Goal: Task Accomplishment & Management: Manage account settings

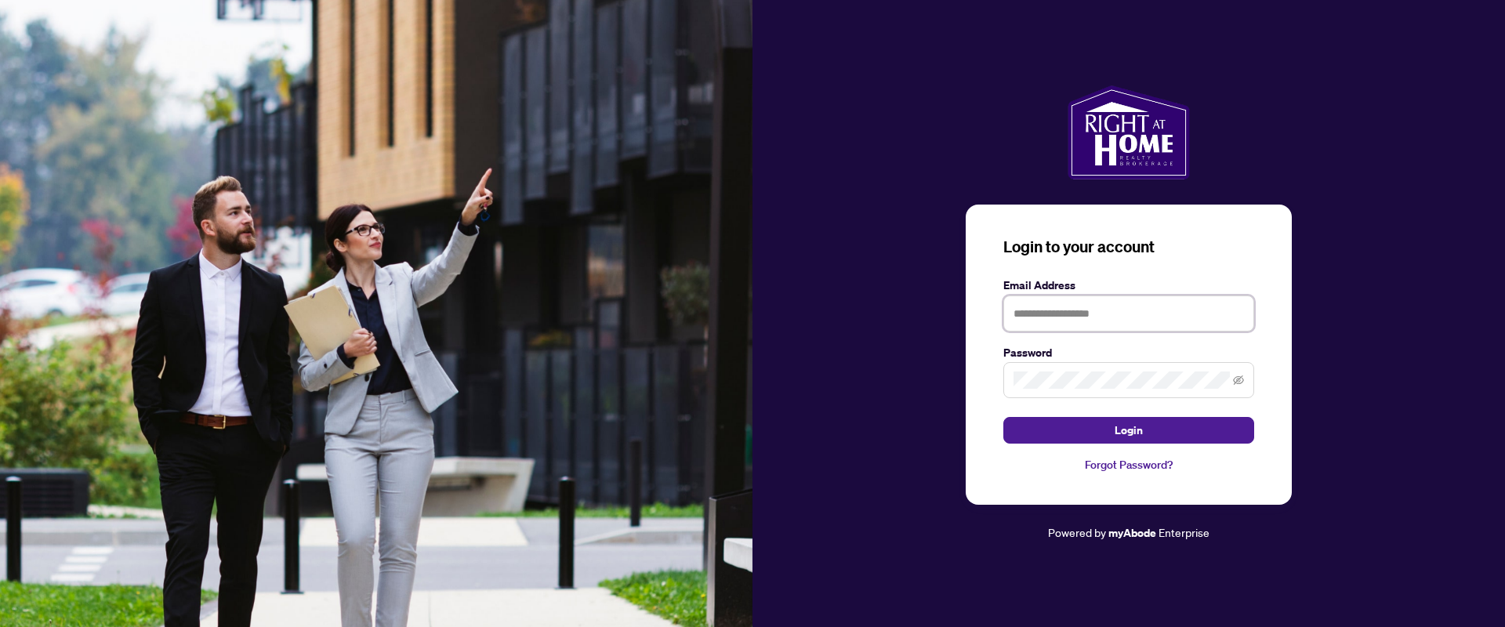
click at [1053, 315] on input "text" at bounding box center [1128, 314] width 251 height 36
type input "**********"
click at [1003, 417] on button "Login" at bounding box center [1128, 430] width 251 height 27
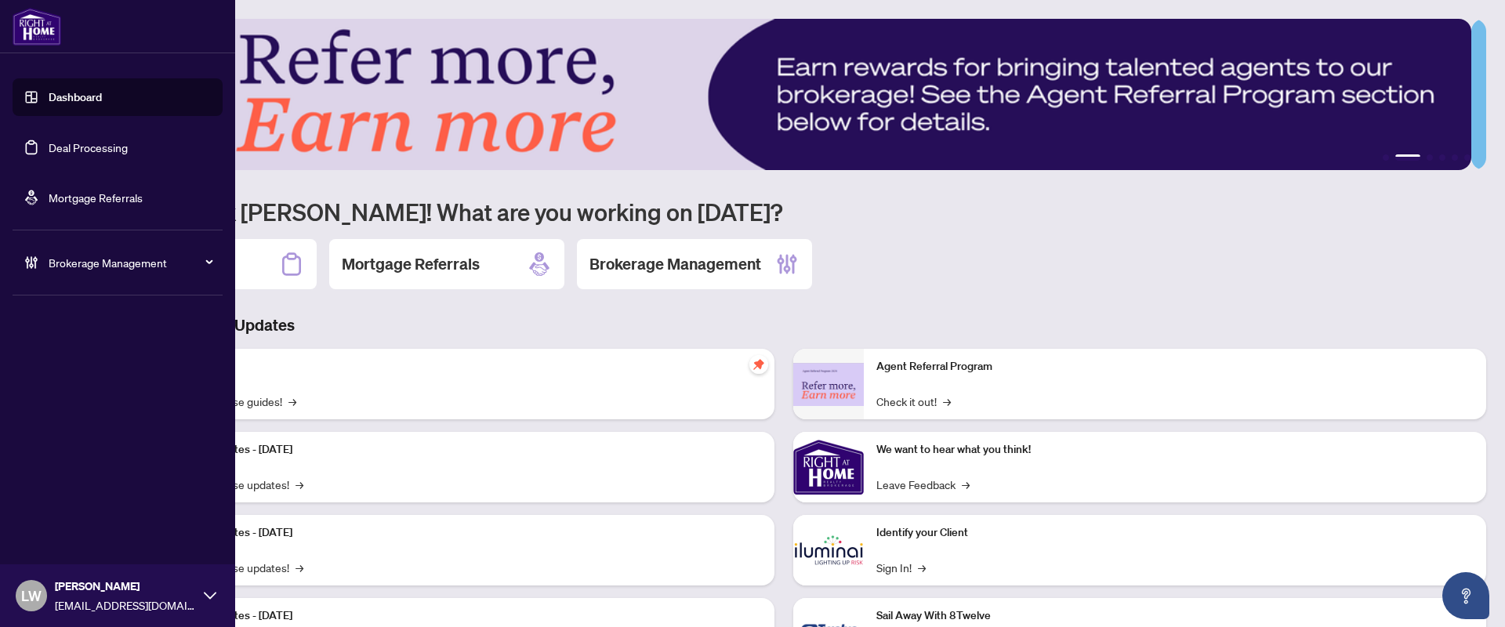
click at [69, 149] on link "Deal Processing" at bounding box center [88, 147] width 79 height 14
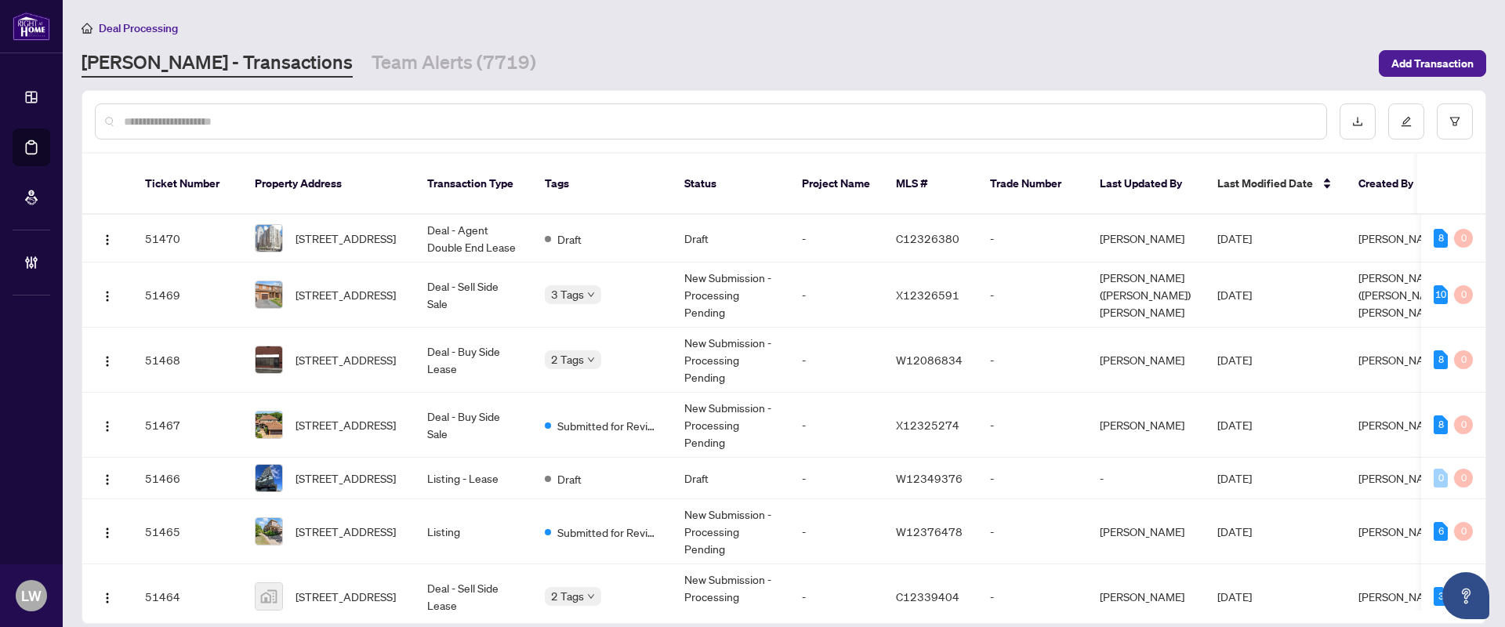
click at [418, 118] on input "text" at bounding box center [719, 121] width 1190 height 17
type input "*****"
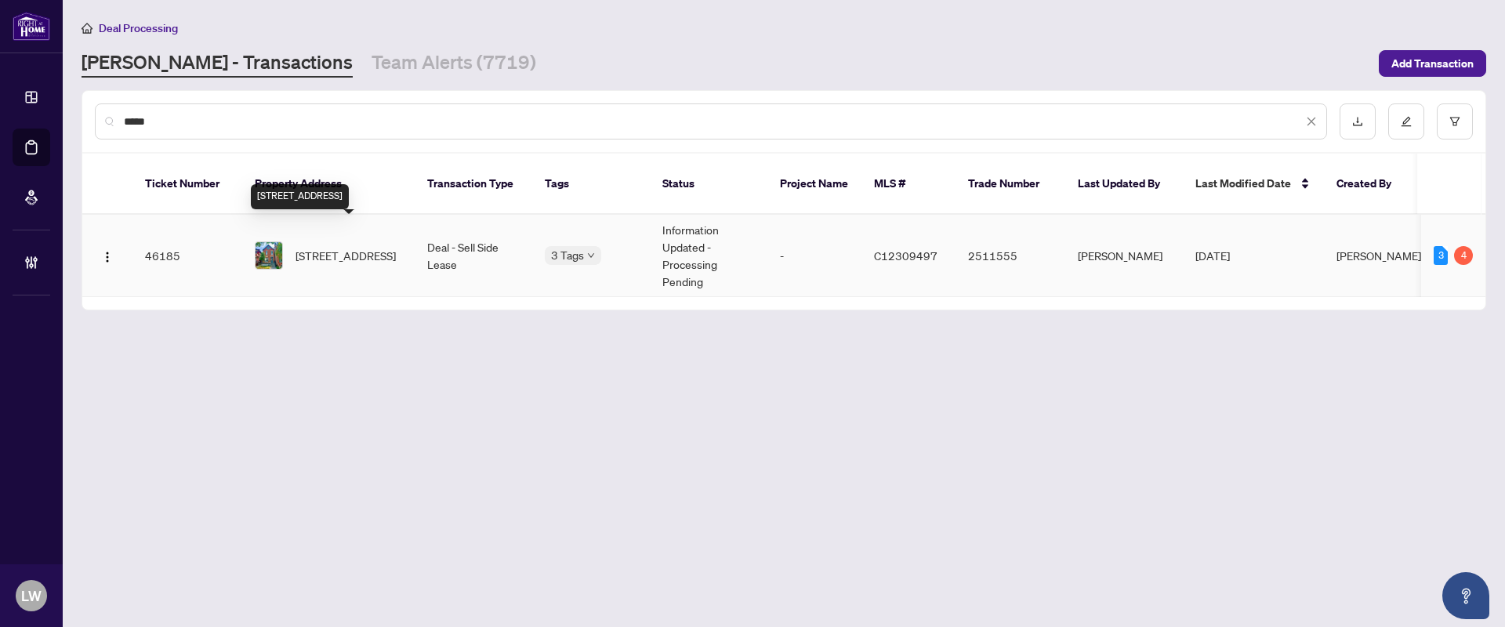
click at [318, 247] on span "[STREET_ADDRESS]" at bounding box center [346, 255] width 100 height 17
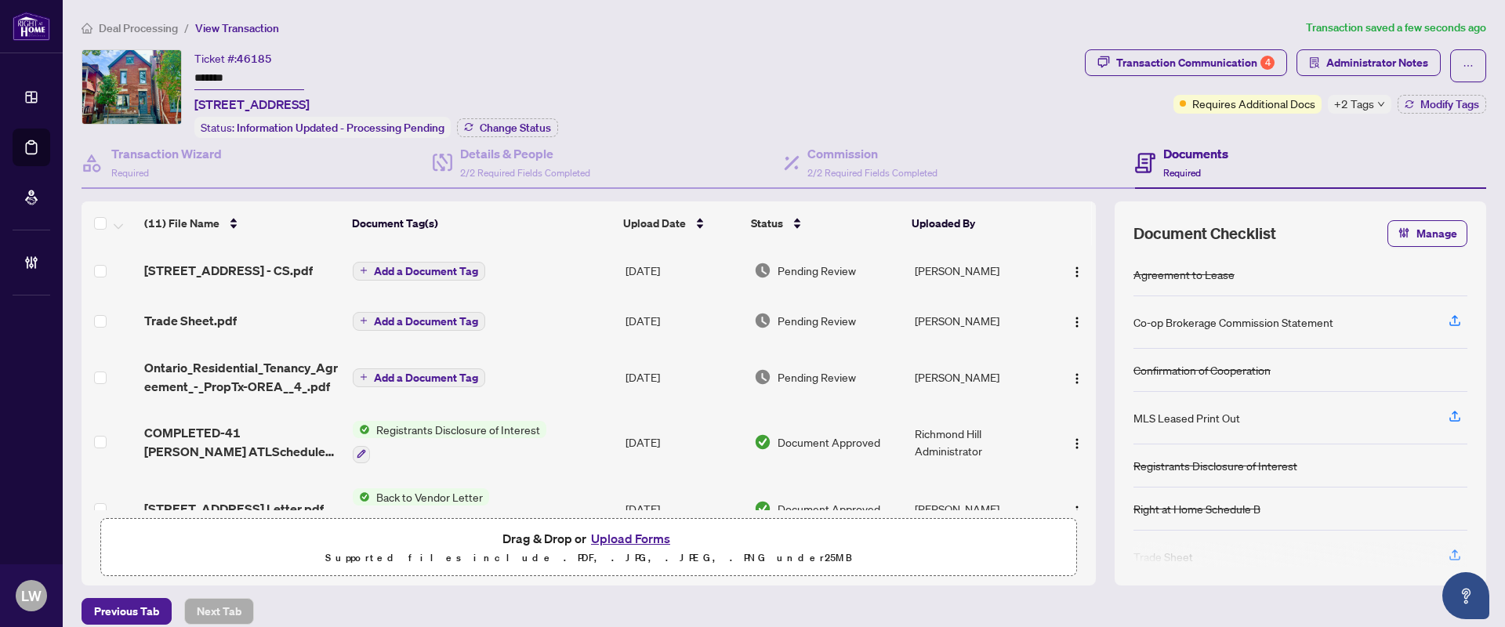
click at [401, 266] on span "Add a Document Tag" at bounding box center [426, 271] width 104 height 11
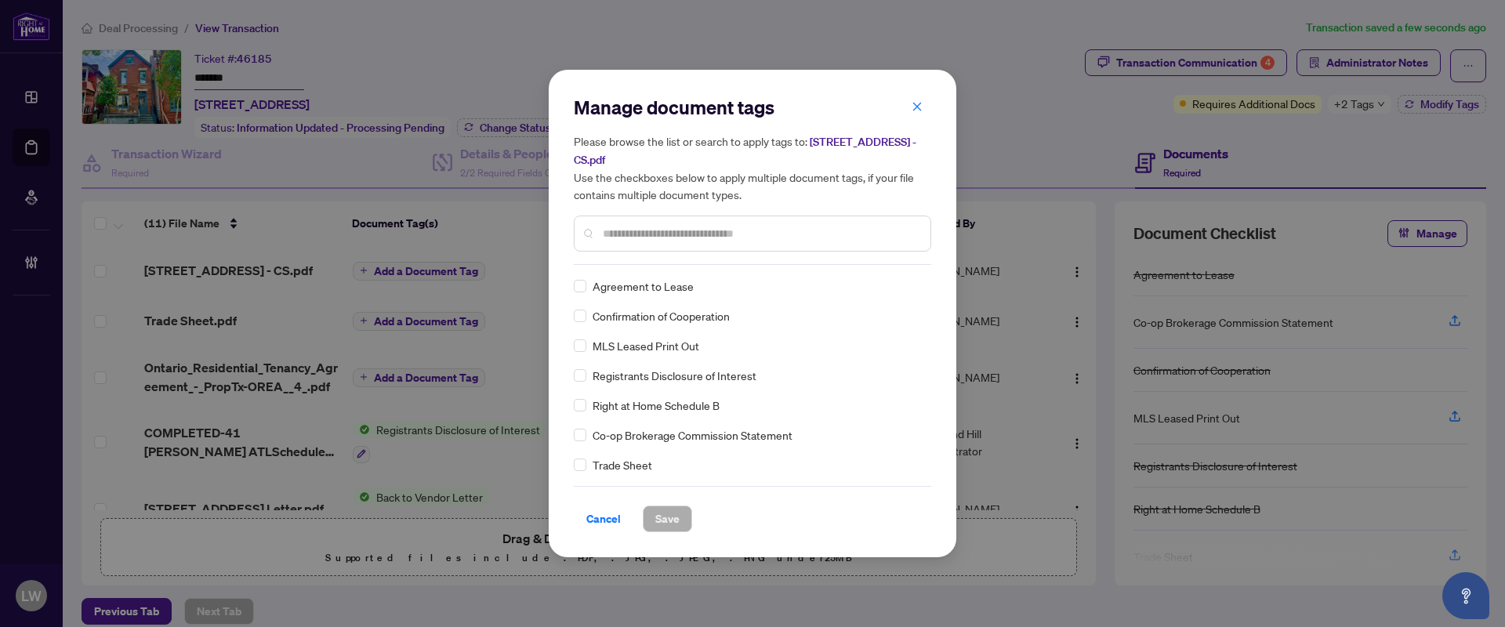
click at [731, 225] on input "text" at bounding box center [760, 233] width 315 height 17
type input "***"
click at [666, 512] on span "Save" at bounding box center [667, 518] width 24 height 25
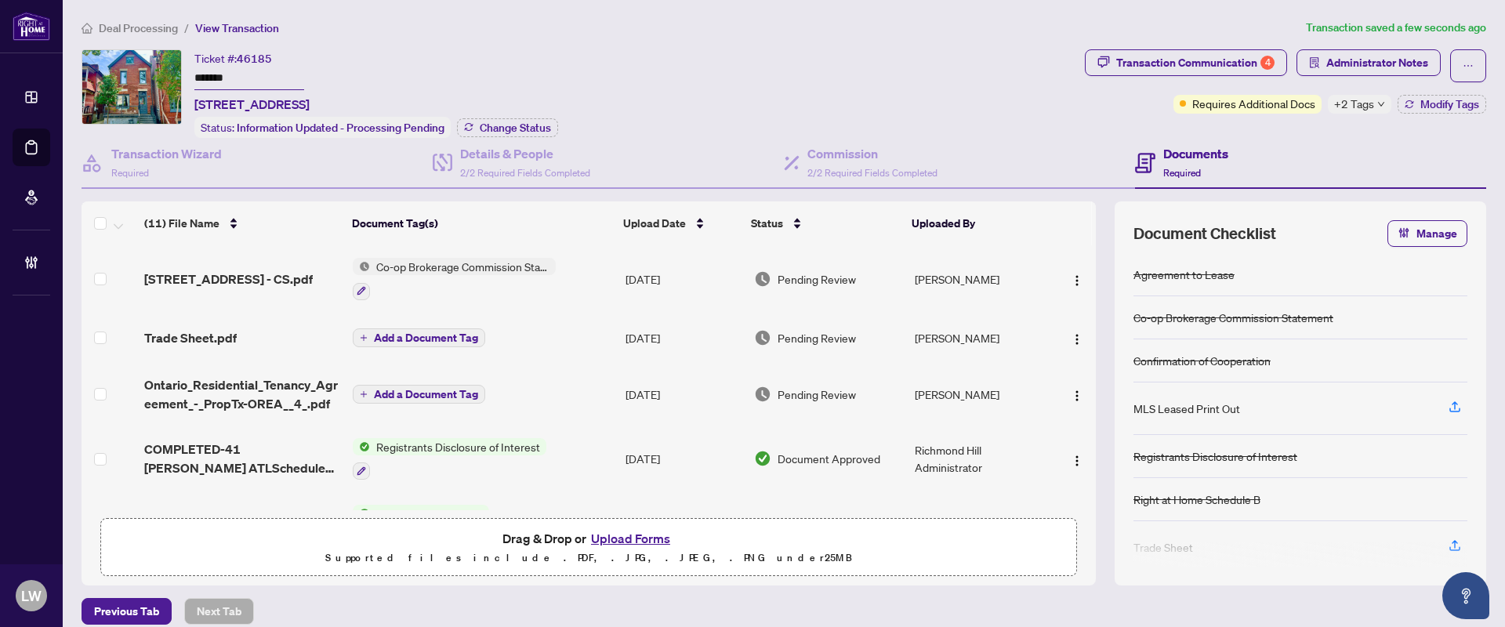
click at [820, 277] on span "Pending Review" at bounding box center [817, 278] width 78 height 17
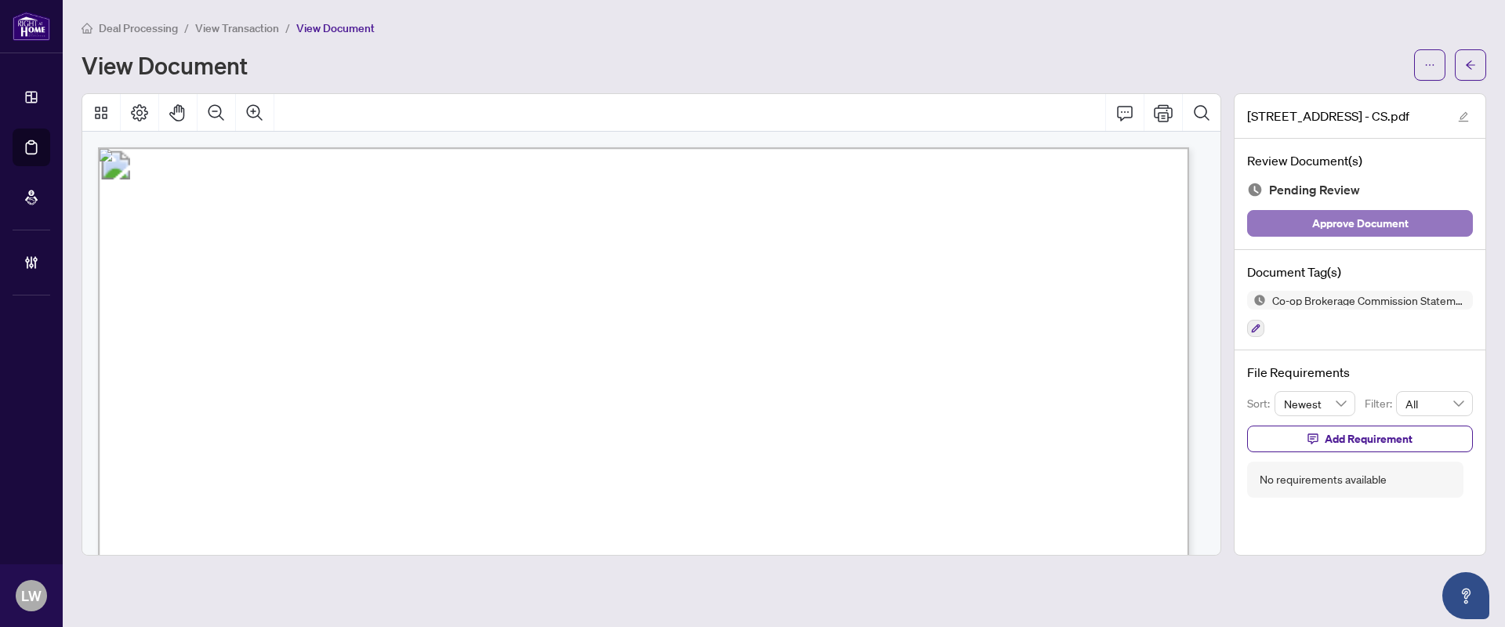
click at [1338, 230] on span "Approve Document" at bounding box center [1360, 223] width 96 height 25
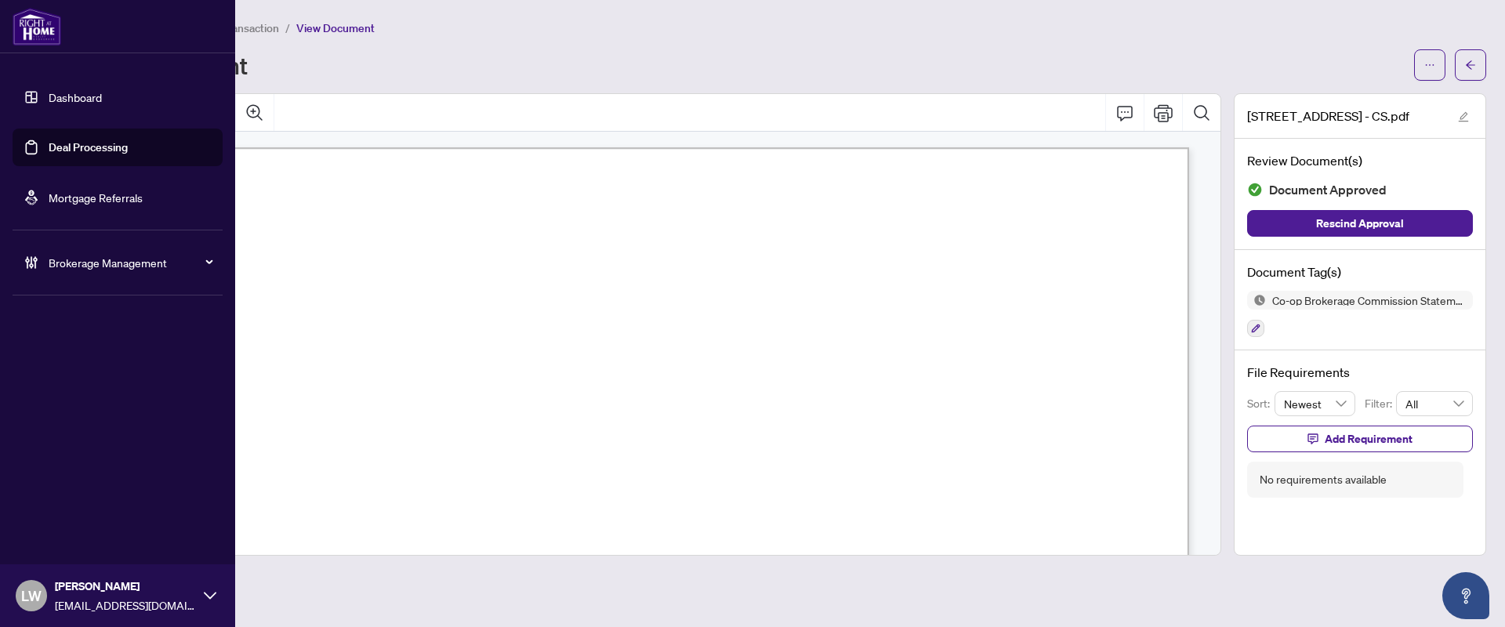
click at [90, 150] on link "Deal Processing" at bounding box center [88, 147] width 79 height 14
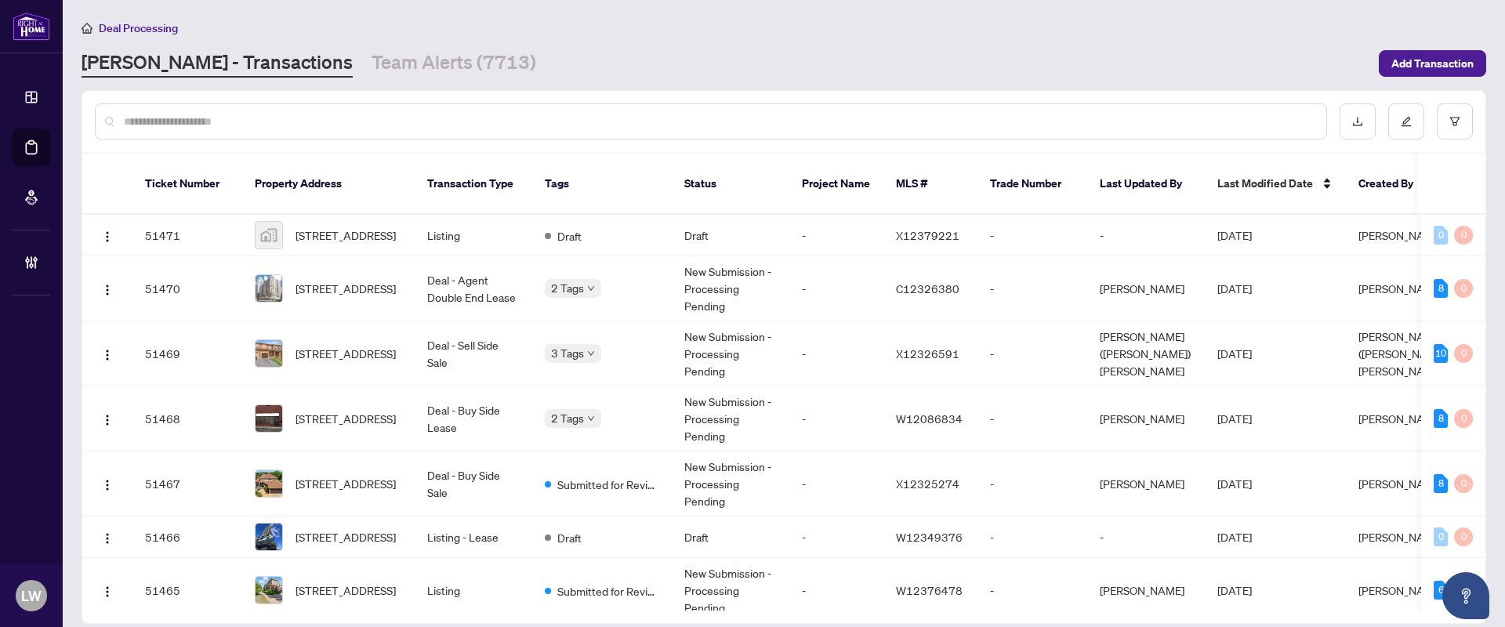
click at [574, 126] on input "text" at bounding box center [719, 121] width 1190 height 17
type input "*****"
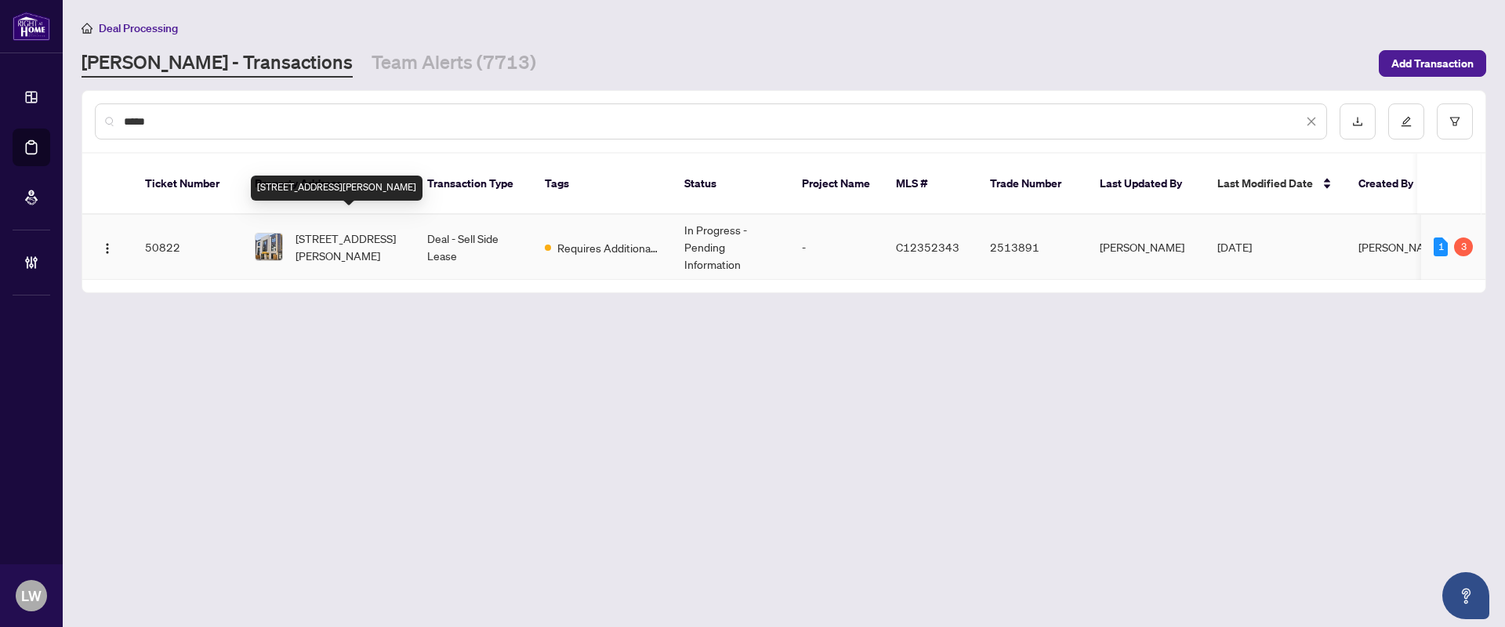
click at [341, 230] on span "[STREET_ADDRESS][PERSON_NAME]" at bounding box center [349, 247] width 107 height 34
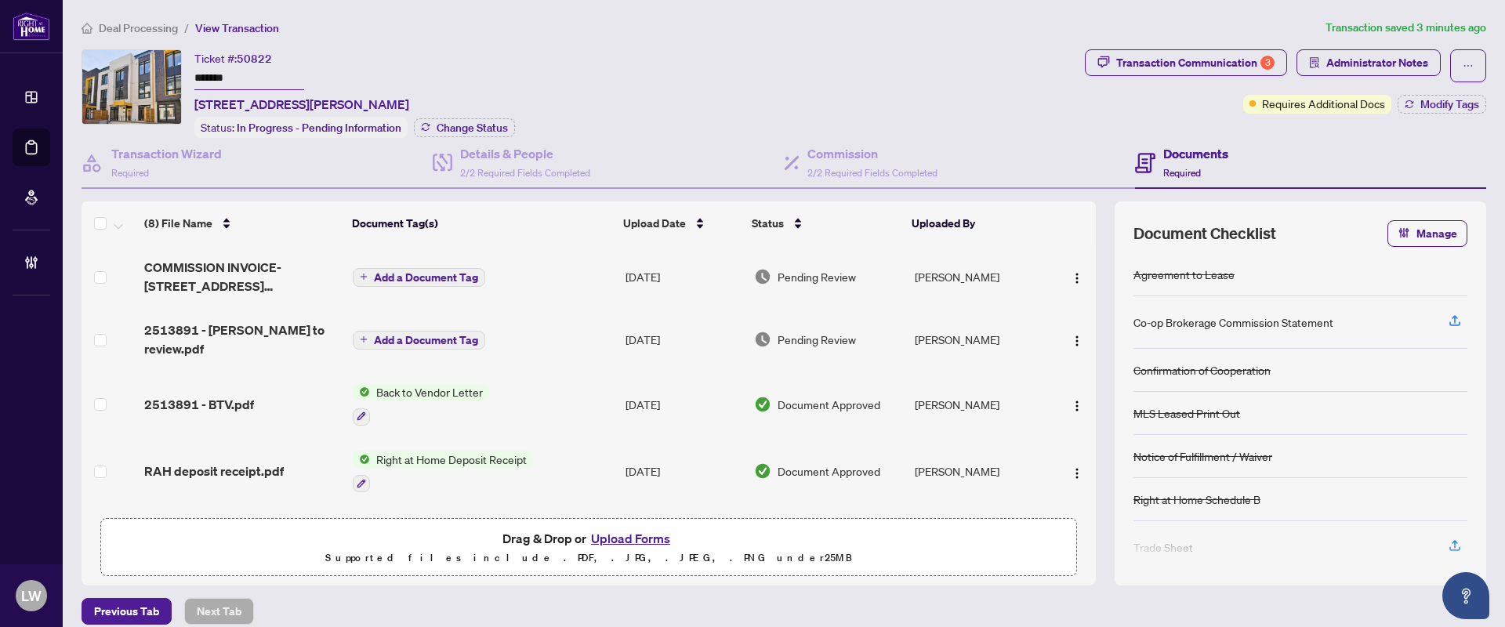
click at [374, 272] on span "Add a Document Tag" at bounding box center [426, 277] width 104 height 11
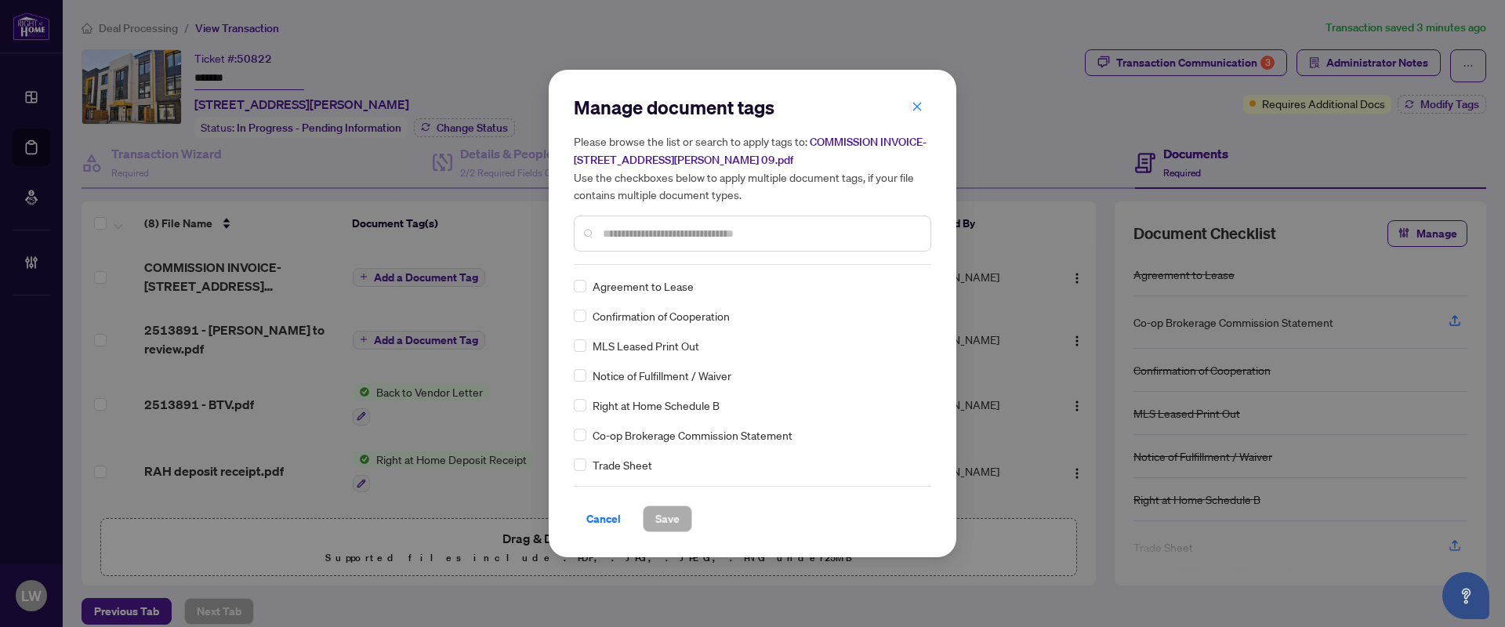
click at [692, 233] on input "text" at bounding box center [760, 233] width 315 height 17
type input "***"
click at [672, 516] on span "Save" at bounding box center [667, 518] width 24 height 25
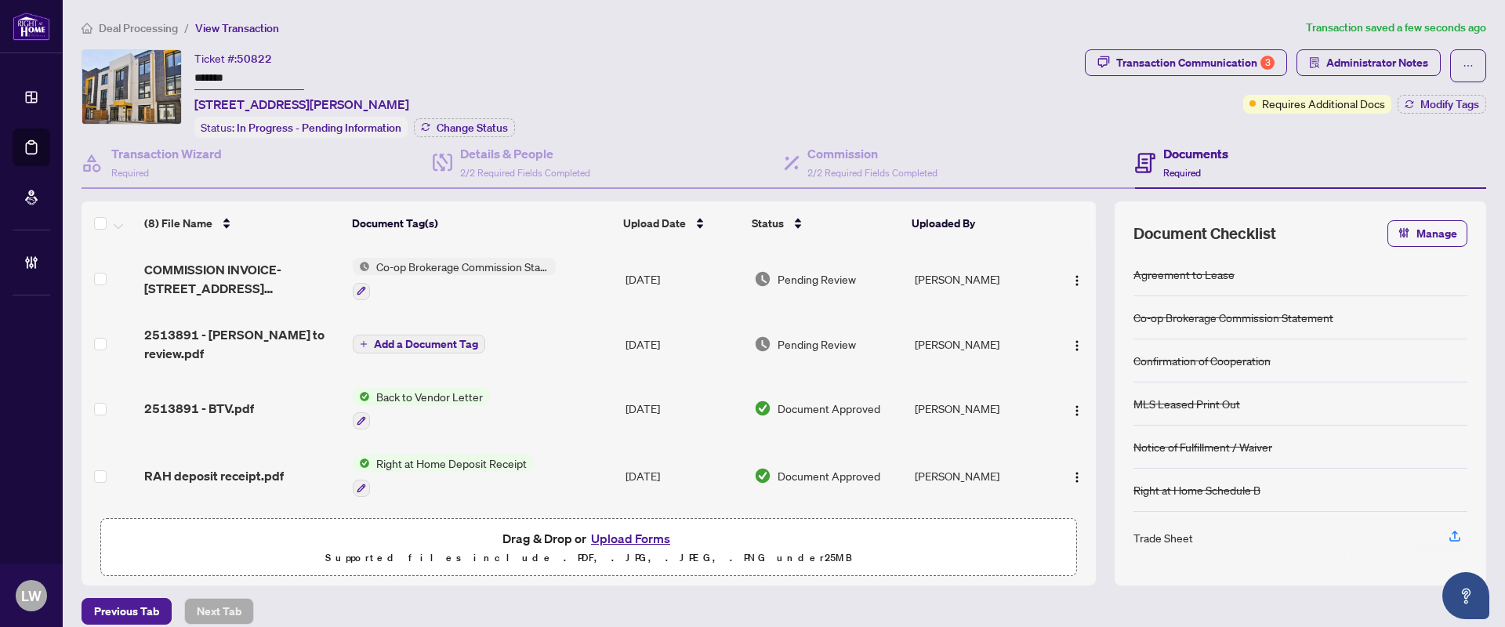
click at [816, 279] on span "Pending Review" at bounding box center [817, 278] width 78 height 17
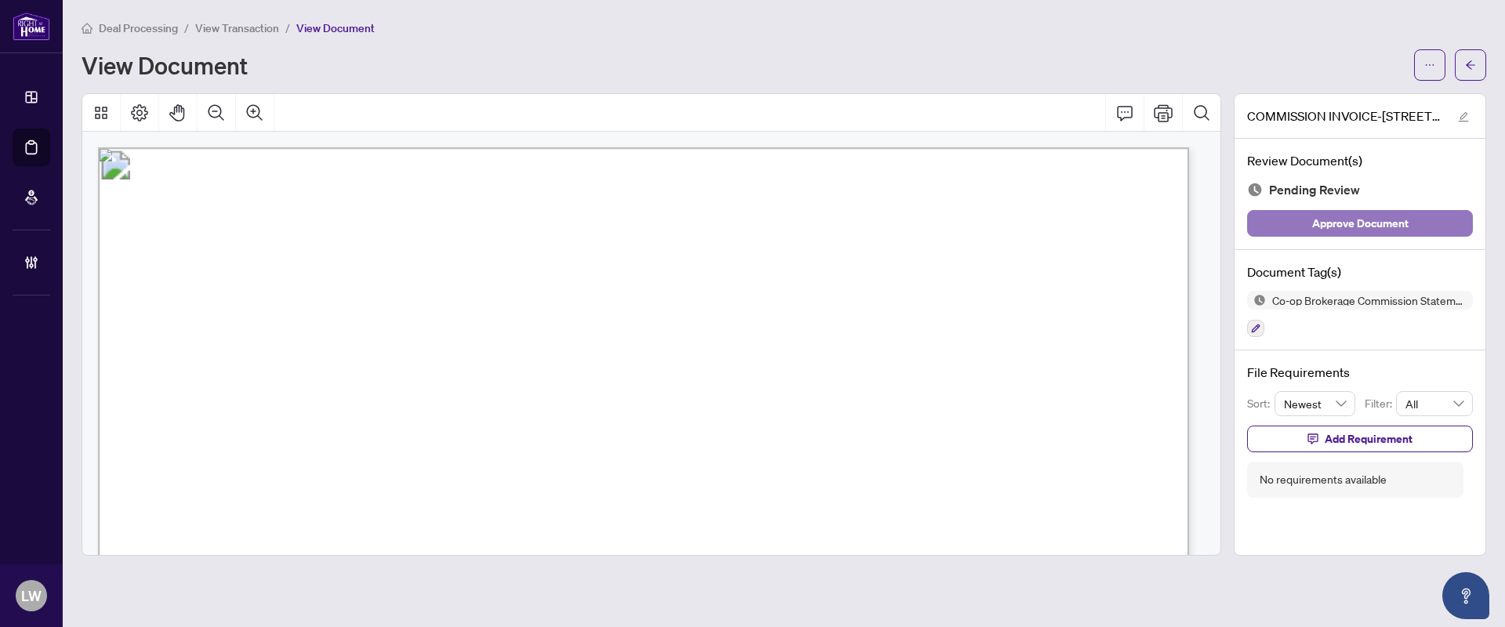
click at [1333, 223] on span "Approve Document" at bounding box center [1360, 223] width 96 height 25
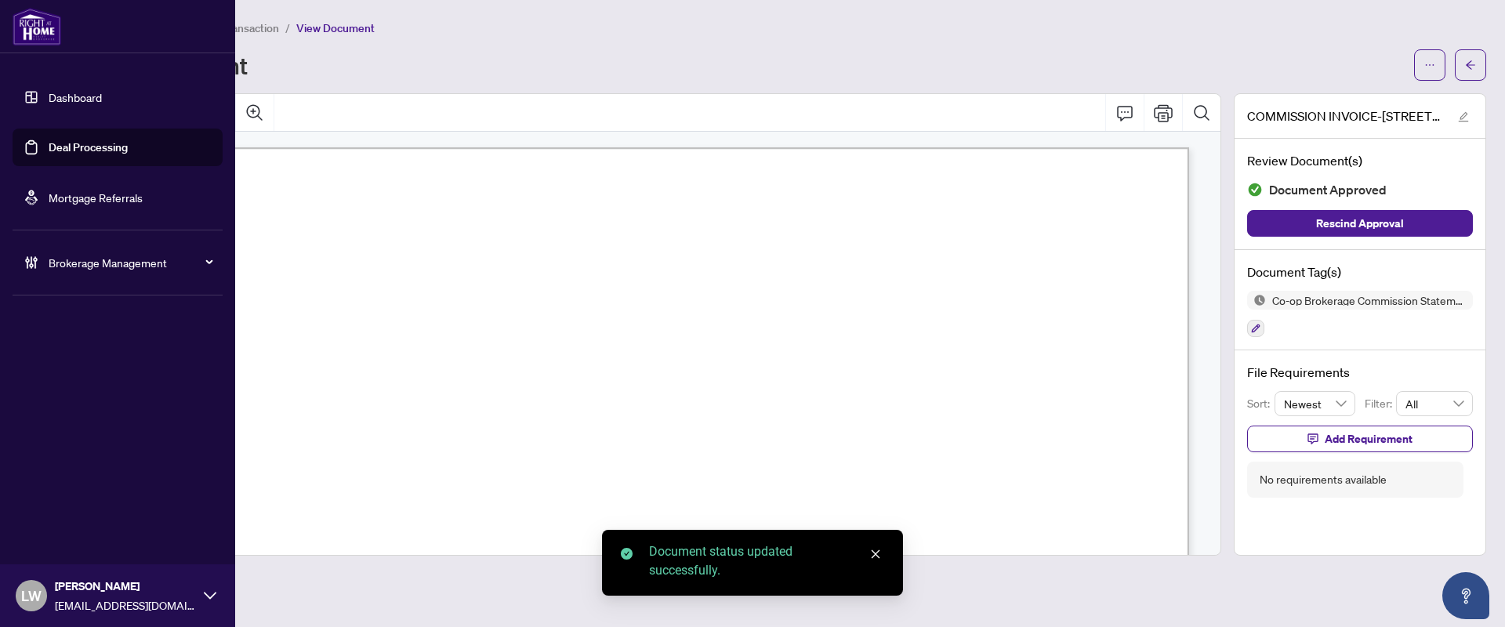
click at [103, 151] on link "Deal Processing" at bounding box center [88, 147] width 79 height 14
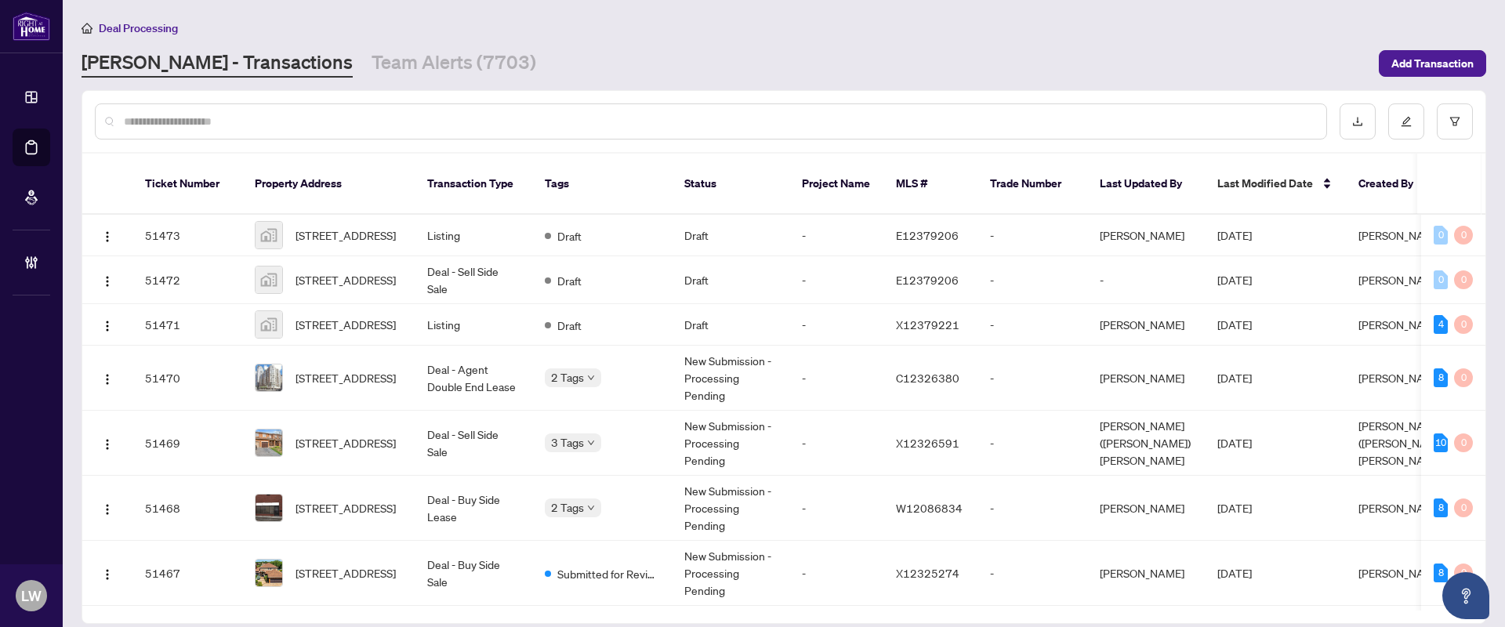
click at [495, 120] on input "text" at bounding box center [719, 121] width 1190 height 17
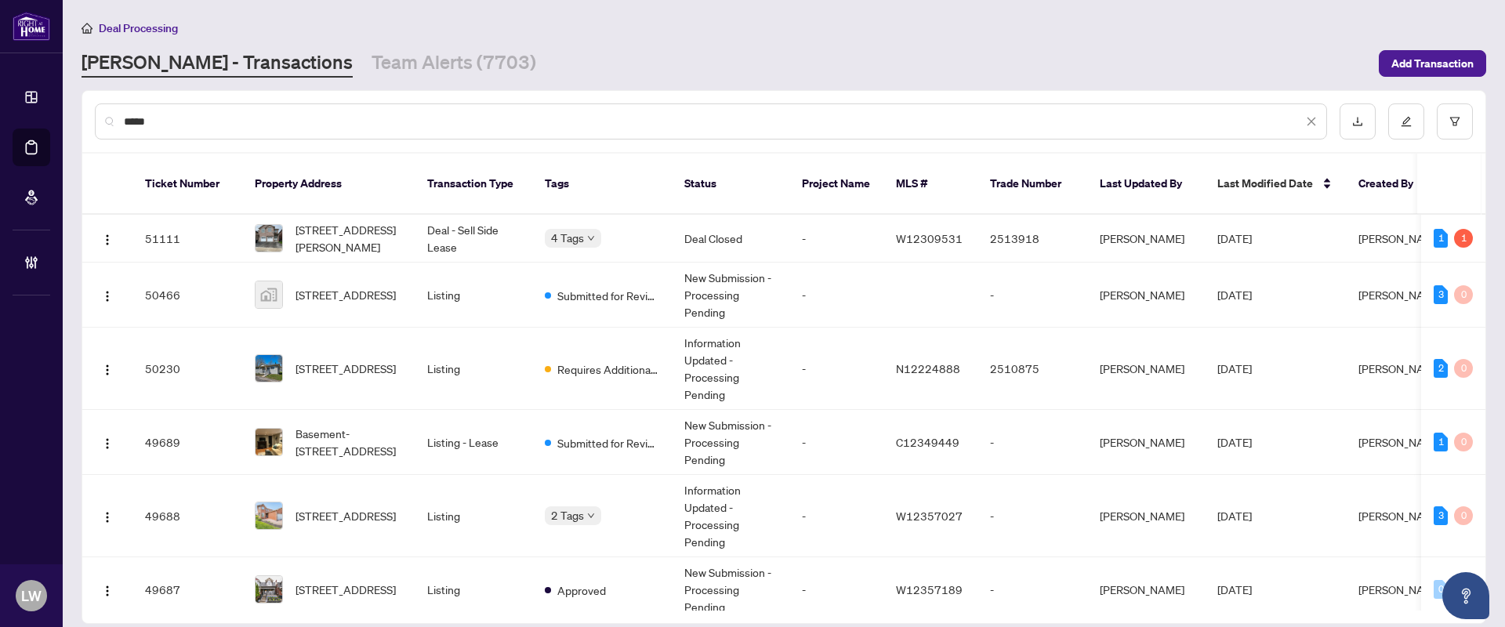
type input "*****"
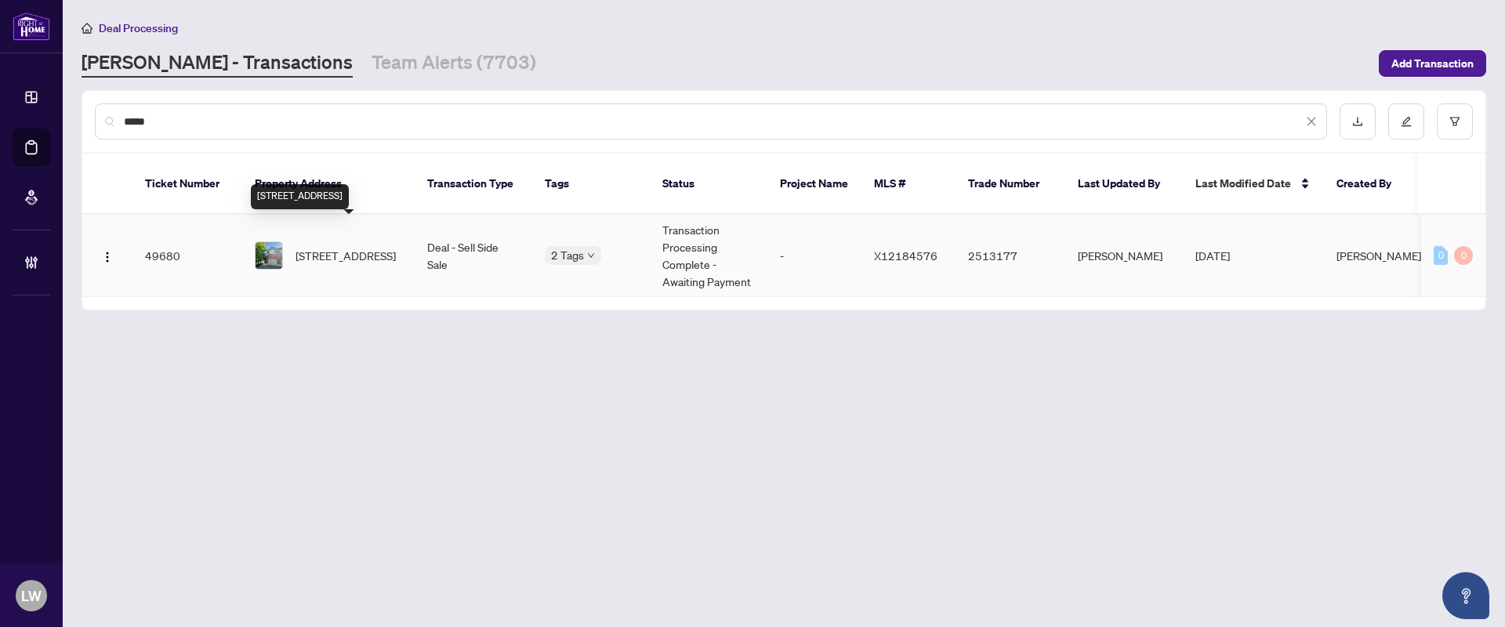
click at [329, 247] on span "[STREET_ADDRESS]" at bounding box center [346, 255] width 100 height 17
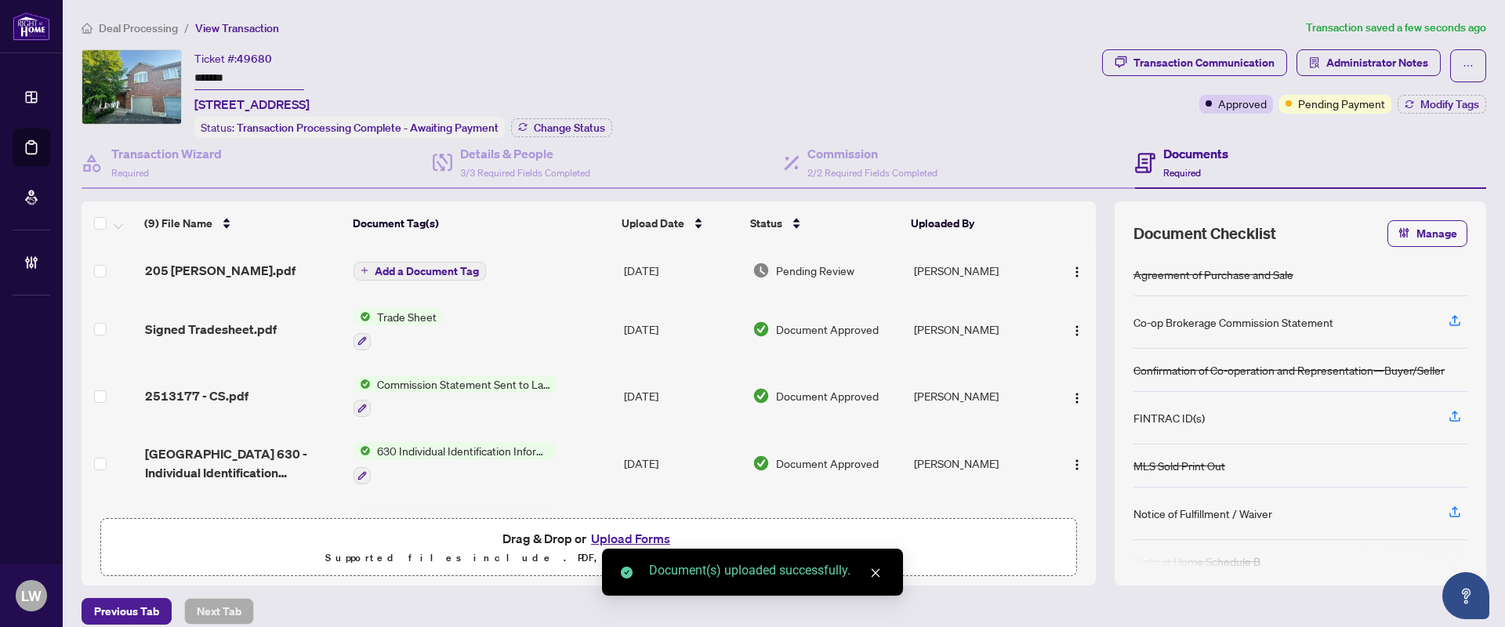
click at [368, 267] on button "Add a Document Tag" at bounding box center [420, 271] width 132 height 19
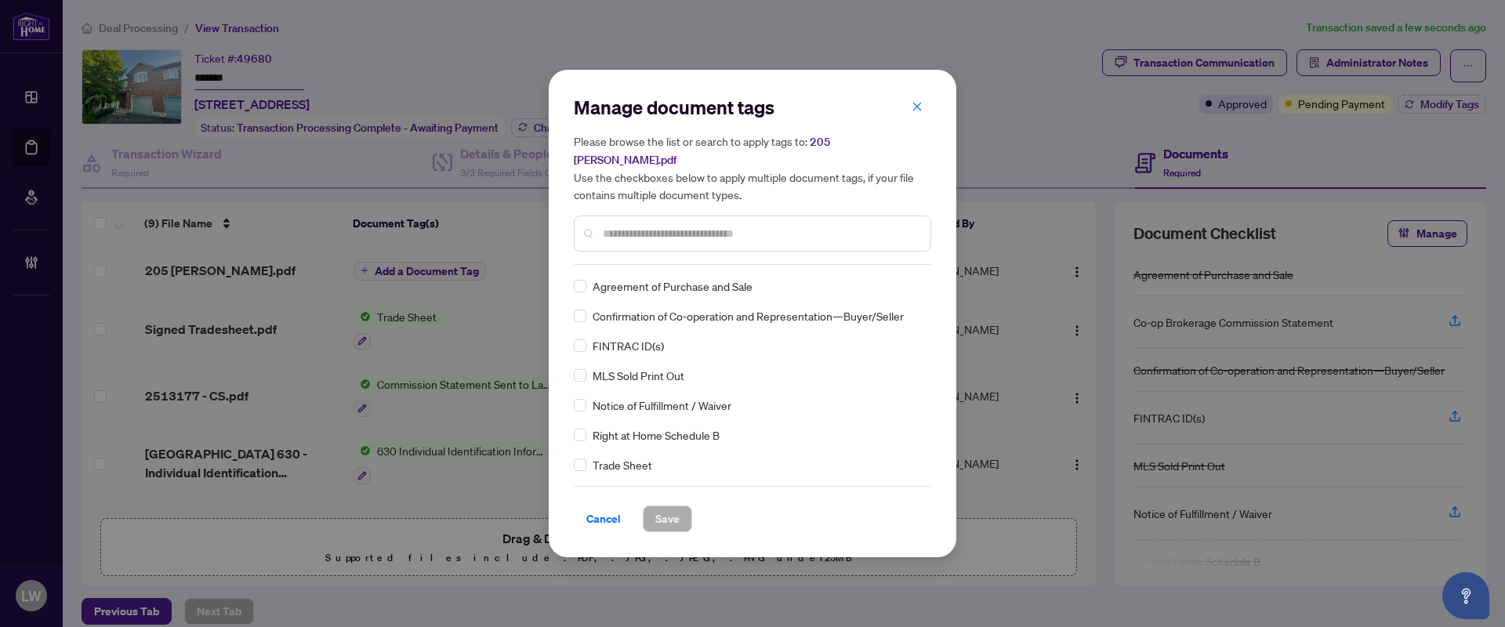
click at [655, 225] on input "text" at bounding box center [760, 233] width 315 height 17
type input "***"
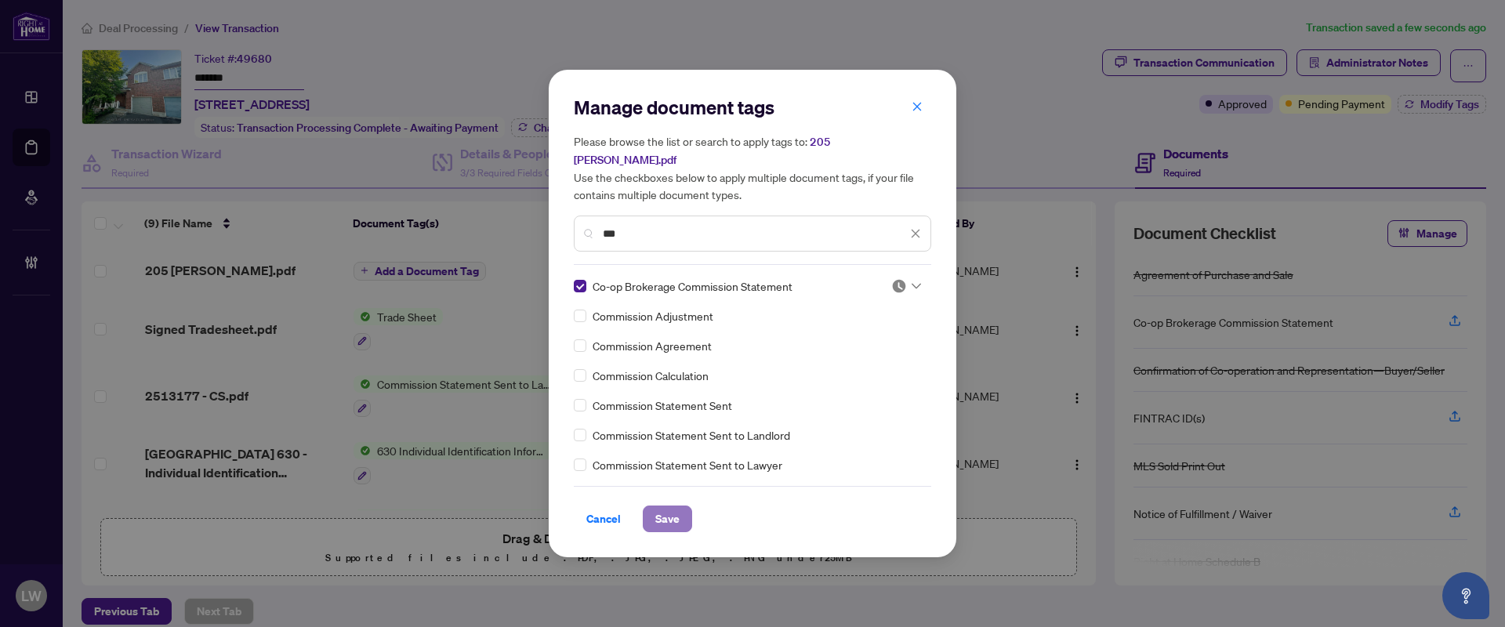
click at [672, 510] on span "Save" at bounding box center [667, 518] width 24 height 25
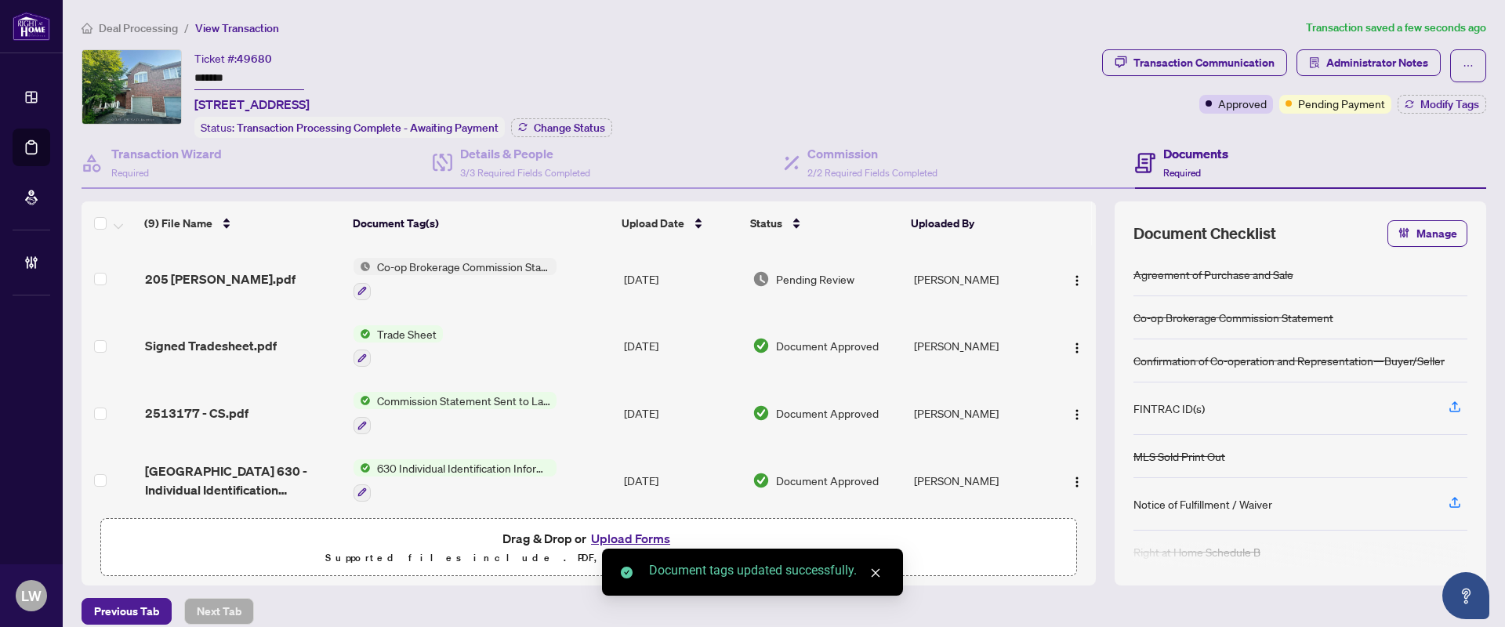
click at [823, 272] on span "Pending Review" at bounding box center [815, 278] width 78 height 17
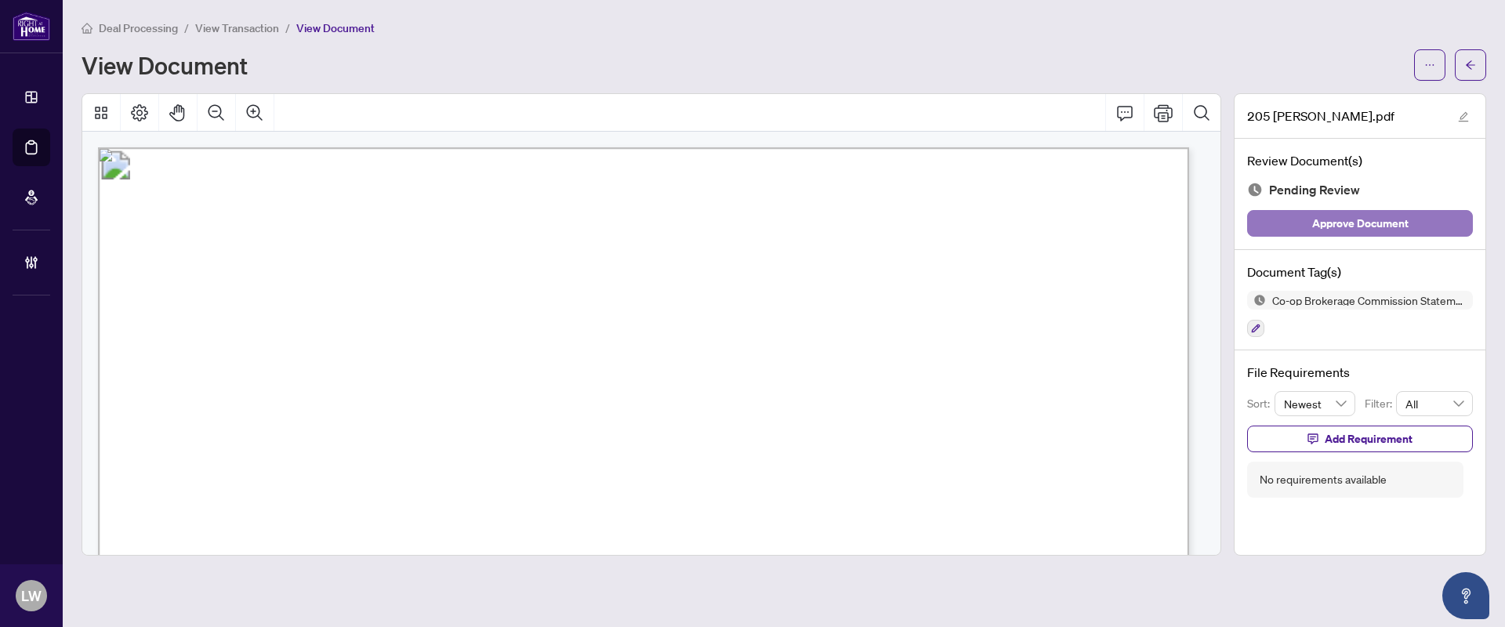
click at [1338, 227] on span "Approve Document" at bounding box center [1360, 223] width 96 height 25
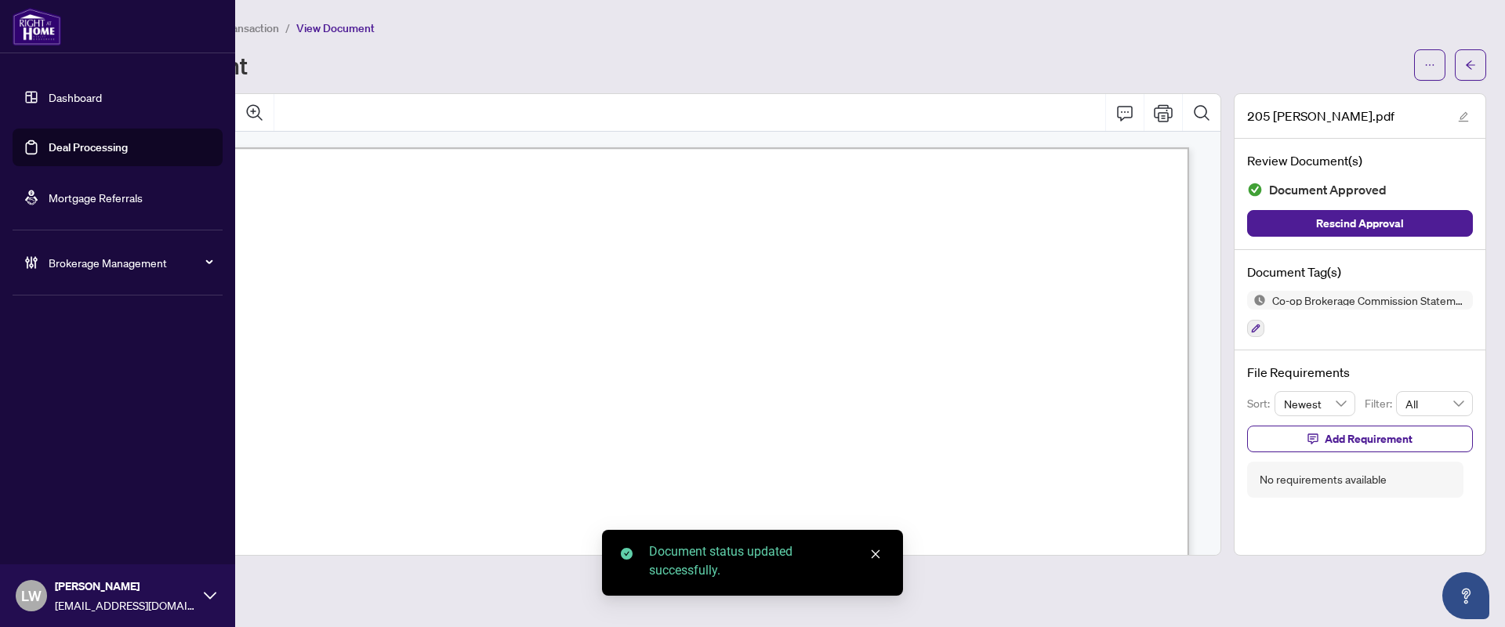
click at [67, 147] on link "Deal Processing" at bounding box center [88, 147] width 79 height 14
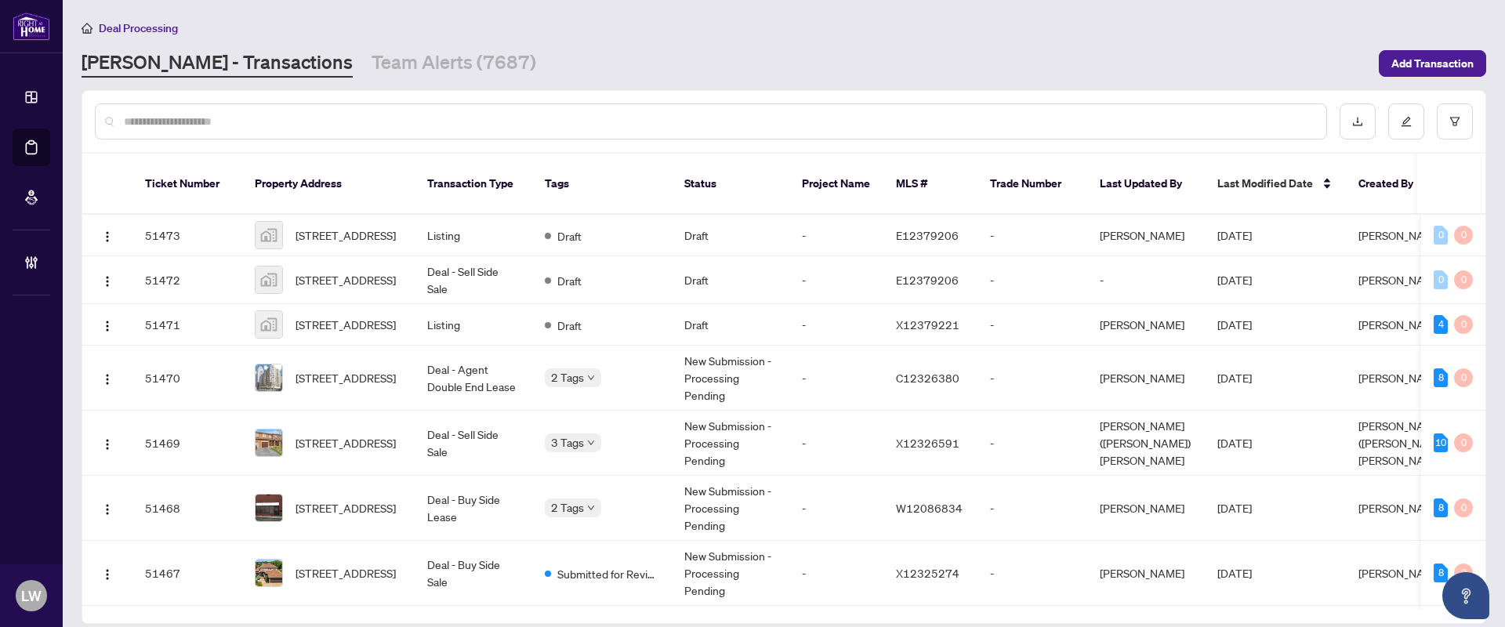
click at [537, 113] on input "text" at bounding box center [719, 121] width 1190 height 17
type input "*****"
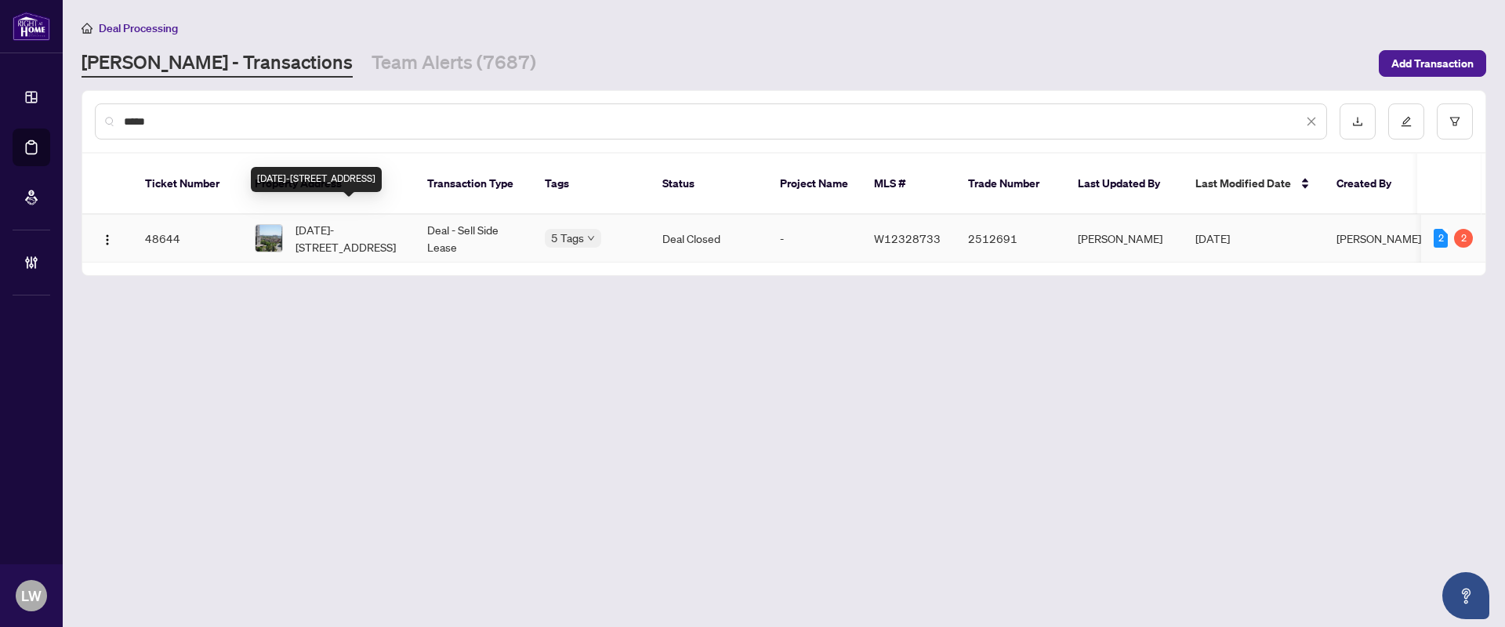
click at [339, 221] on span "[DATE]-[STREET_ADDRESS]" at bounding box center [349, 238] width 107 height 34
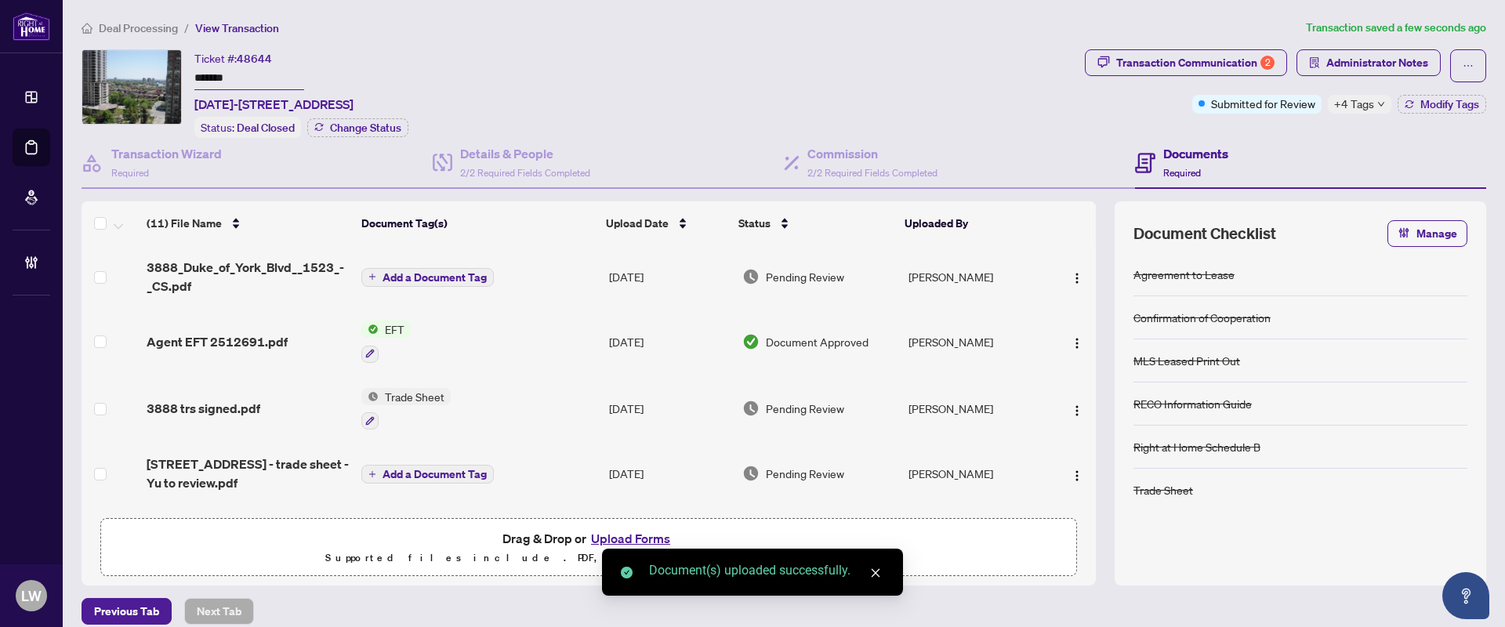
click at [377, 269] on button "Add a Document Tag" at bounding box center [427, 277] width 132 height 19
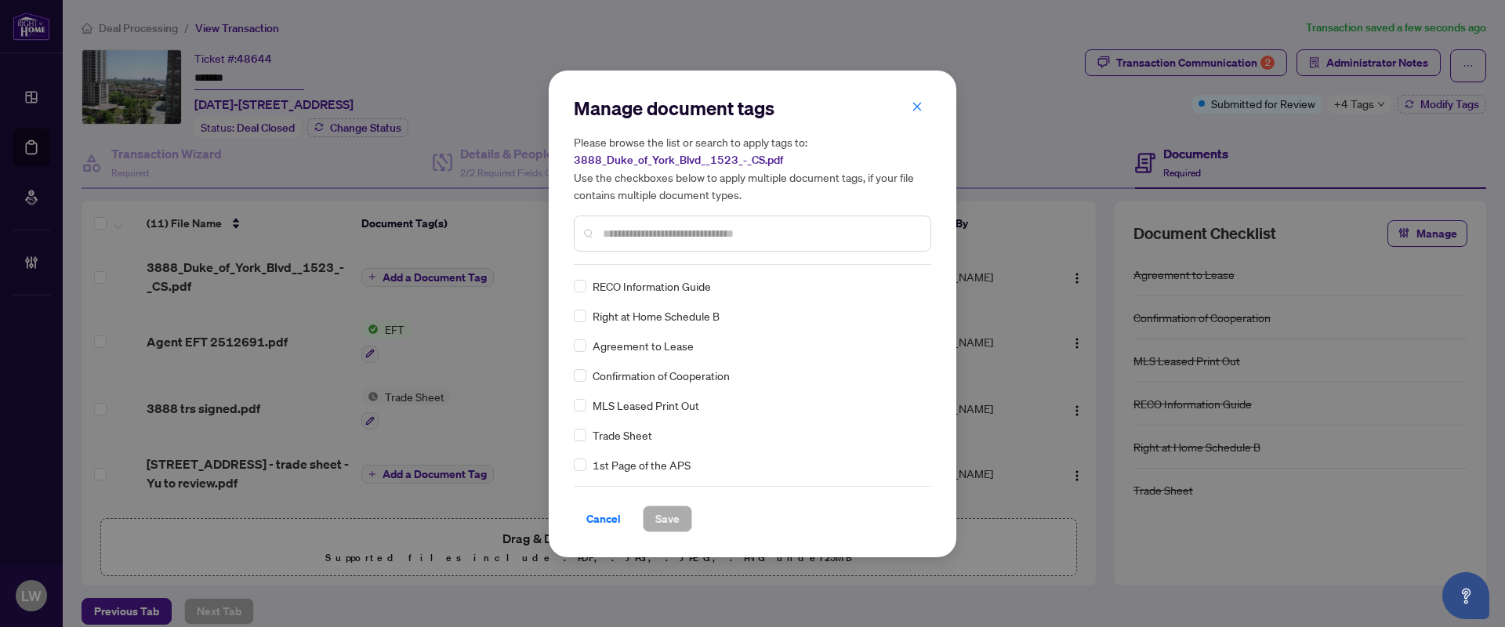
click at [643, 226] on input "text" at bounding box center [760, 233] width 315 height 17
type input "***"
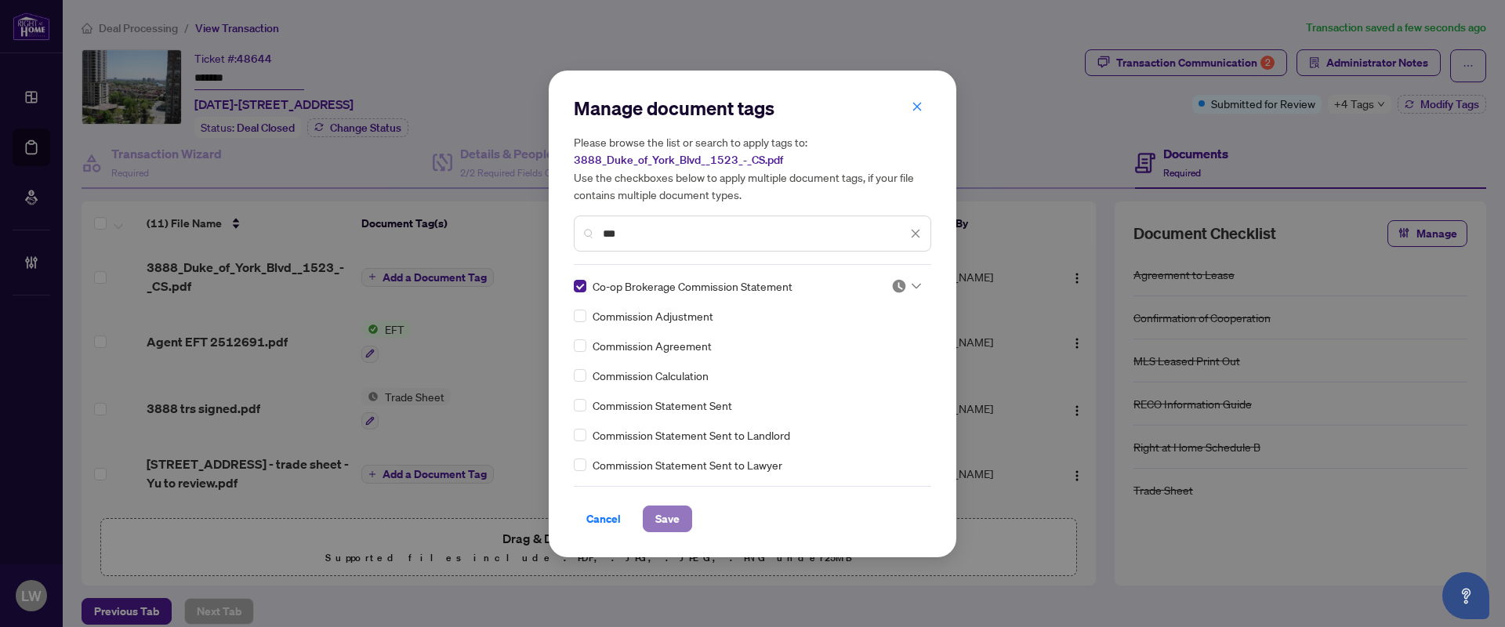
click at [653, 517] on button "Save" at bounding box center [667, 519] width 49 height 27
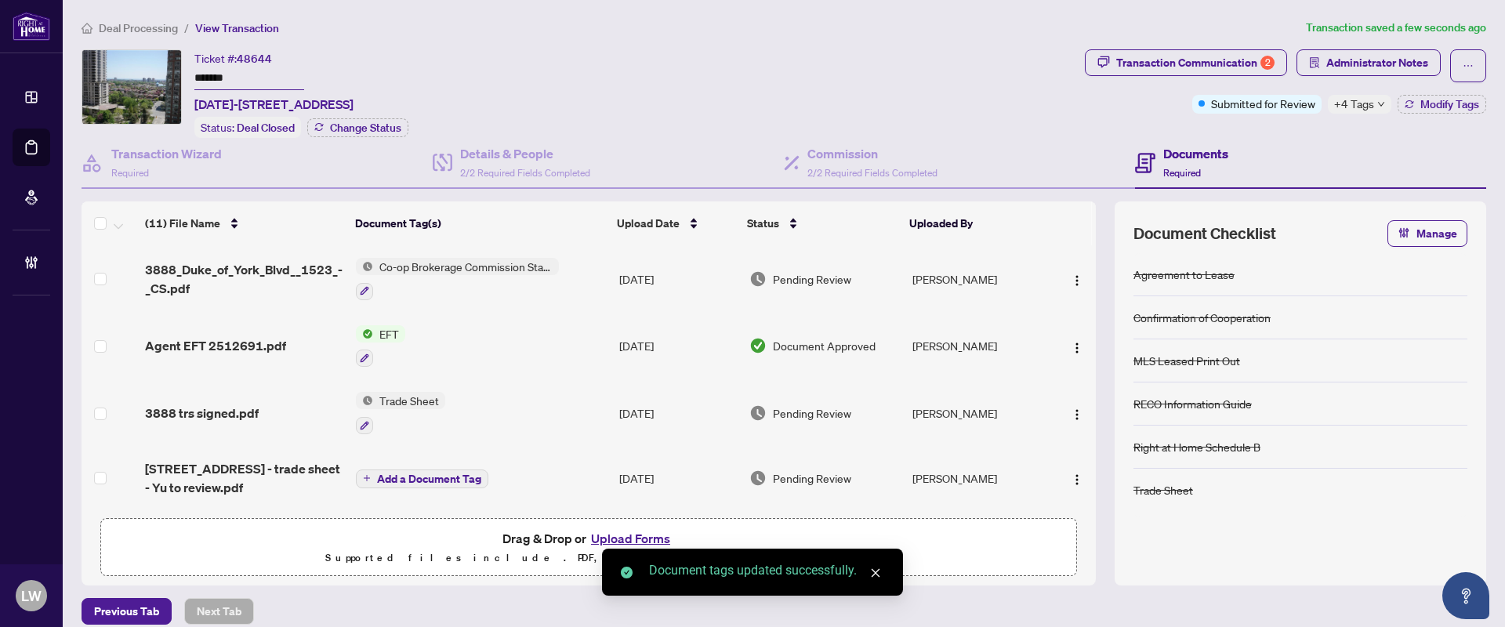
click at [807, 273] on span "Pending Review" at bounding box center [812, 278] width 78 height 17
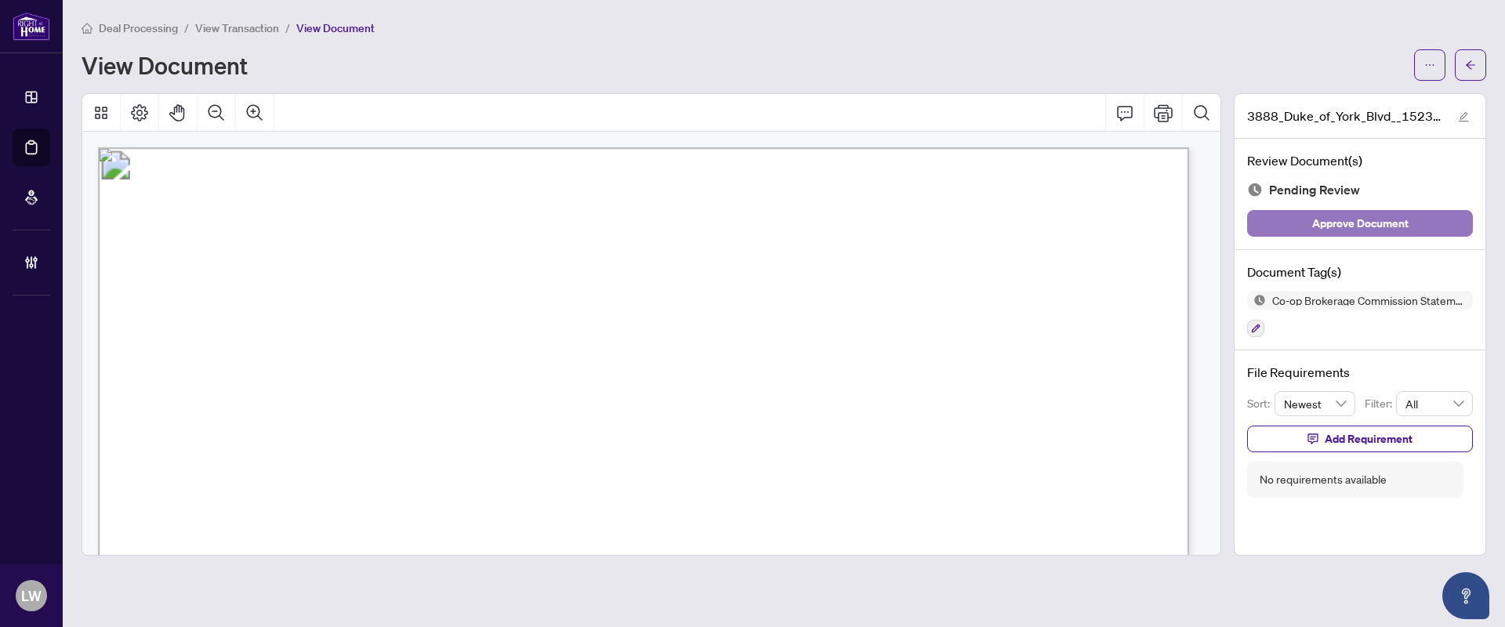
click at [1303, 222] on button "Approve Document" at bounding box center [1360, 223] width 226 height 27
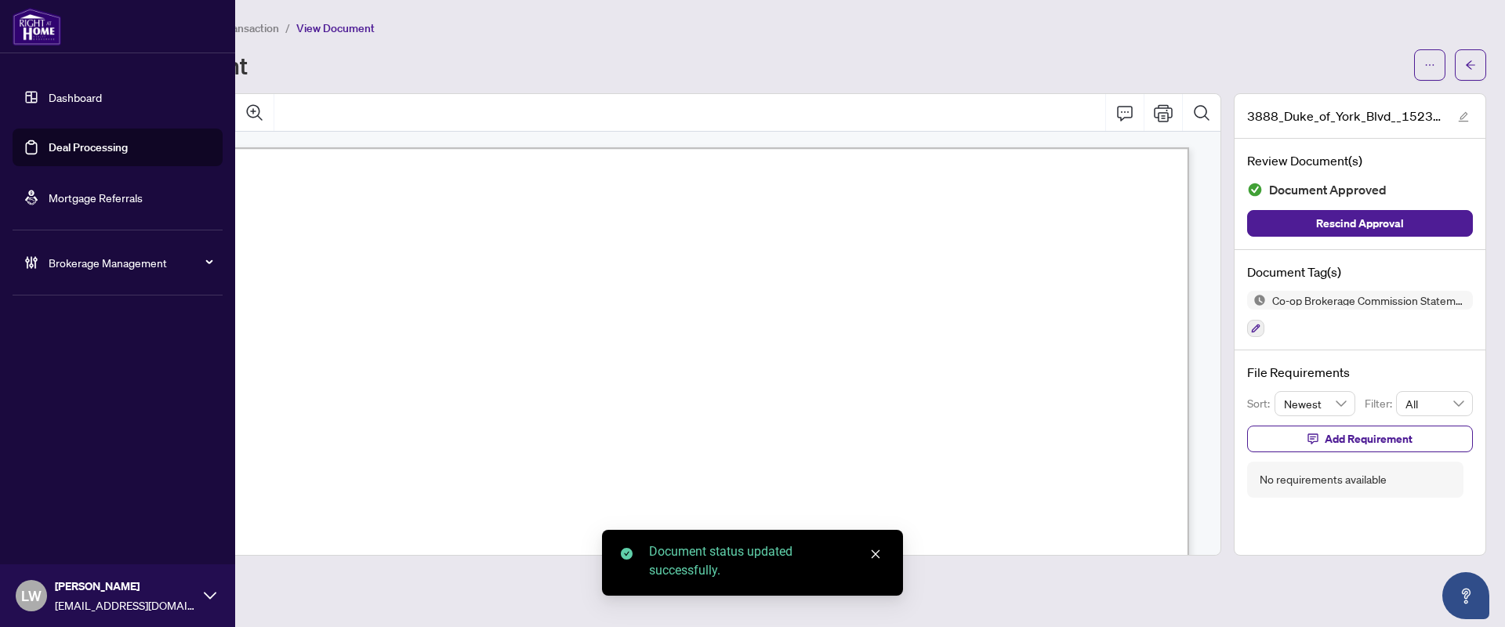
click at [76, 147] on link "Deal Processing" at bounding box center [88, 147] width 79 height 14
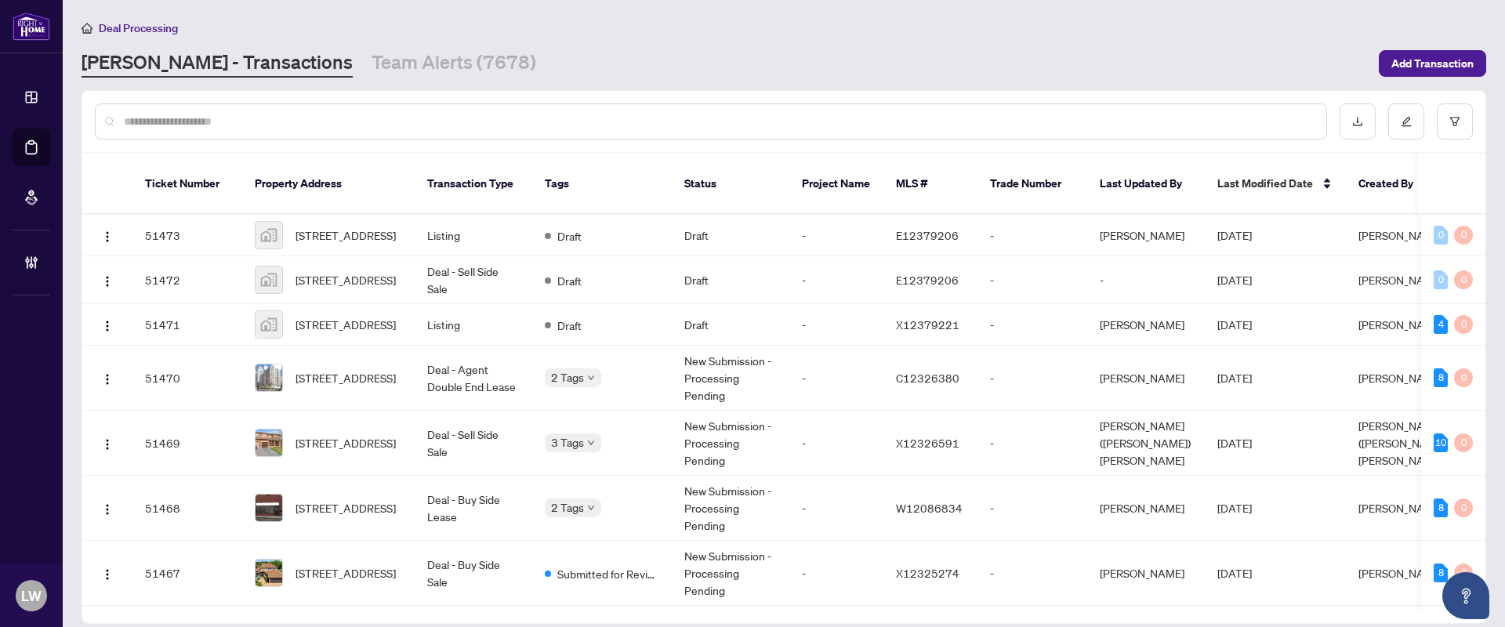
click at [572, 122] on input "text" at bounding box center [719, 121] width 1190 height 17
type input "*****"
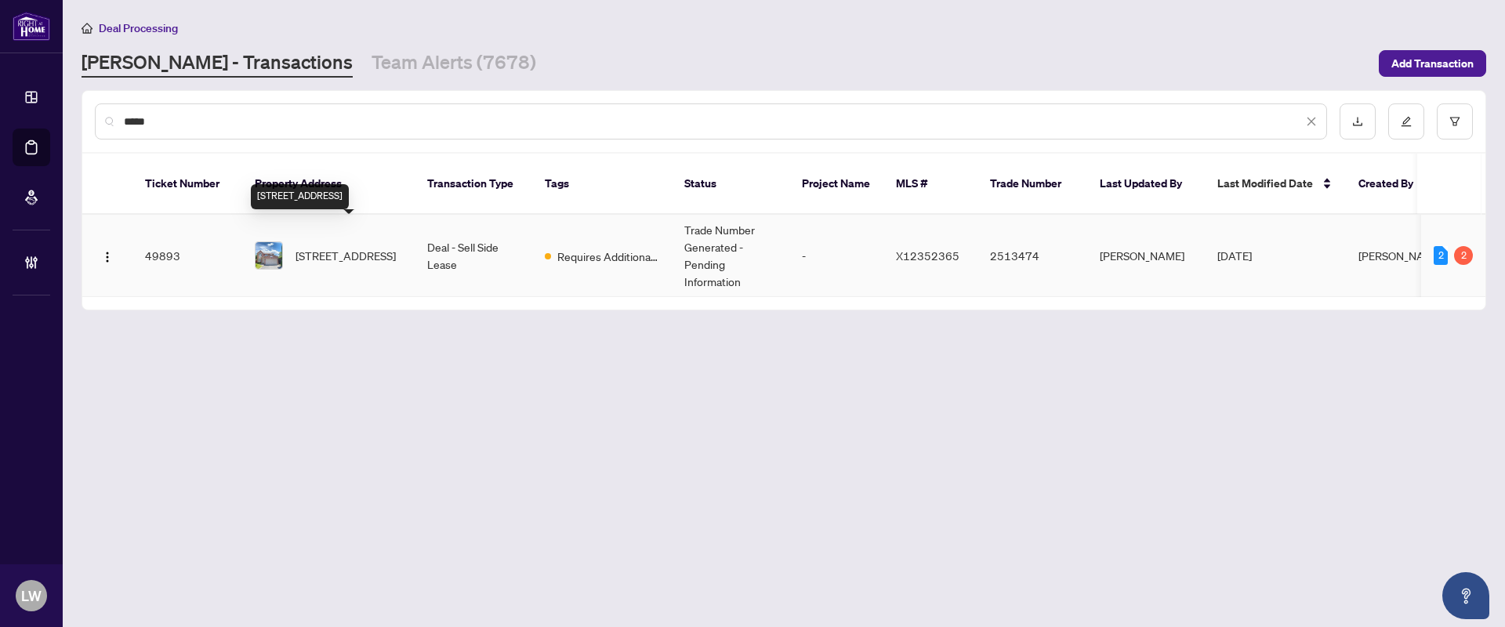
click at [331, 247] on span "[STREET_ADDRESS]" at bounding box center [346, 255] width 100 height 17
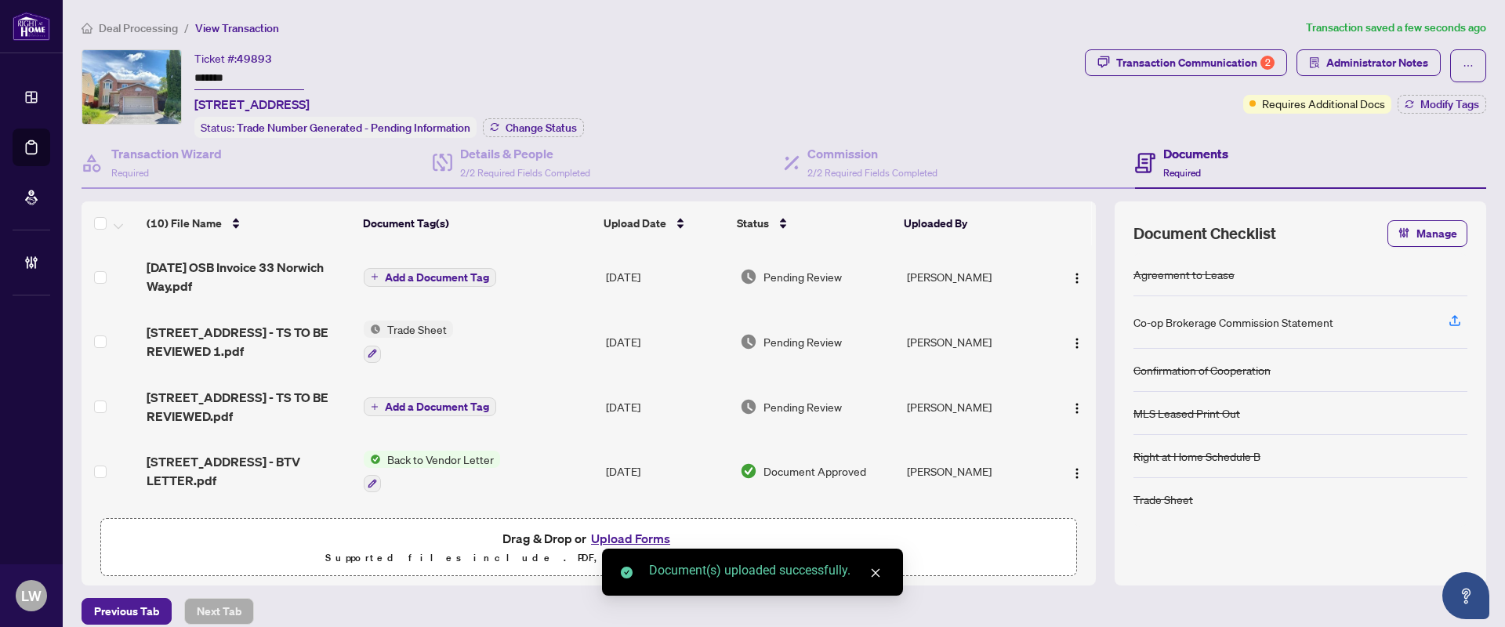
click at [374, 277] on button "Add a Document Tag" at bounding box center [430, 277] width 132 height 19
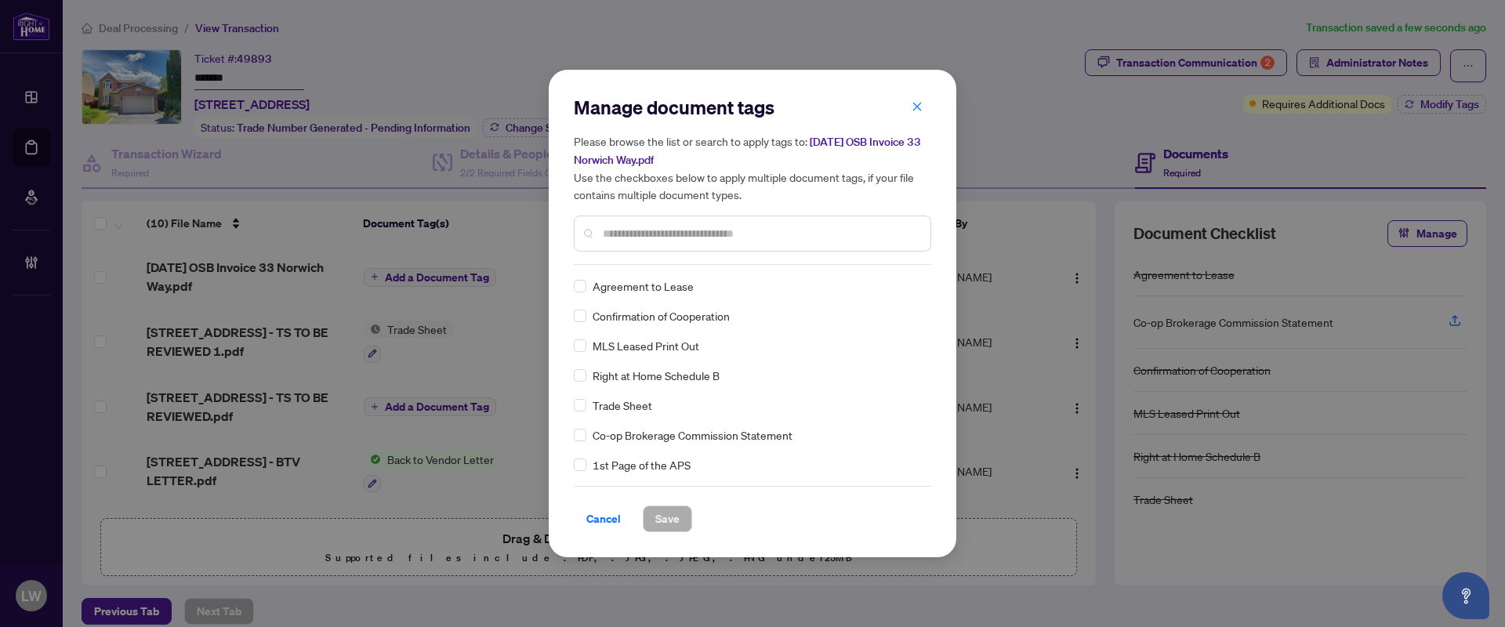
click at [659, 232] on input "text" at bounding box center [760, 233] width 315 height 17
type input "***"
click at [659, 517] on span "Save" at bounding box center [667, 518] width 24 height 25
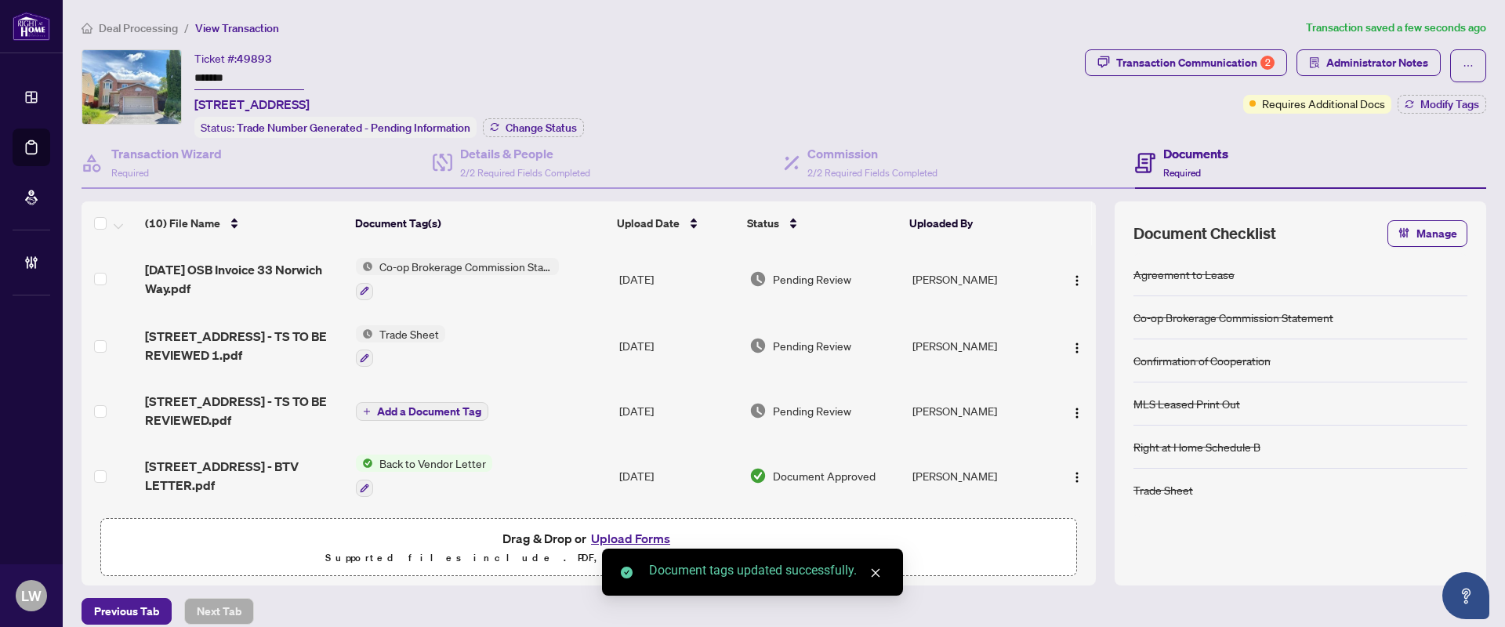
click at [778, 280] on span "Pending Review" at bounding box center [812, 278] width 78 height 17
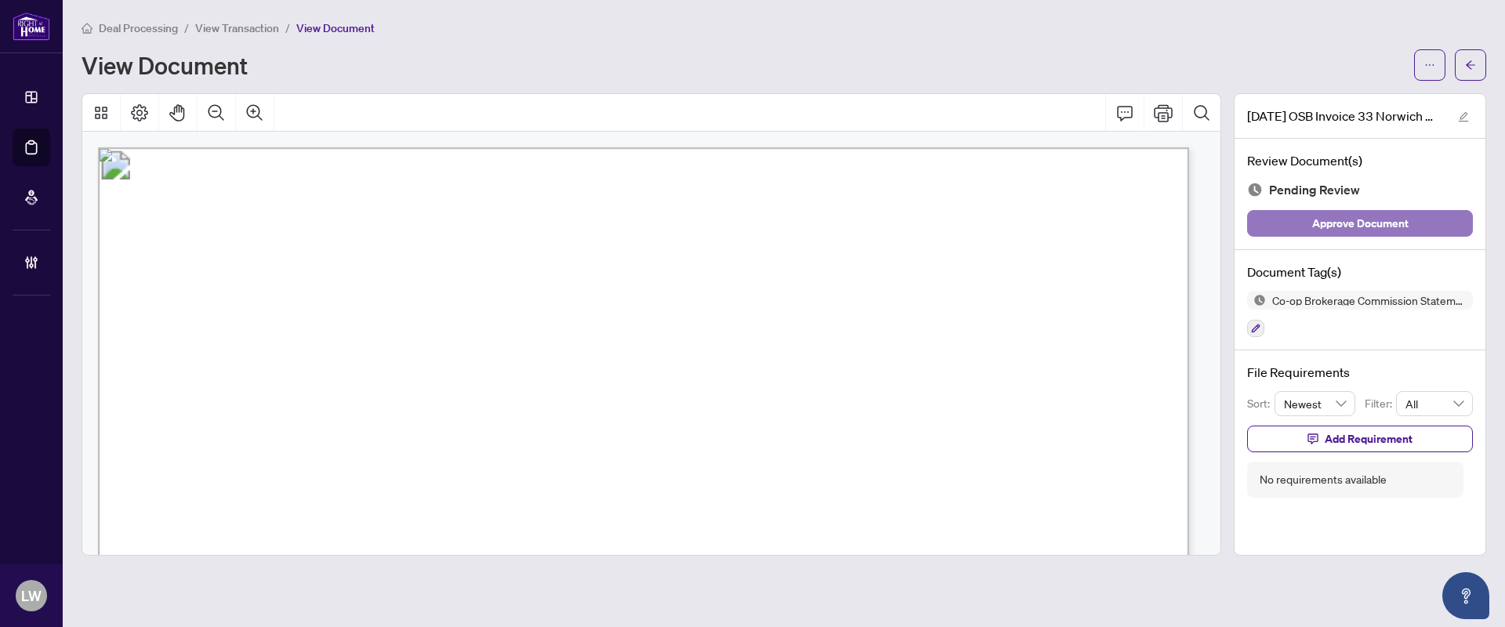
click at [1344, 224] on span "Approve Document" at bounding box center [1360, 223] width 96 height 25
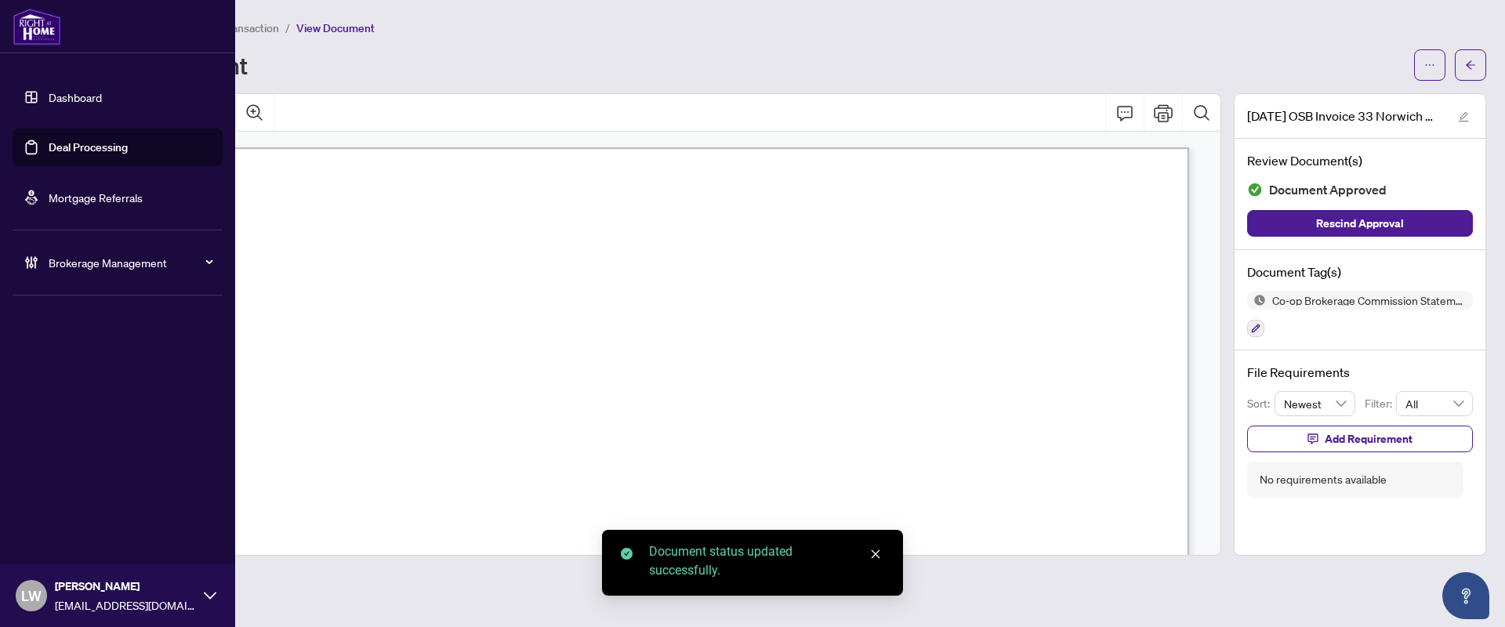
click at [95, 142] on link "Deal Processing" at bounding box center [88, 147] width 79 height 14
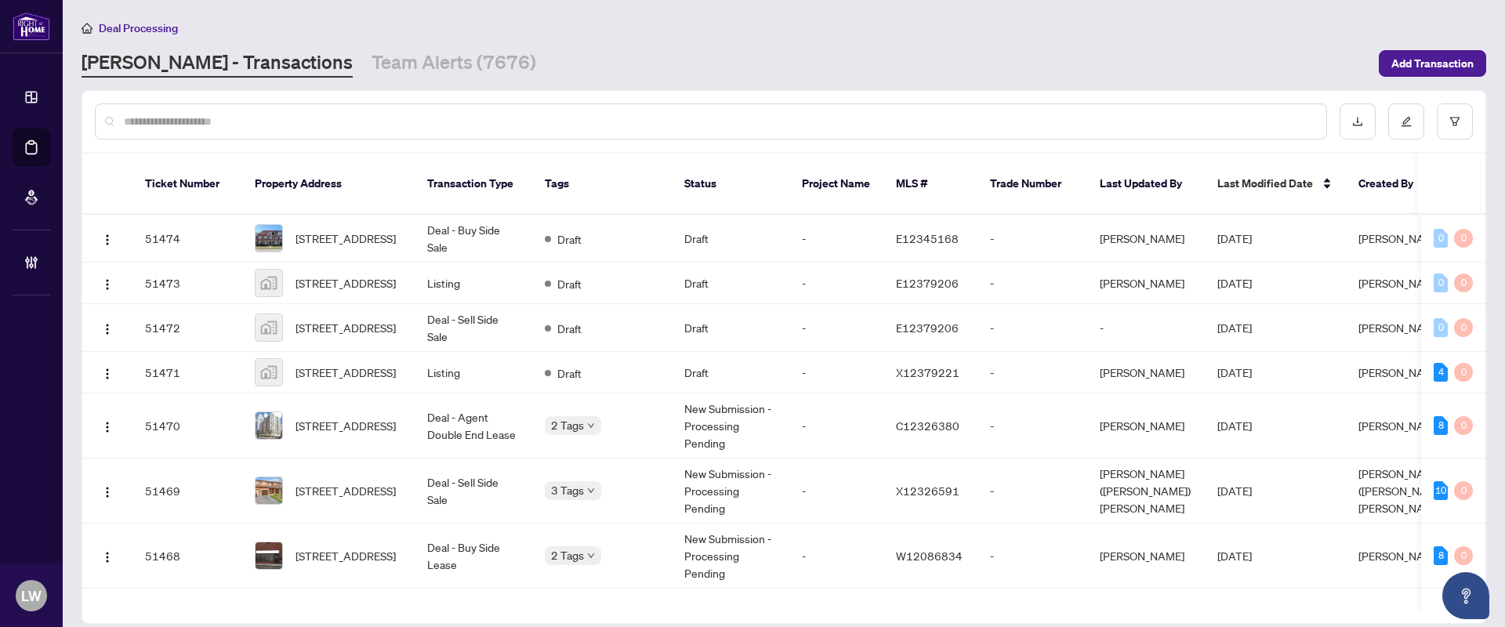
click at [484, 122] on input "text" at bounding box center [719, 121] width 1190 height 17
type input "*****"
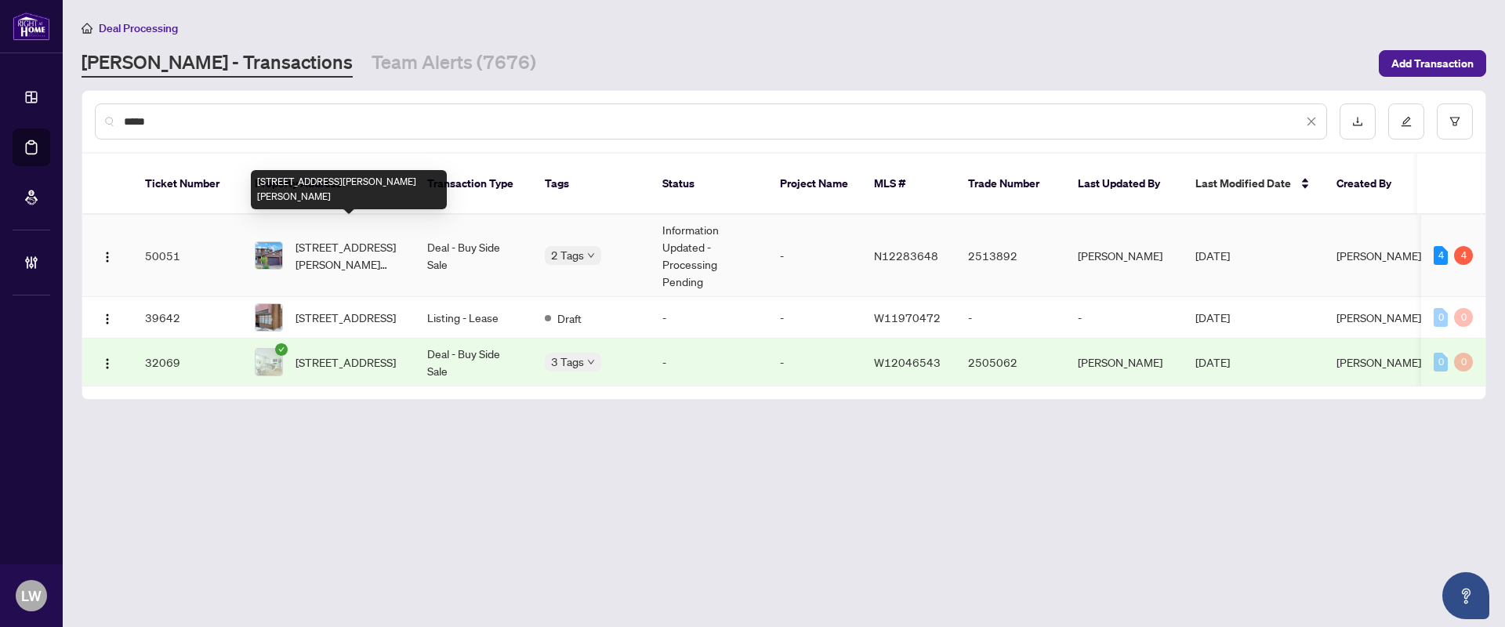
click at [322, 238] on span "[STREET_ADDRESS][PERSON_NAME][PERSON_NAME]" at bounding box center [349, 255] width 107 height 34
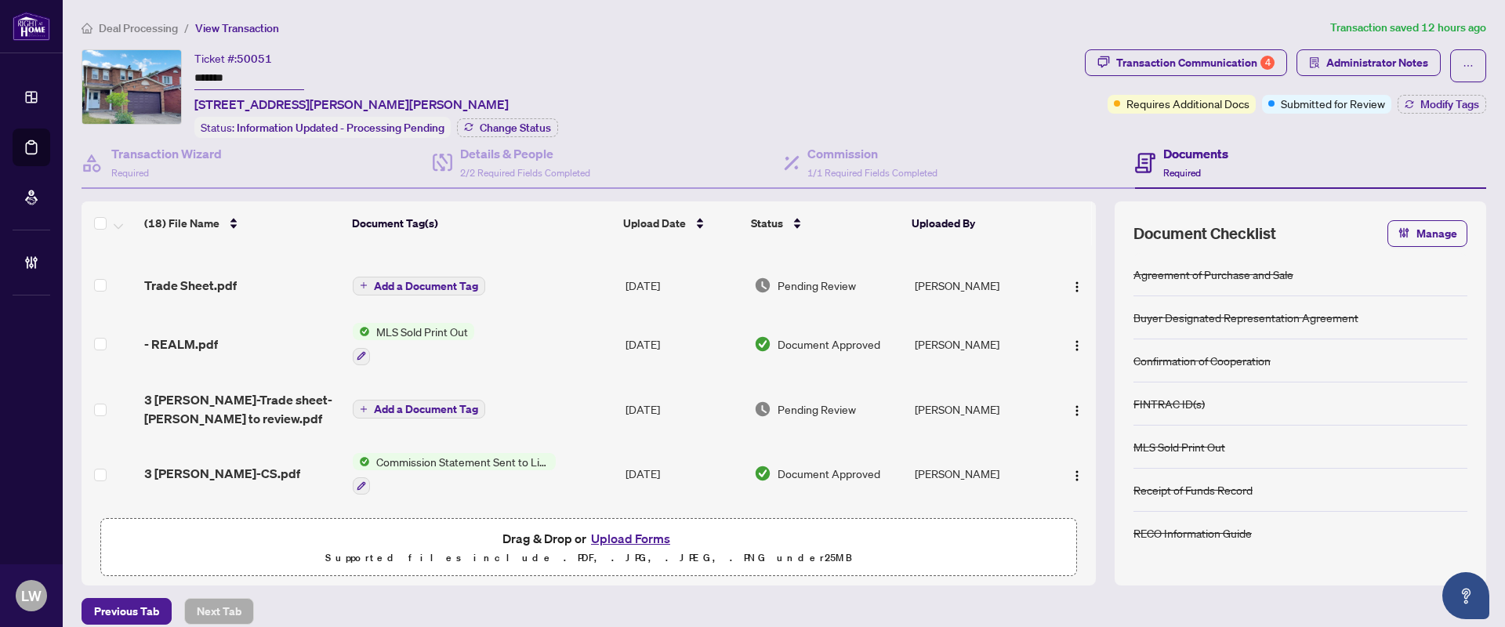
scroll to position [196, 0]
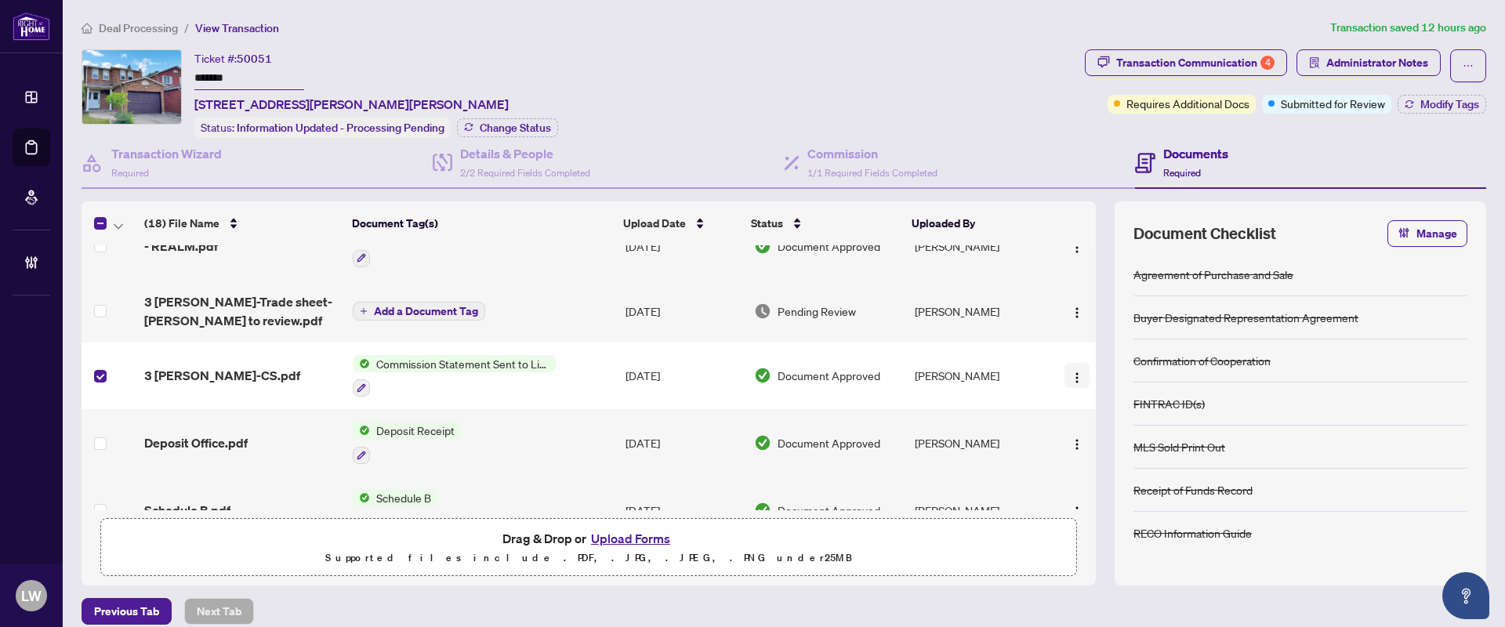
click at [1071, 373] on img "button" at bounding box center [1077, 378] width 13 height 13
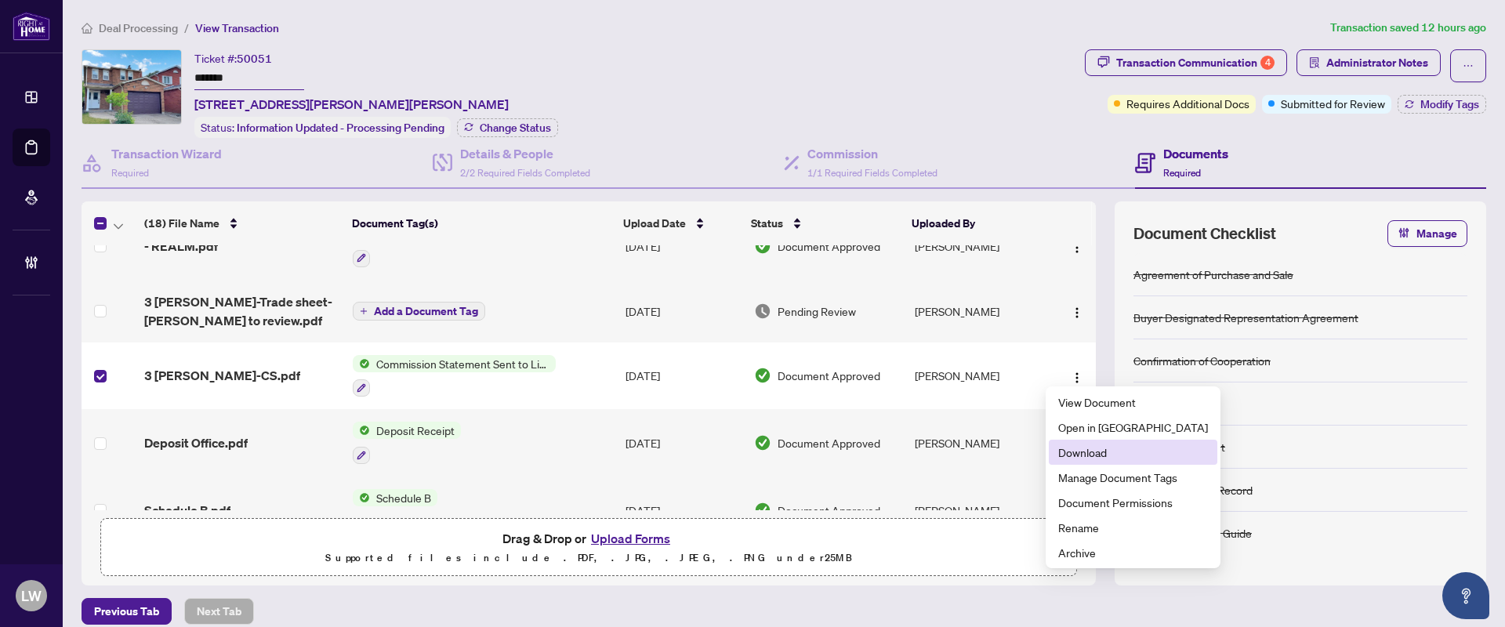
click at [1084, 455] on span "Download" at bounding box center [1133, 452] width 150 height 17
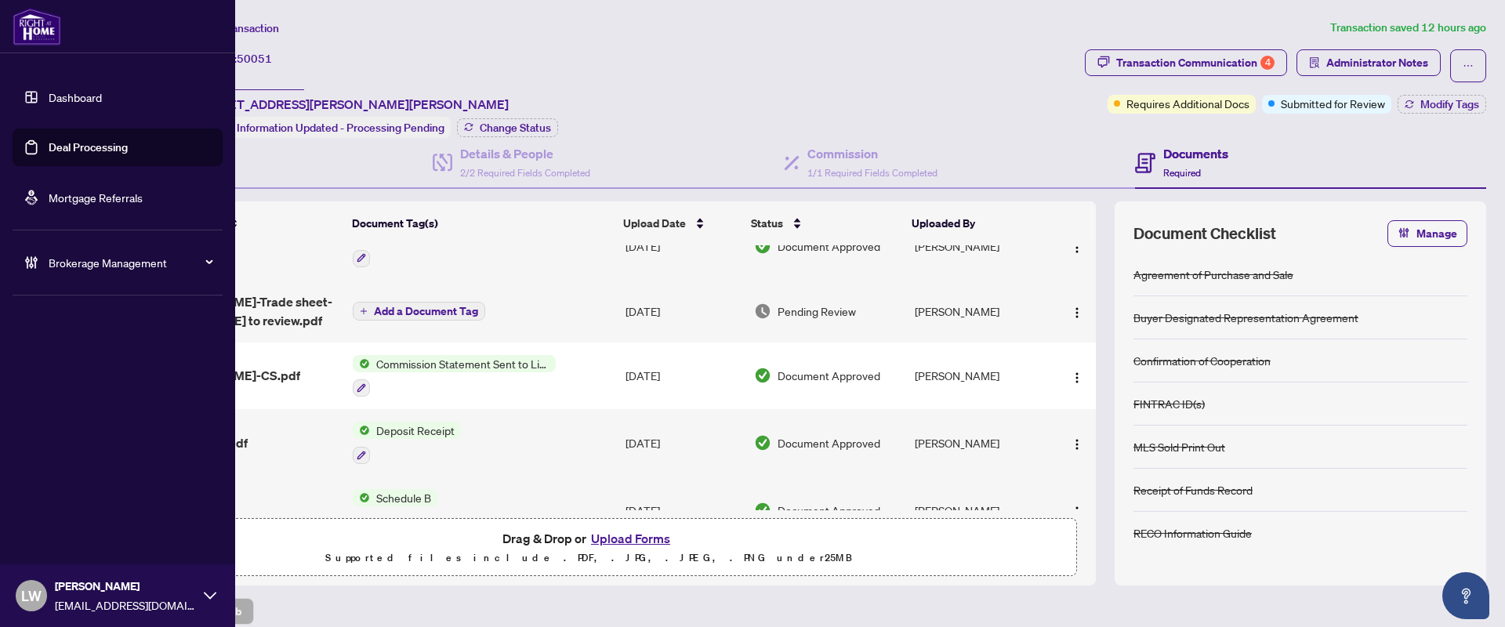
click at [67, 147] on link "Deal Processing" at bounding box center [88, 147] width 79 height 14
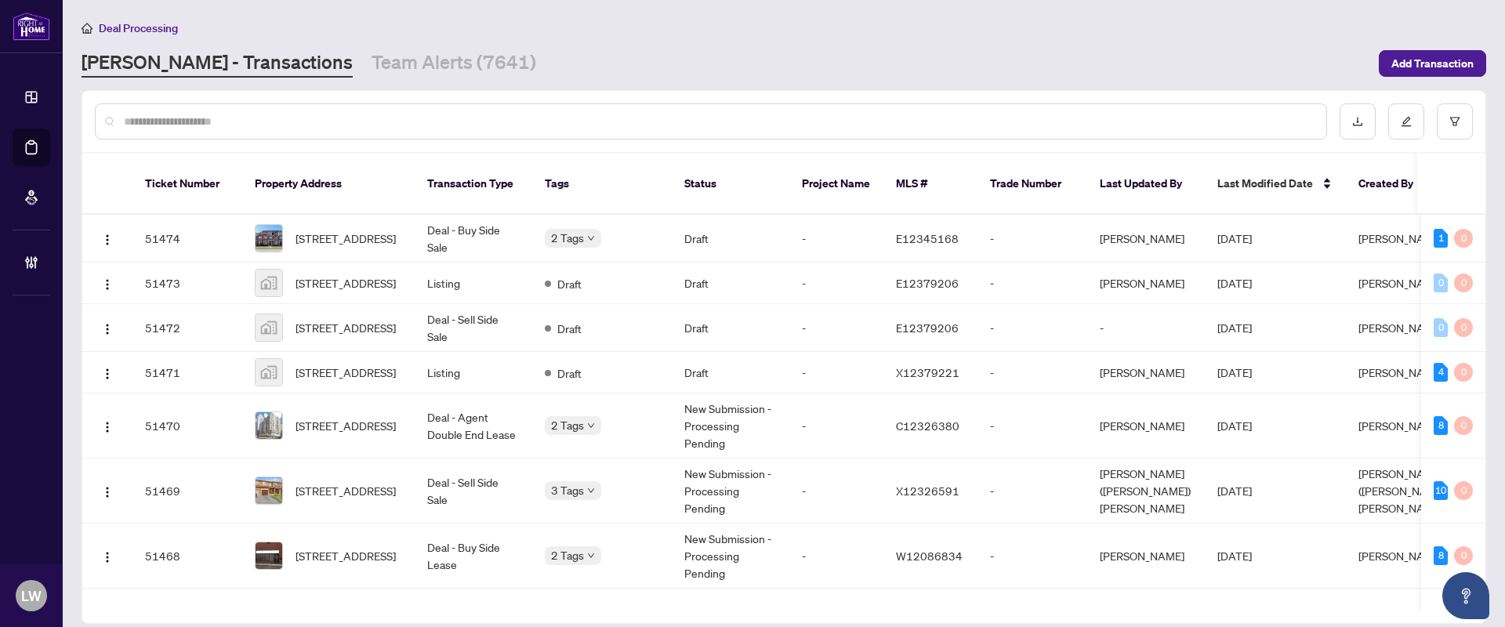
click at [476, 115] on input "text" at bounding box center [719, 121] width 1190 height 17
type input "*****"
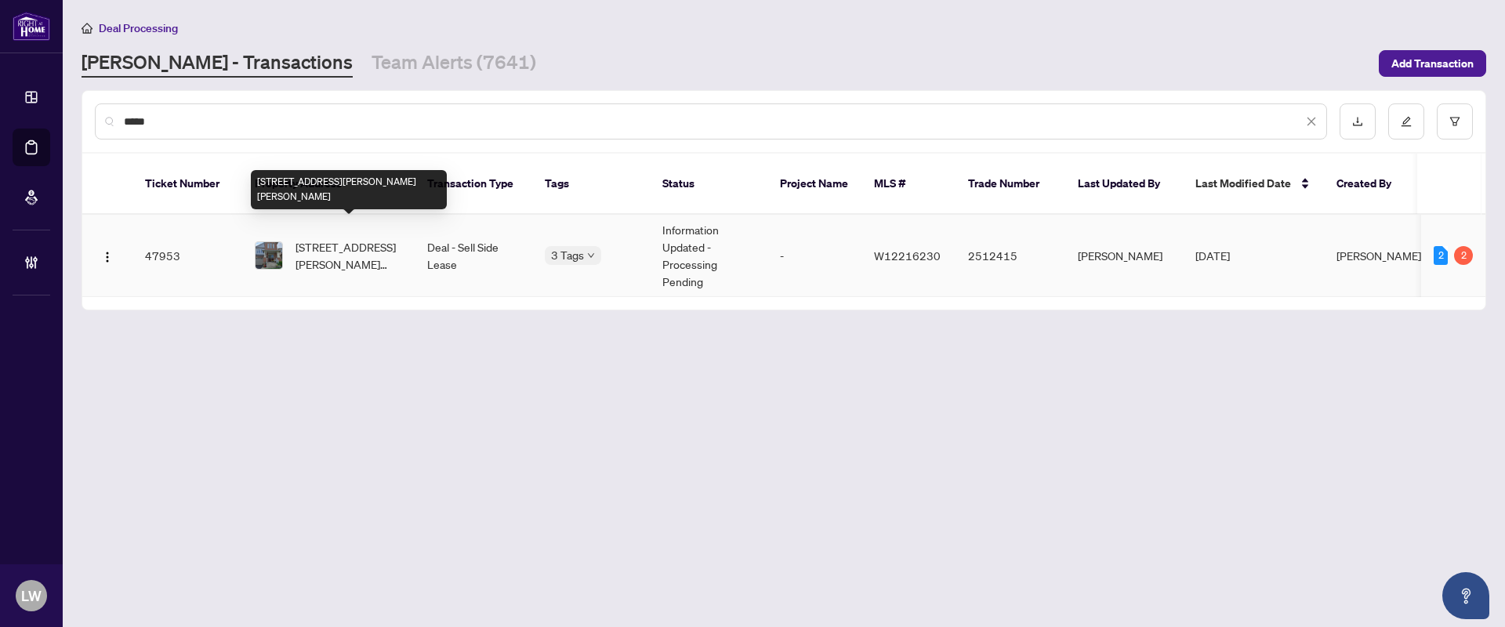
click at [332, 238] on span "[STREET_ADDRESS][PERSON_NAME][PERSON_NAME]" at bounding box center [349, 255] width 107 height 34
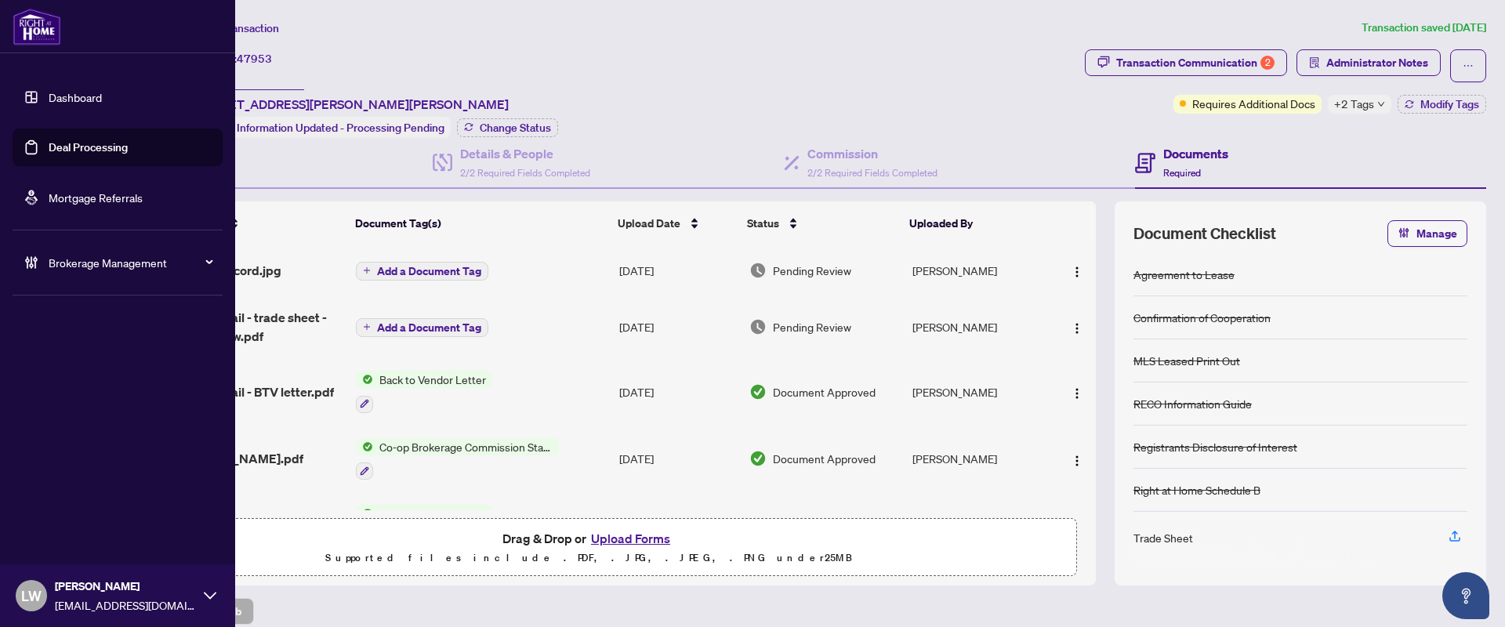
click at [92, 151] on link "Deal Processing" at bounding box center [88, 147] width 79 height 14
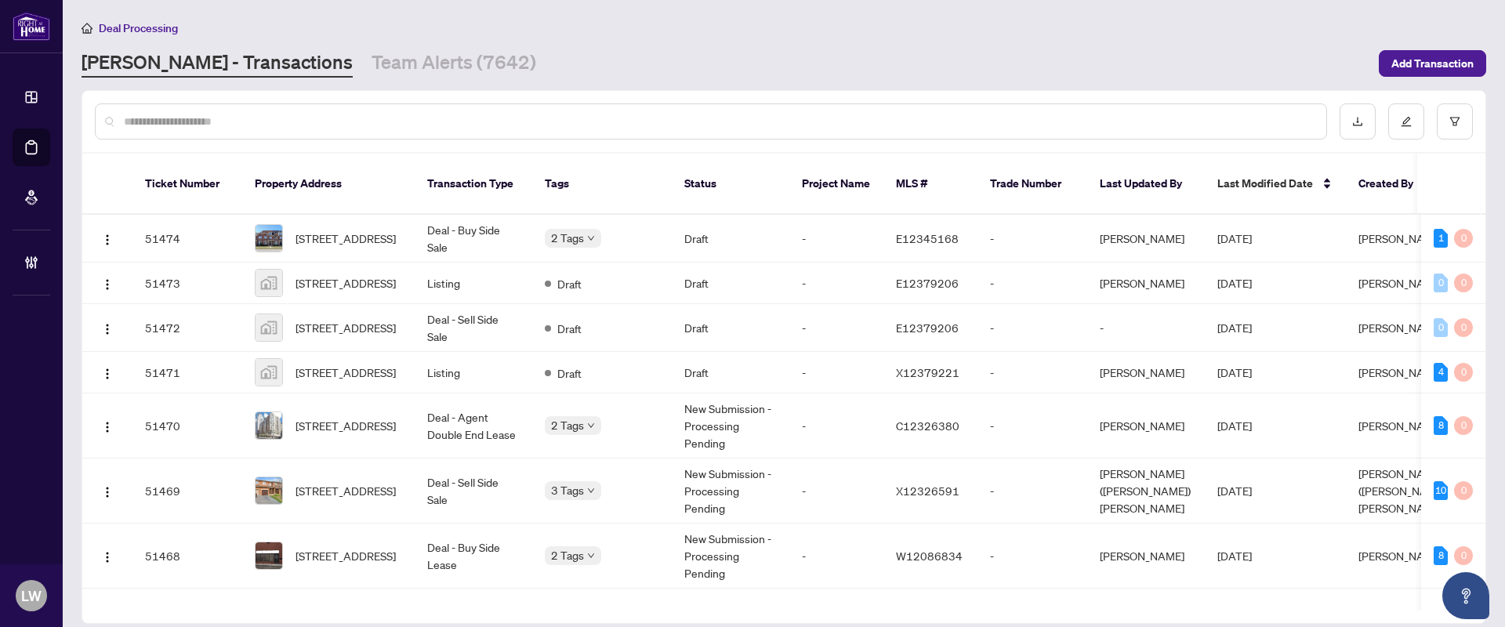
click at [510, 110] on div at bounding box center [711, 121] width 1232 height 36
click at [507, 114] on input "text" at bounding box center [719, 121] width 1190 height 17
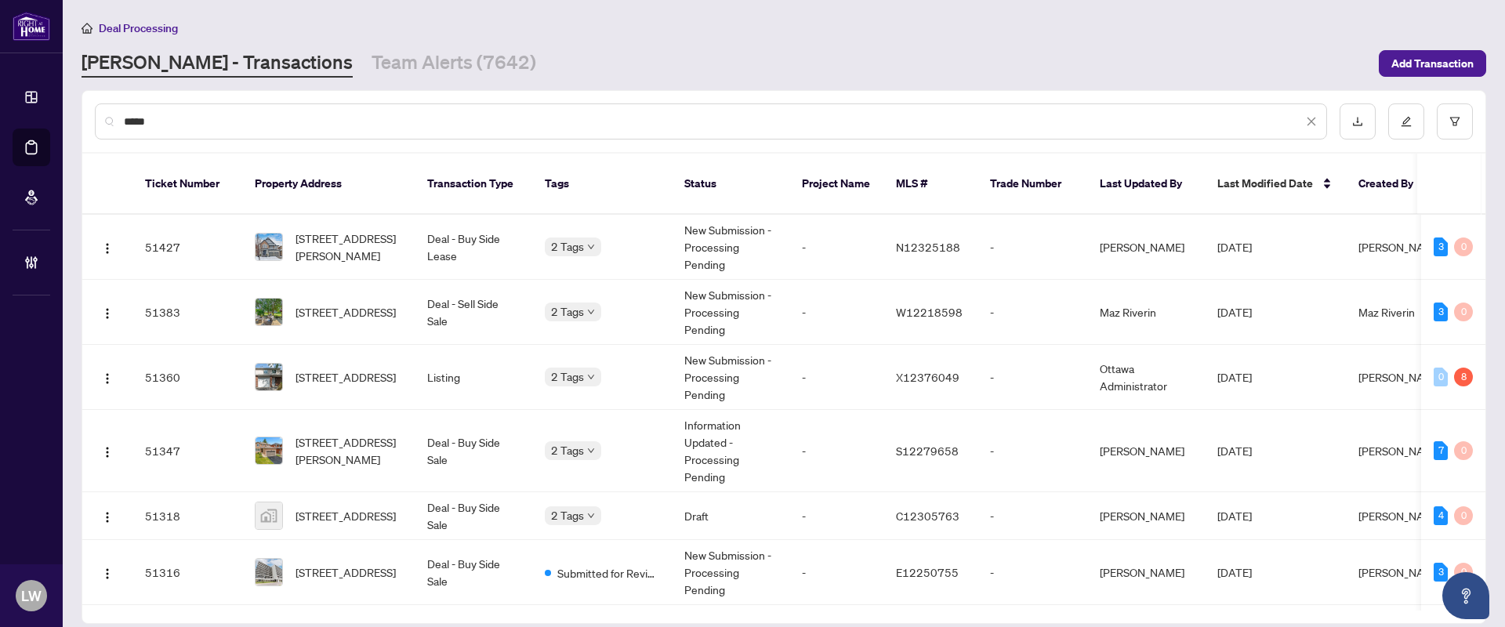
type input "*****"
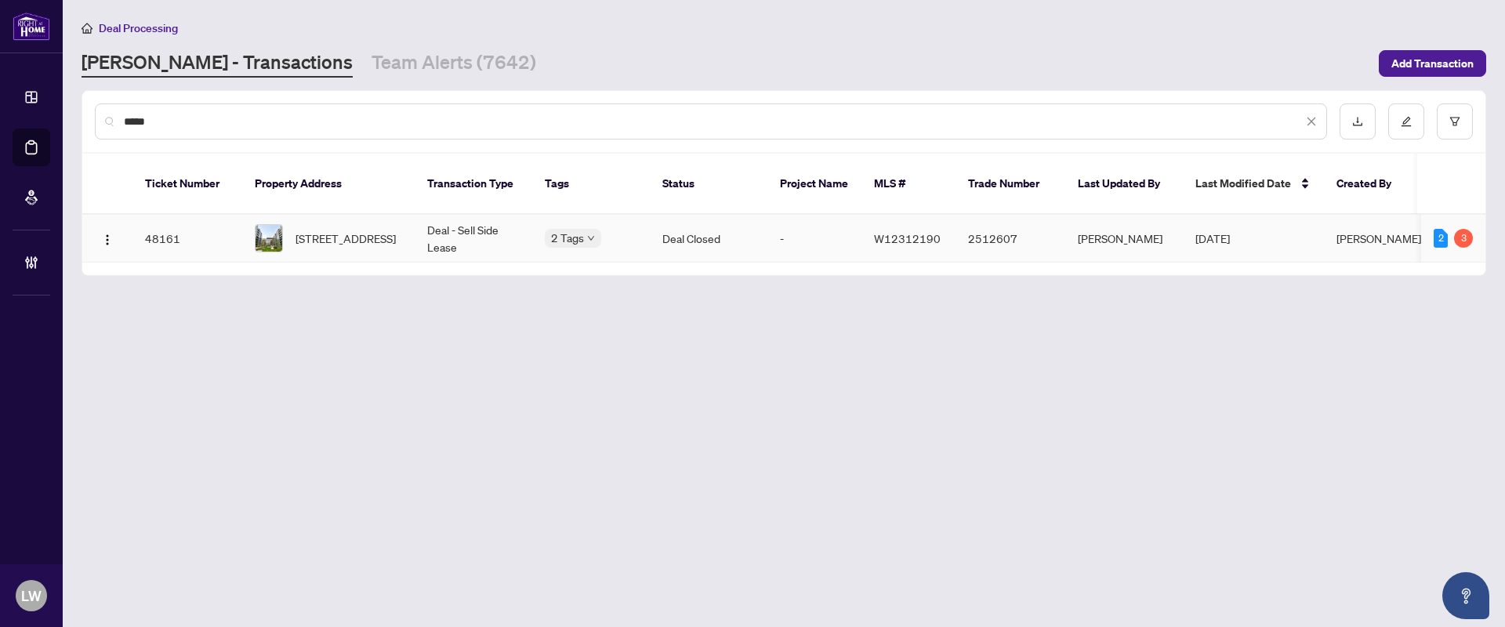
click at [358, 230] on span "[STREET_ADDRESS]" at bounding box center [346, 238] width 100 height 17
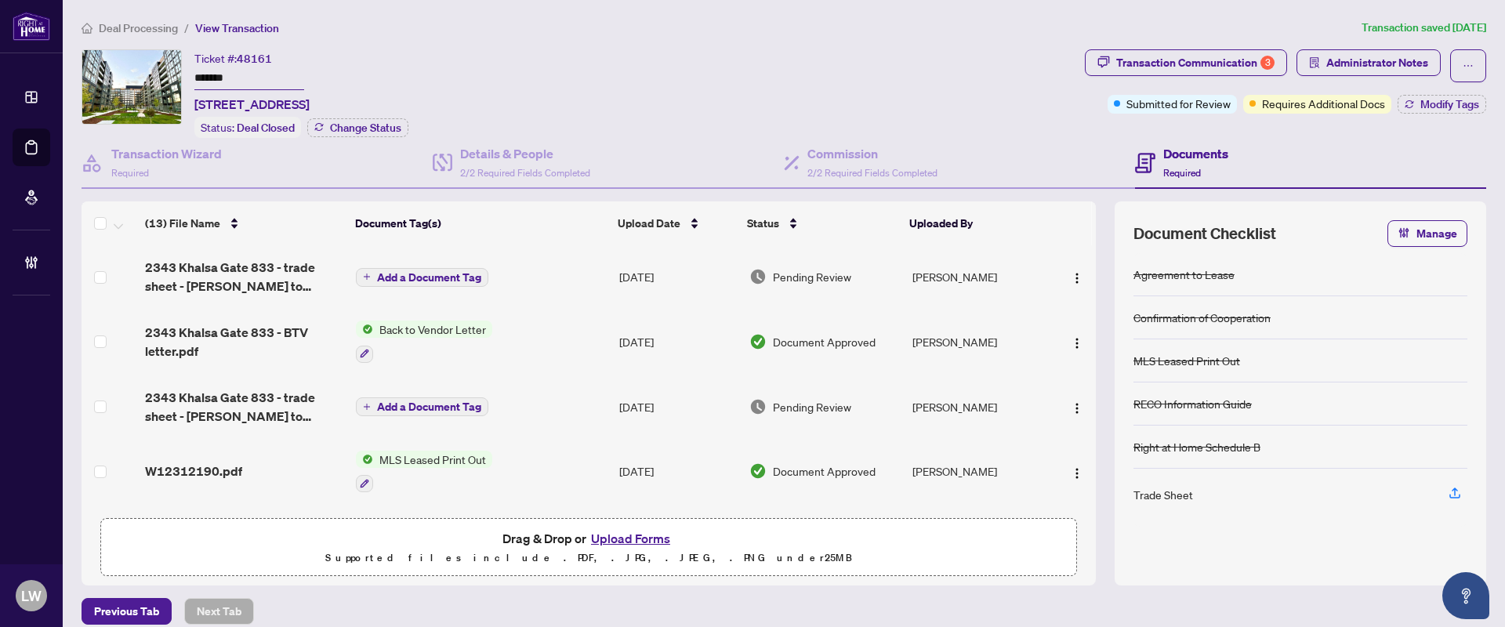
scroll to position [98, 0]
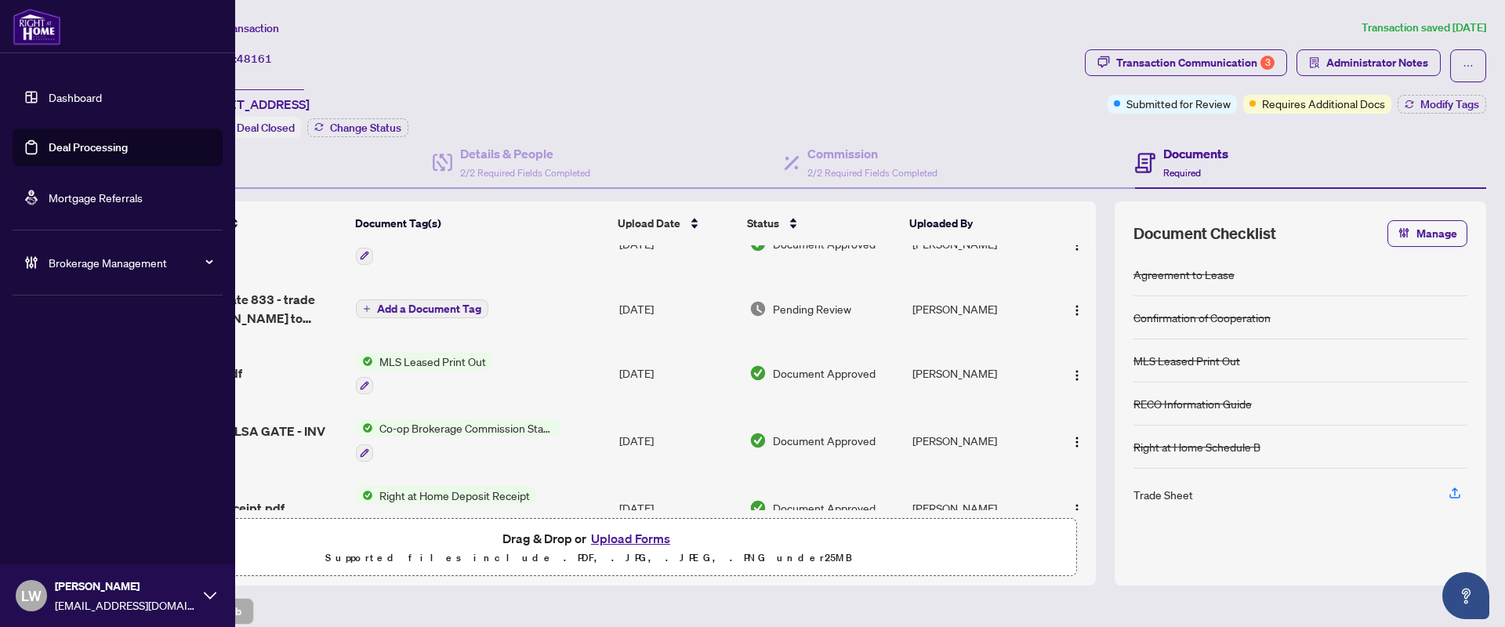
click at [102, 143] on link "Deal Processing" at bounding box center [88, 147] width 79 height 14
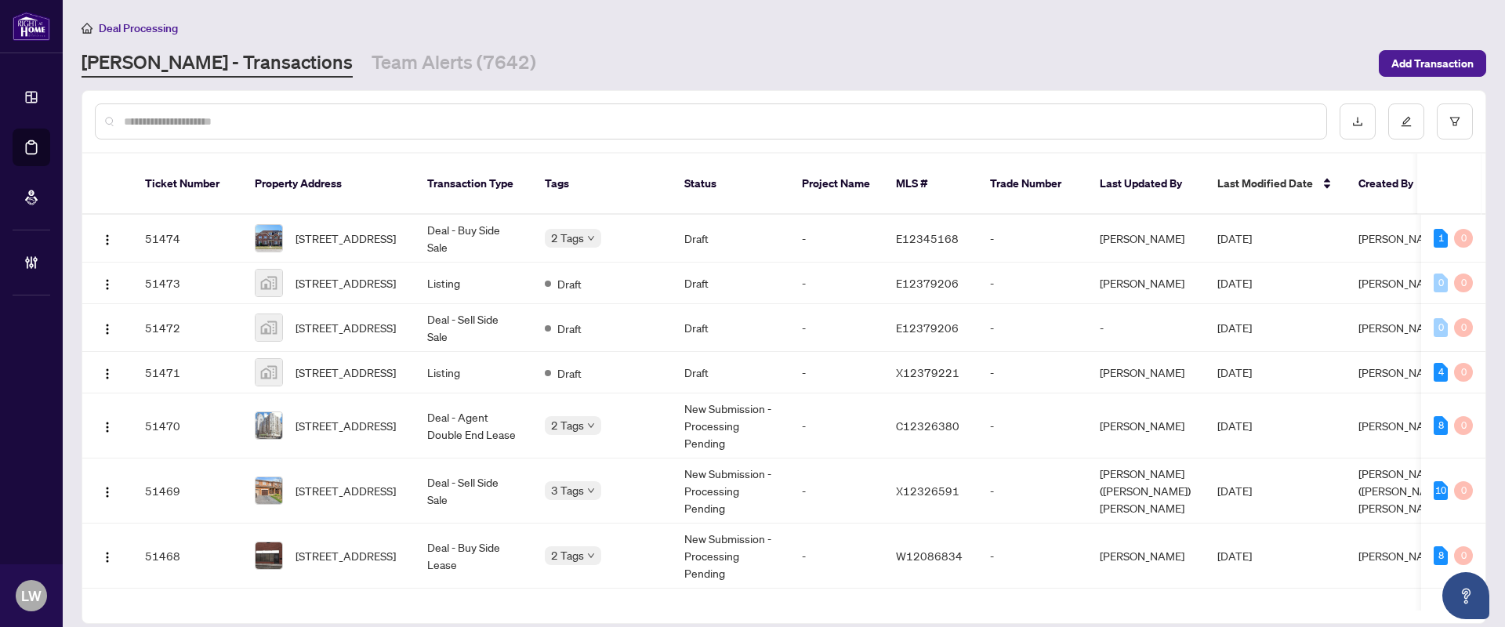
click at [495, 118] on input "text" at bounding box center [719, 121] width 1190 height 17
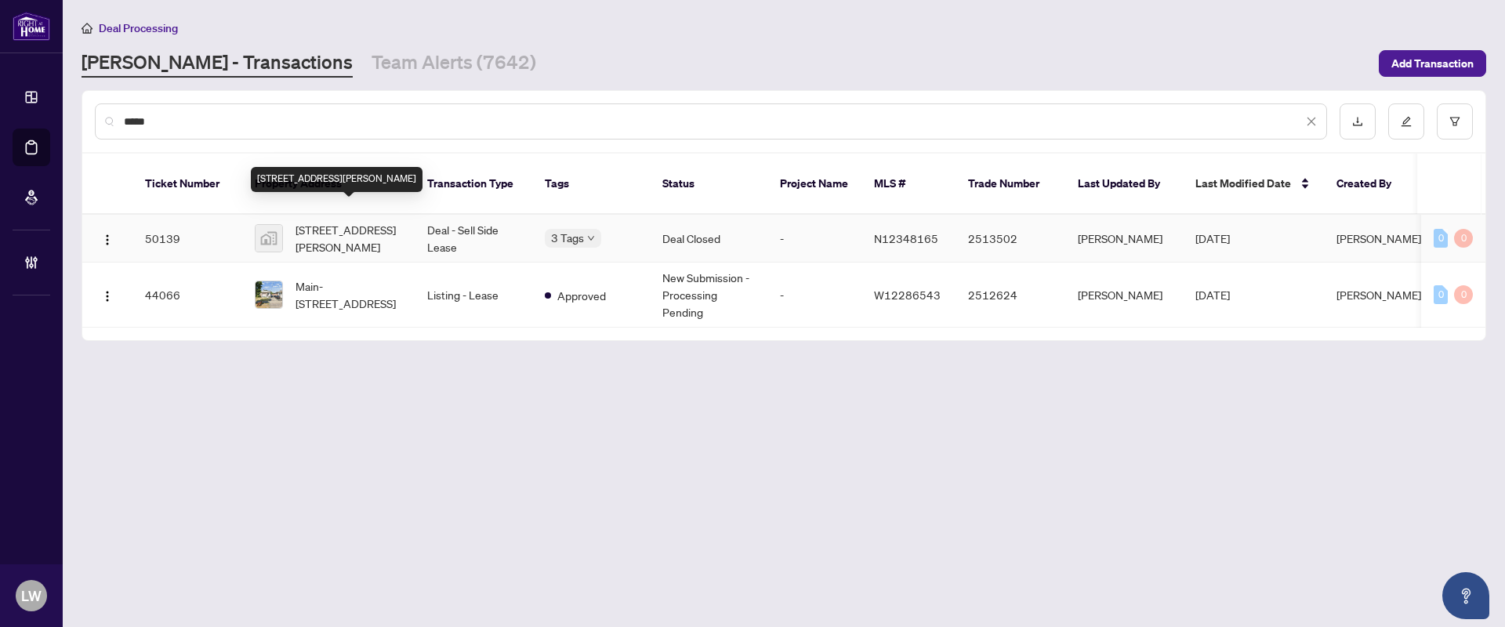
type input "*****"
click at [343, 221] on span "[STREET_ADDRESS][PERSON_NAME]" at bounding box center [349, 238] width 107 height 34
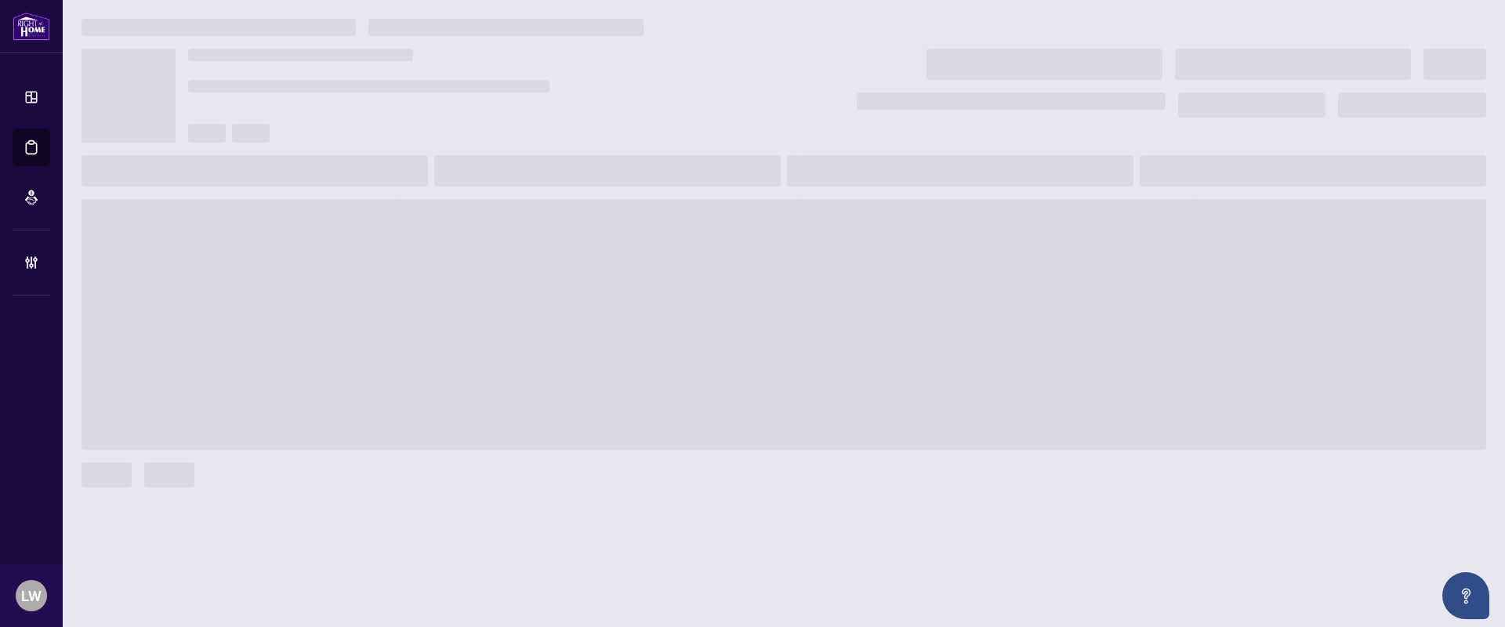
click at [343, 212] on span at bounding box center [784, 324] width 1405 height 251
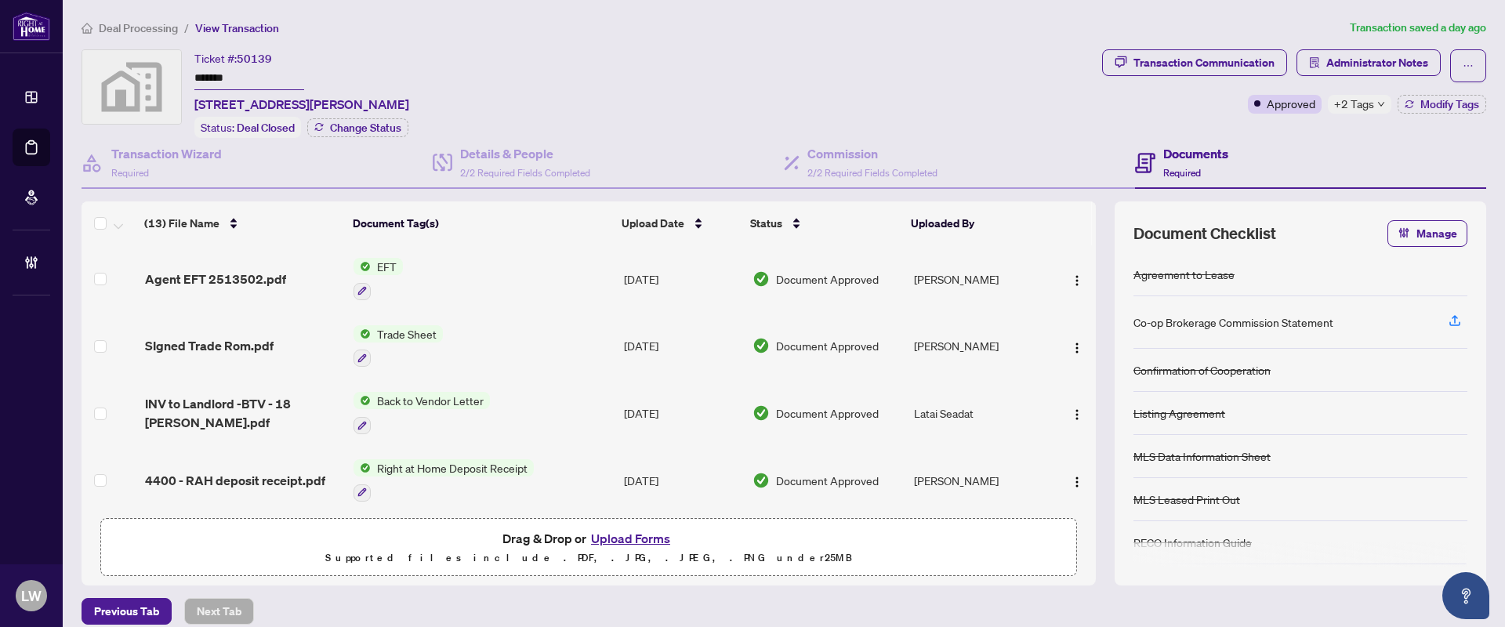
drag, startPoint x: 252, startPoint y: 299, endPoint x: 204, endPoint y: 576, distance: 281.0
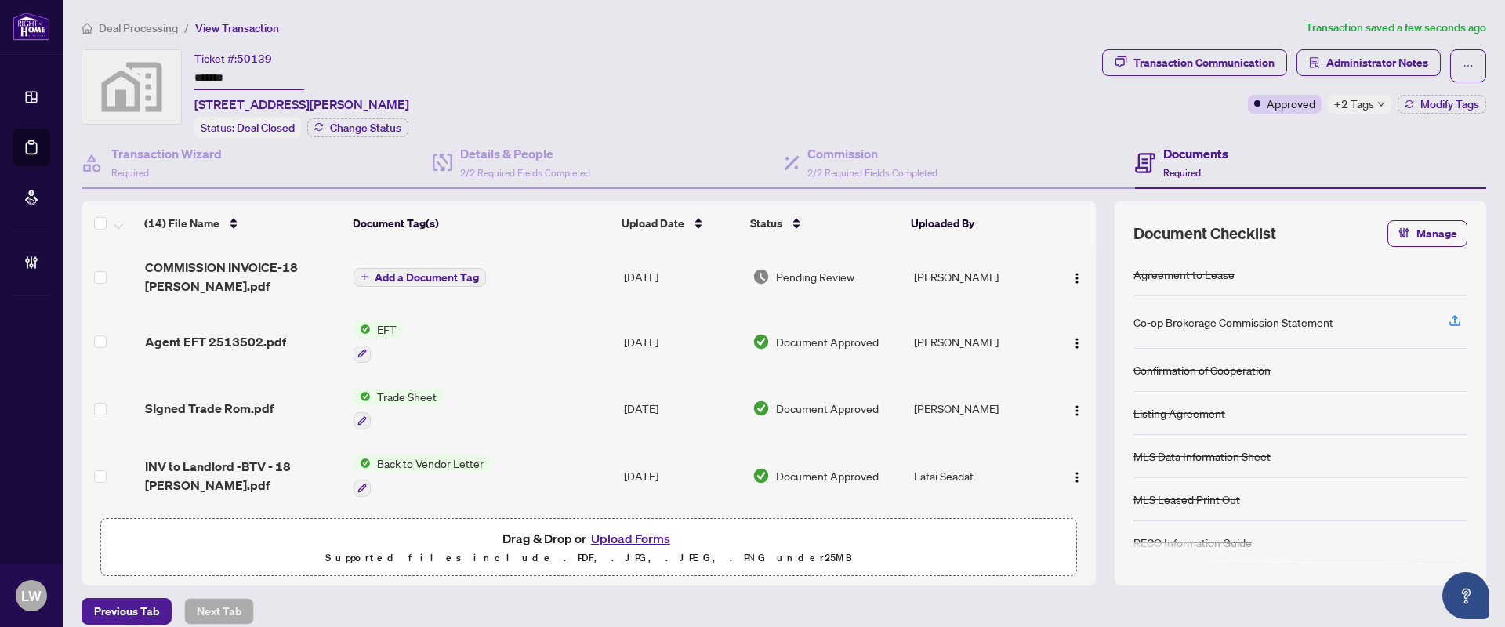
click at [375, 276] on span "Add a Document Tag" at bounding box center [427, 277] width 104 height 11
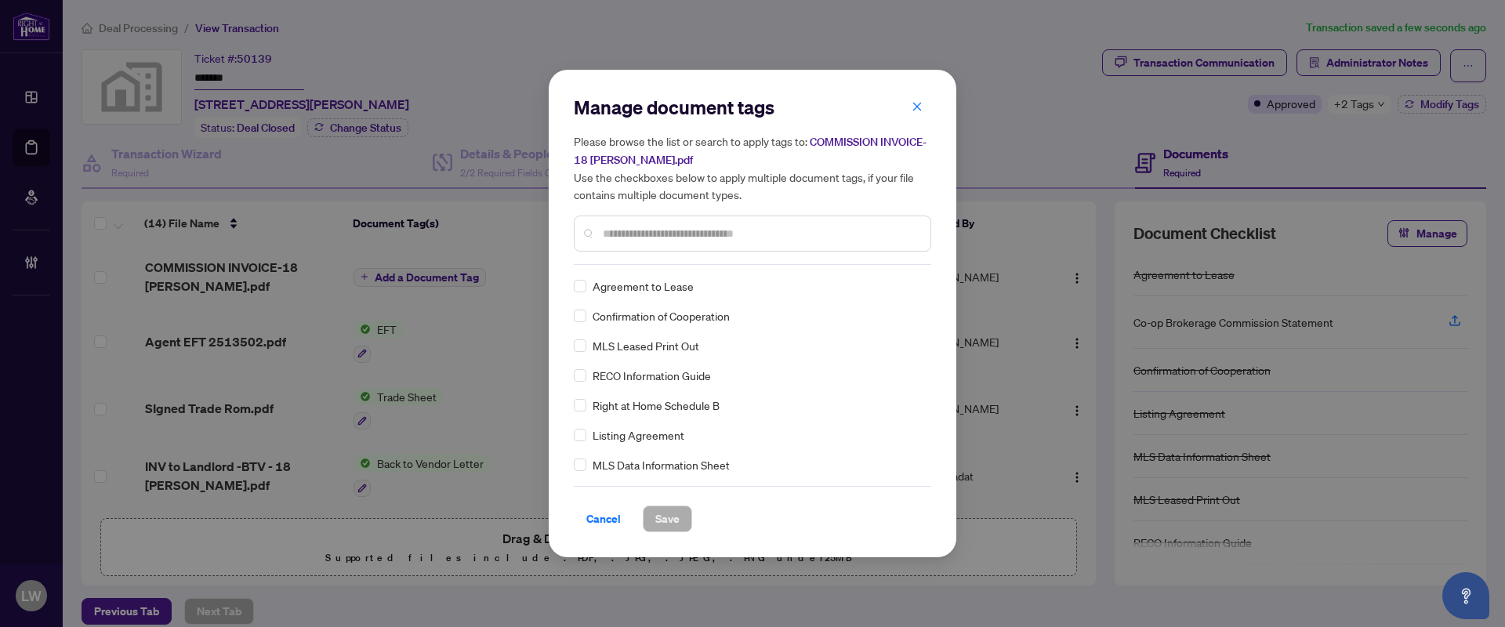
click at [645, 226] on input "text" at bounding box center [760, 233] width 315 height 17
type input "***"
click at [665, 516] on span "Save" at bounding box center [667, 518] width 24 height 25
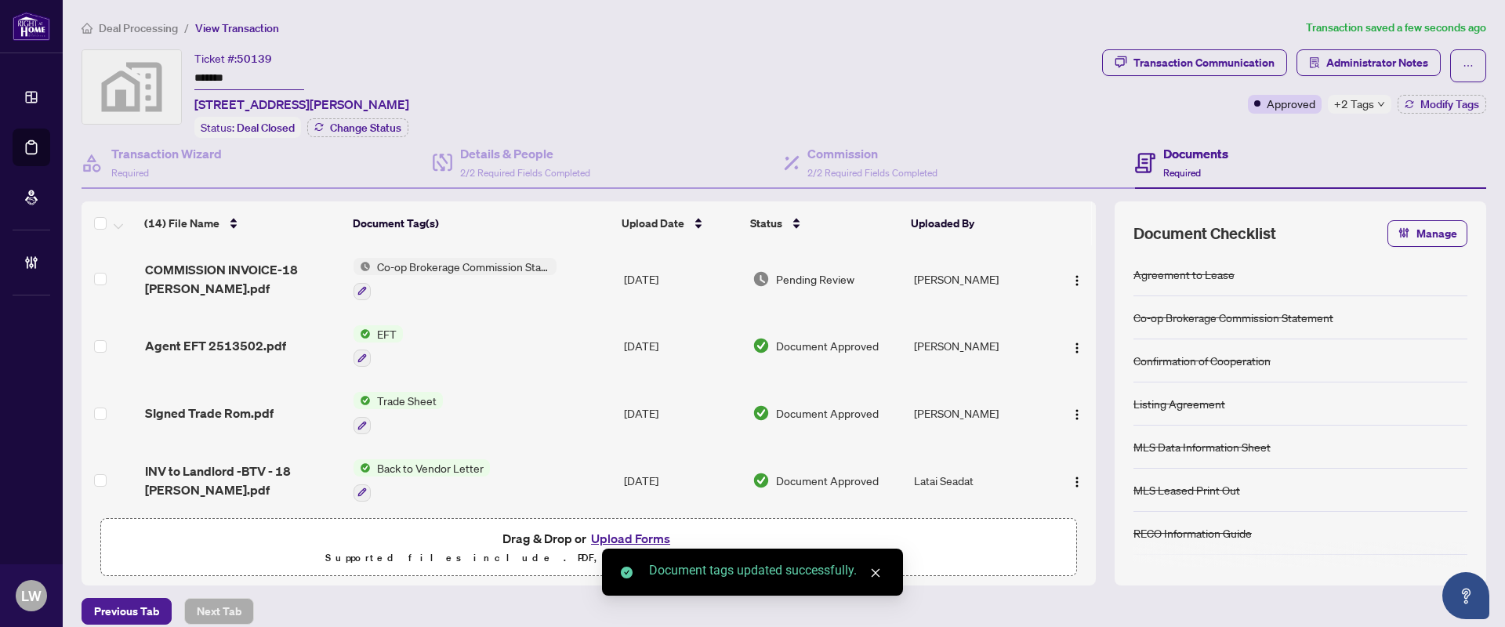
click at [800, 275] on span "Pending Review" at bounding box center [815, 278] width 78 height 17
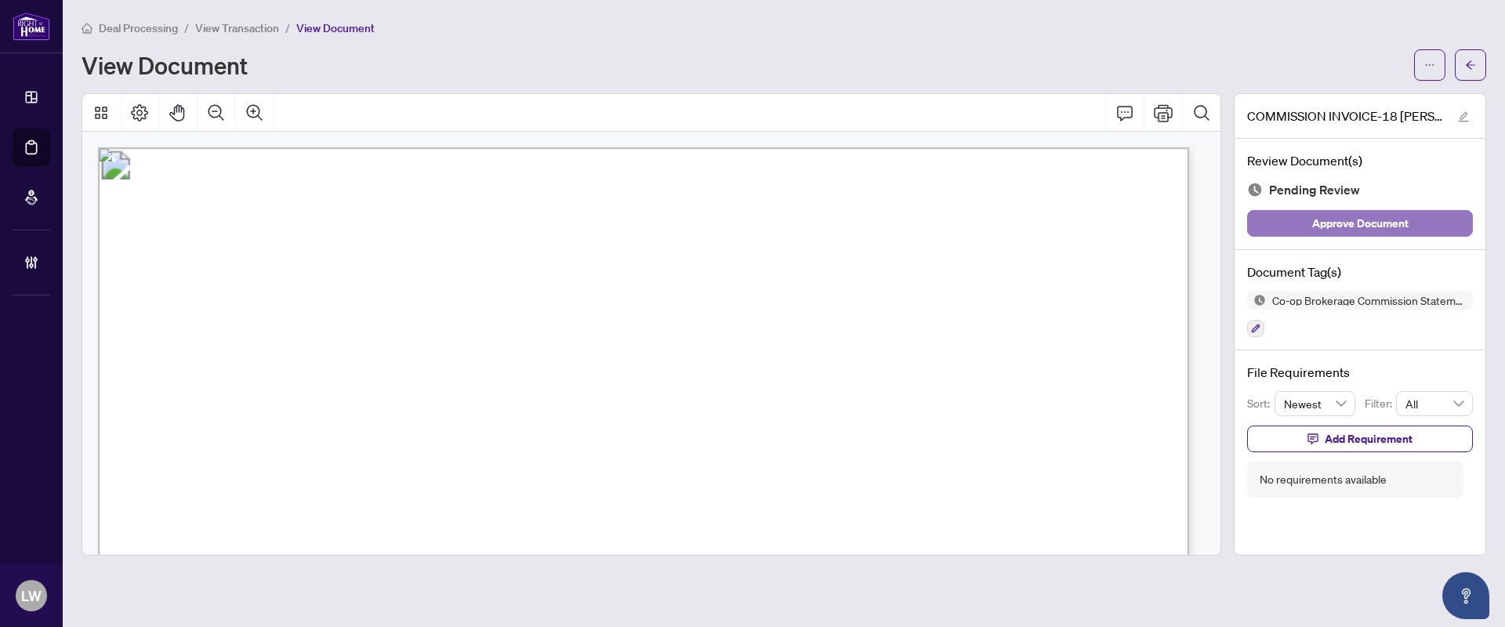
click at [1339, 222] on span "Approve Document" at bounding box center [1360, 223] width 96 height 25
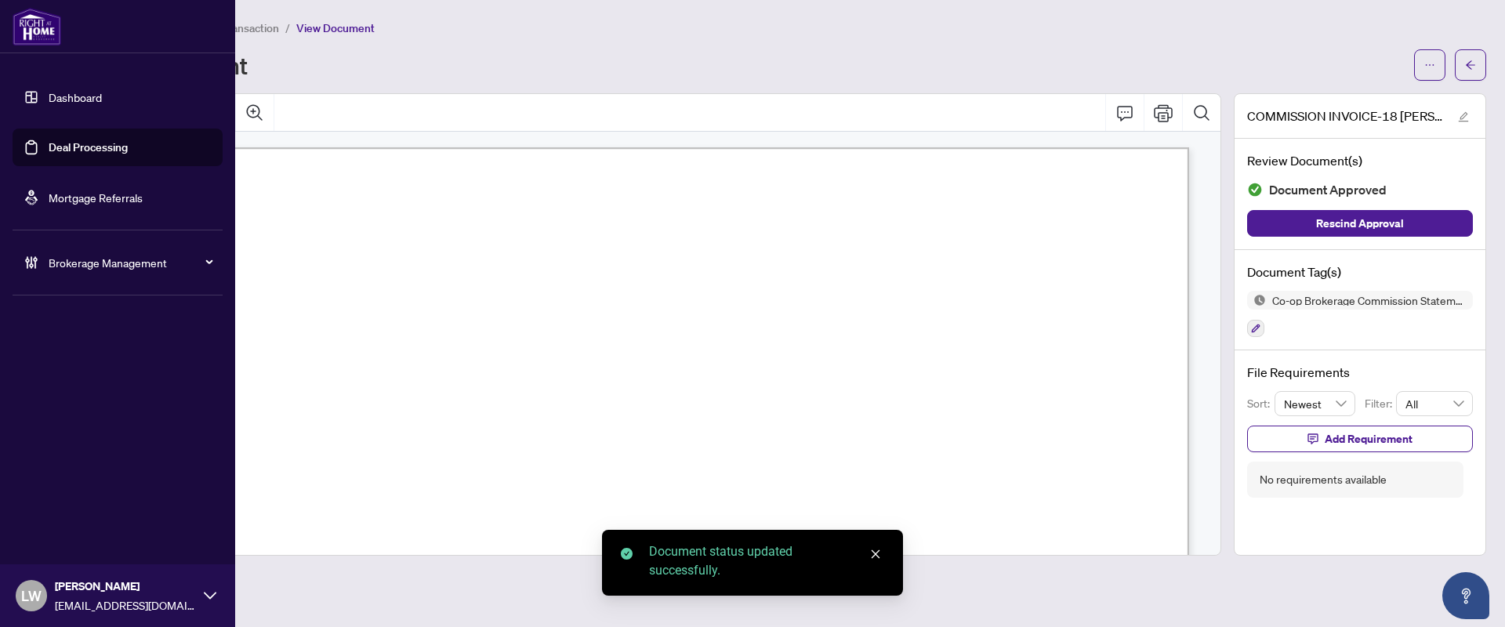
click at [111, 151] on link "Deal Processing" at bounding box center [88, 147] width 79 height 14
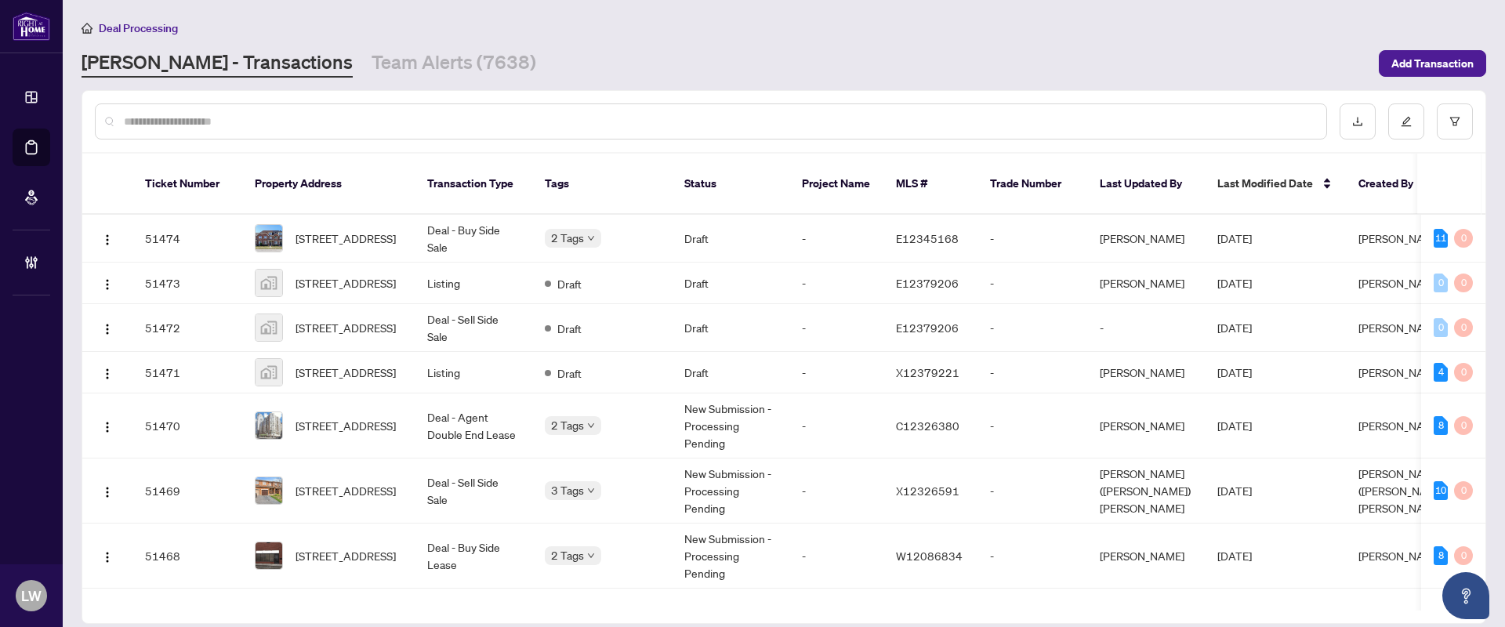
click at [533, 118] on input "text" at bounding box center [719, 121] width 1190 height 17
type input "*****"
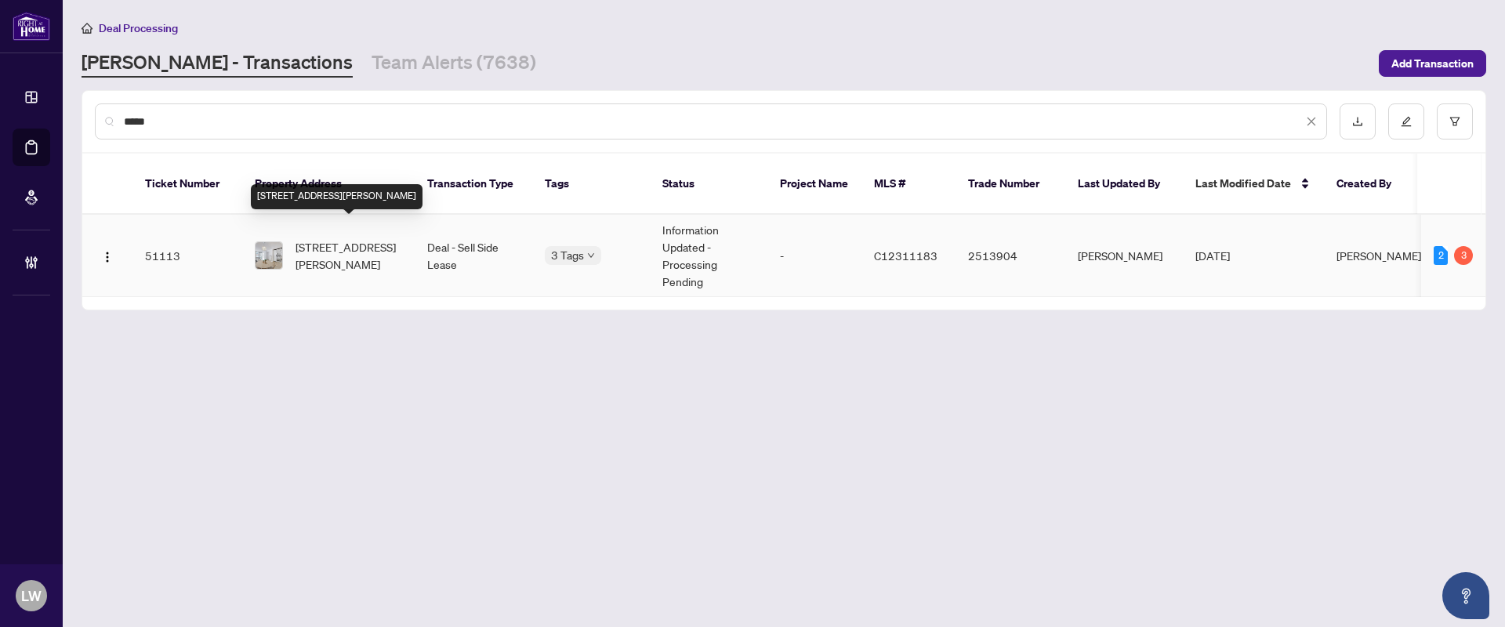
click at [349, 238] on span "[STREET_ADDRESS][PERSON_NAME]" at bounding box center [349, 255] width 107 height 34
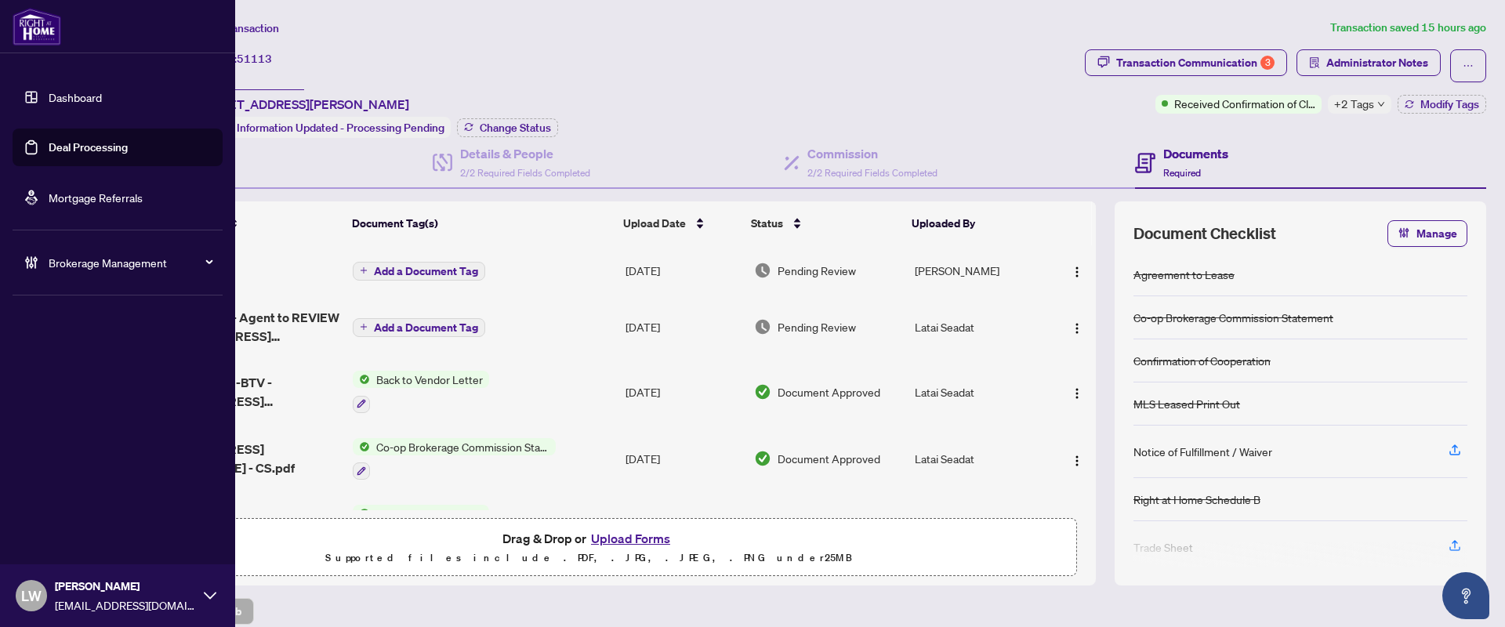
click at [67, 151] on link "Deal Processing" at bounding box center [88, 147] width 79 height 14
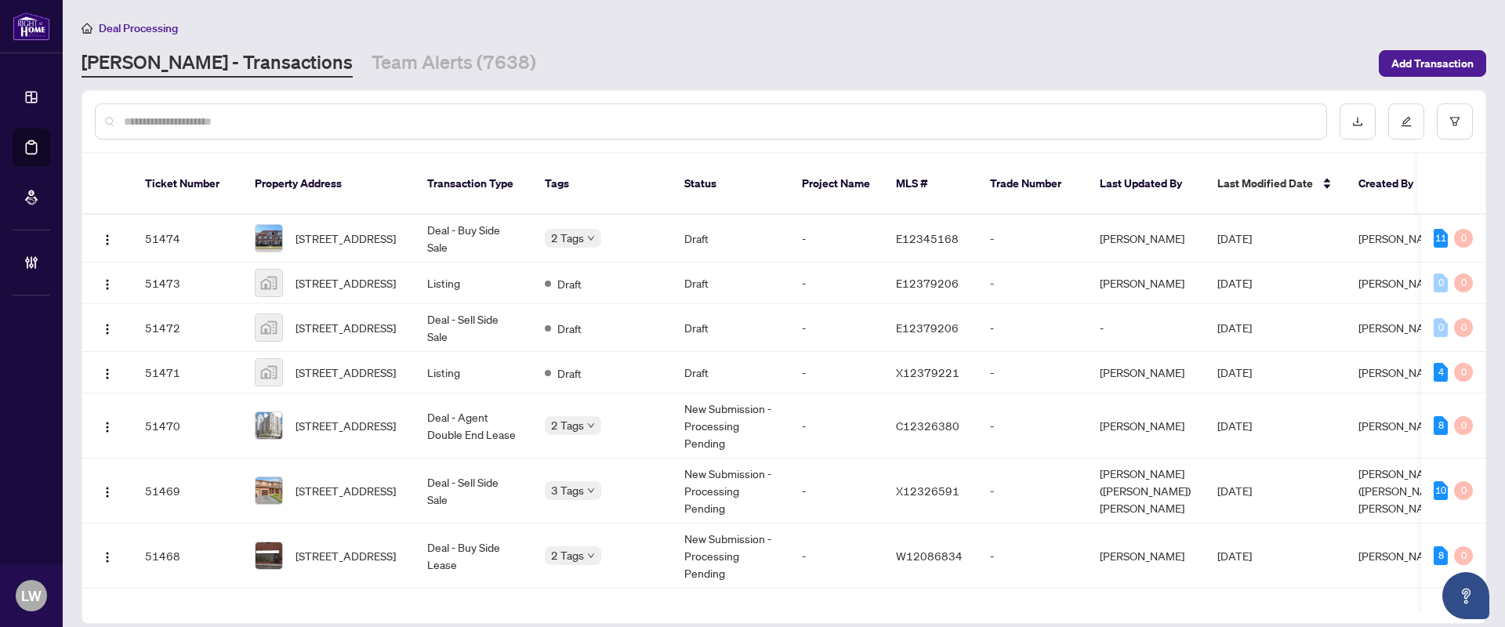
click at [564, 127] on input "text" at bounding box center [719, 121] width 1190 height 17
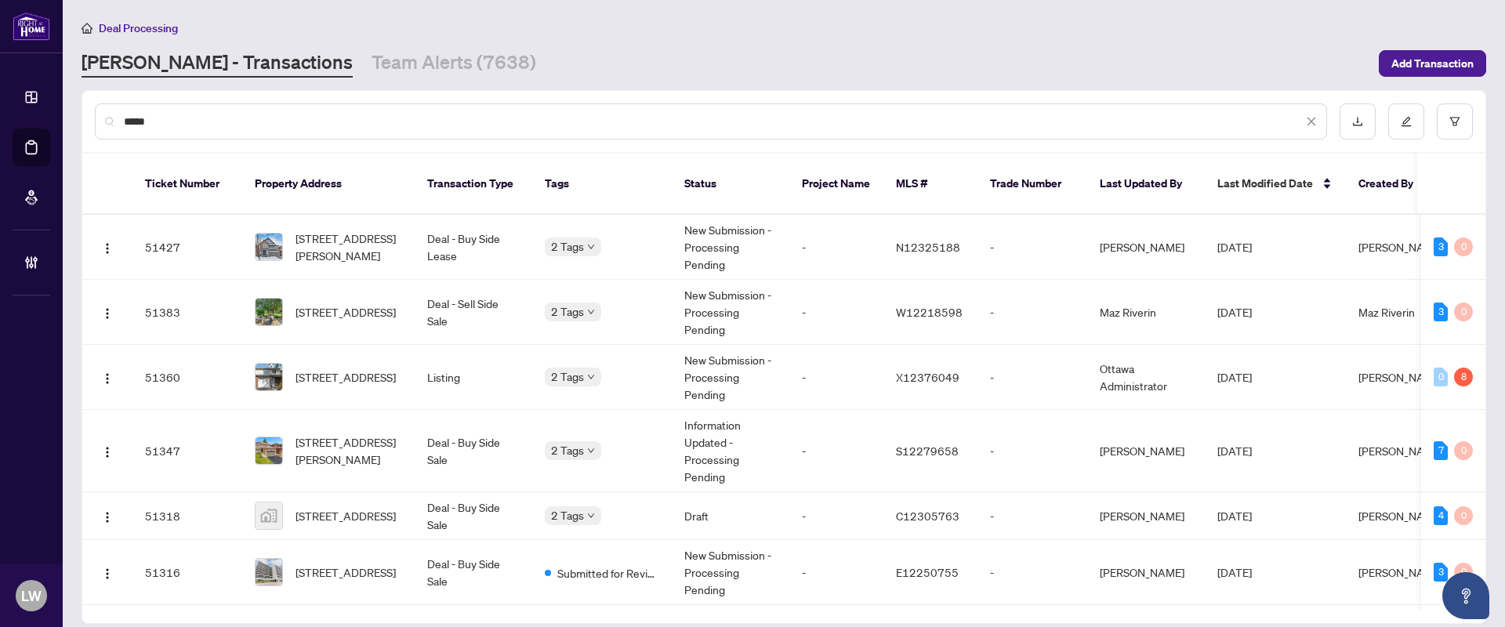
type input "*****"
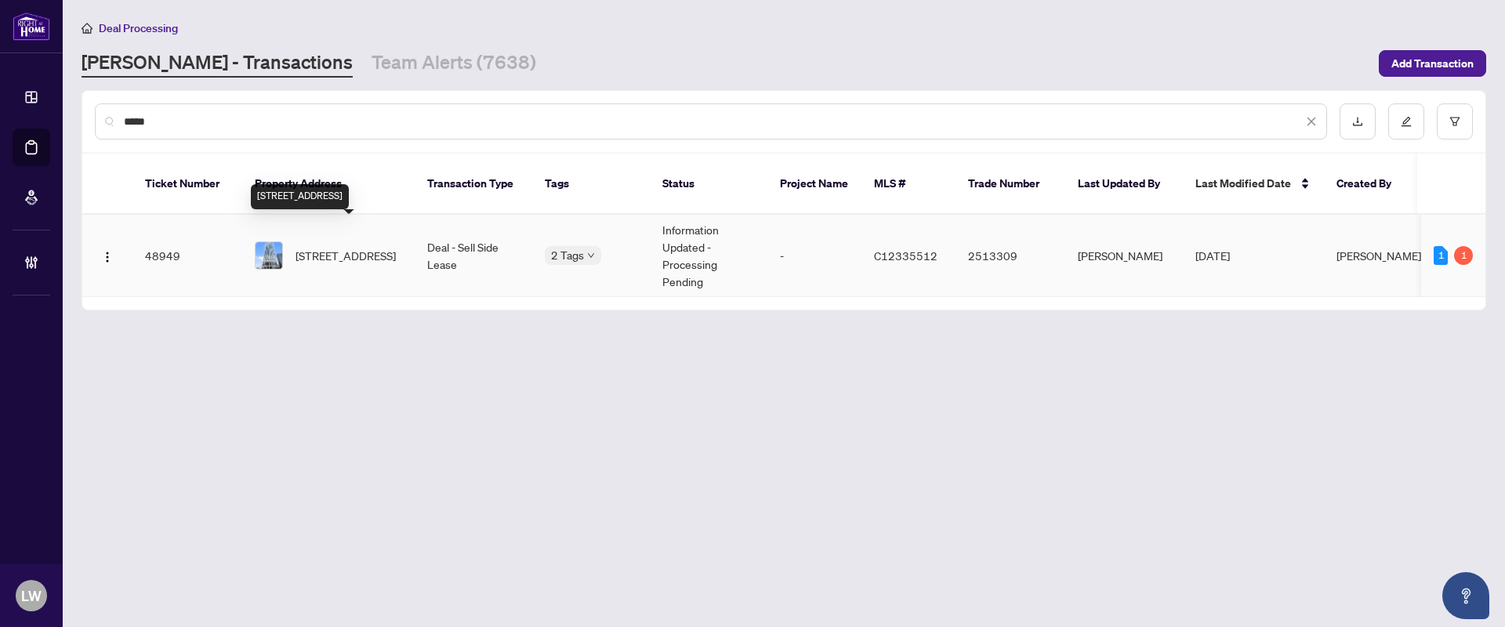
click at [351, 247] on span "[STREET_ADDRESS]" at bounding box center [346, 255] width 100 height 17
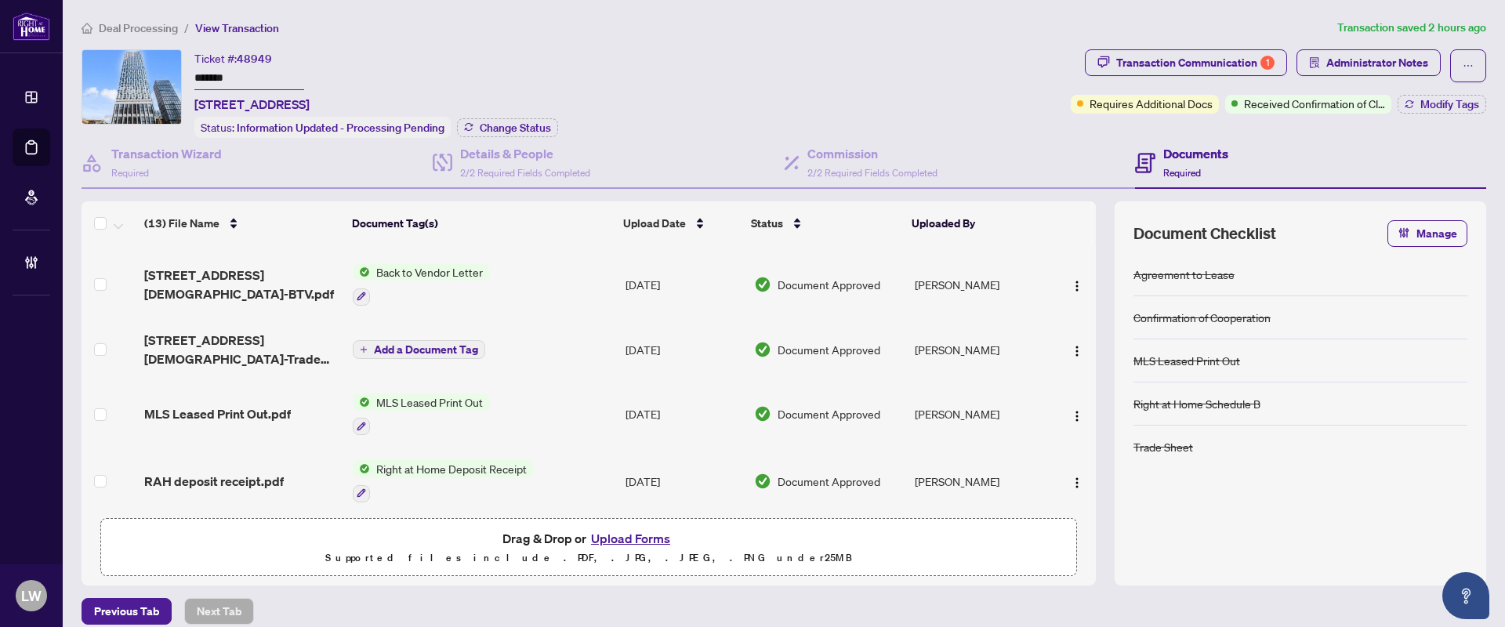
scroll to position [294, 0]
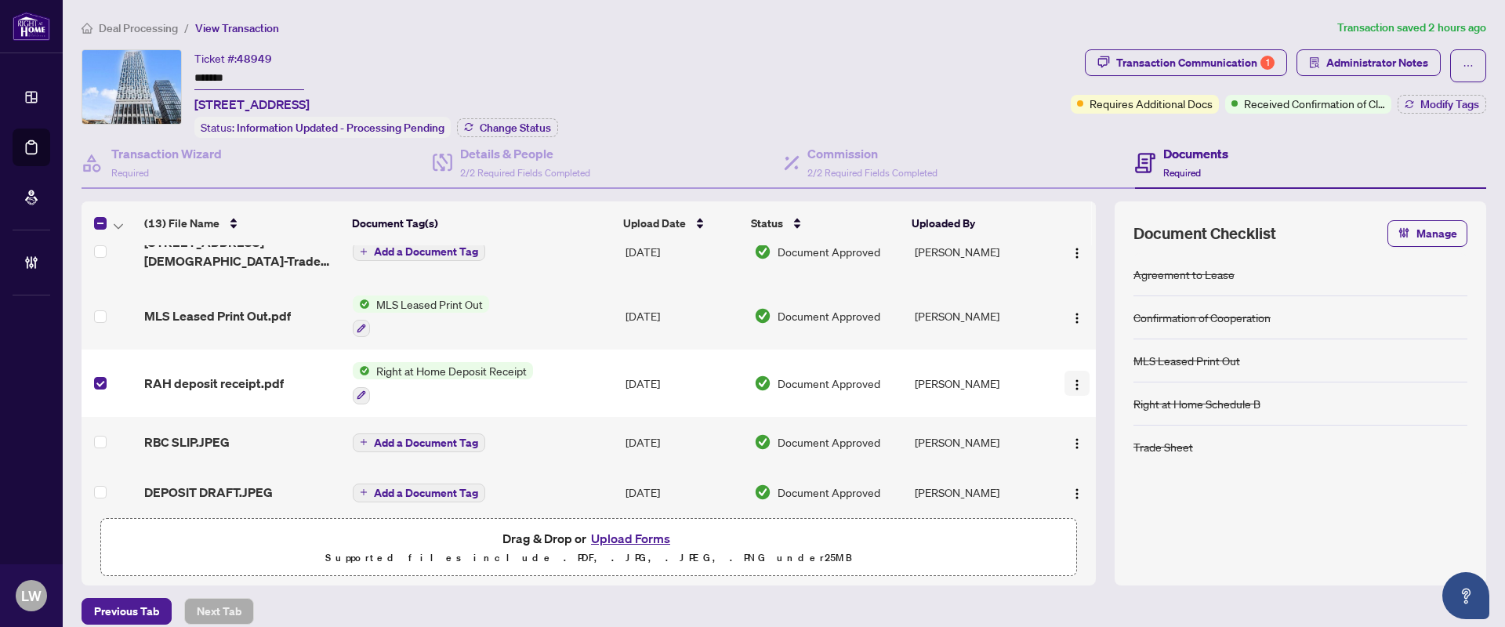
click at [1071, 379] on img "button" at bounding box center [1077, 385] width 13 height 13
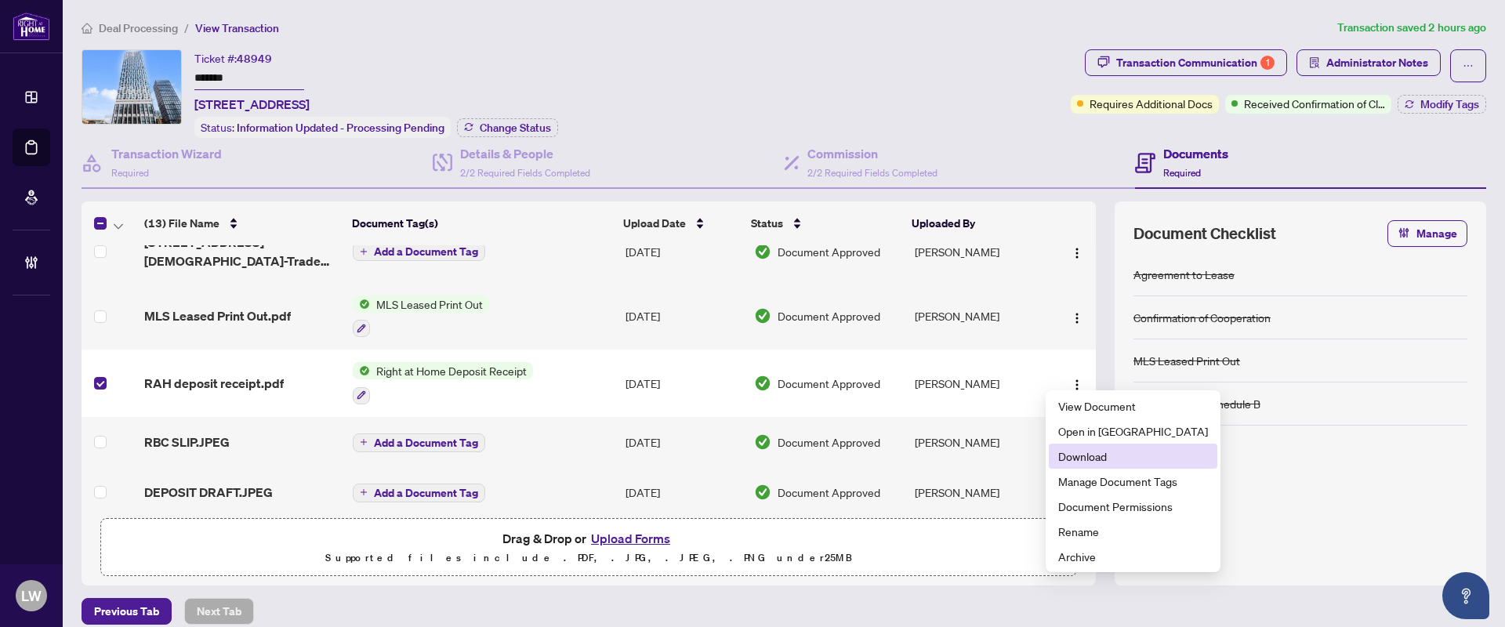
click at [1072, 459] on span "Download" at bounding box center [1133, 456] width 150 height 17
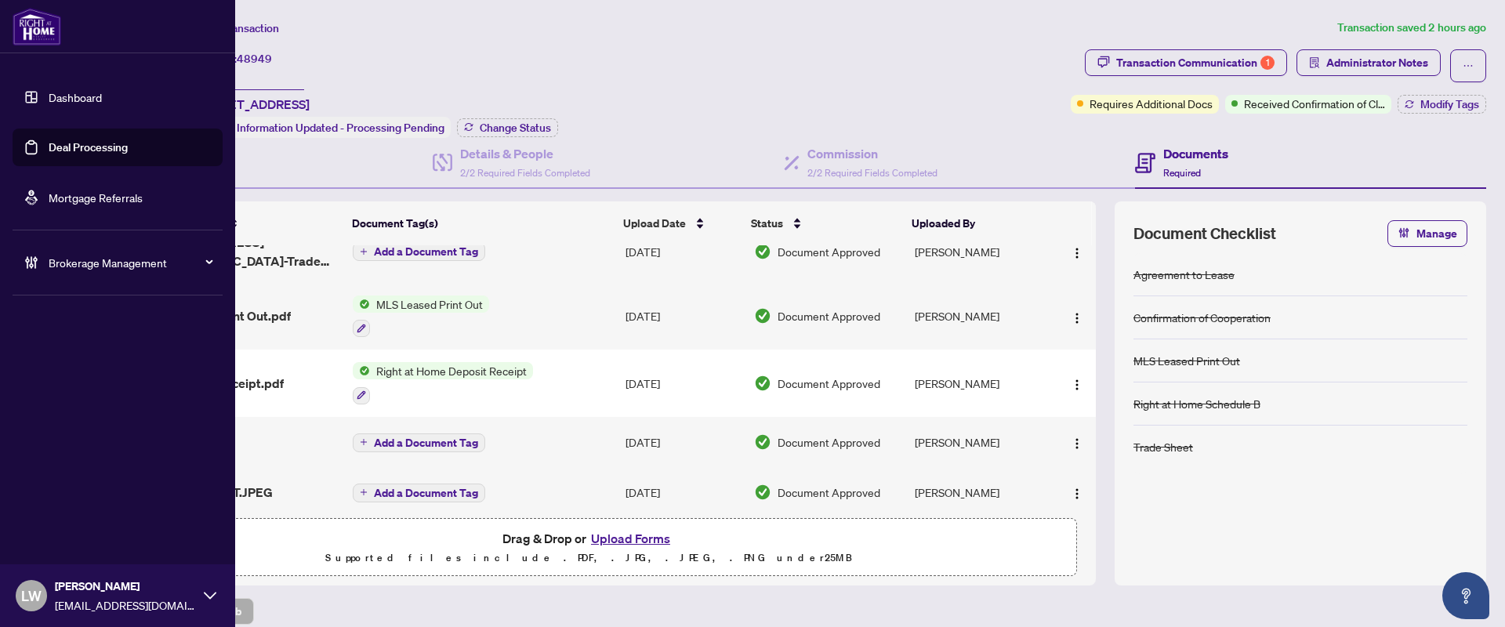
click at [100, 147] on link "Deal Processing" at bounding box center [88, 147] width 79 height 14
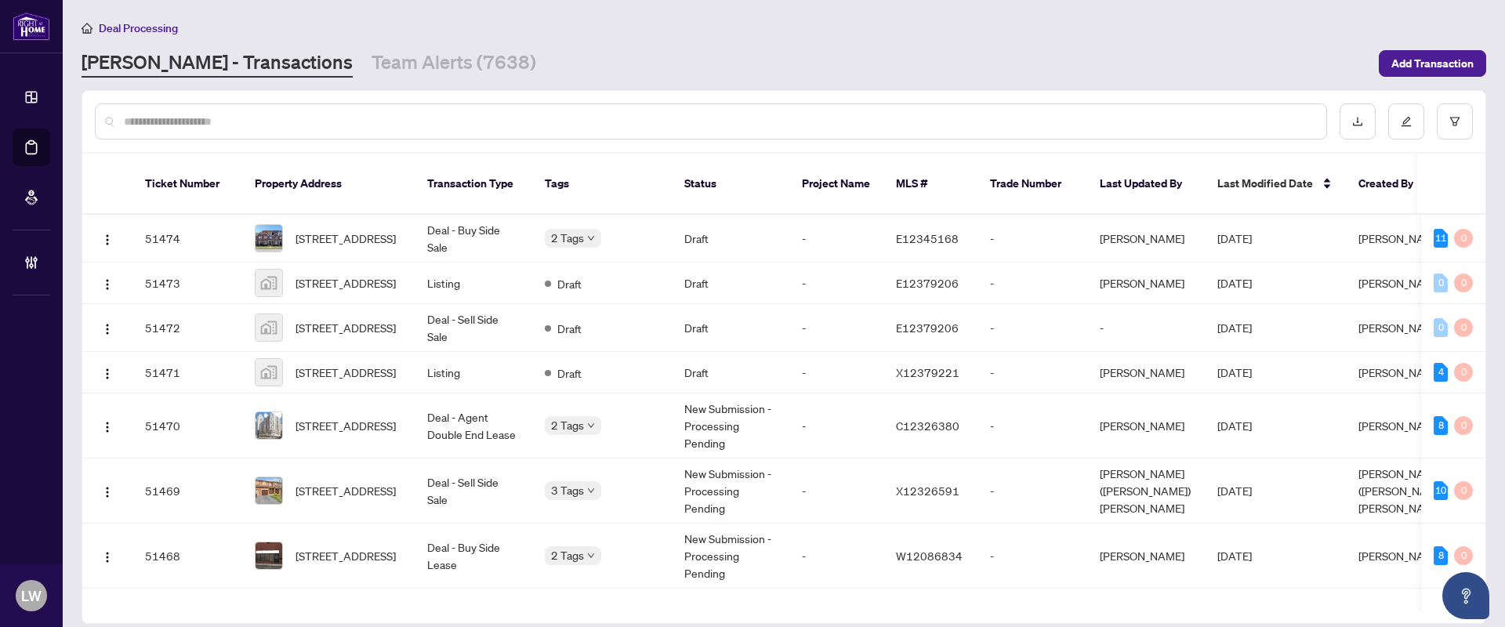
click at [546, 118] on input "text" at bounding box center [719, 121] width 1190 height 17
type input "*****"
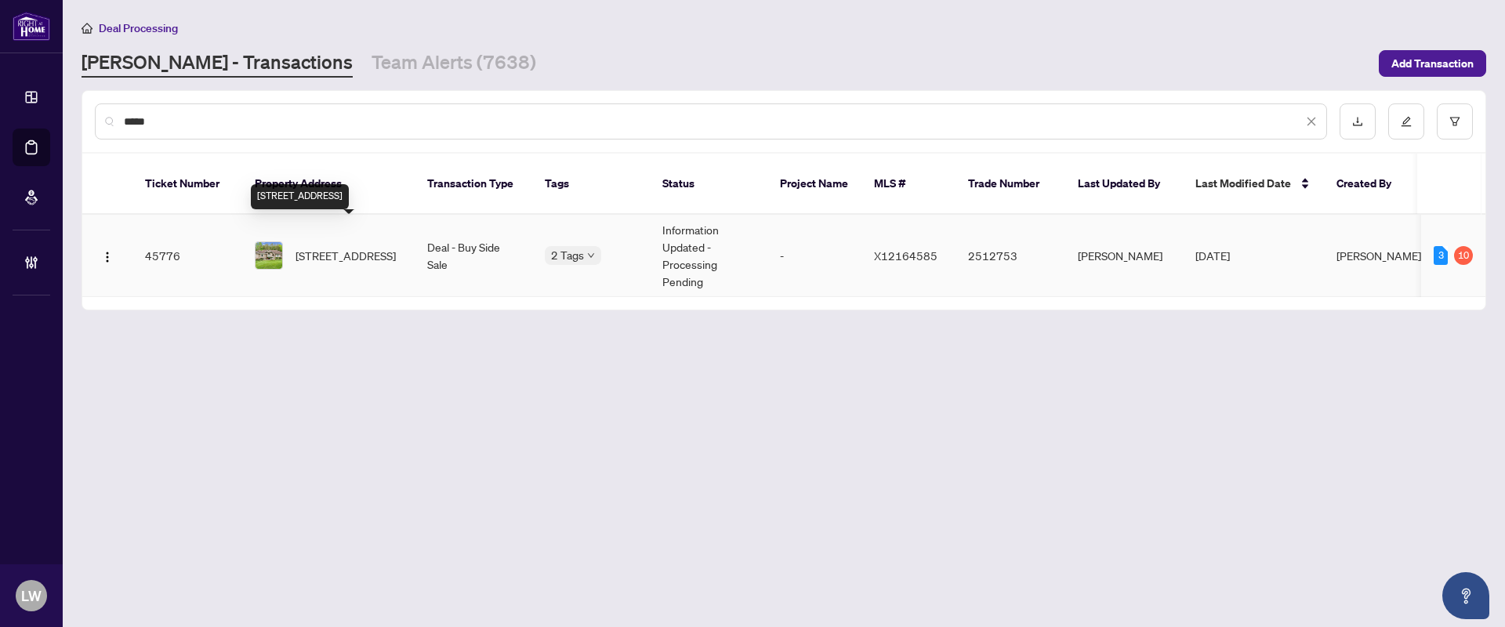
click at [346, 247] on span "[STREET_ADDRESS]" at bounding box center [346, 255] width 100 height 17
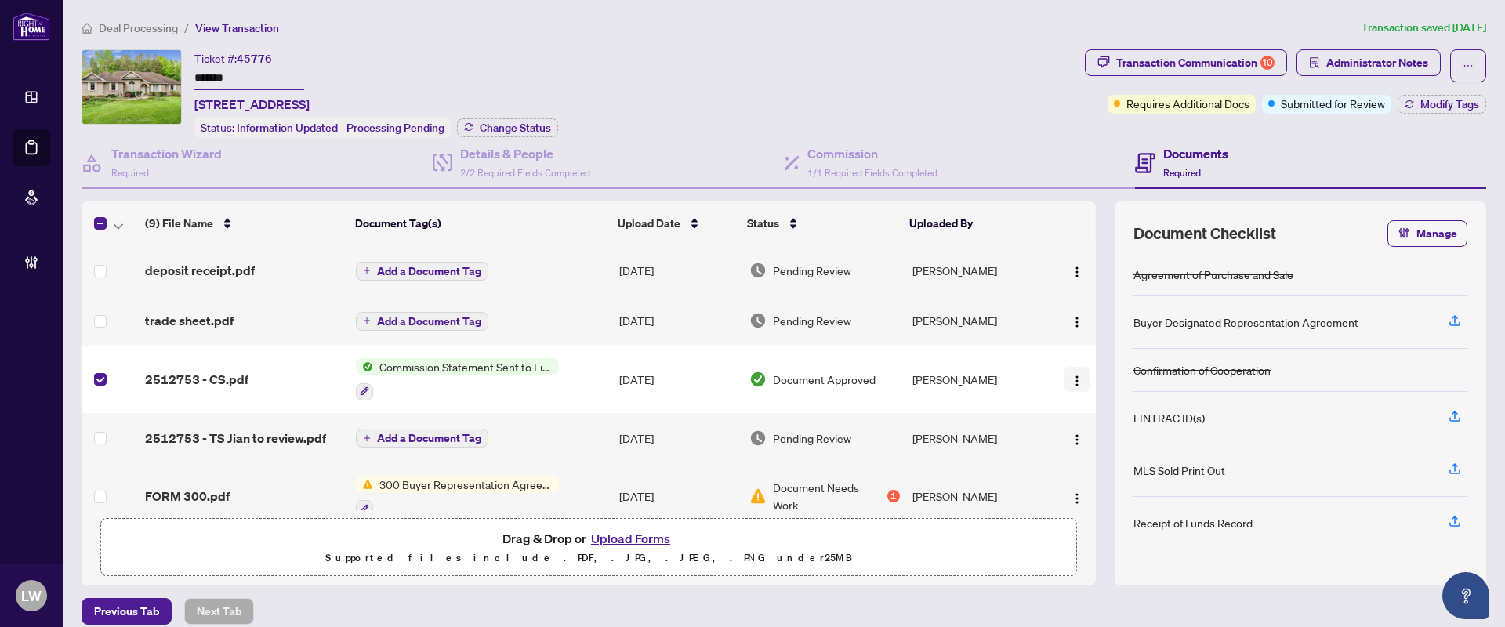
click at [1071, 375] on img "button" at bounding box center [1077, 381] width 13 height 13
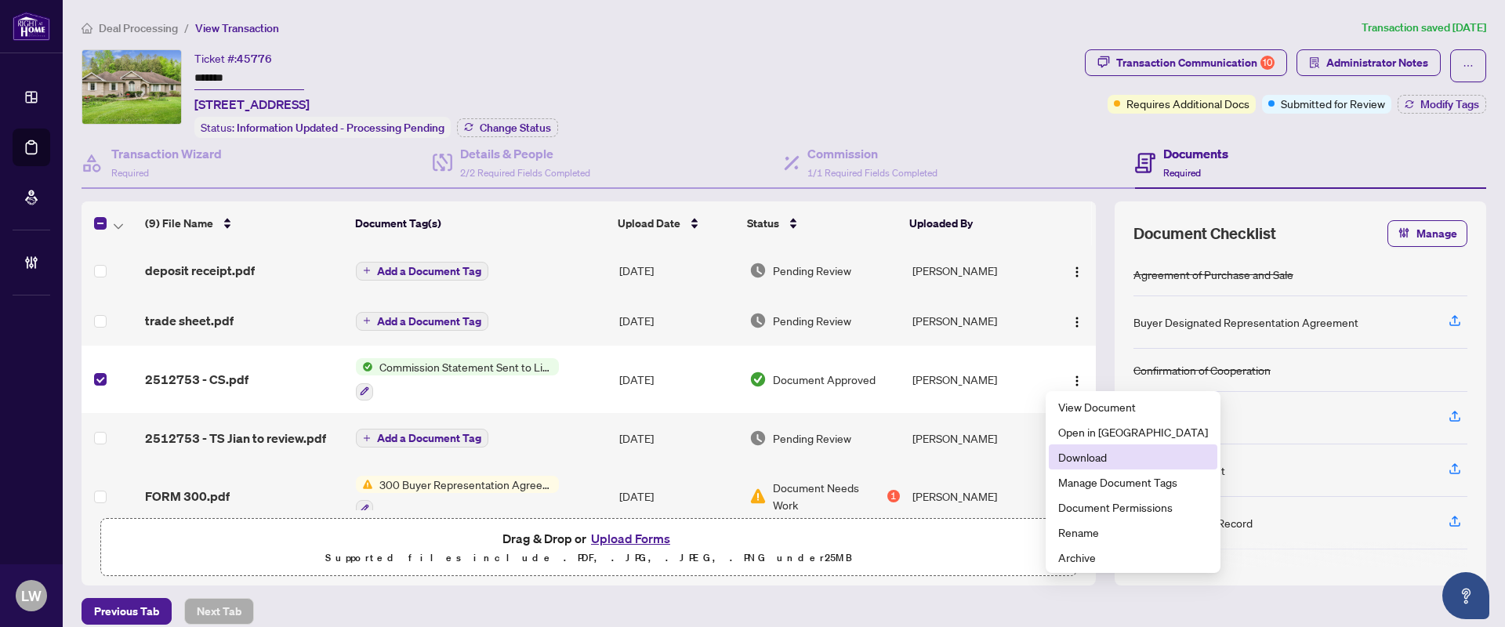
click at [1095, 457] on span "Download" at bounding box center [1133, 456] width 150 height 17
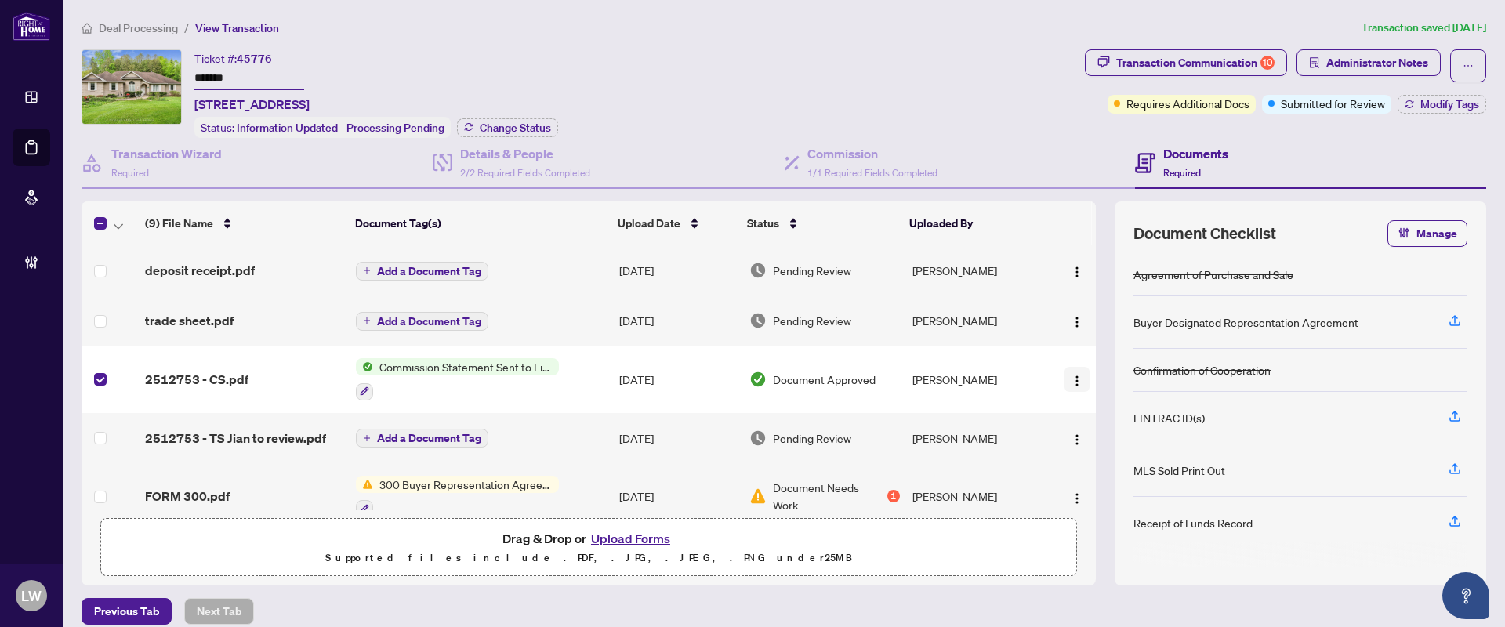
click at [1071, 375] on img "button" at bounding box center [1077, 381] width 13 height 13
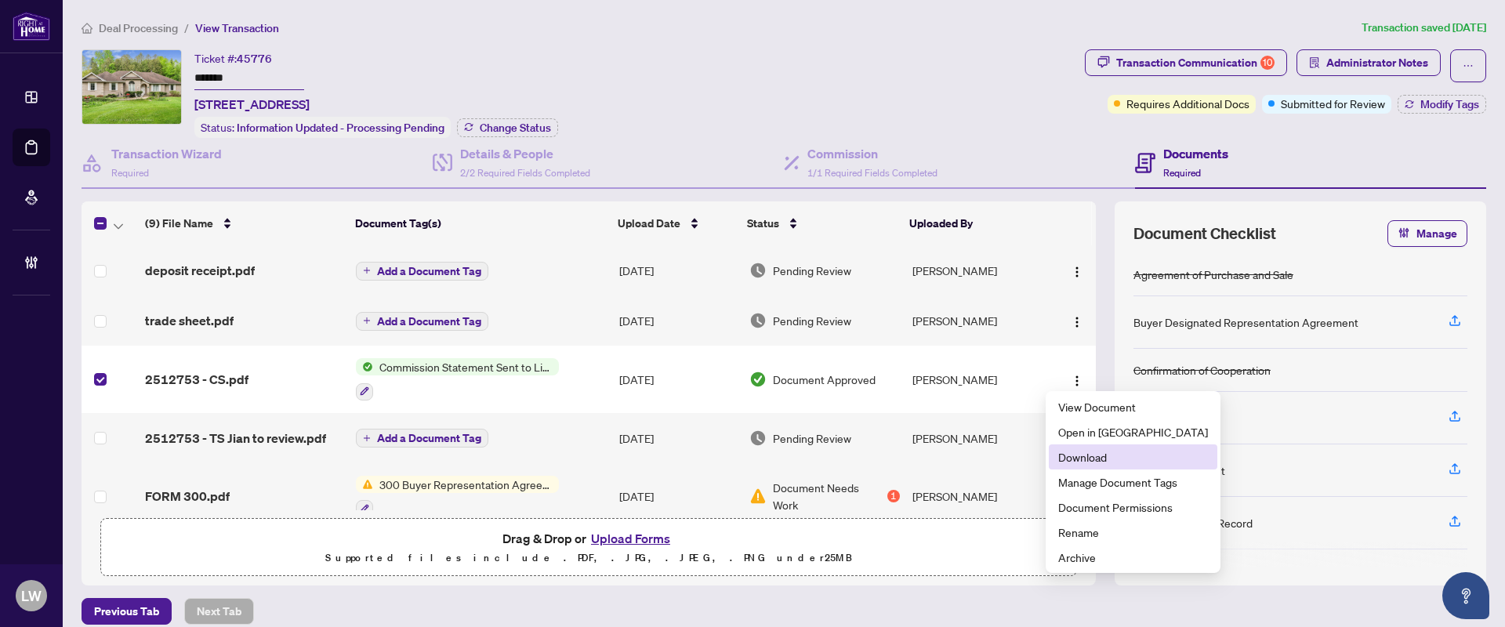
click at [1079, 457] on span "Download" at bounding box center [1133, 456] width 150 height 17
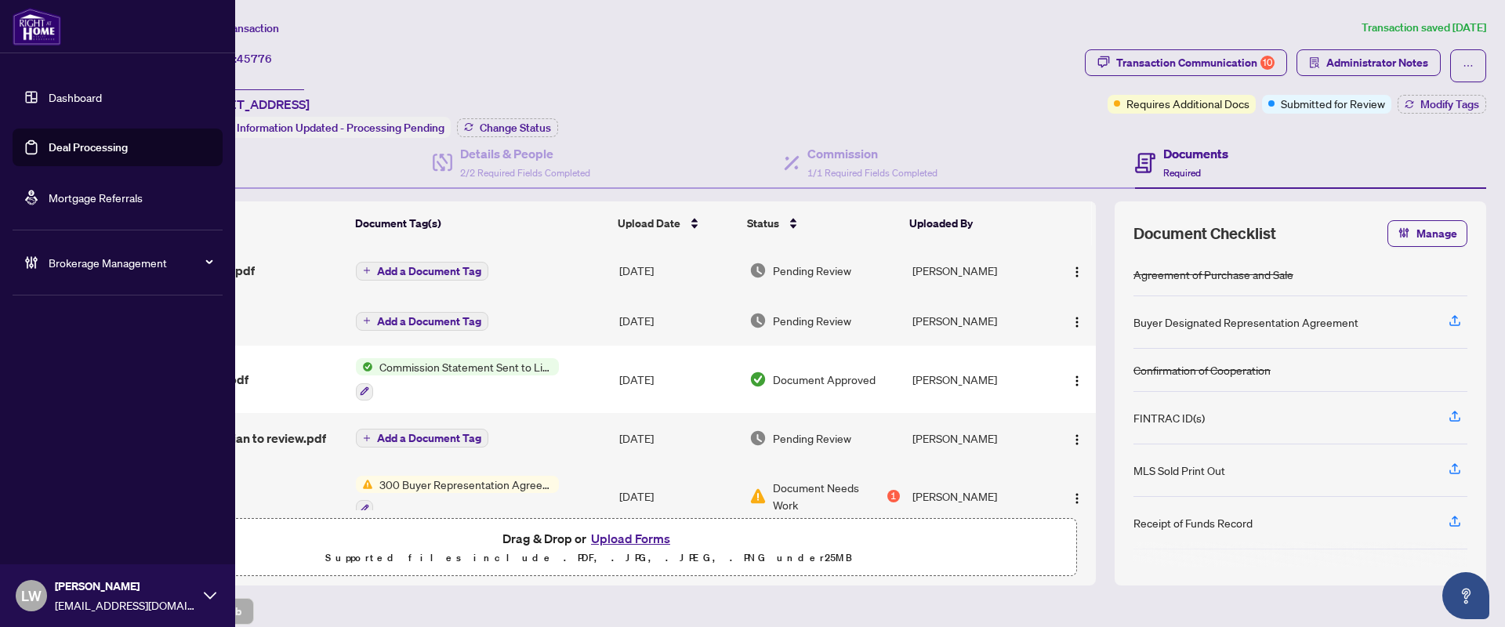
click at [103, 143] on link "Deal Processing" at bounding box center [88, 147] width 79 height 14
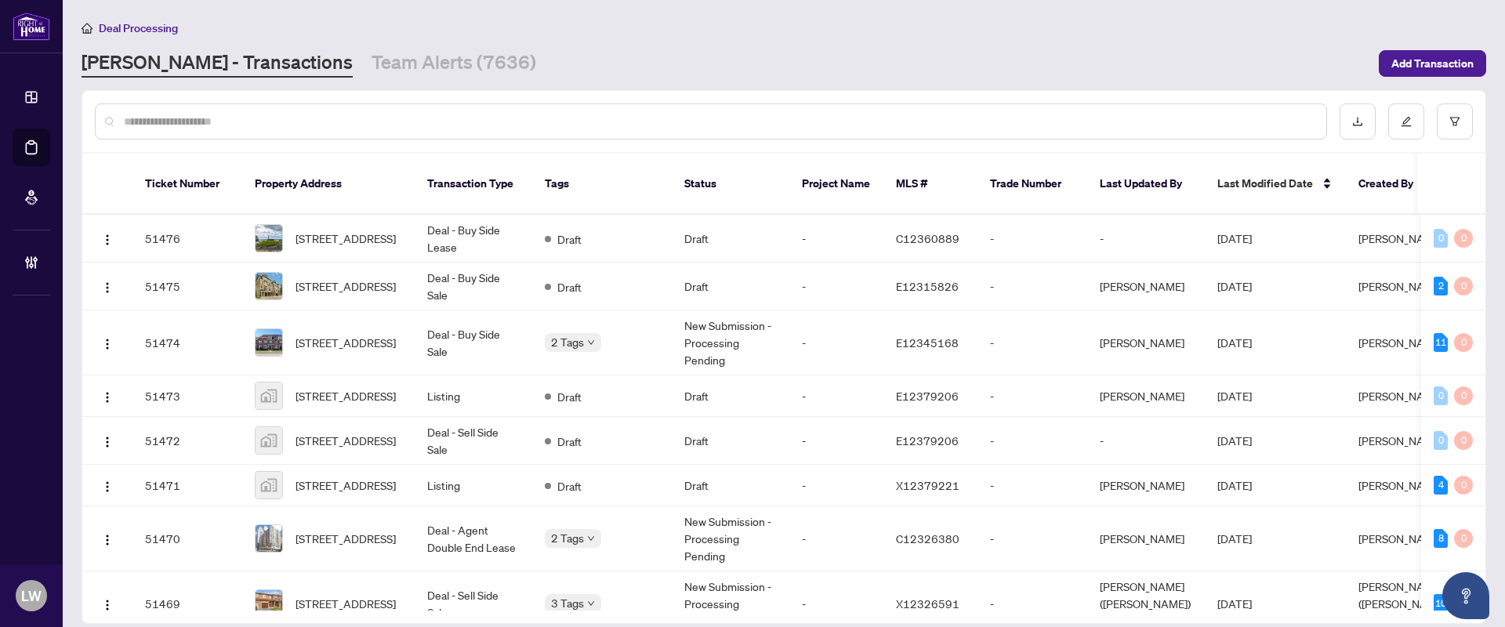
click at [629, 119] on input "text" at bounding box center [719, 121] width 1190 height 17
type input "*****"
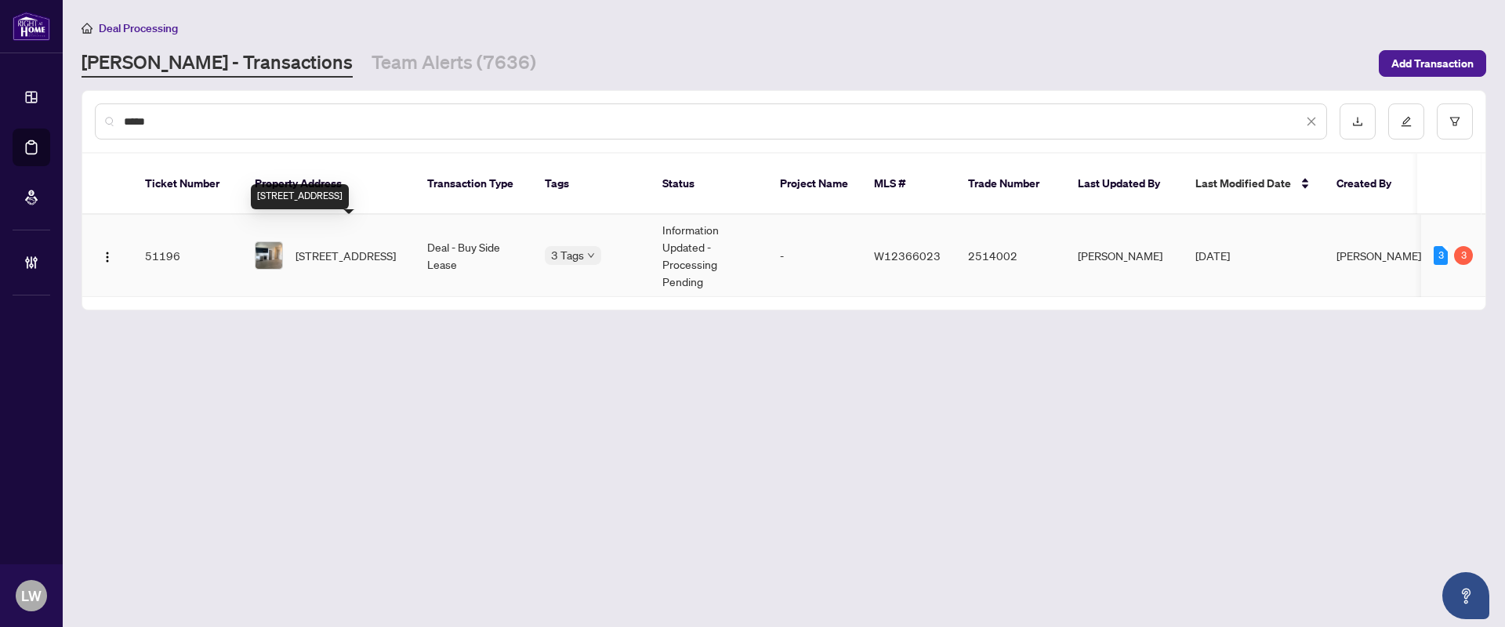
click at [371, 247] on span "[STREET_ADDRESS]" at bounding box center [346, 255] width 100 height 17
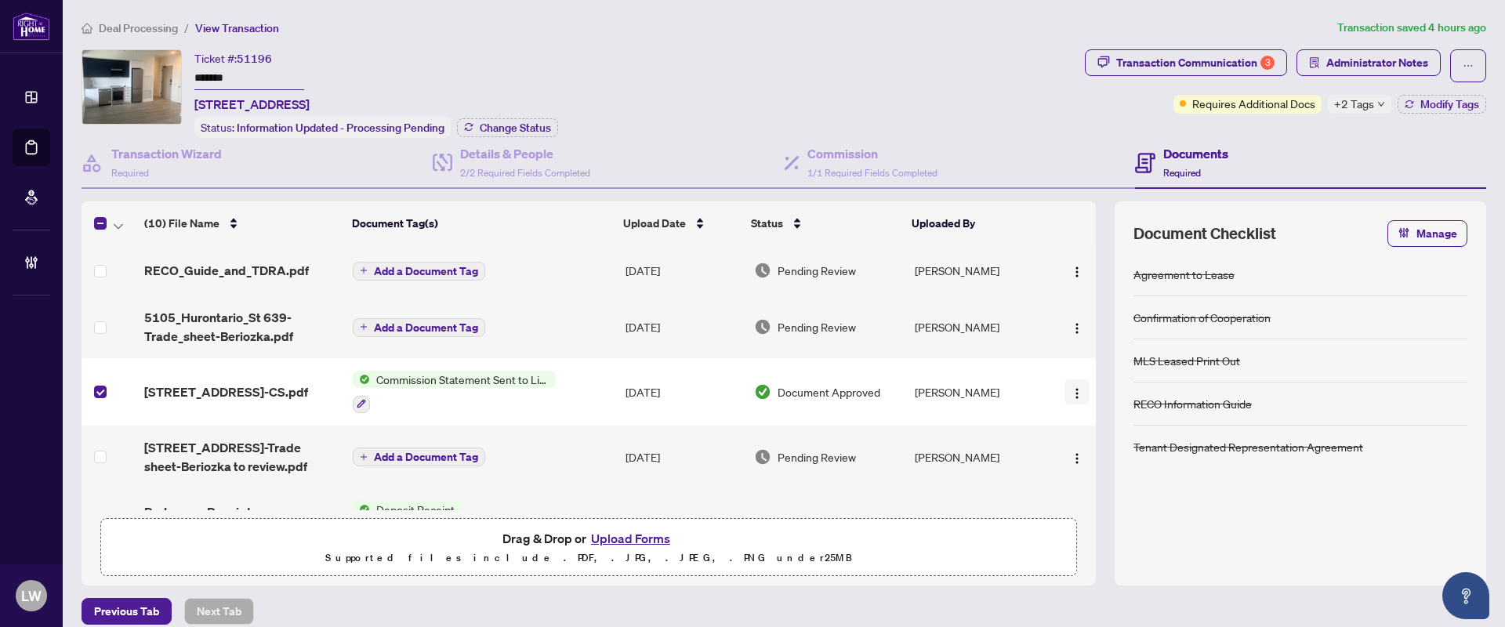
click at [1071, 392] on img "button" at bounding box center [1077, 393] width 13 height 13
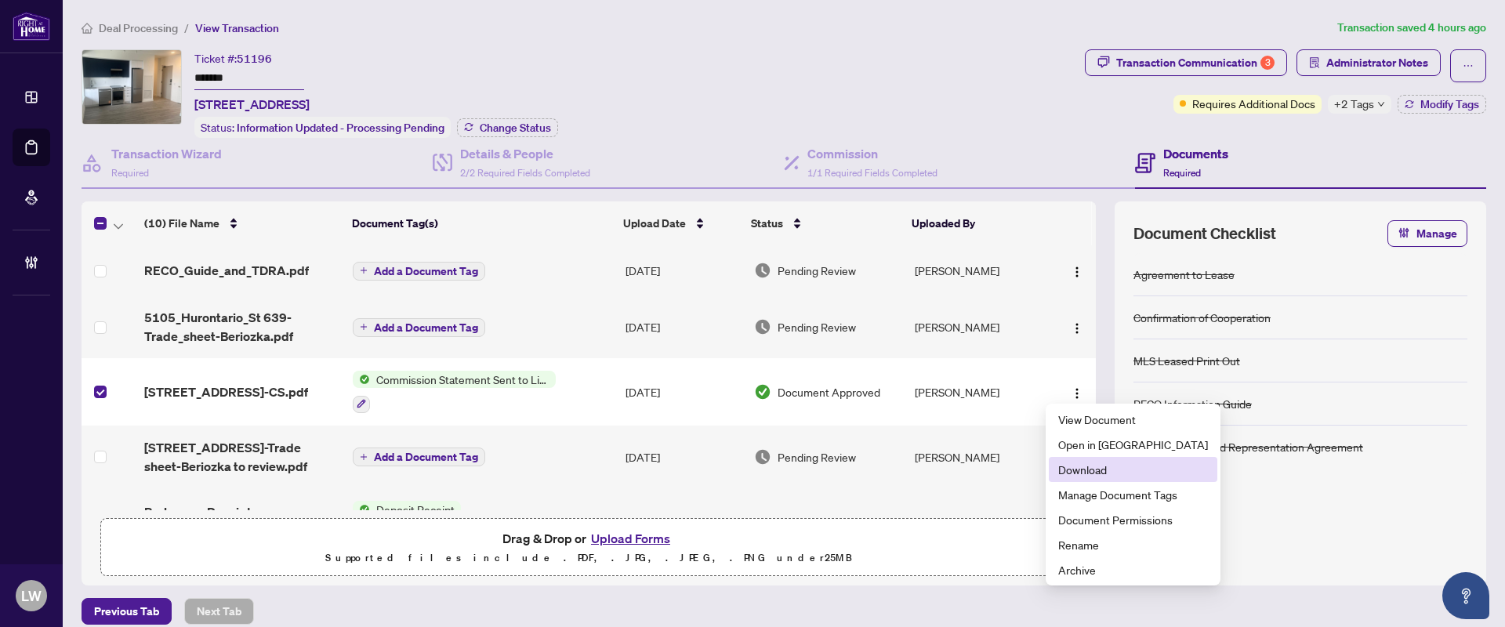
click at [1083, 470] on span "Download" at bounding box center [1133, 469] width 150 height 17
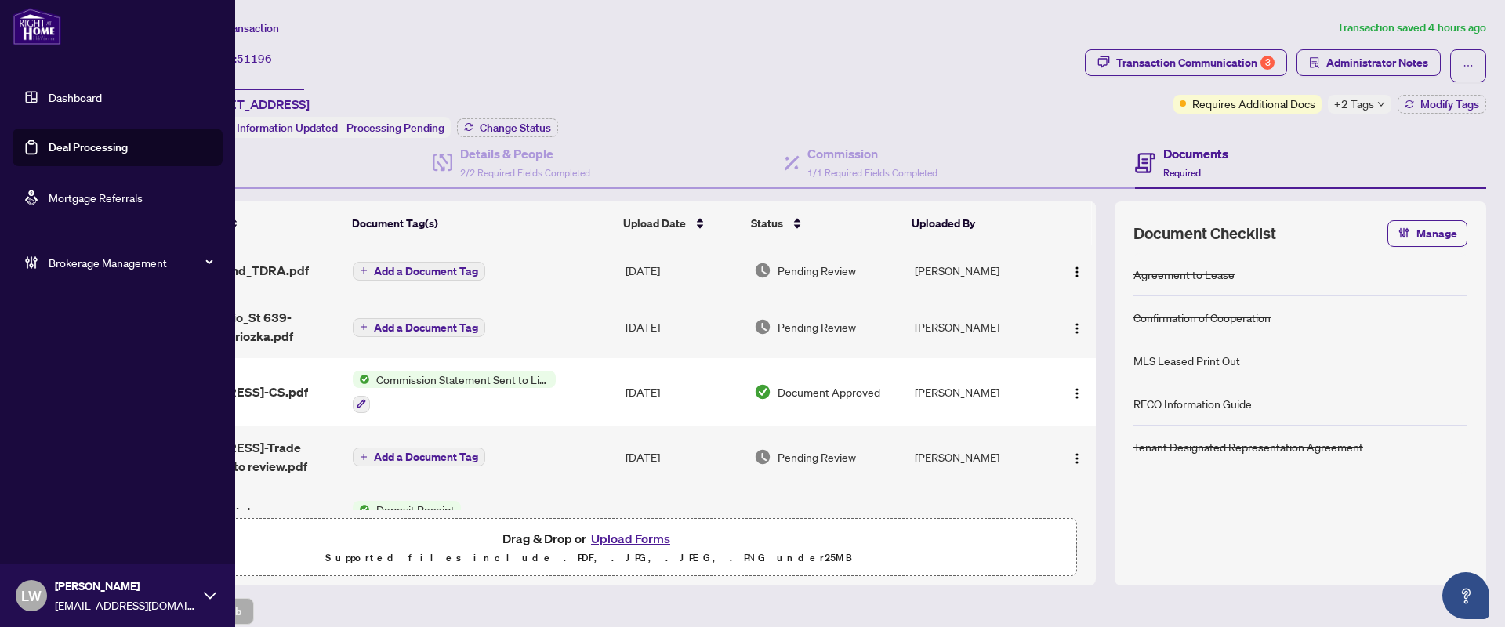
click at [111, 141] on link "Deal Processing" at bounding box center [88, 147] width 79 height 14
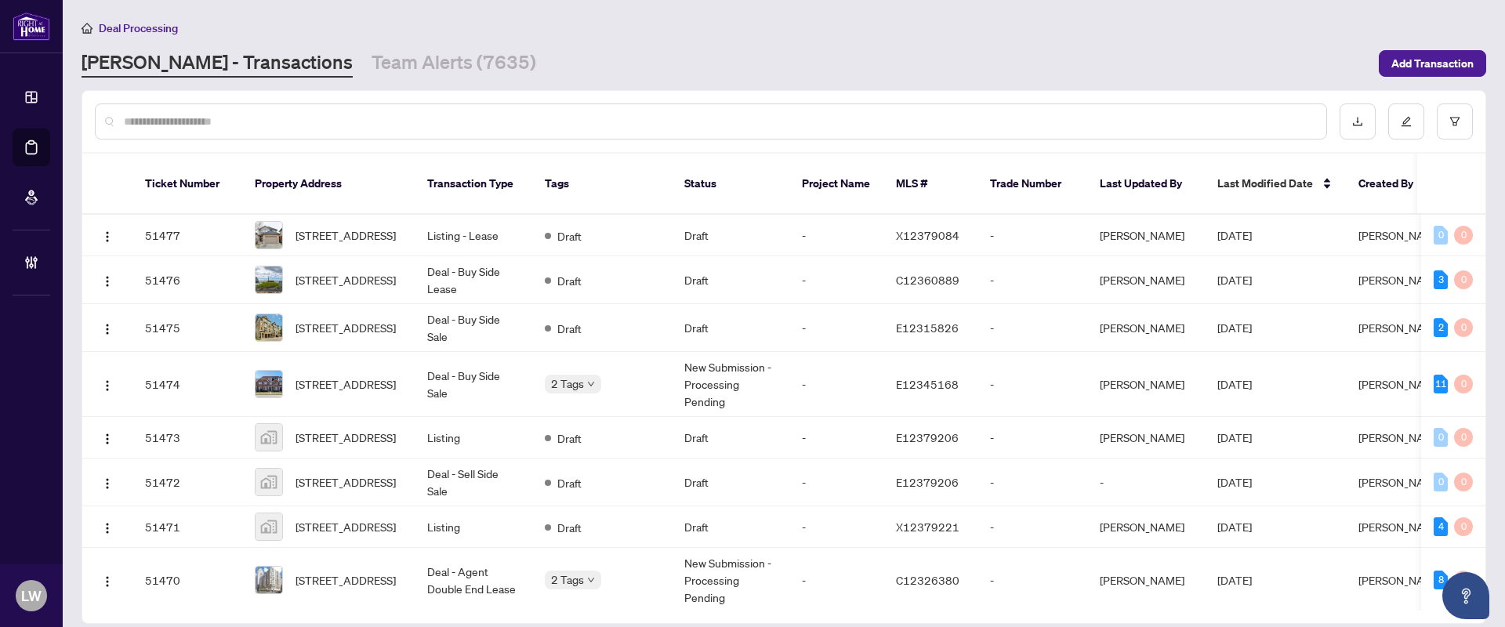
click at [545, 118] on input "text" at bounding box center [719, 121] width 1190 height 17
type input "*****"
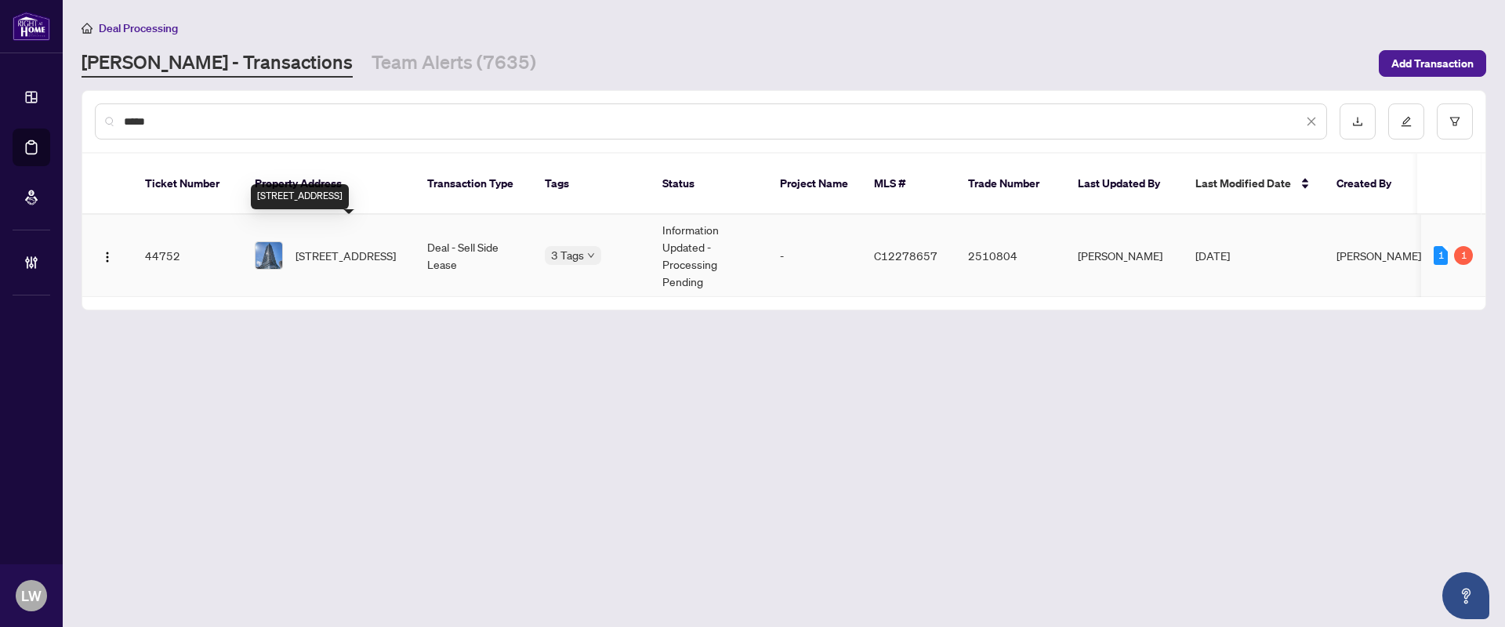
click at [355, 247] on span "[STREET_ADDRESS]" at bounding box center [346, 255] width 100 height 17
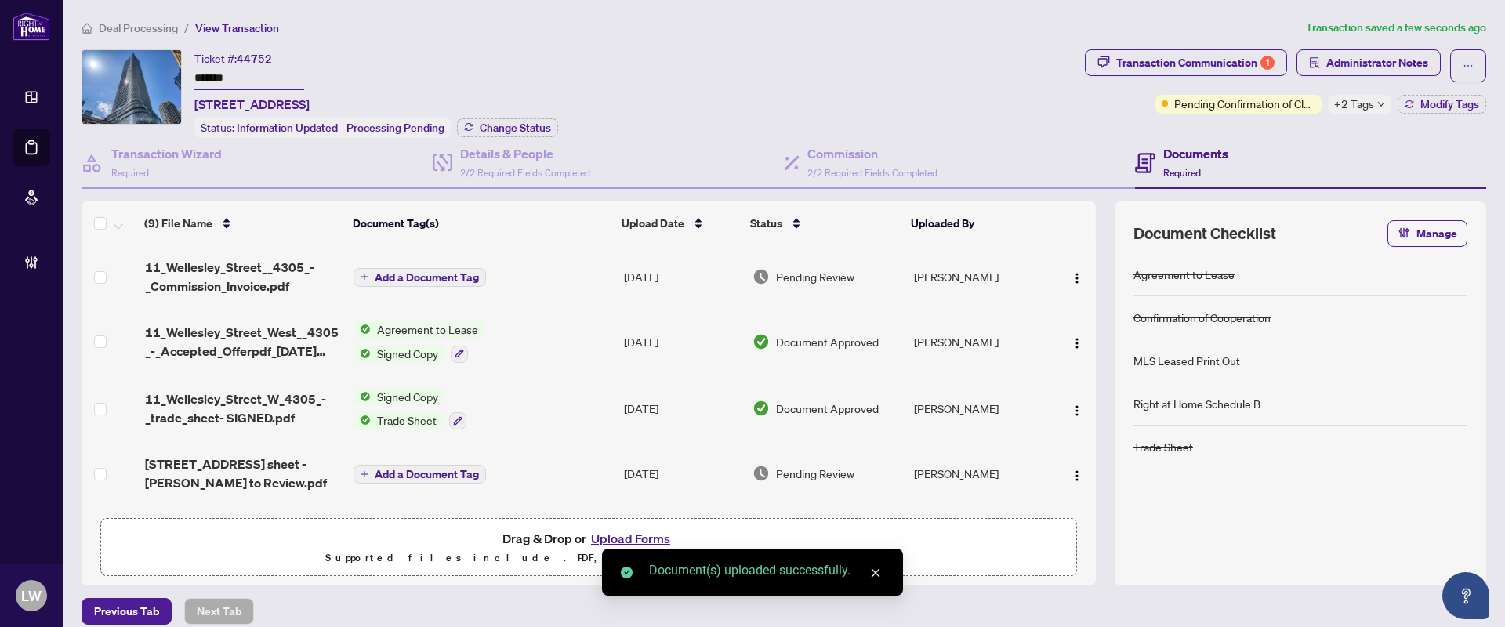
click at [375, 272] on span "Add a Document Tag" at bounding box center [427, 277] width 104 height 11
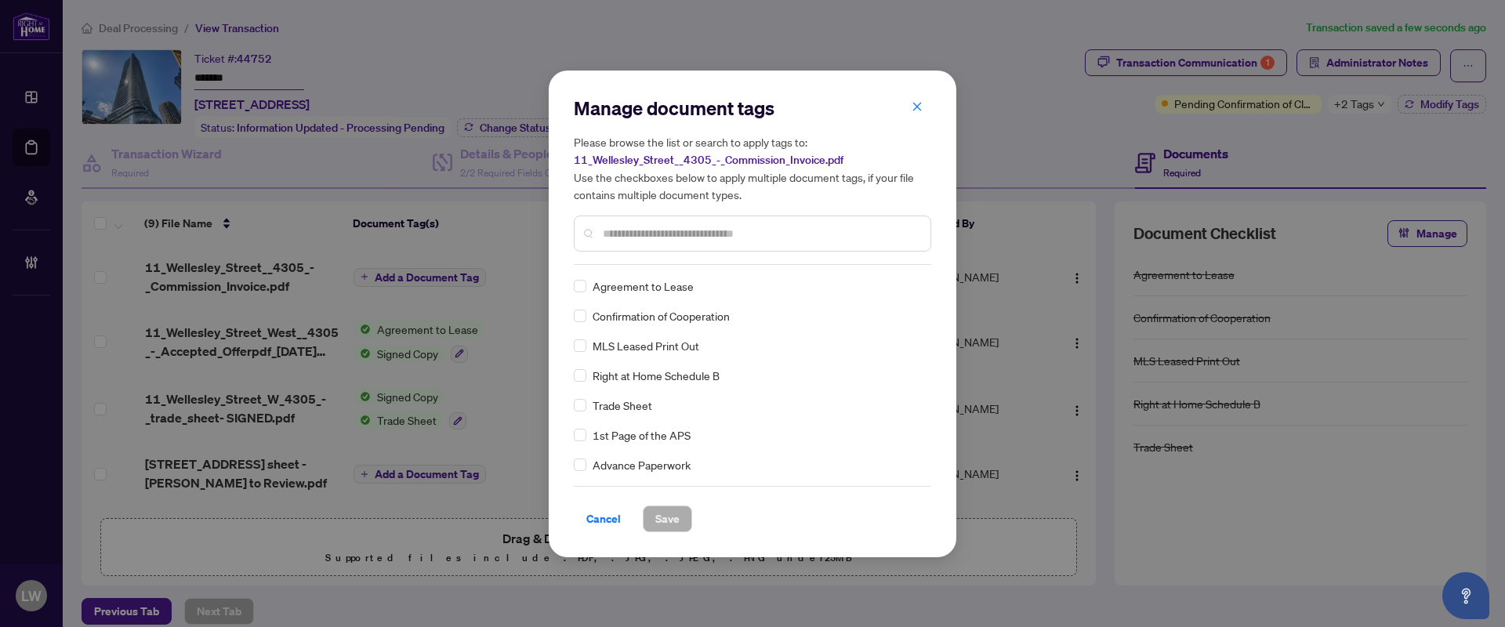
click at [651, 227] on input "text" at bounding box center [760, 233] width 315 height 17
type input "***"
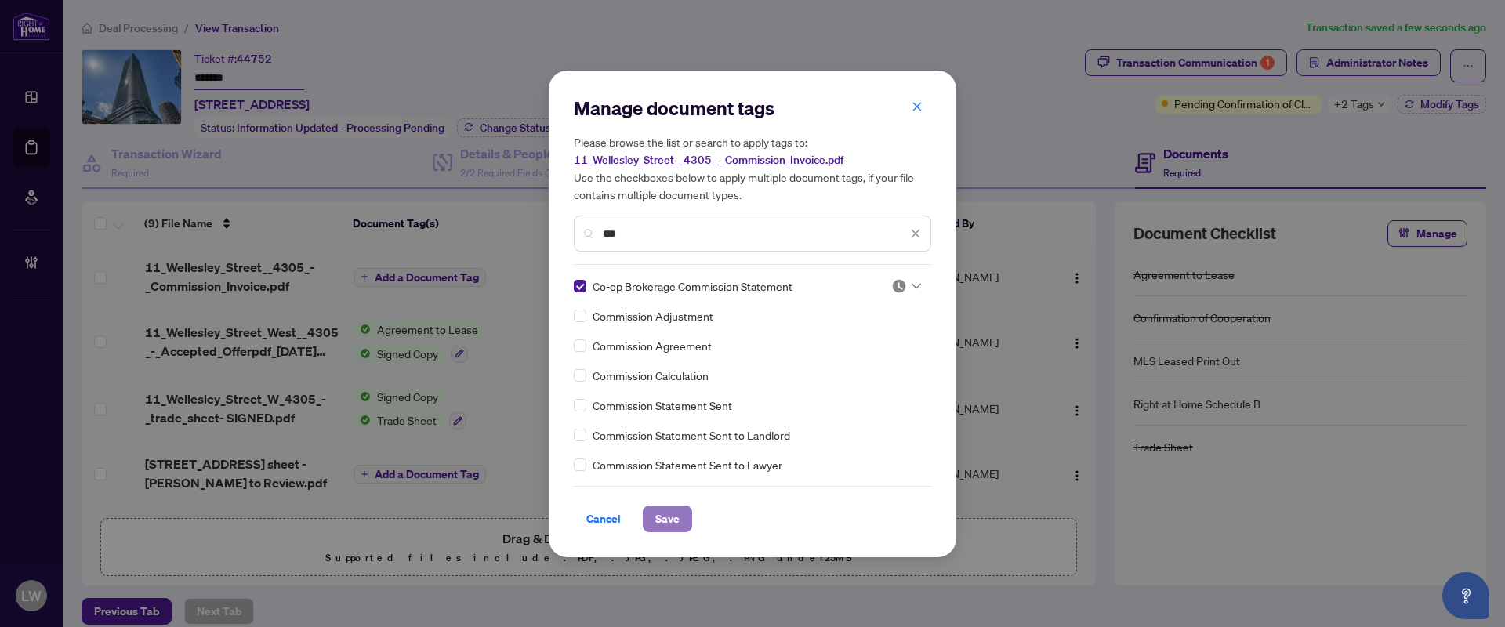
click at [673, 522] on span "Save" at bounding box center [667, 518] width 24 height 25
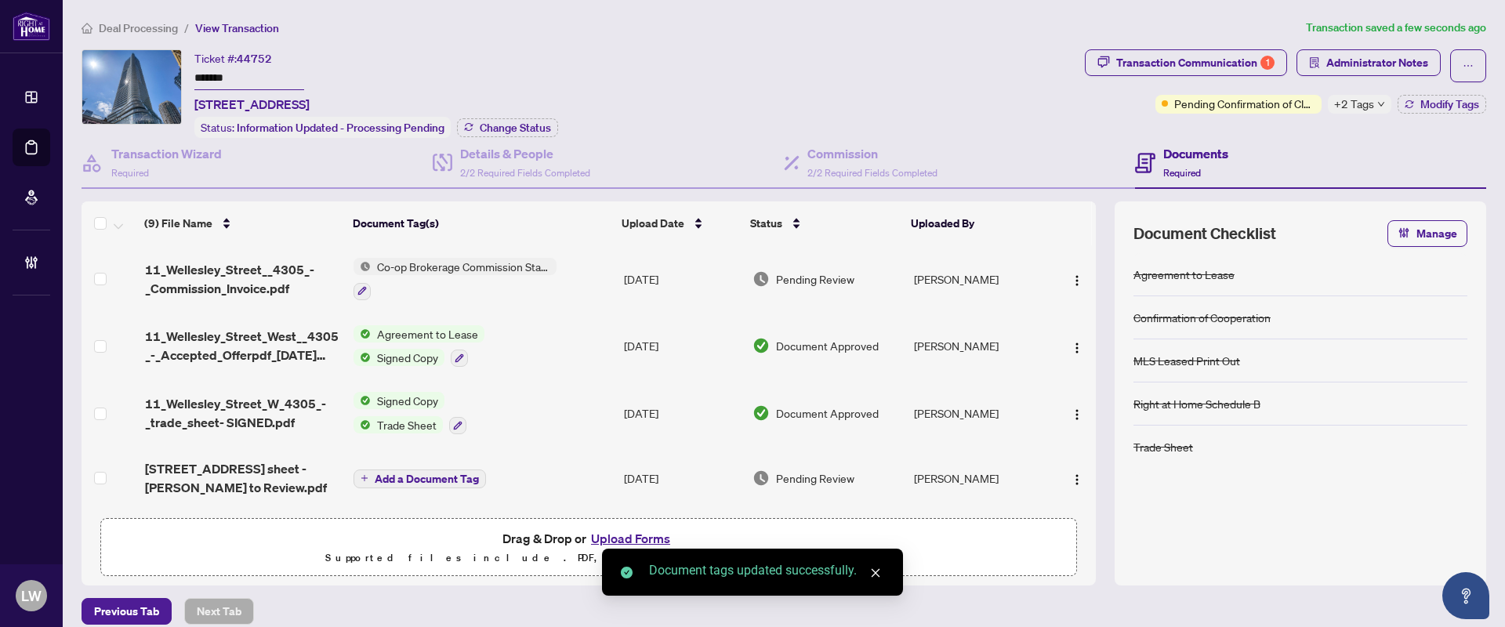
click at [816, 277] on span "Pending Review" at bounding box center [815, 278] width 78 height 17
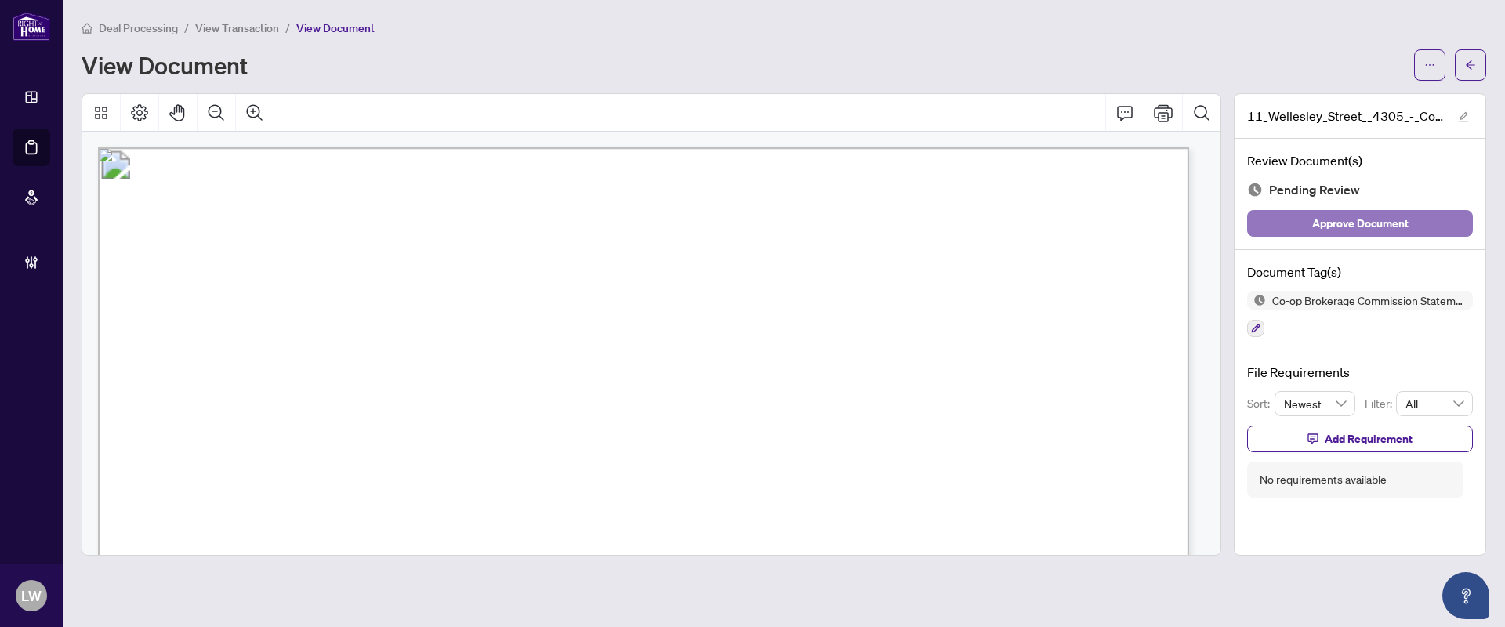
click at [1350, 223] on span "Approve Document" at bounding box center [1360, 223] width 96 height 25
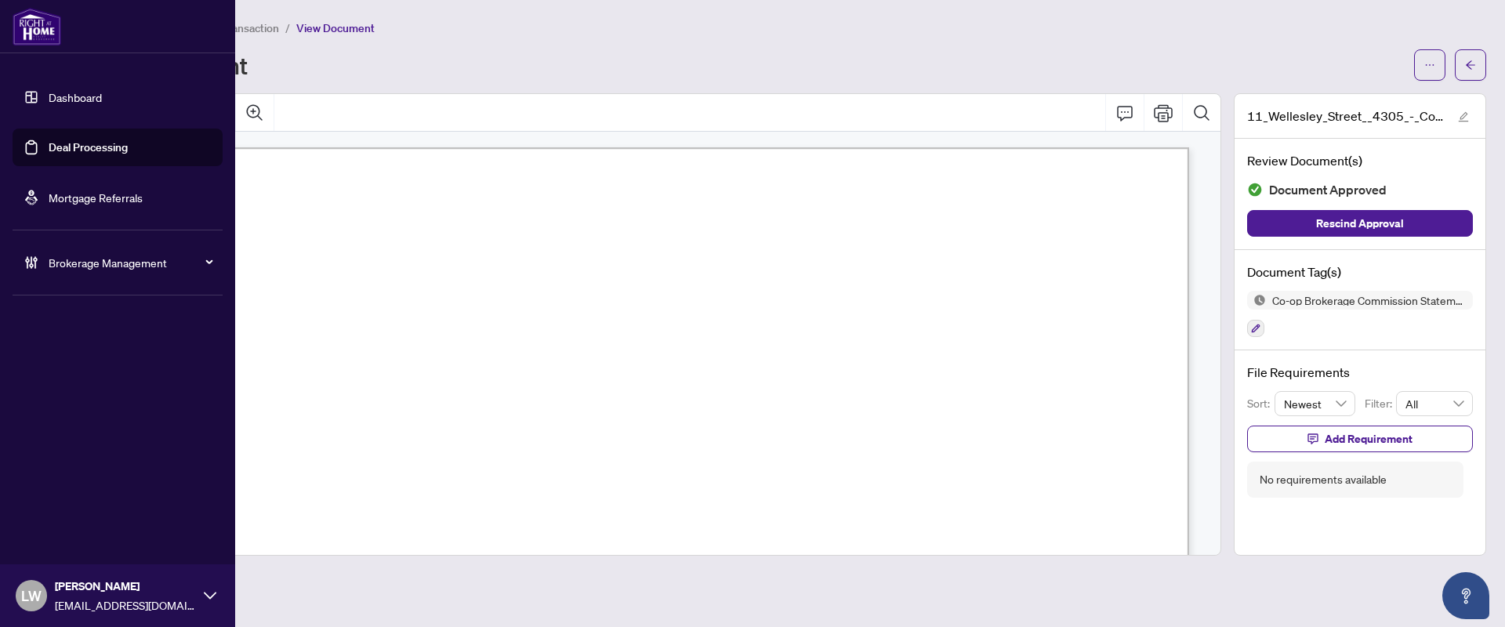
click at [64, 147] on link "Deal Processing" at bounding box center [88, 147] width 79 height 14
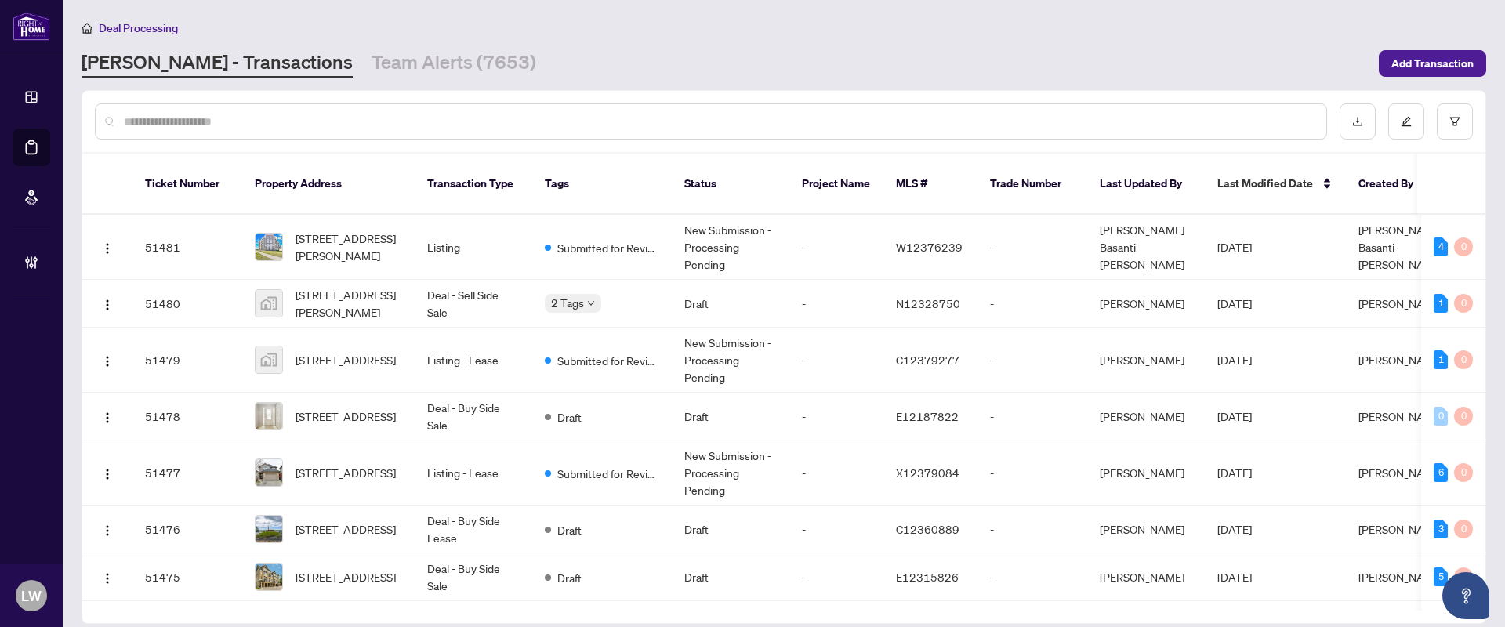
click at [486, 122] on input "text" at bounding box center [719, 121] width 1190 height 17
type input "*****"
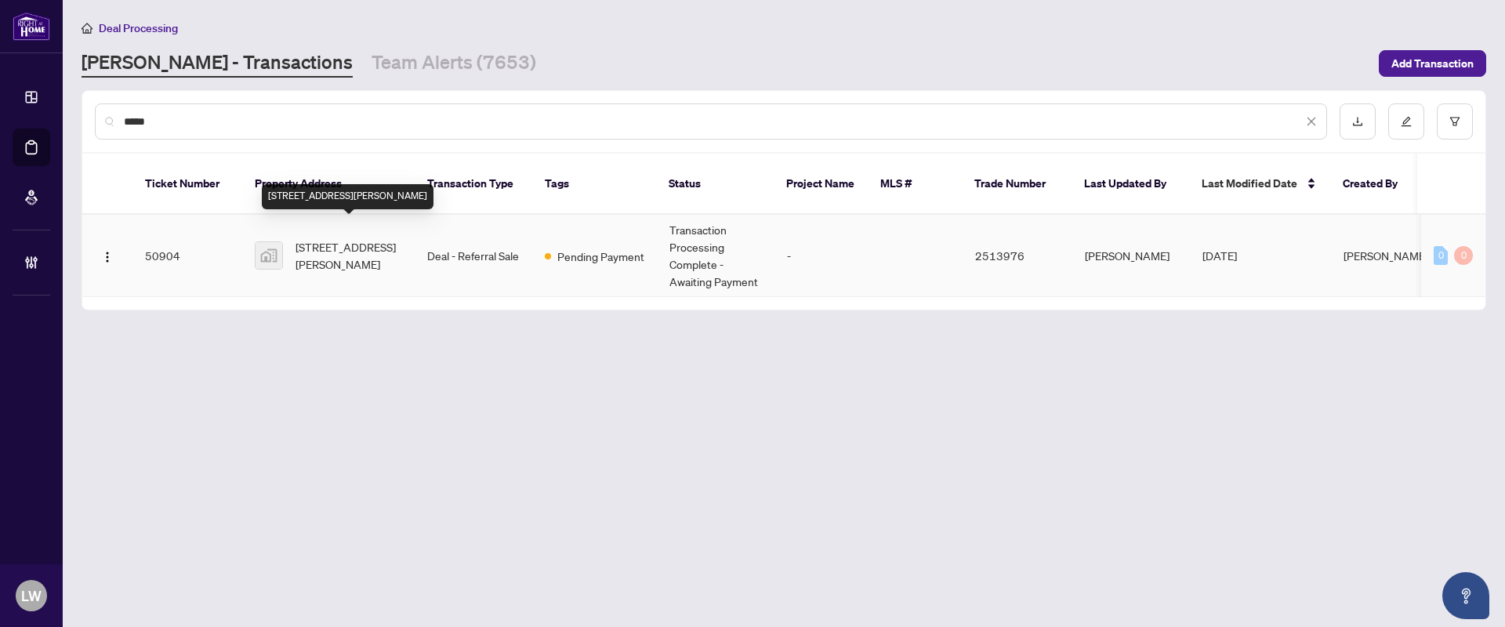
click at [324, 238] on span "[STREET_ADDRESS][PERSON_NAME]" at bounding box center [349, 255] width 107 height 34
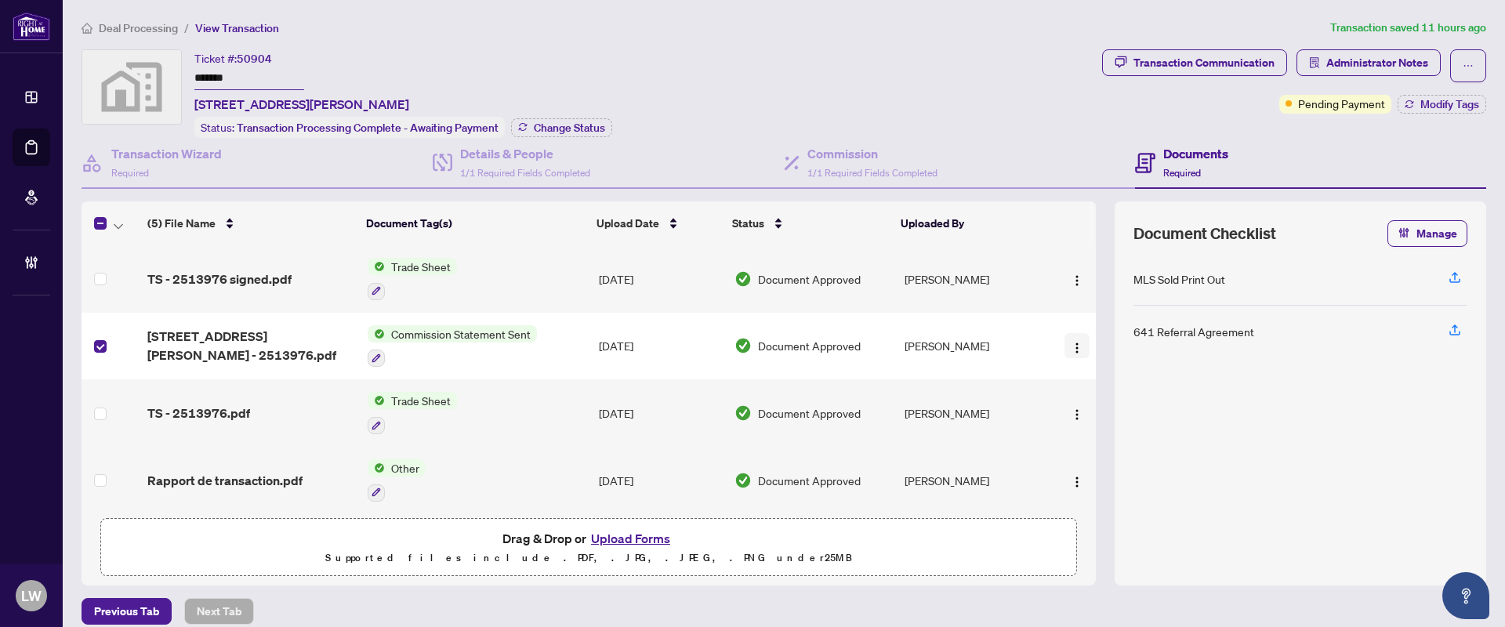
click at [1071, 349] on span "button" at bounding box center [1077, 345] width 13 height 17
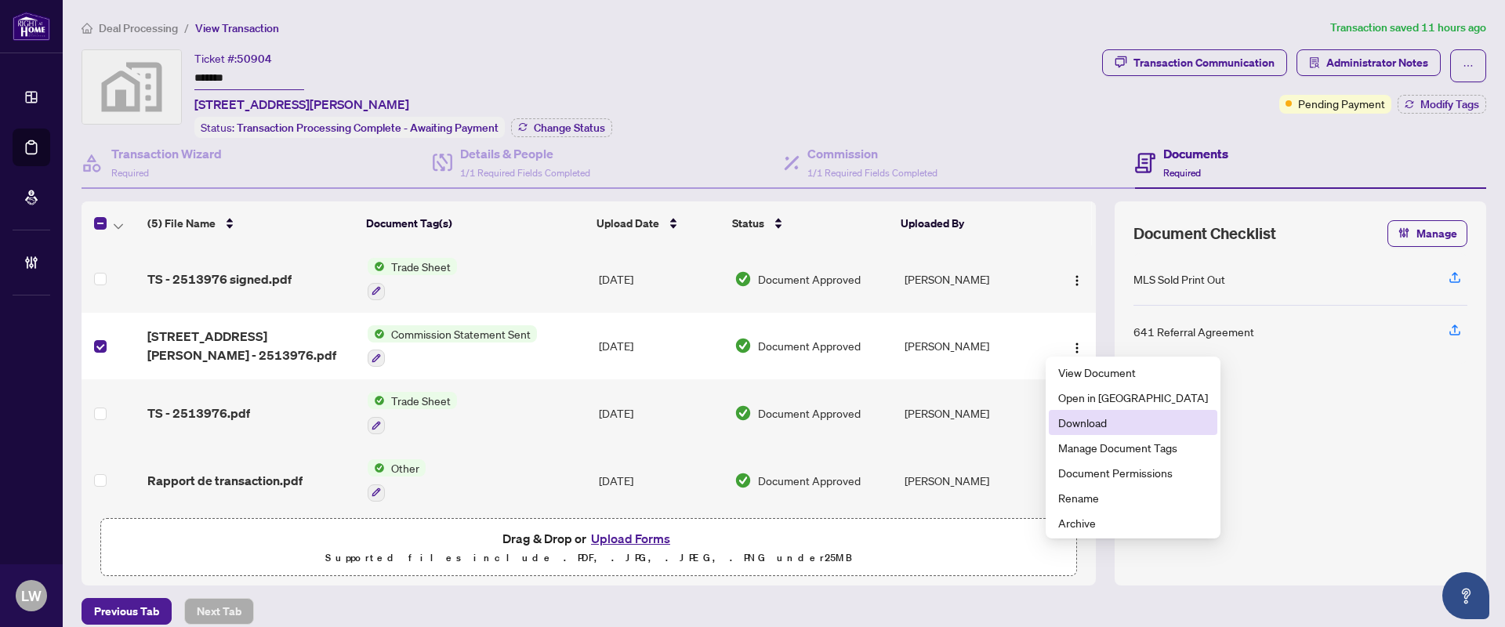
click at [1071, 425] on span "Download" at bounding box center [1133, 422] width 150 height 17
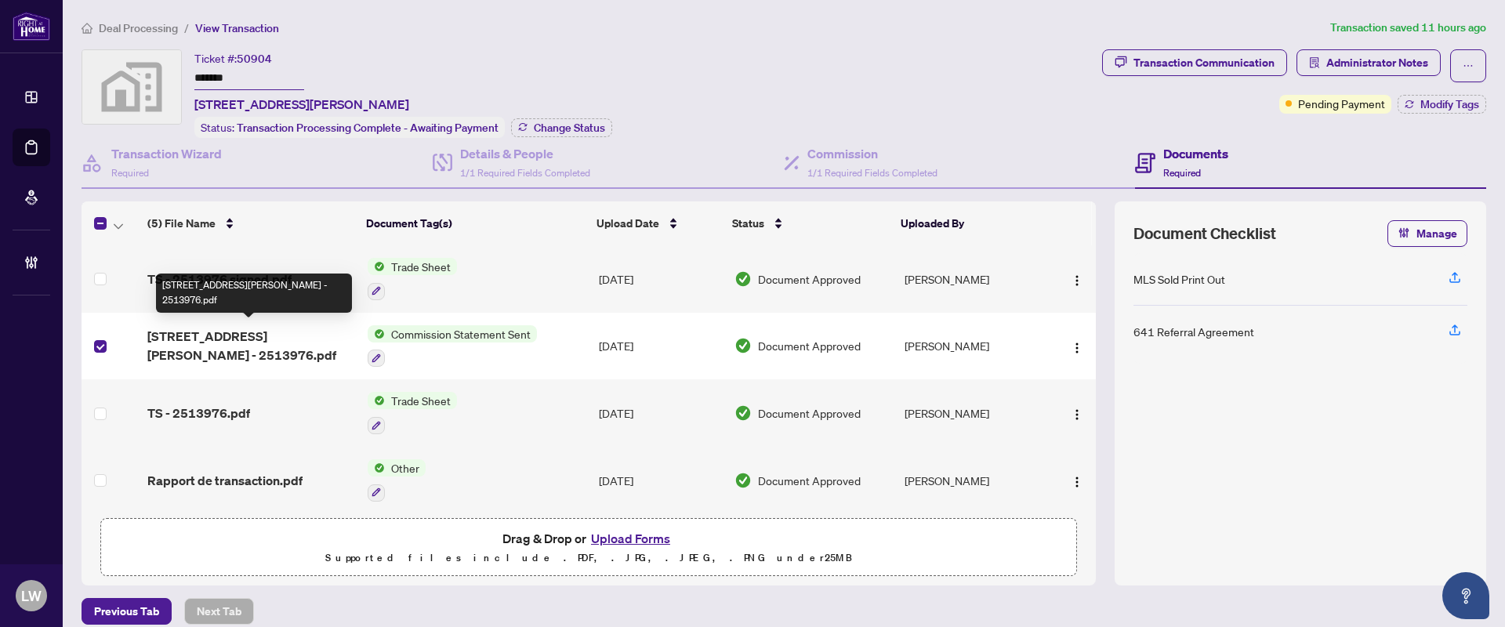
click at [241, 337] on span "[STREET_ADDRESS][PERSON_NAME] - 2513976.pdf" at bounding box center [250, 346] width 207 height 38
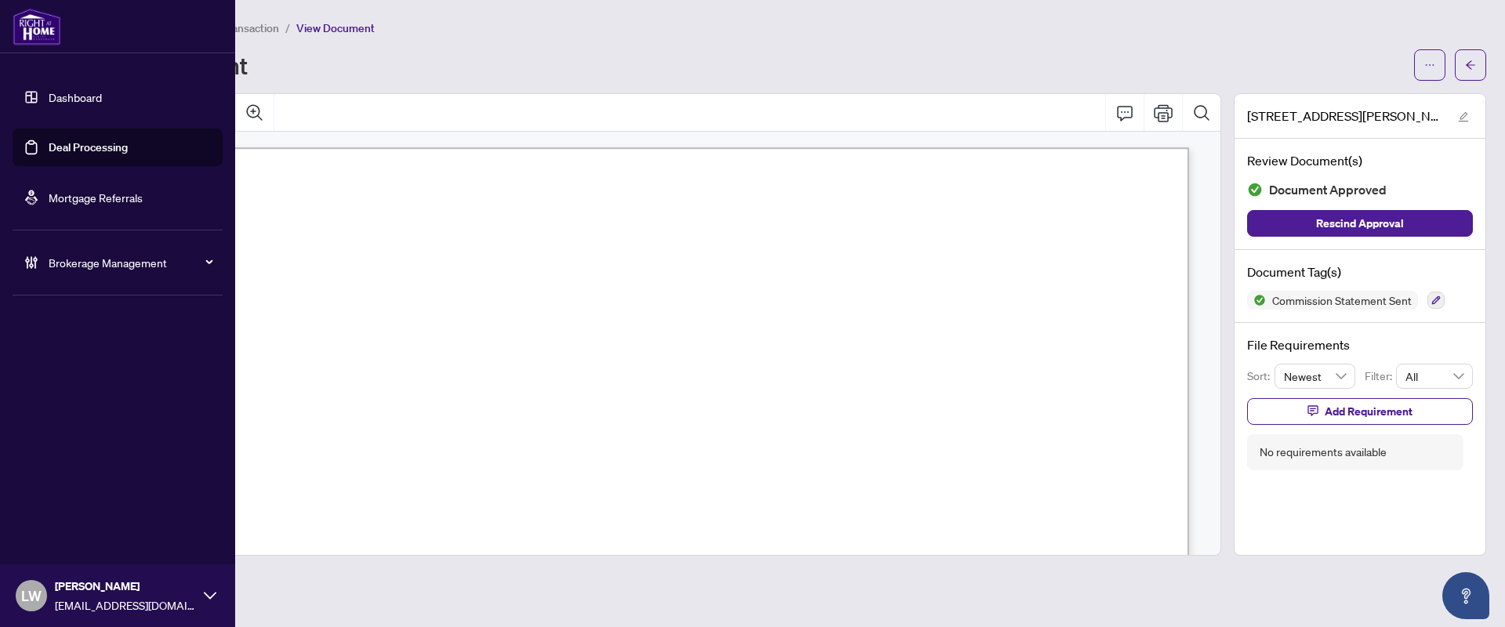
click at [69, 150] on link "Deal Processing" at bounding box center [88, 147] width 79 height 14
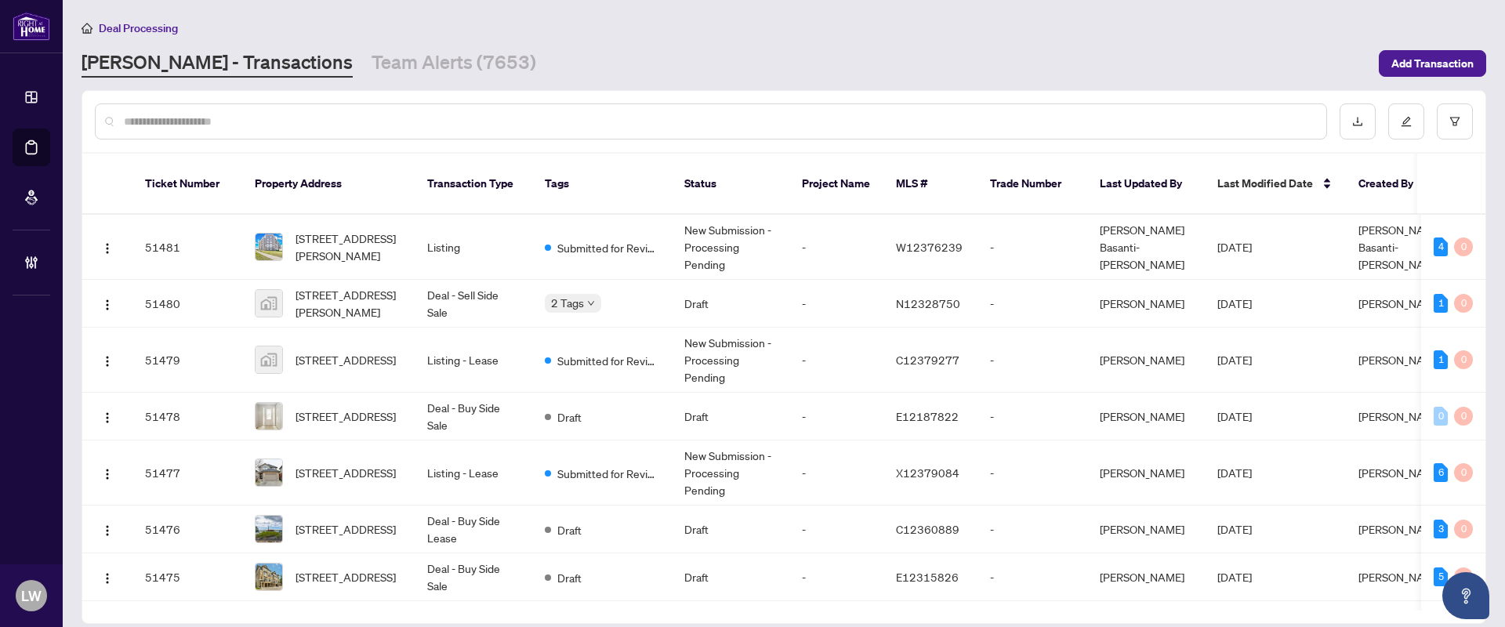
click at [619, 119] on input "text" at bounding box center [719, 121] width 1190 height 17
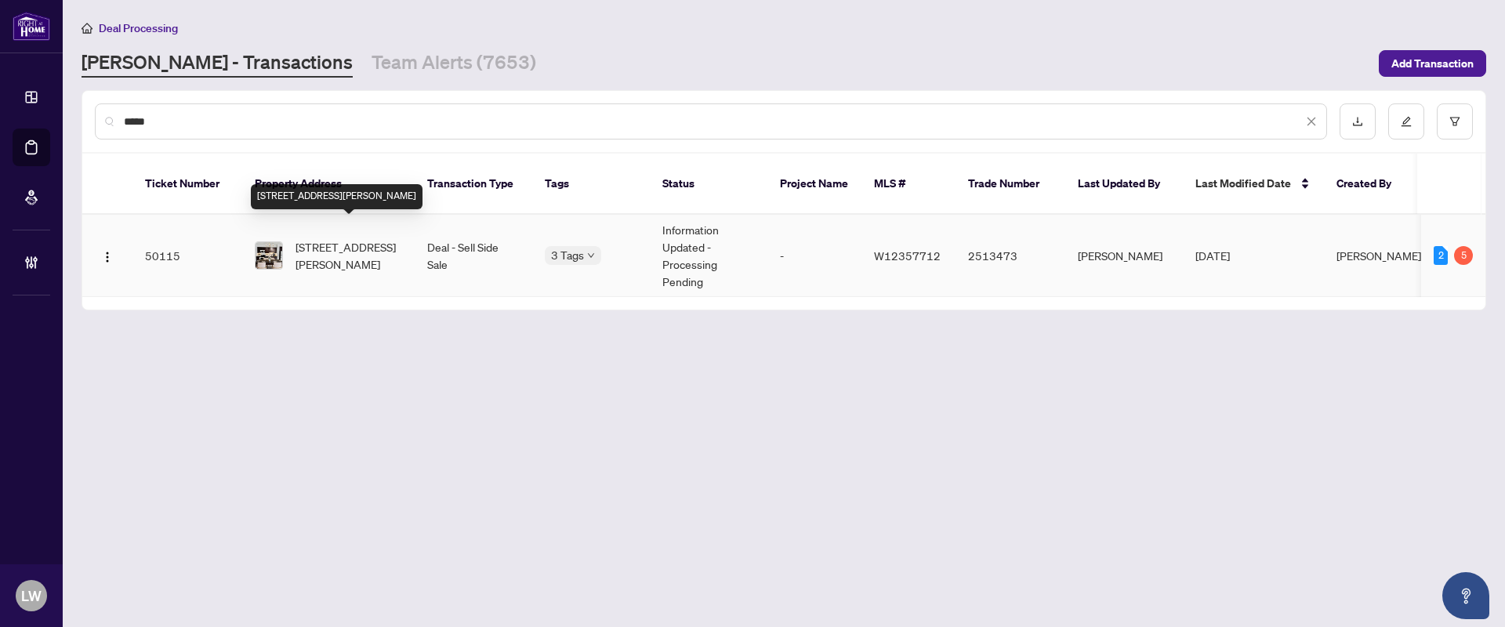
type input "*****"
click at [376, 238] on span "[STREET_ADDRESS][PERSON_NAME]" at bounding box center [349, 255] width 107 height 34
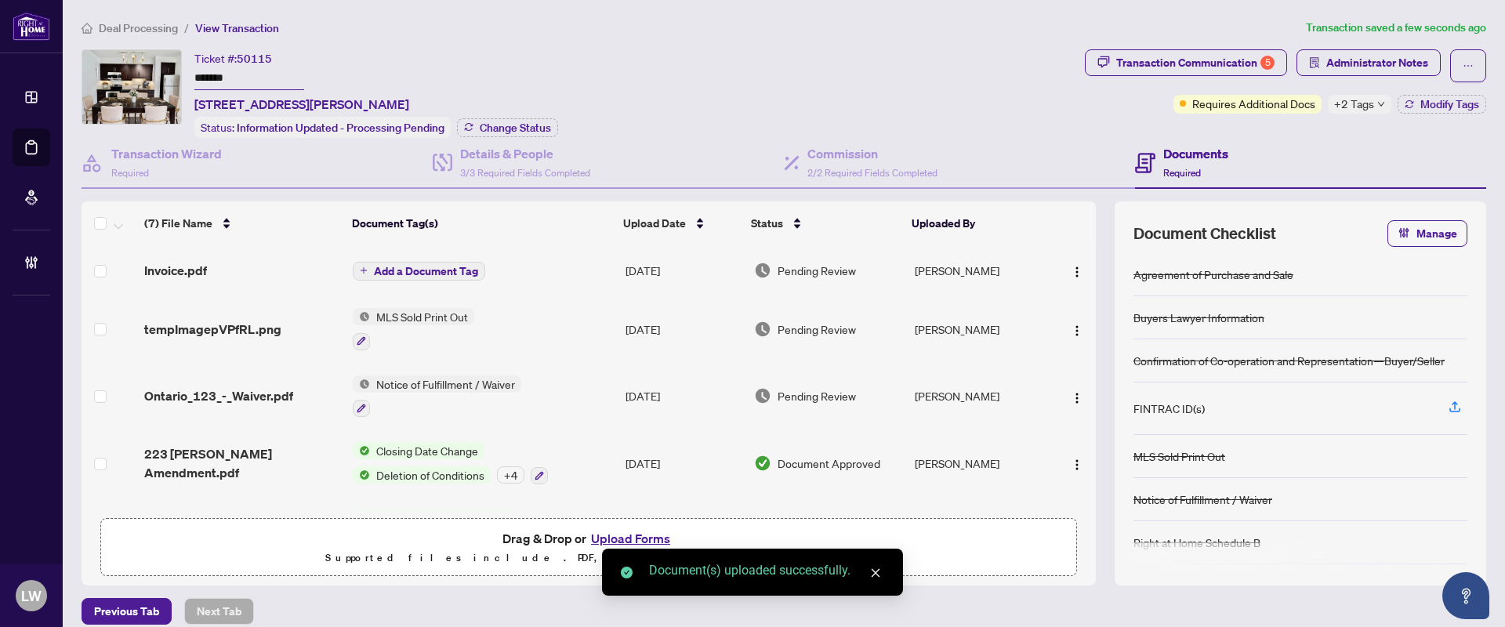
click at [379, 271] on span "Add a Document Tag" at bounding box center [426, 271] width 104 height 11
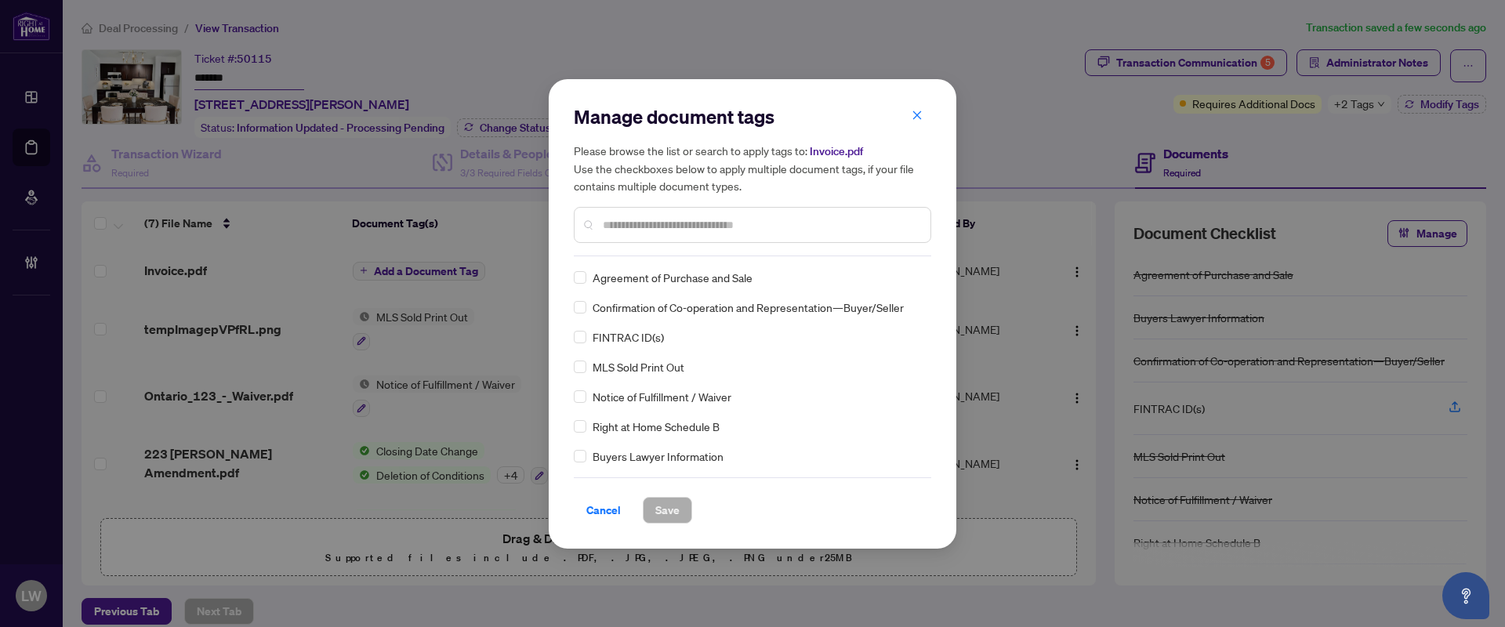
click at [682, 220] on input "text" at bounding box center [760, 224] width 315 height 17
type input "***"
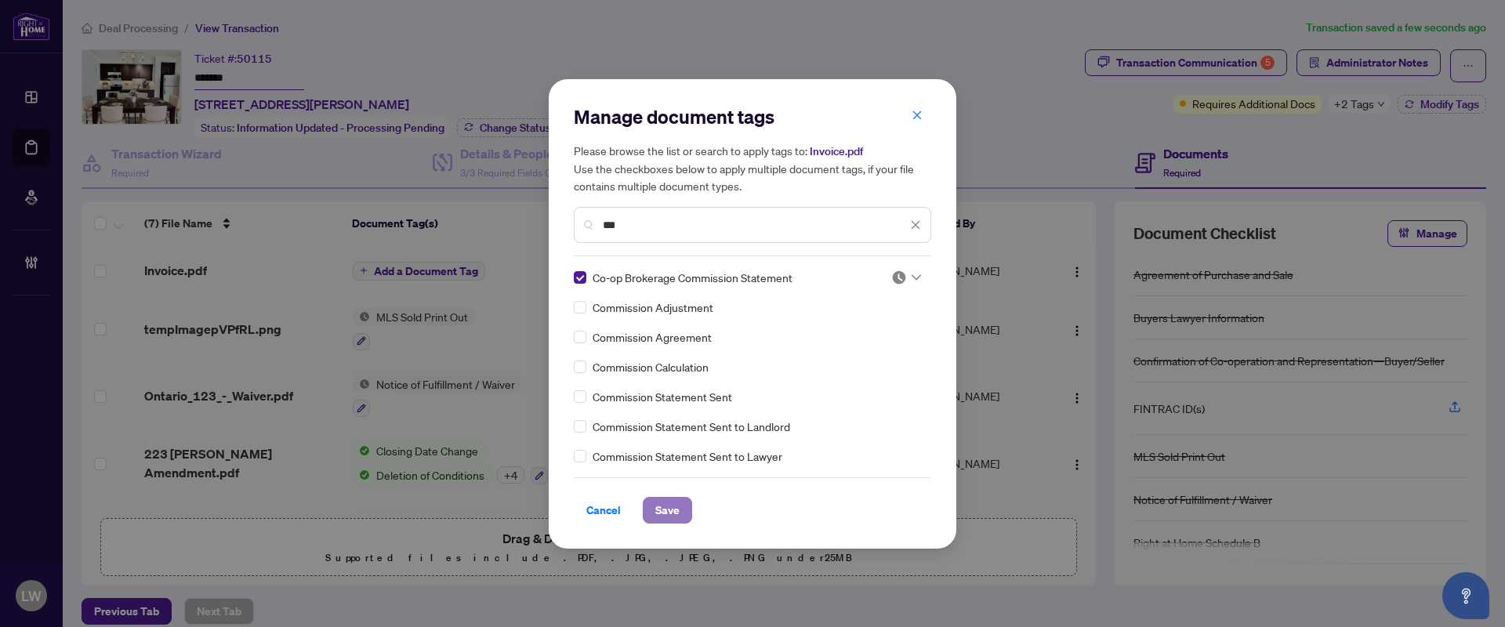
click at [667, 508] on span "Save" at bounding box center [667, 510] width 24 height 25
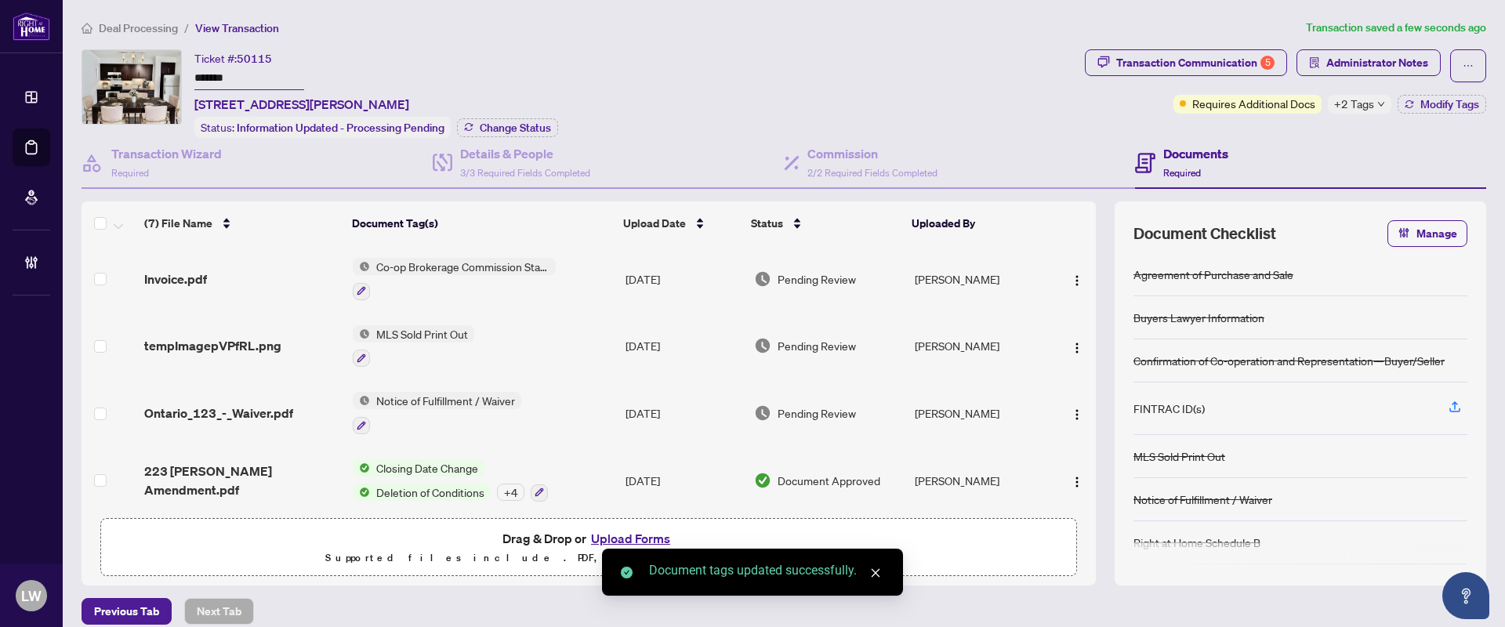
click at [793, 272] on span "Pending Review" at bounding box center [817, 278] width 78 height 17
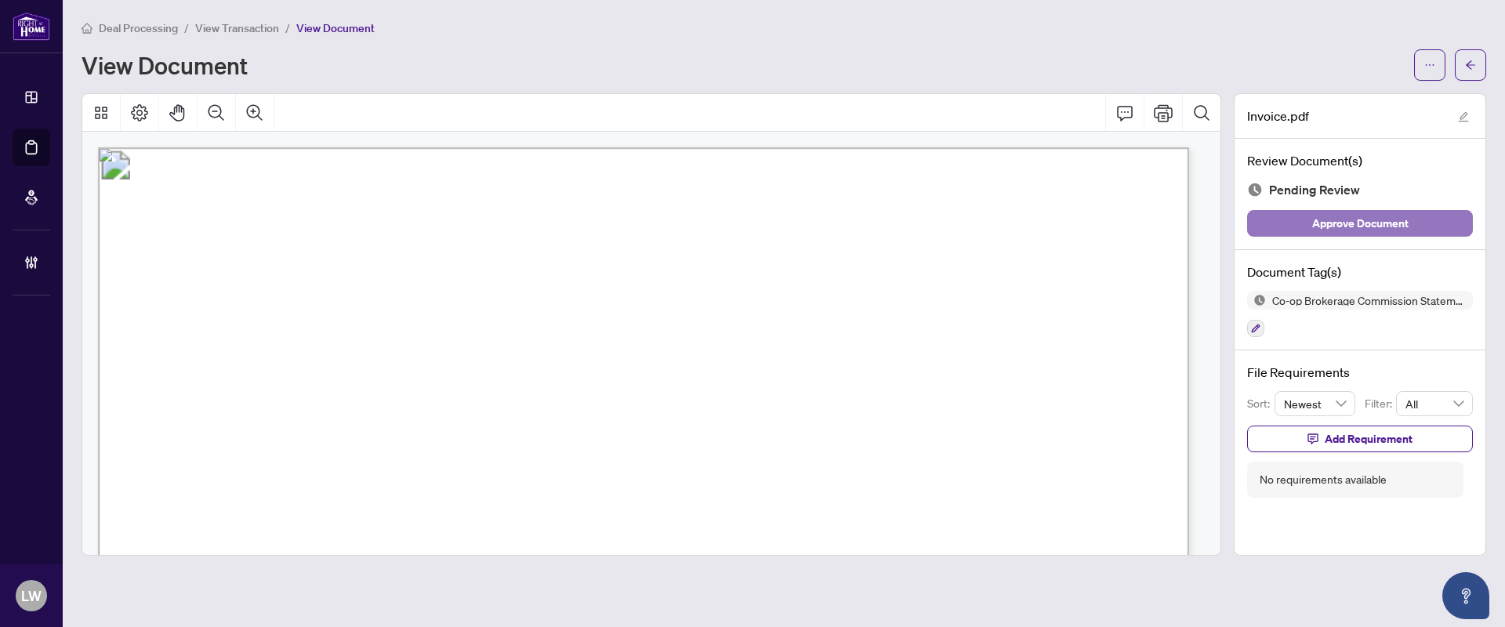
click at [1321, 223] on span "Approve Document" at bounding box center [1360, 223] width 96 height 25
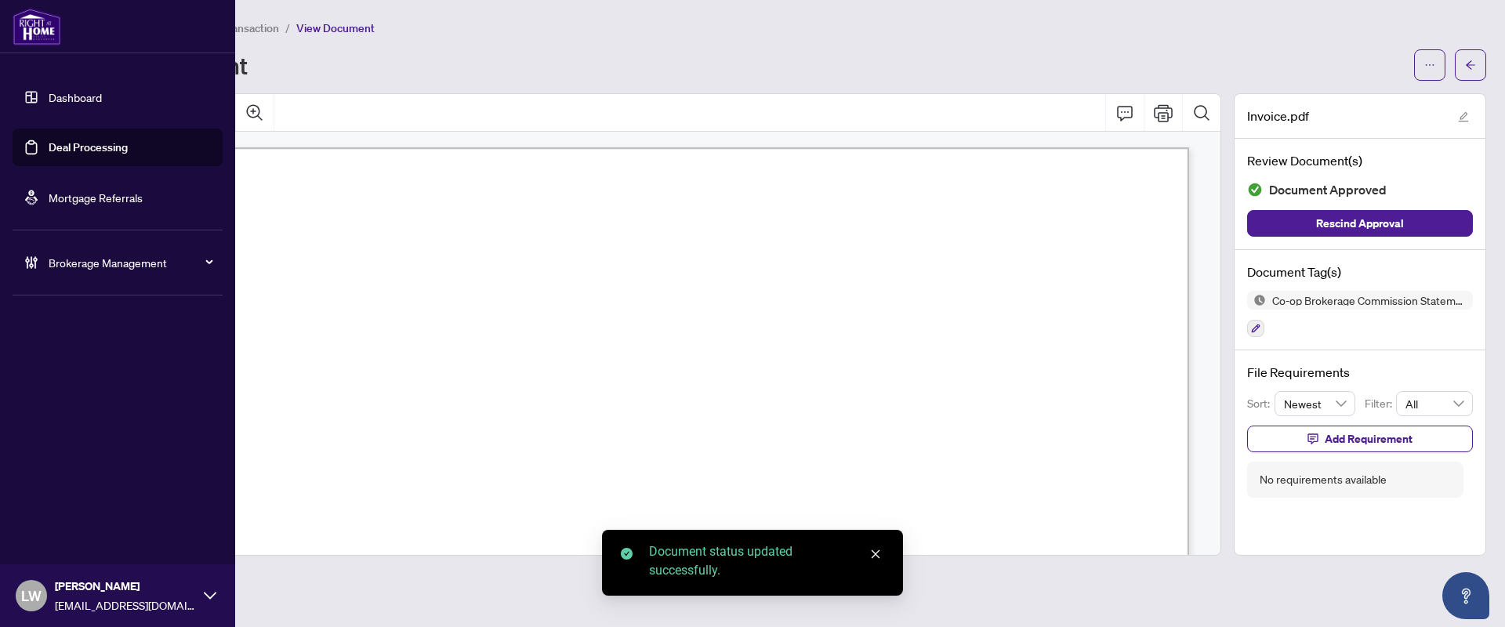
click at [114, 149] on link "Deal Processing" at bounding box center [88, 147] width 79 height 14
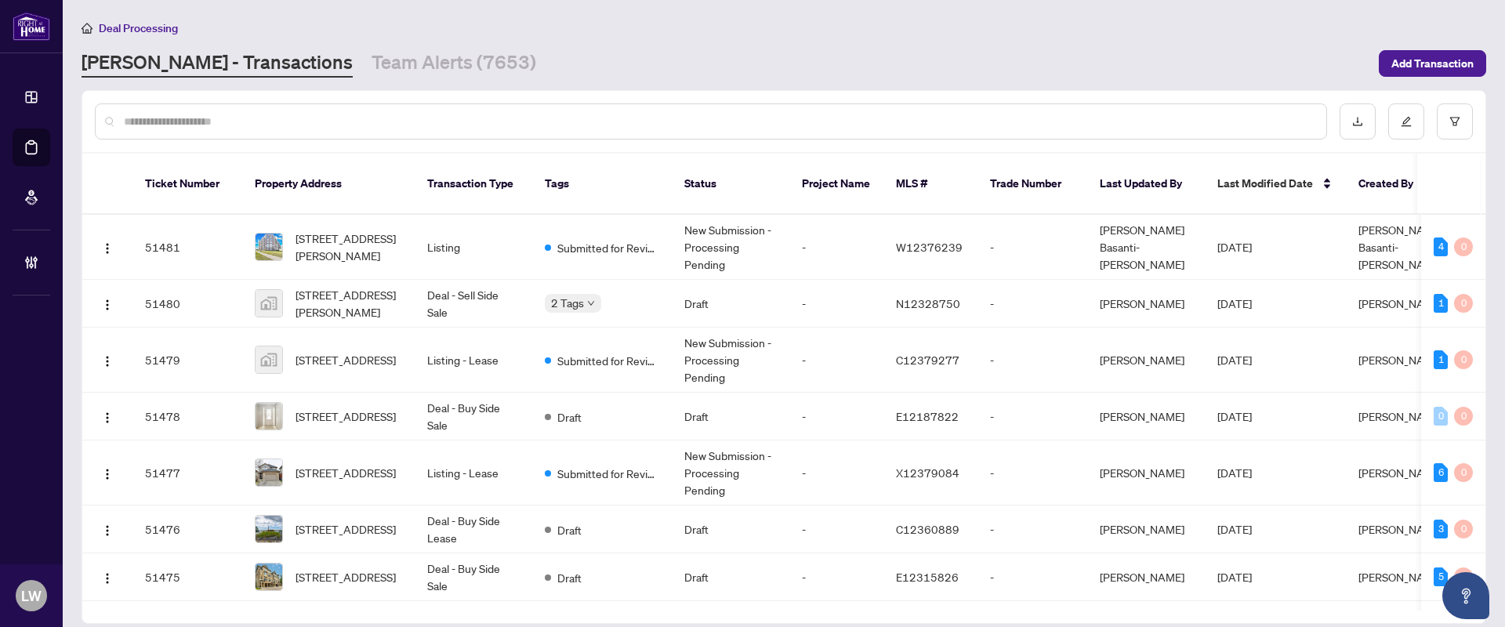
click at [408, 125] on input "text" at bounding box center [719, 121] width 1190 height 17
type input "*****"
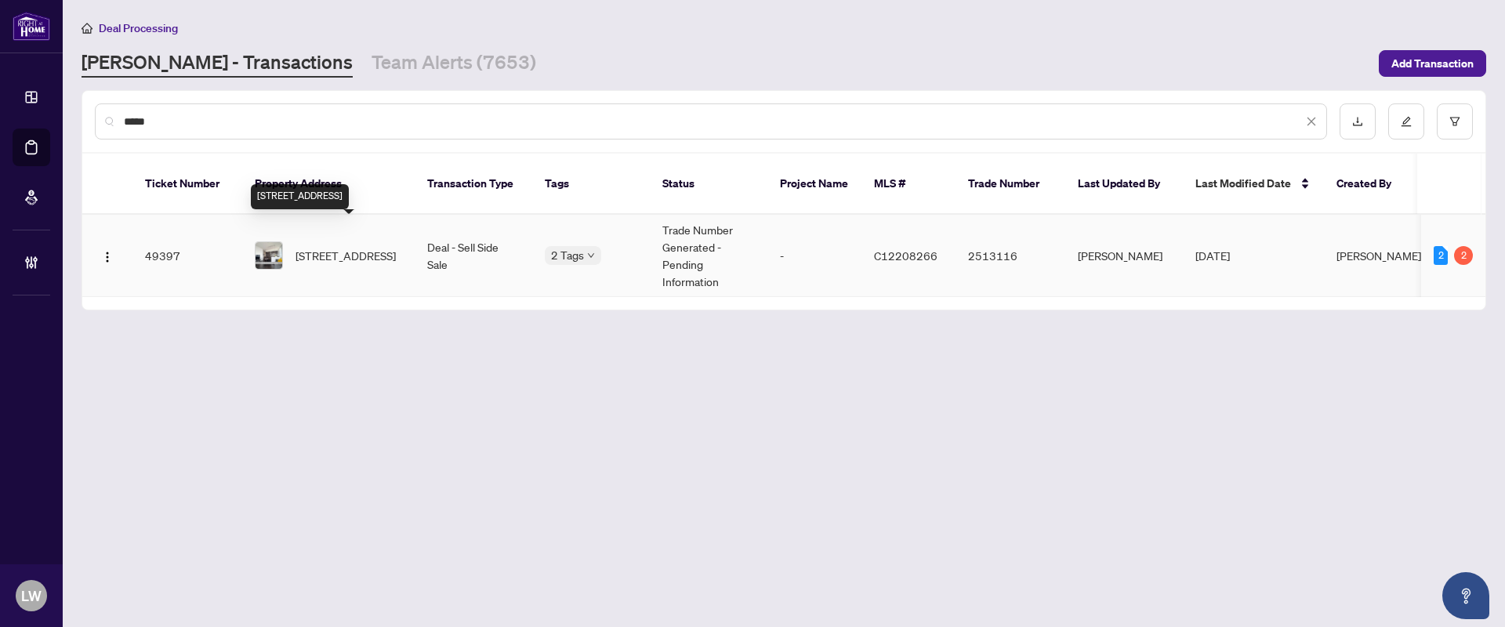
click at [353, 247] on span "[STREET_ADDRESS]" at bounding box center [346, 255] width 100 height 17
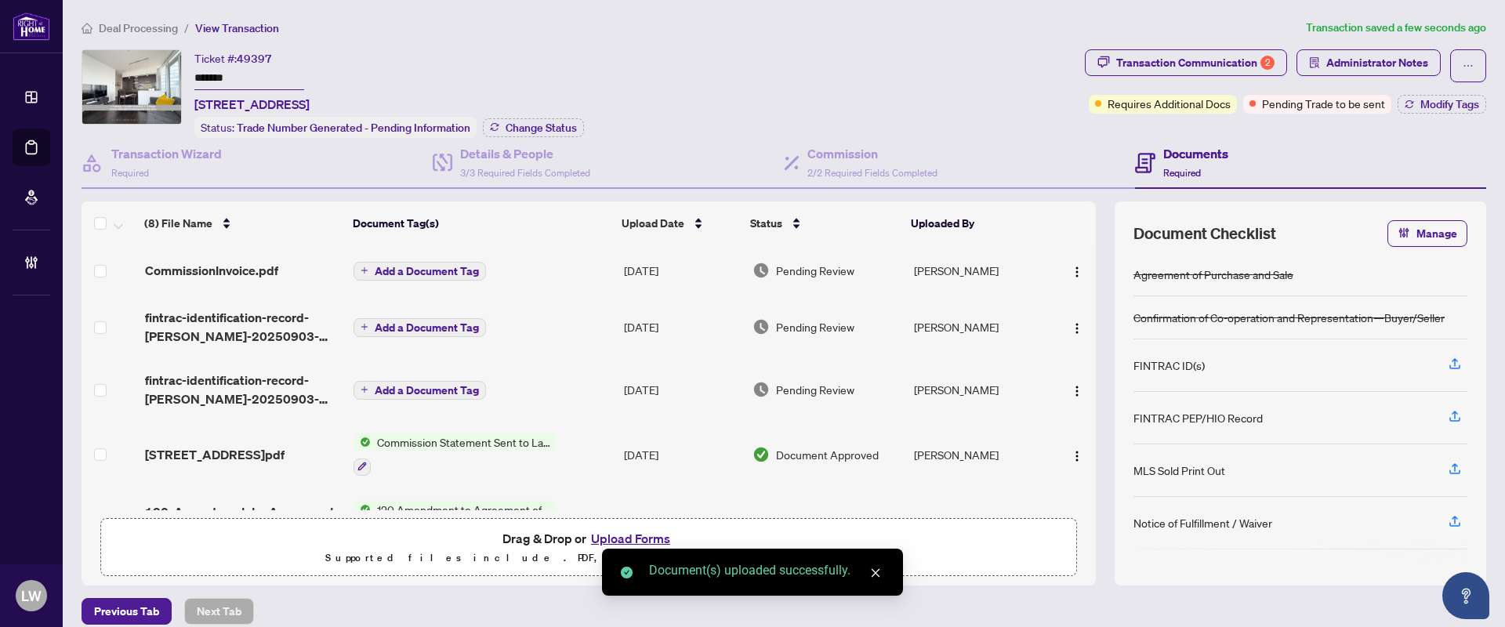
click at [366, 264] on button "Add a Document Tag" at bounding box center [420, 271] width 132 height 19
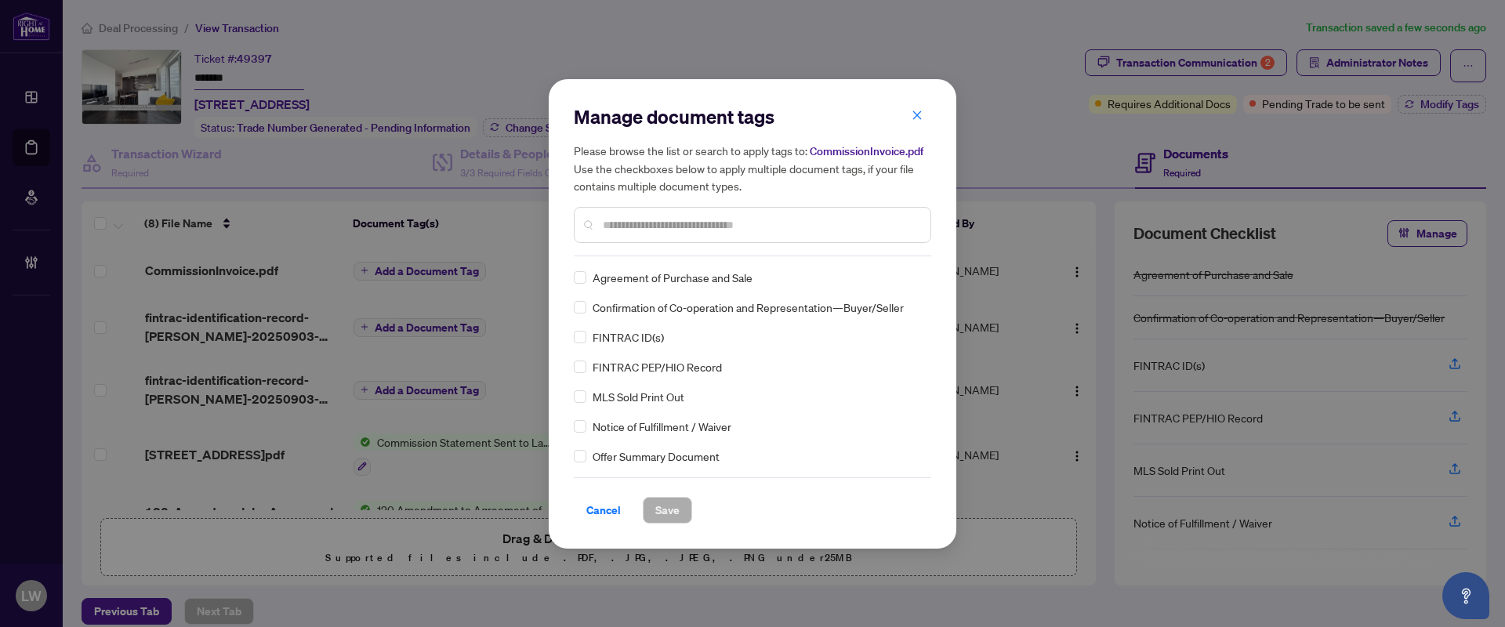
click at [659, 218] on input "text" at bounding box center [760, 224] width 315 height 17
type input "***"
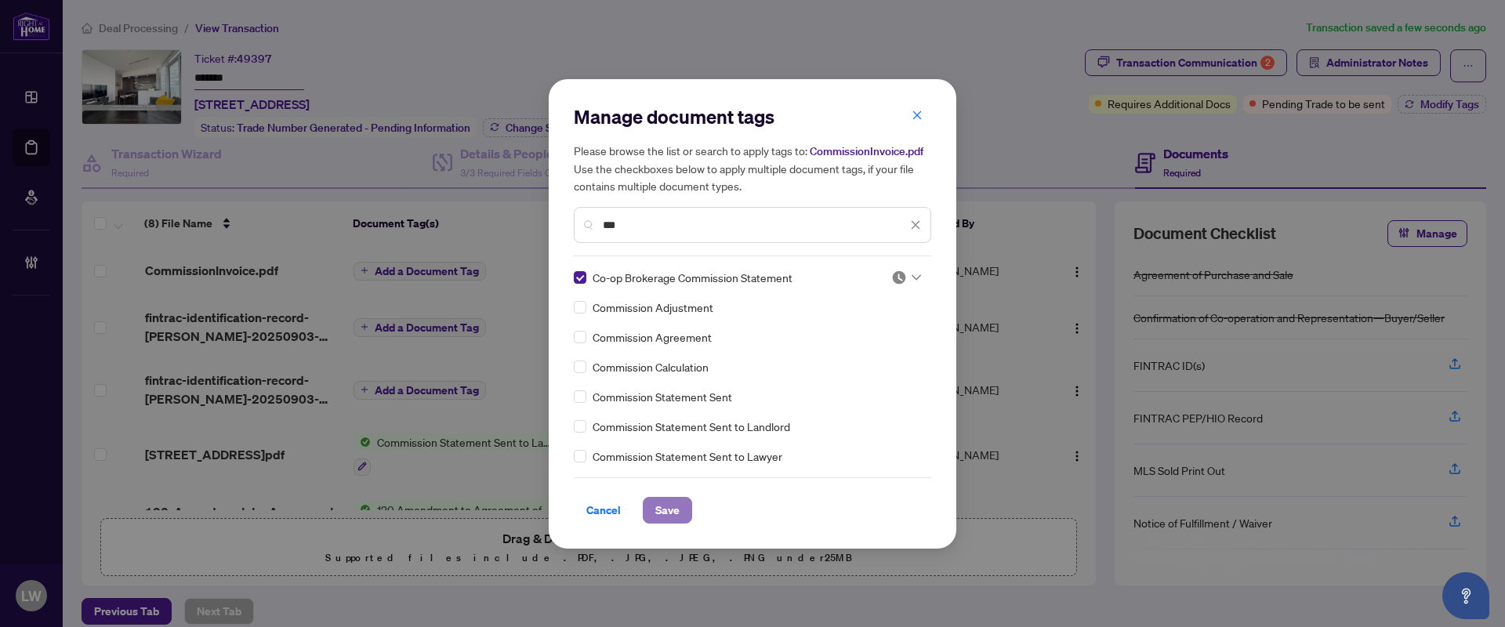
click at [671, 502] on span "Save" at bounding box center [667, 510] width 24 height 25
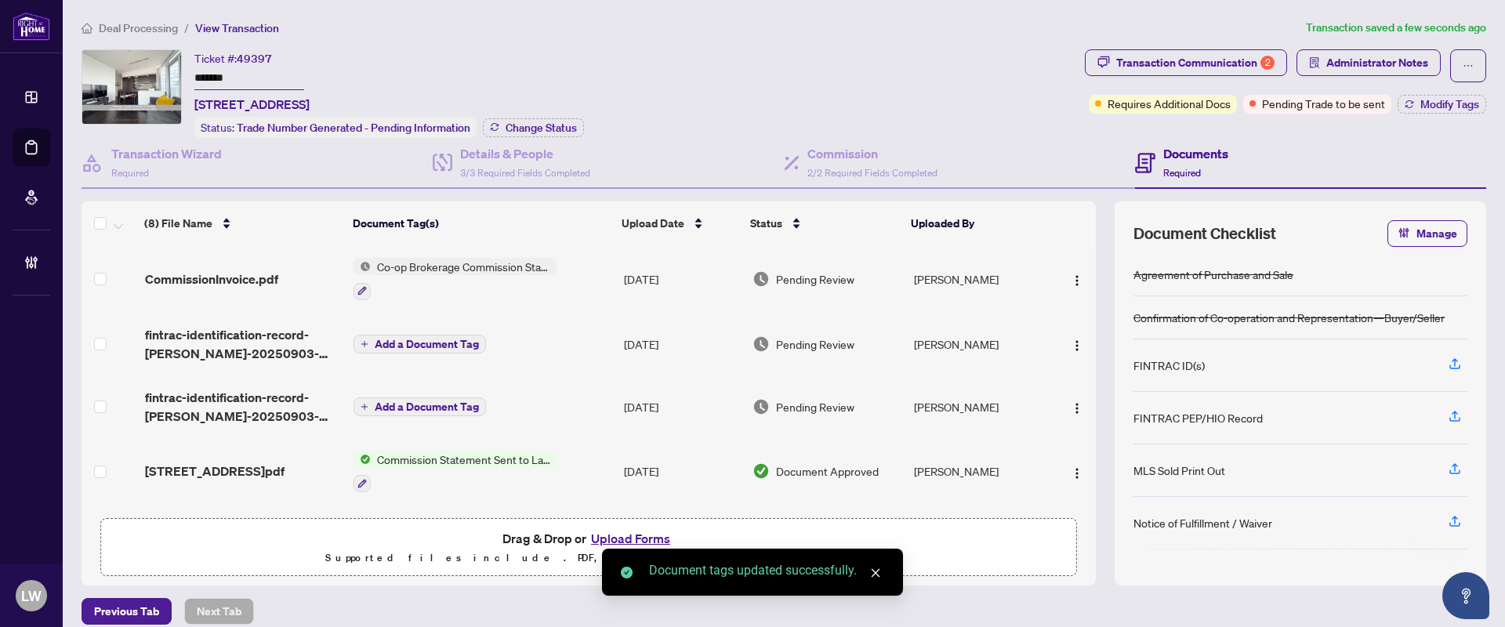
click at [809, 272] on span "Pending Review" at bounding box center [815, 278] width 78 height 17
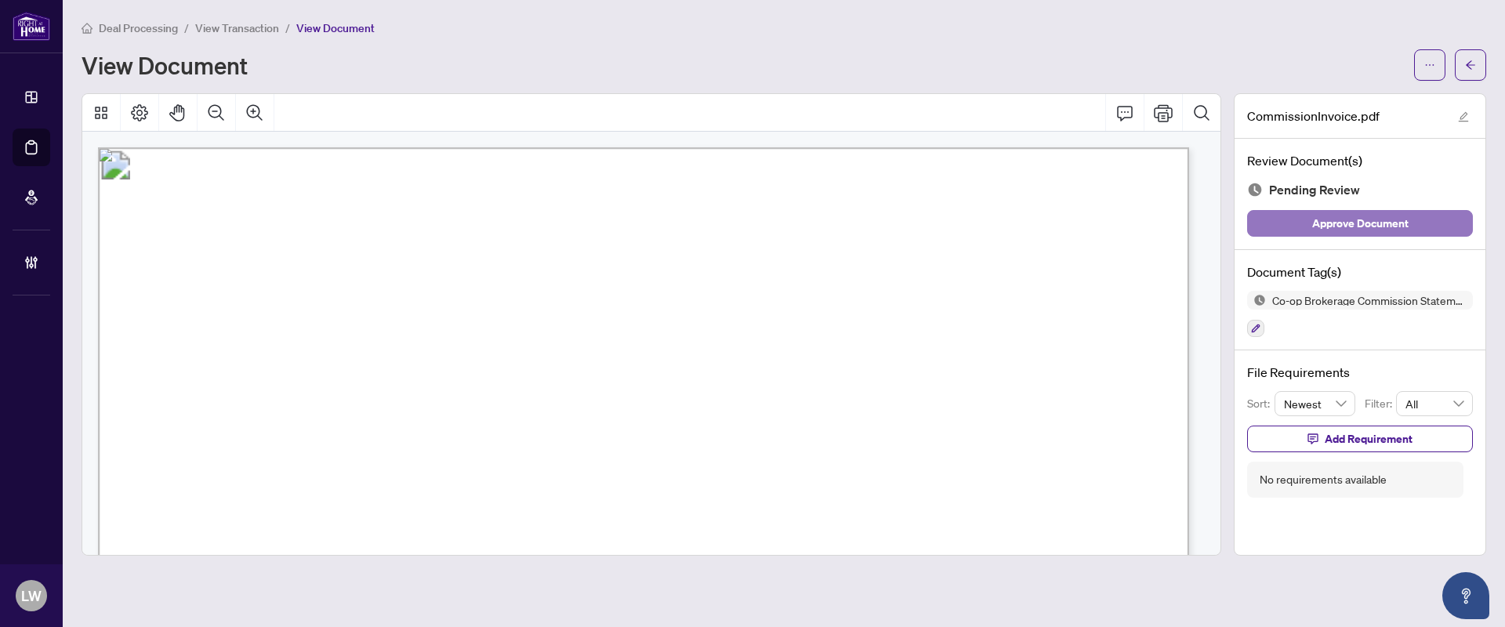
click at [1325, 218] on span "Approve Document" at bounding box center [1360, 223] width 96 height 25
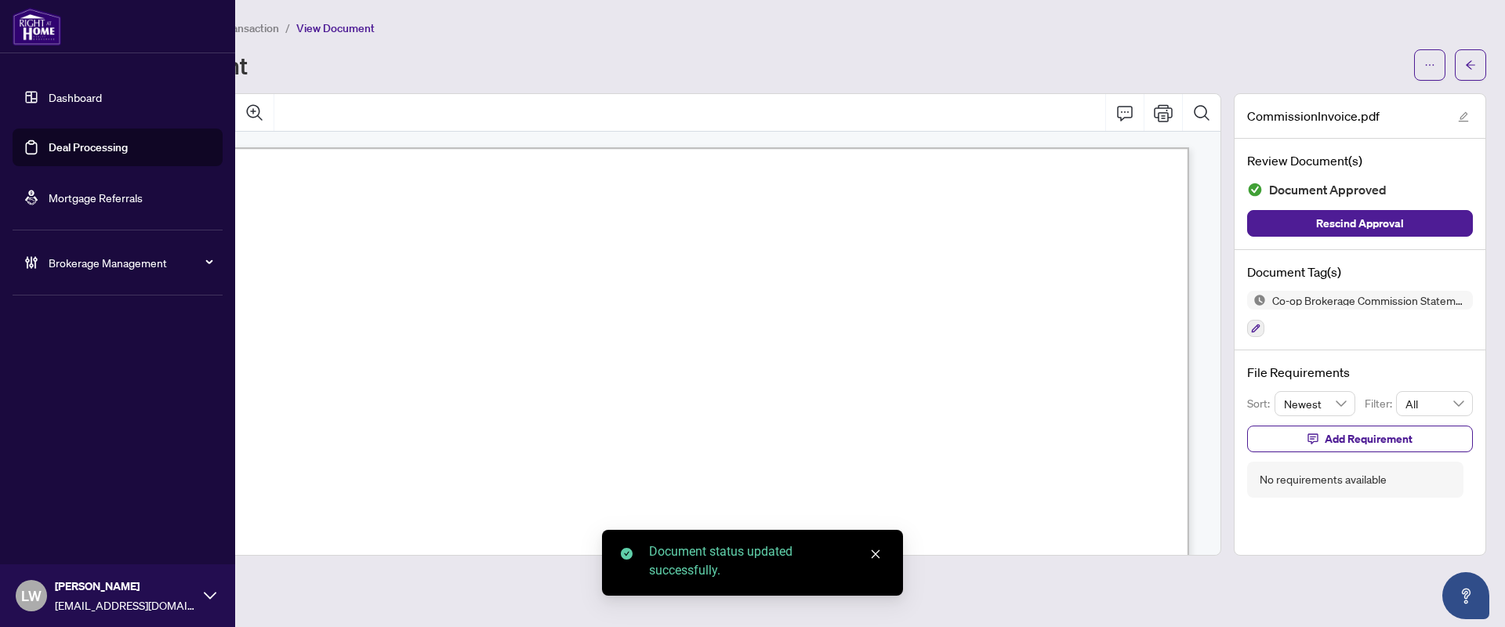
click at [100, 143] on link "Deal Processing" at bounding box center [88, 147] width 79 height 14
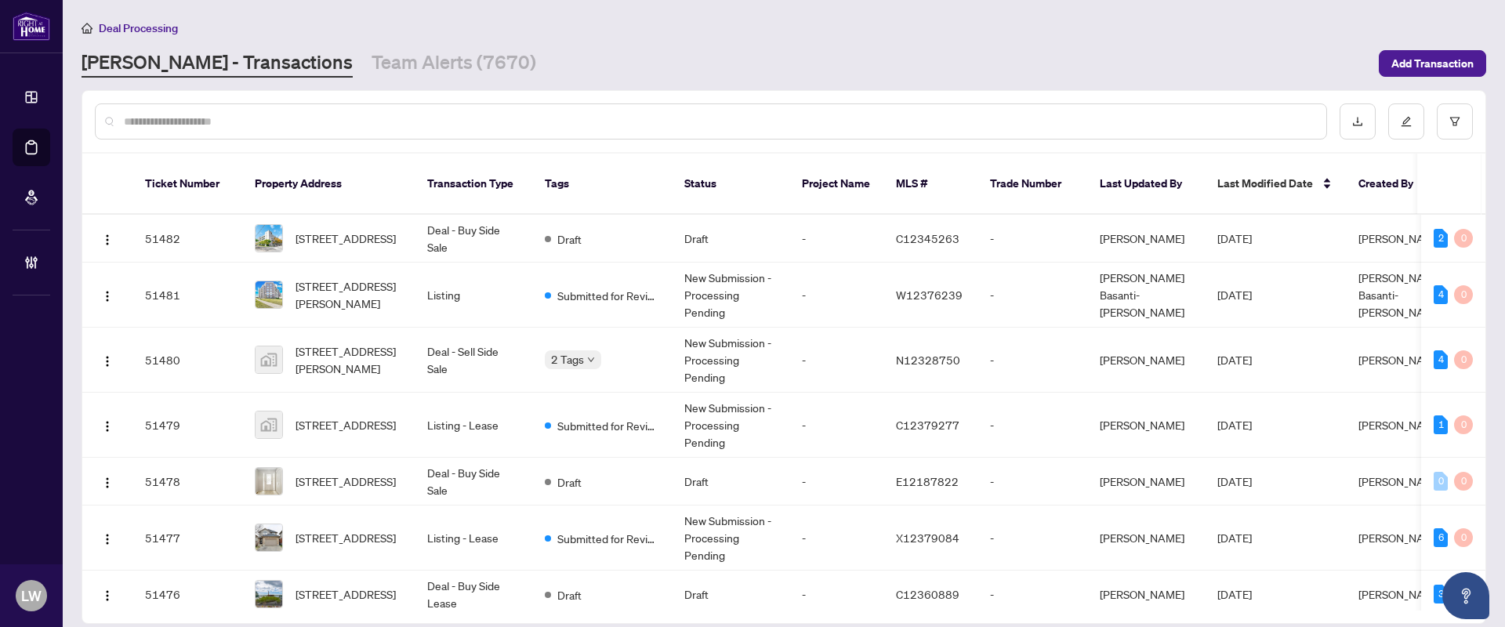
click at [484, 128] on input "text" at bounding box center [719, 121] width 1190 height 17
type input "*****"
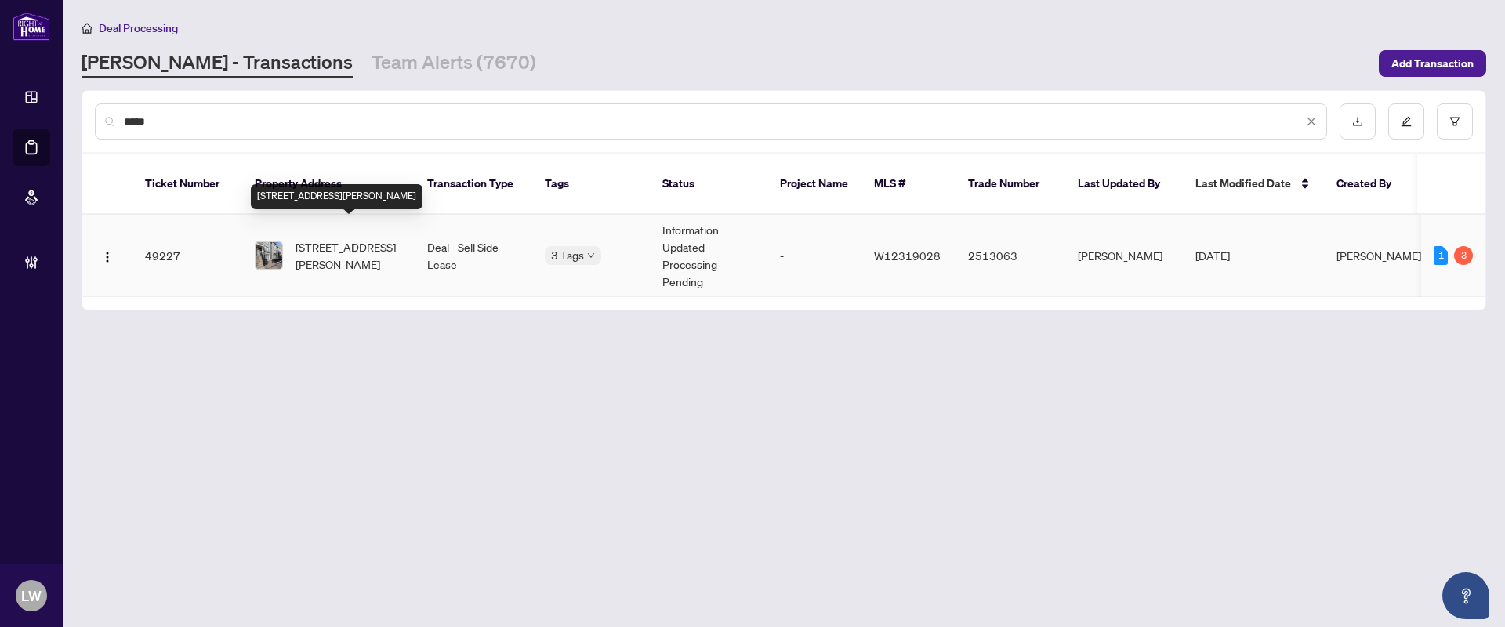
click at [357, 238] on span "[STREET_ADDRESS][PERSON_NAME]" at bounding box center [349, 255] width 107 height 34
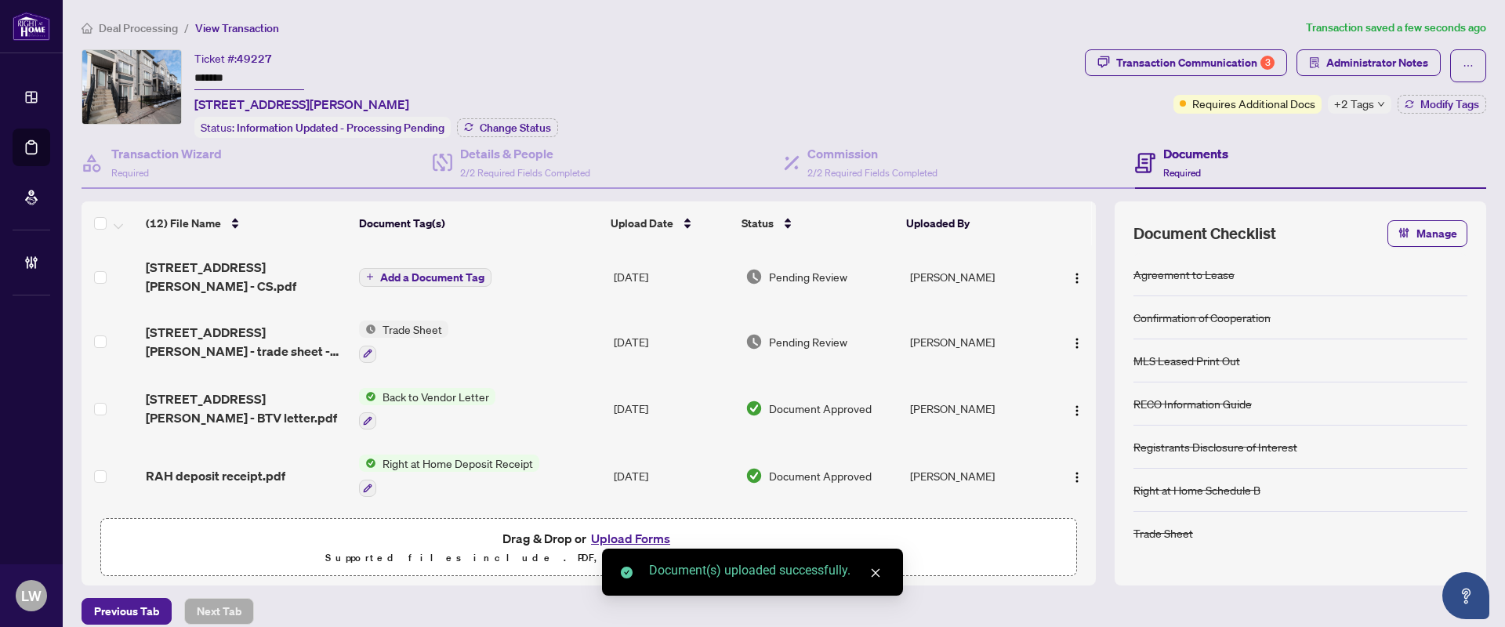
click at [380, 272] on span "Add a Document Tag" at bounding box center [432, 277] width 104 height 11
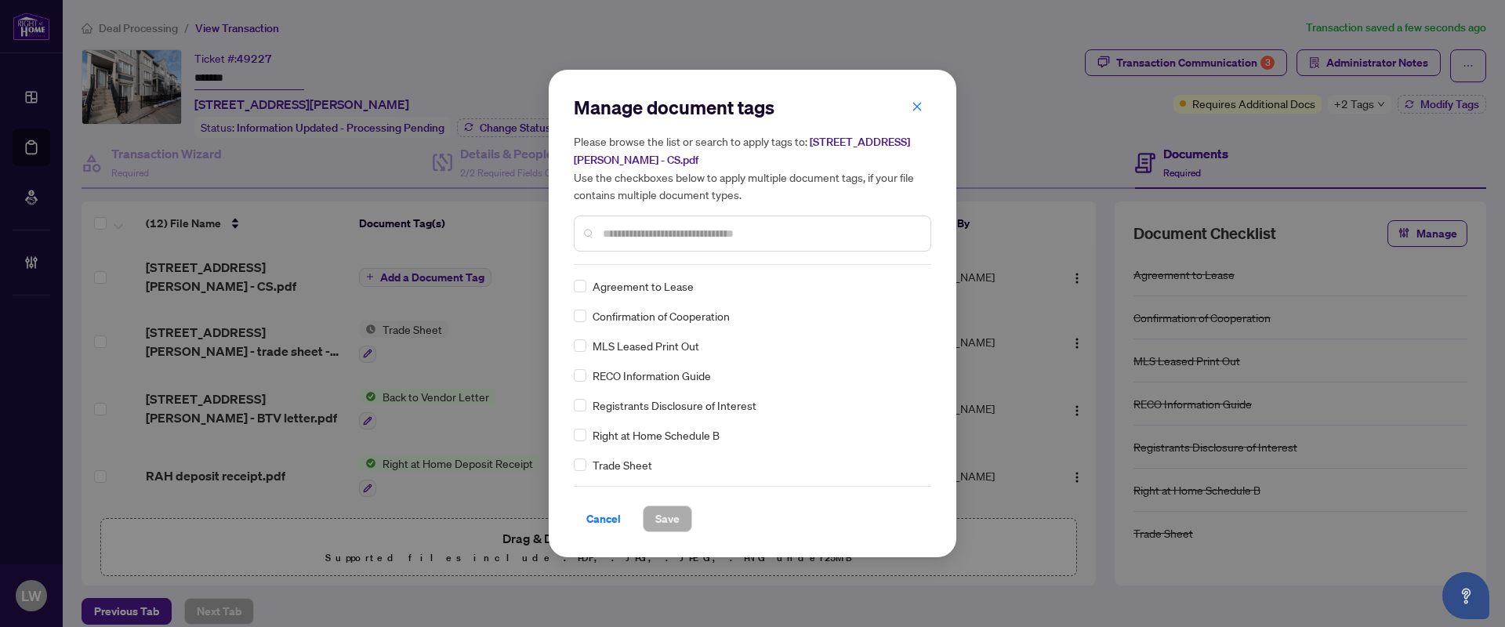
click at [626, 228] on input "text" at bounding box center [760, 233] width 315 height 17
type input "***"
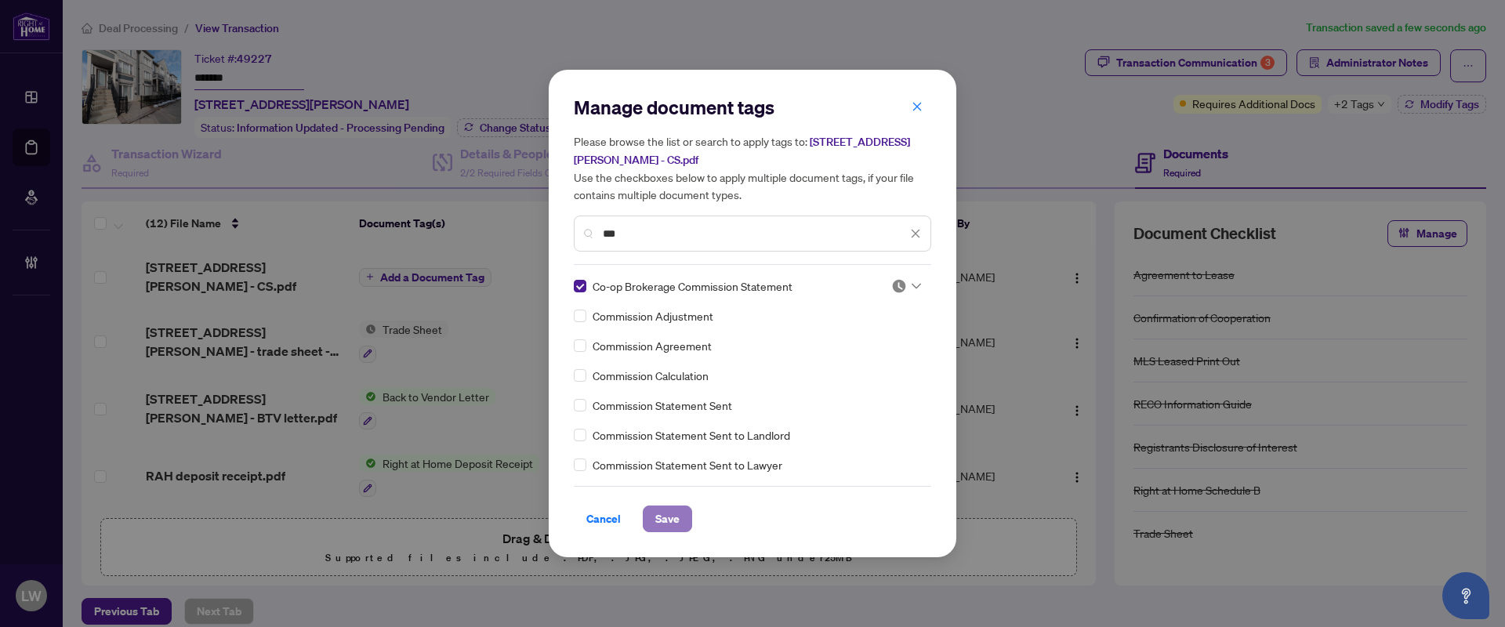
click at [663, 510] on span "Save" at bounding box center [667, 518] width 24 height 25
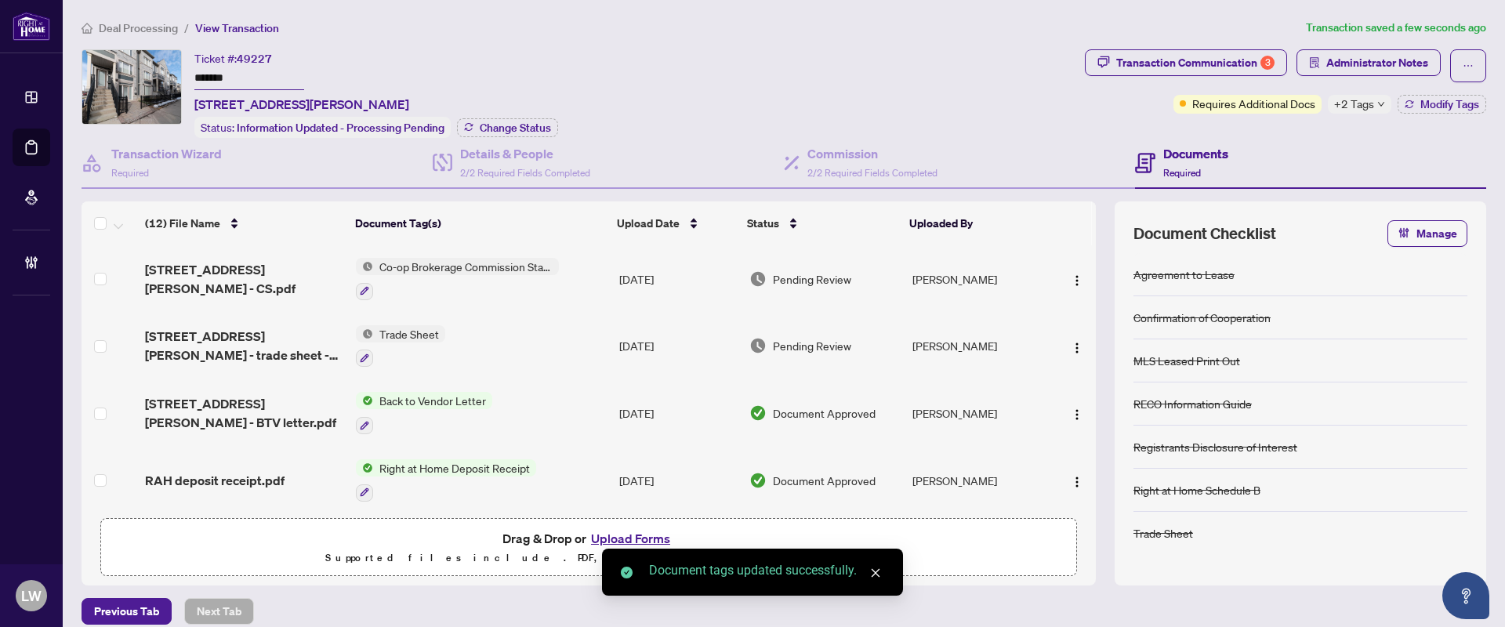
click at [798, 280] on span "Pending Review" at bounding box center [812, 278] width 78 height 17
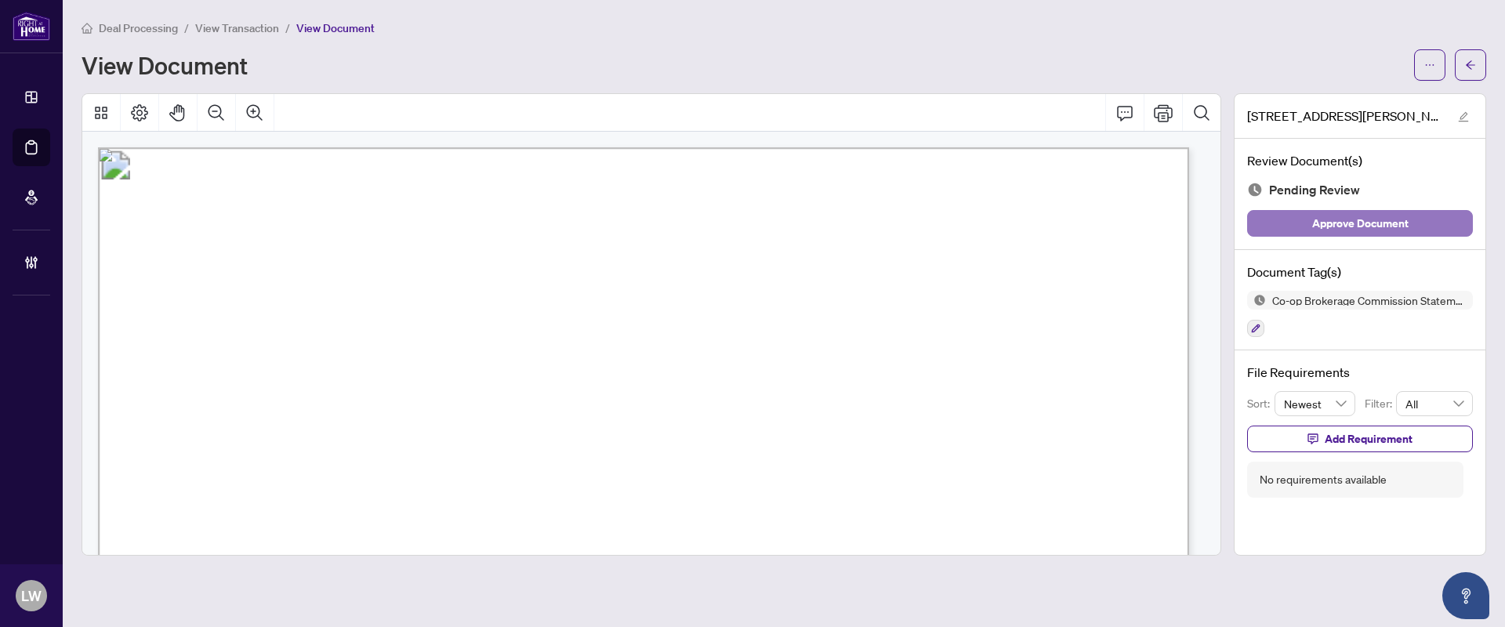
click at [1315, 218] on span "Approve Document" at bounding box center [1360, 223] width 96 height 25
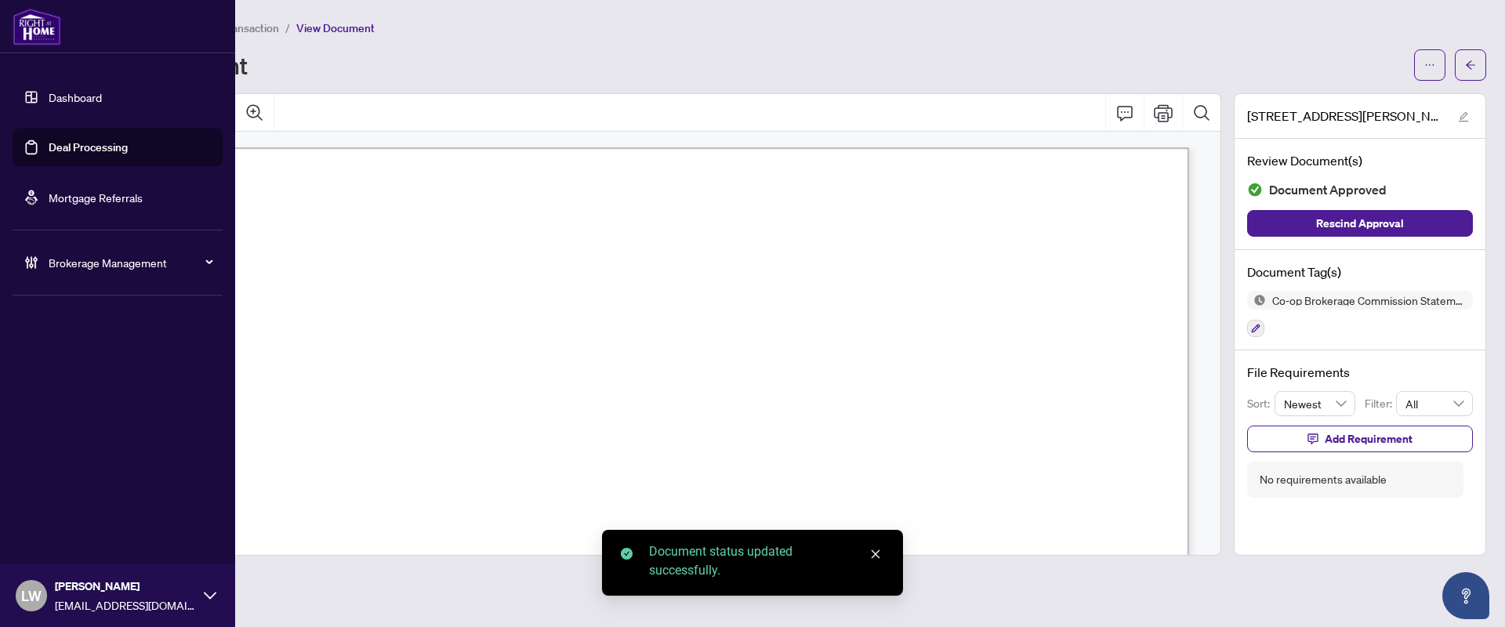
click at [103, 154] on link "Deal Processing" at bounding box center [88, 147] width 79 height 14
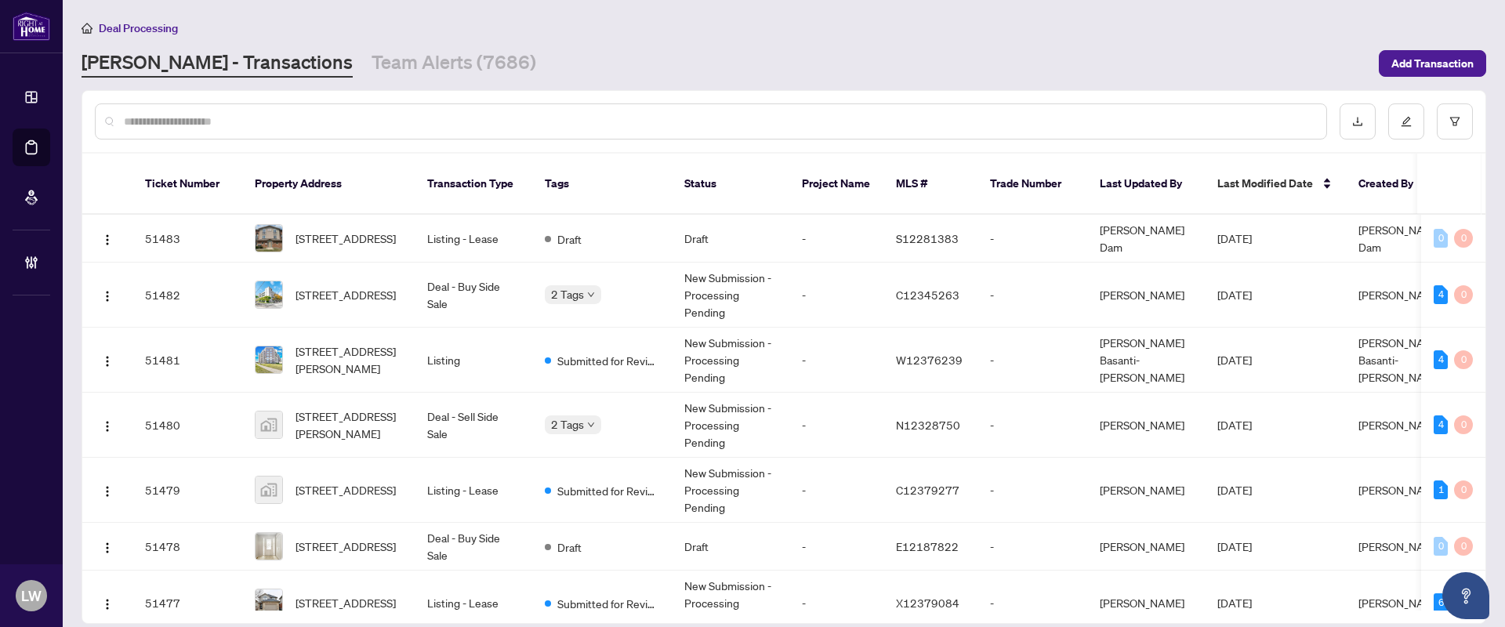
click at [405, 116] on input "text" at bounding box center [719, 121] width 1190 height 17
type input "*****"
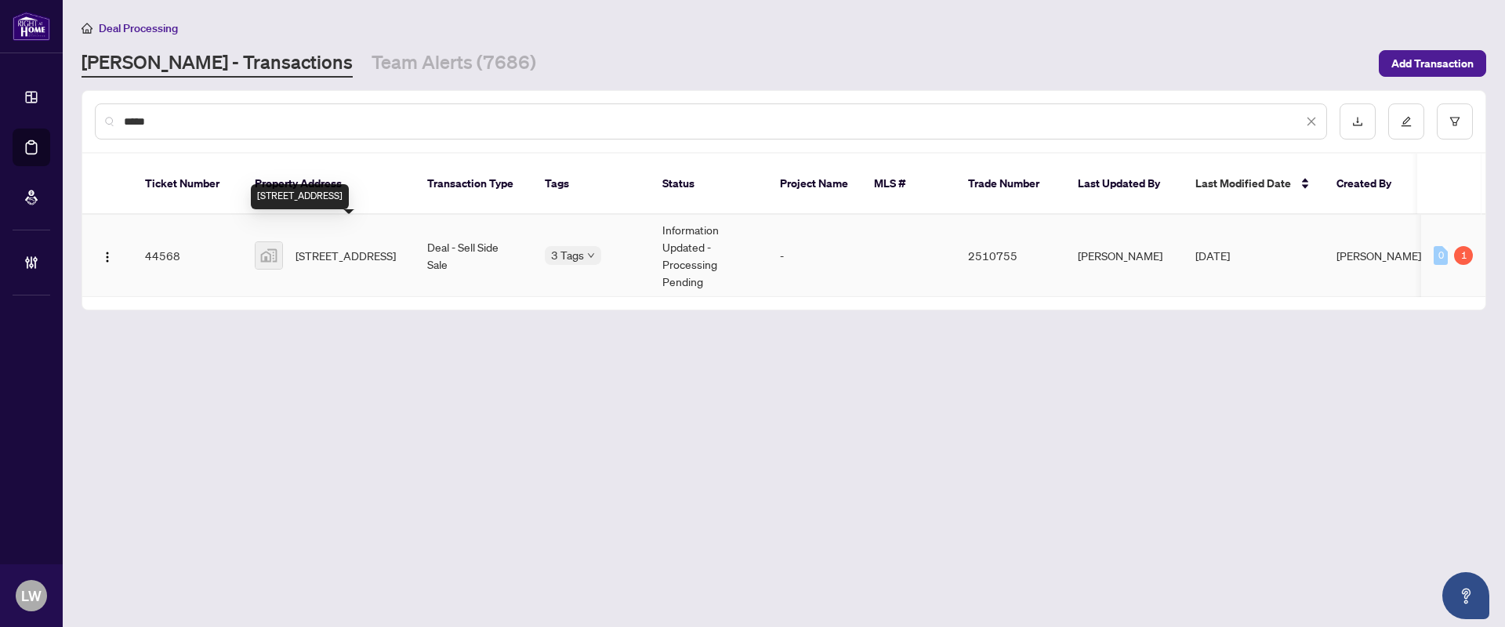
click at [343, 247] on span "[STREET_ADDRESS]" at bounding box center [346, 255] width 100 height 17
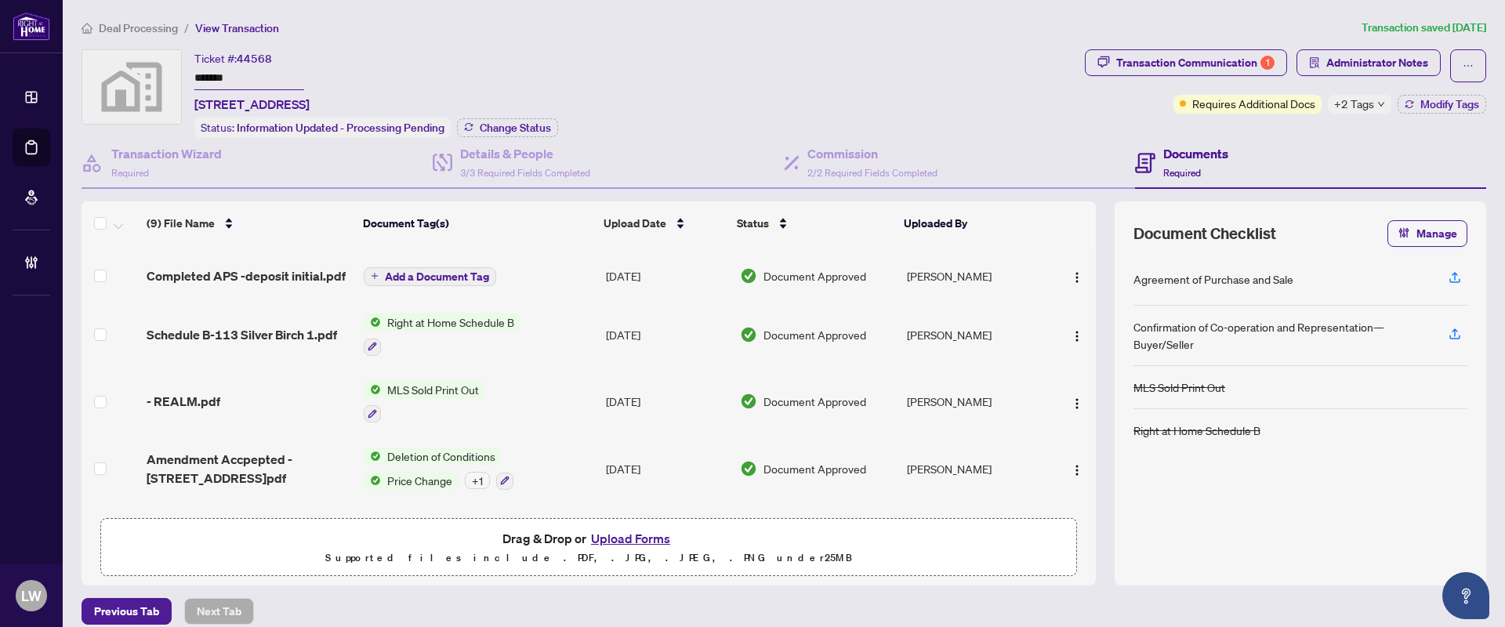
scroll to position [294, 0]
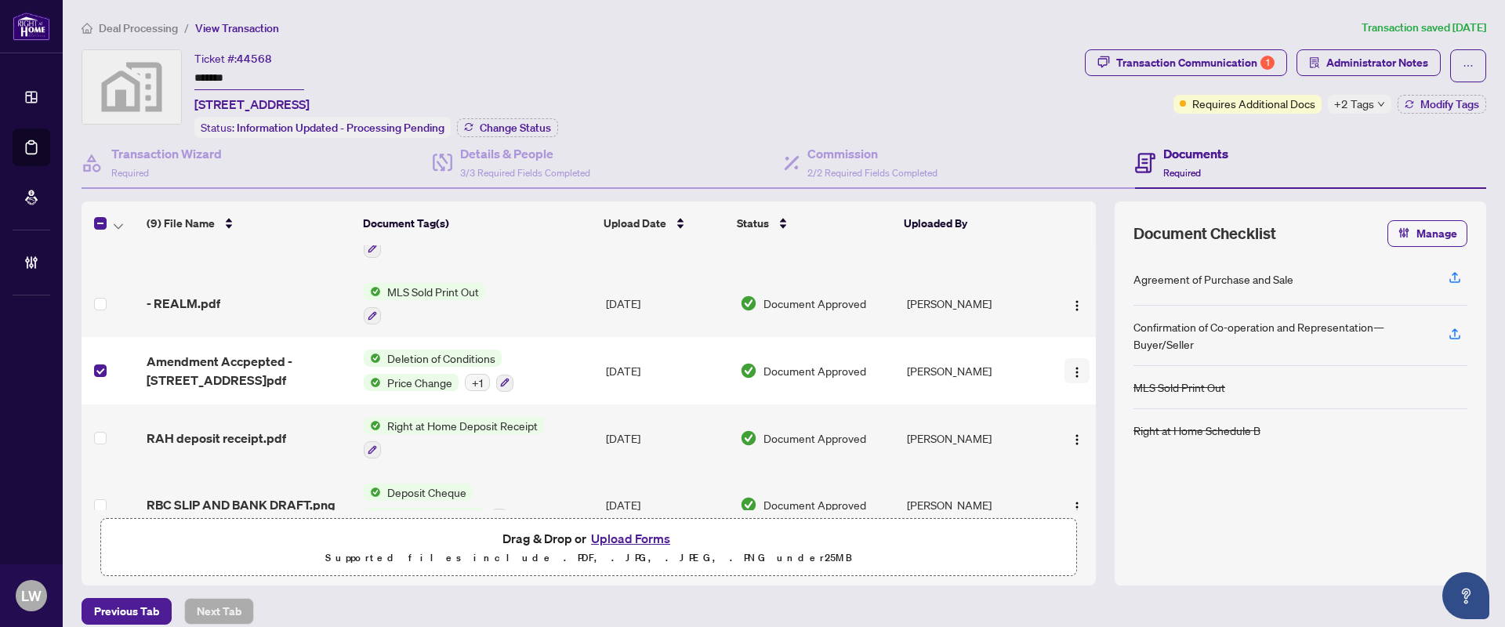
click at [1071, 366] on img "button" at bounding box center [1077, 372] width 13 height 13
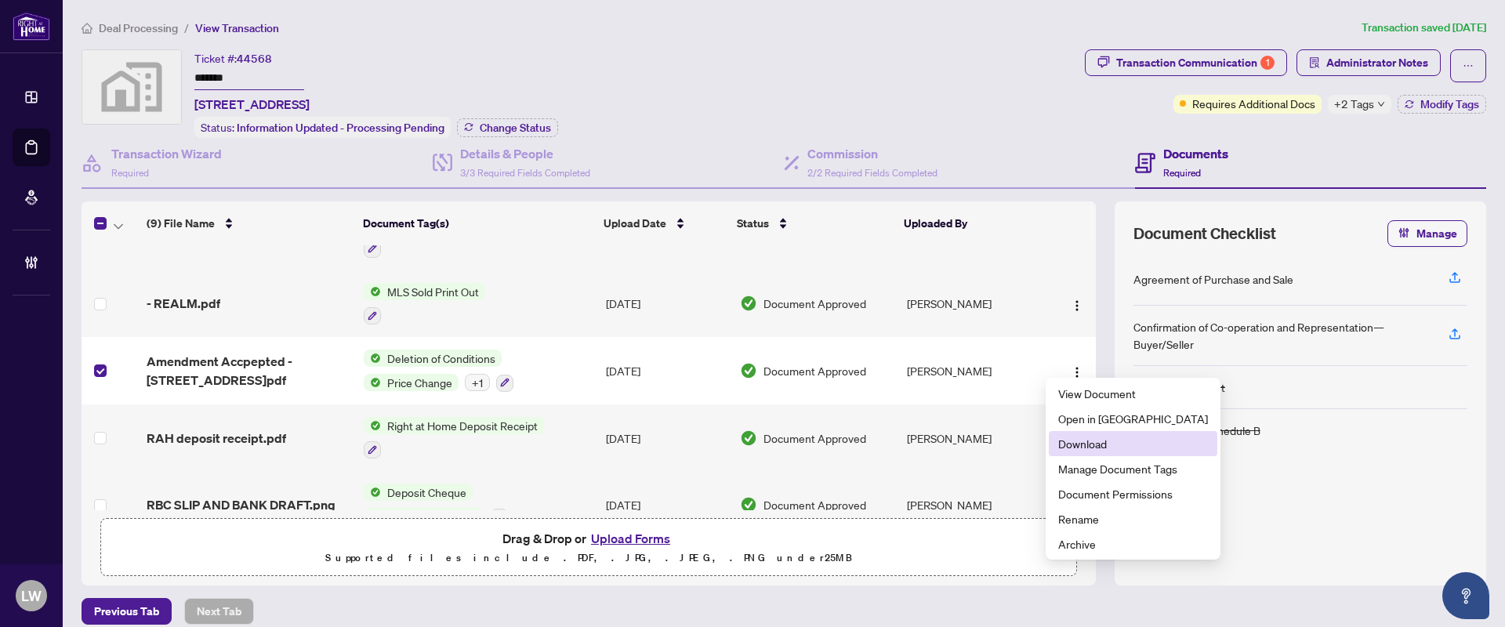
click at [1083, 451] on span "Download" at bounding box center [1133, 443] width 150 height 17
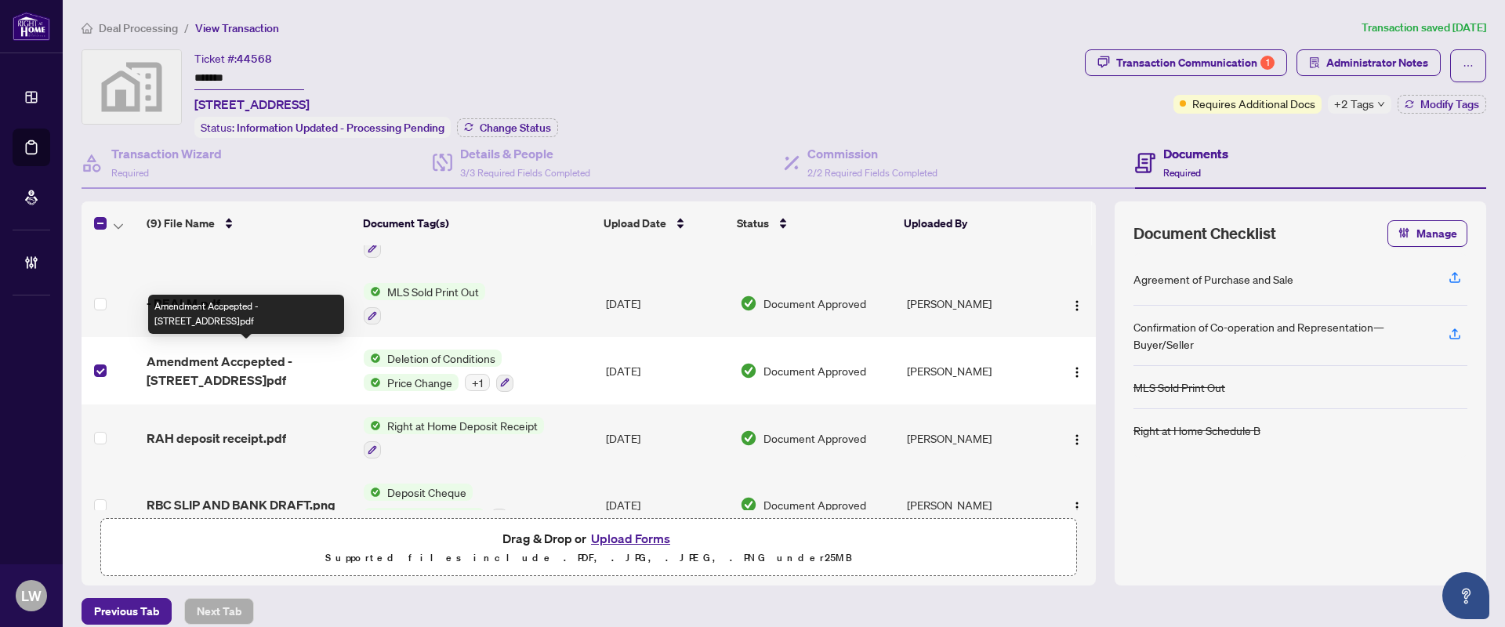
click at [204, 373] on span "Amendment Accpepted -[STREET_ADDRESS]pdf" at bounding box center [249, 371] width 204 height 38
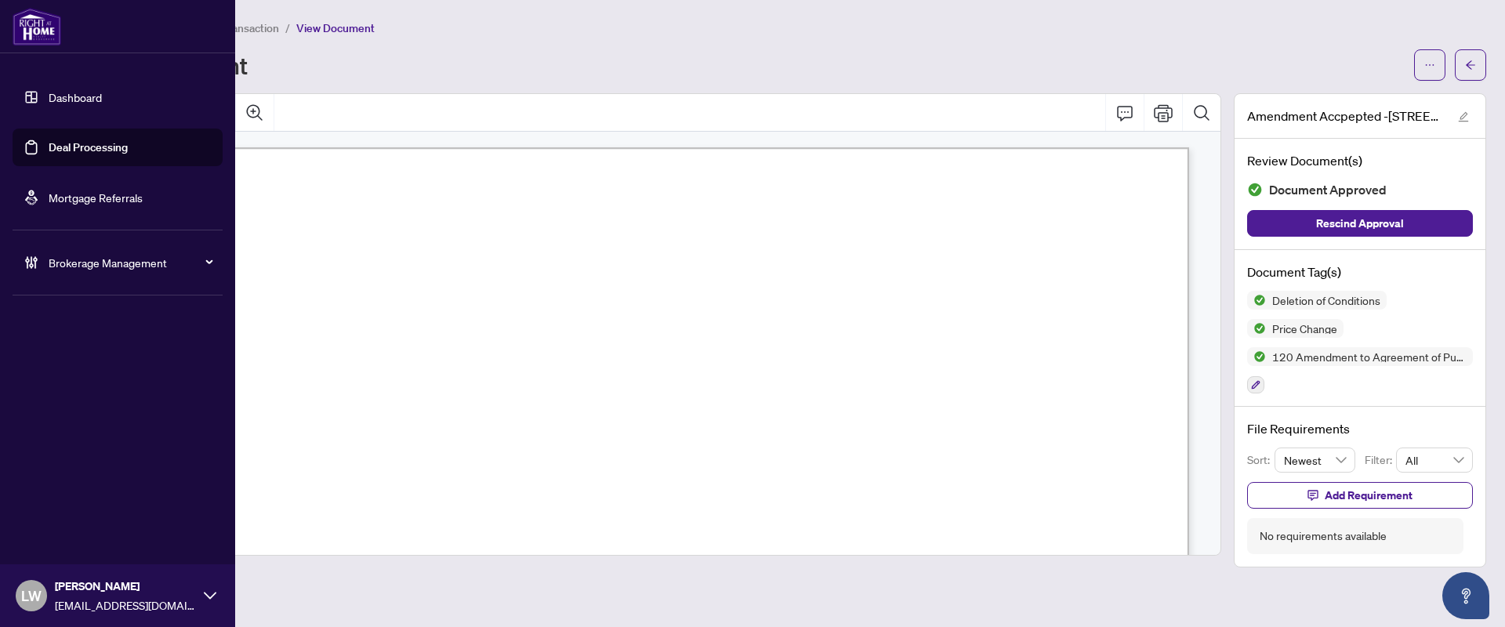
click at [82, 145] on link "Deal Processing" at bounding box center [88, 147] width 79 height 14
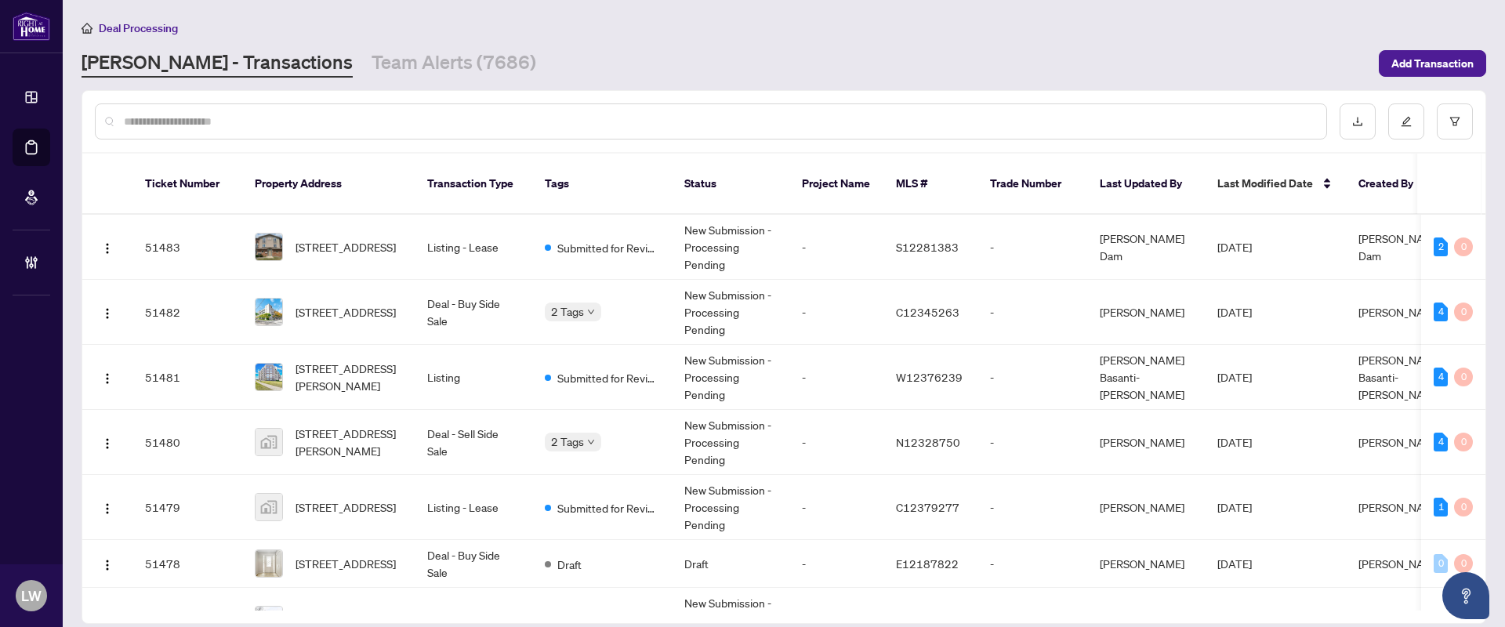
click at [397, 120] on input "text" at bounding box center [719, 121] width 1190 height 17
type input "*****"
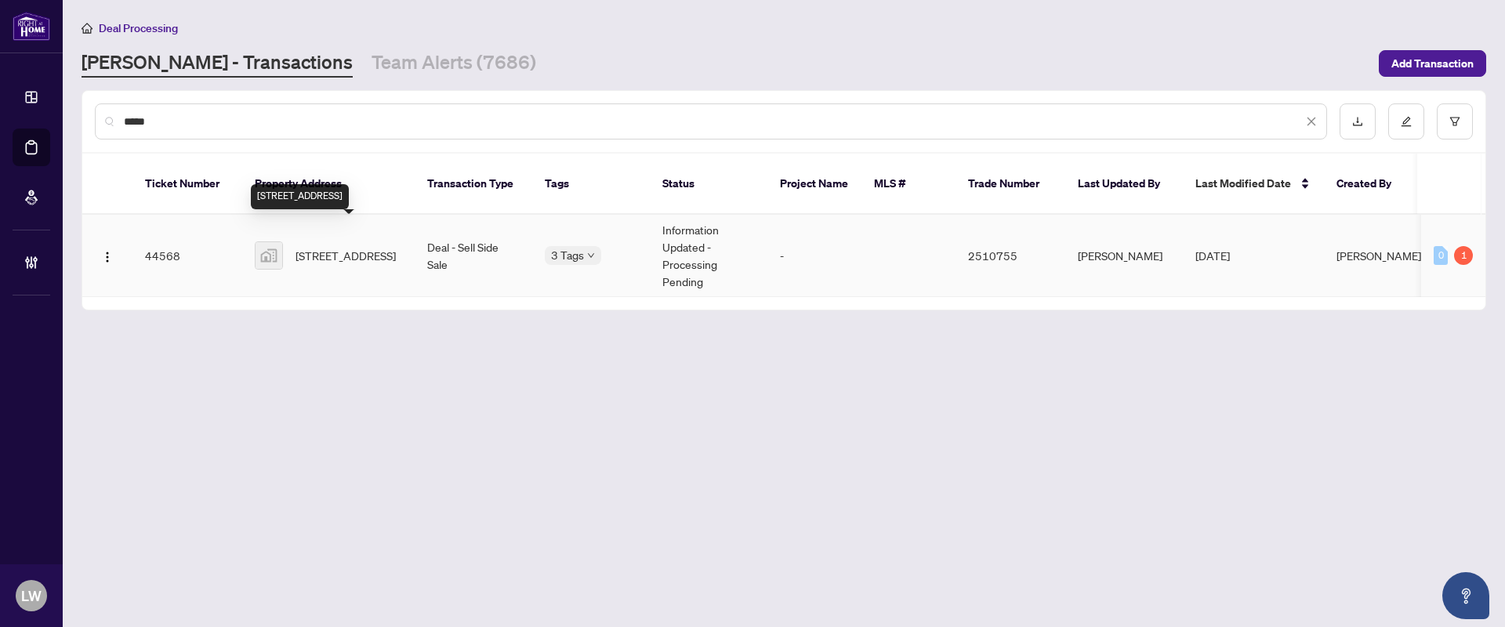
click at [321, 247] on span "[STREET_ADDRESS]" at bounding box center [346, 255] width 100 height 17
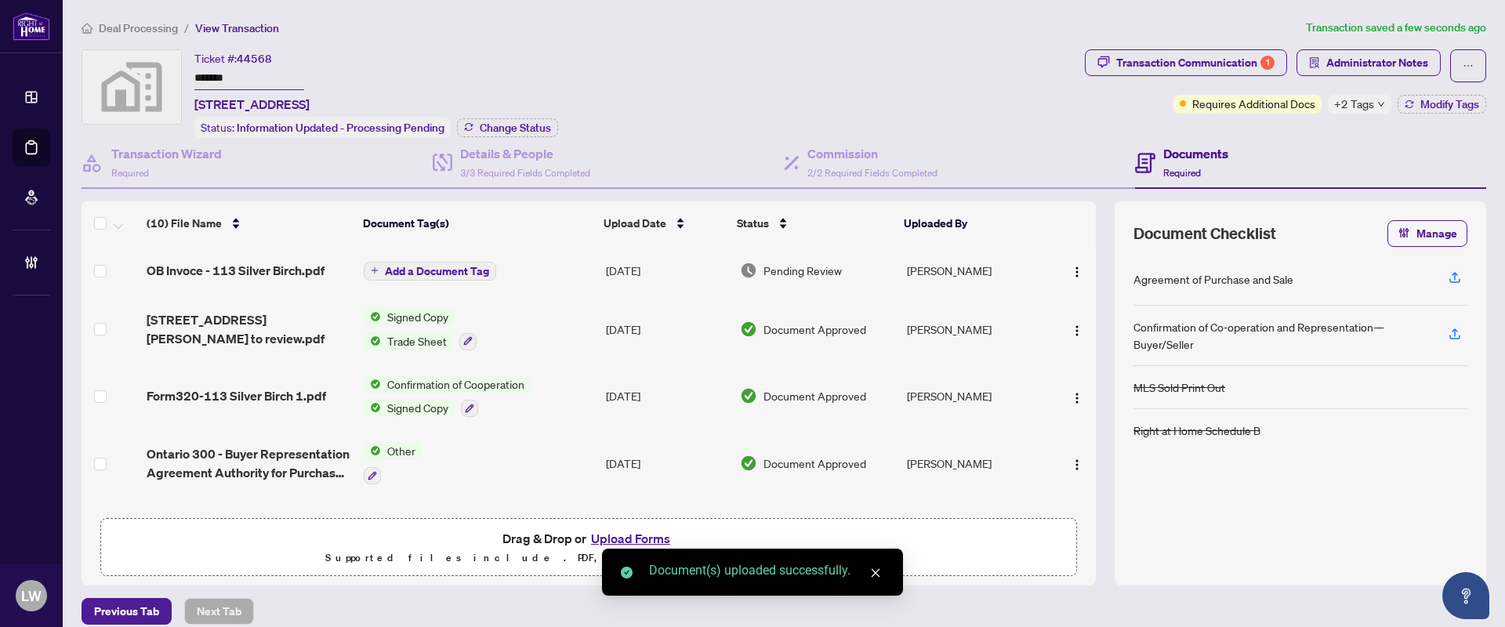
click at [367, 262] on button "Add a Document Tag" at bounding box center [430, 271] width 132 height 19
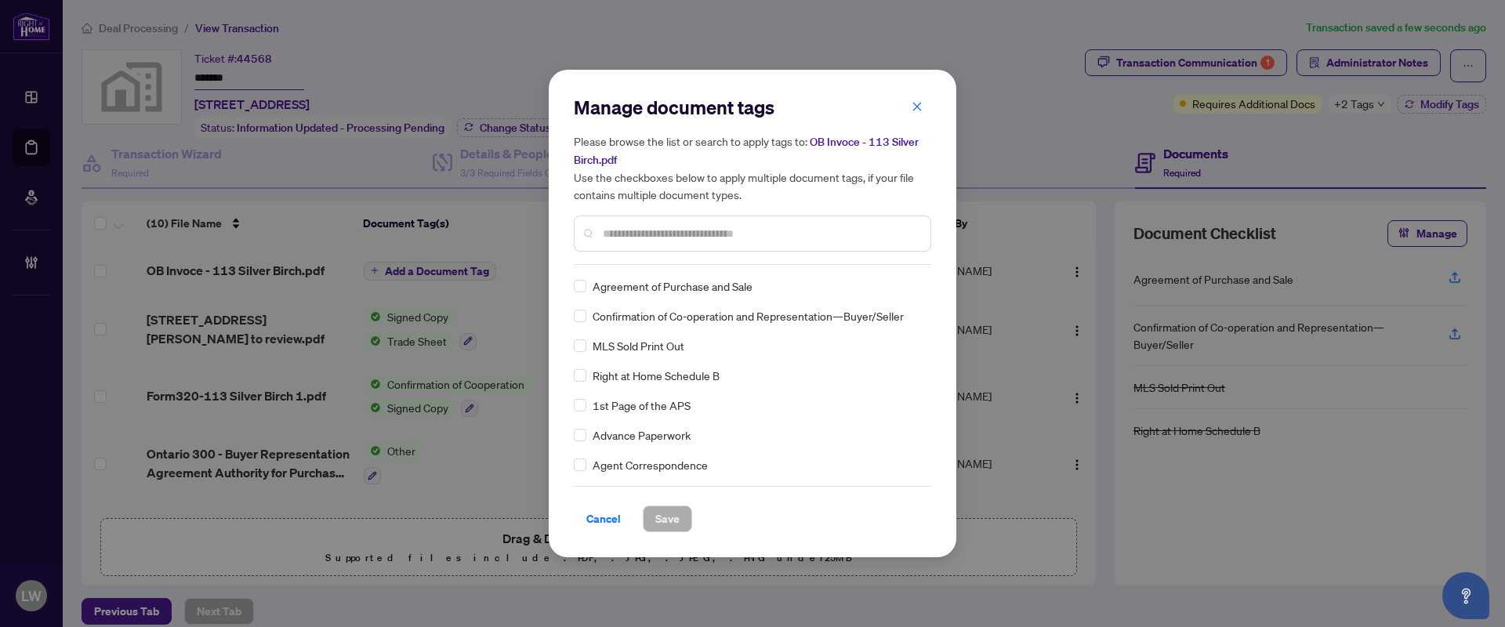
click at [621, 236] on input "text" at bounding box center [760, 233] width 315 height 17
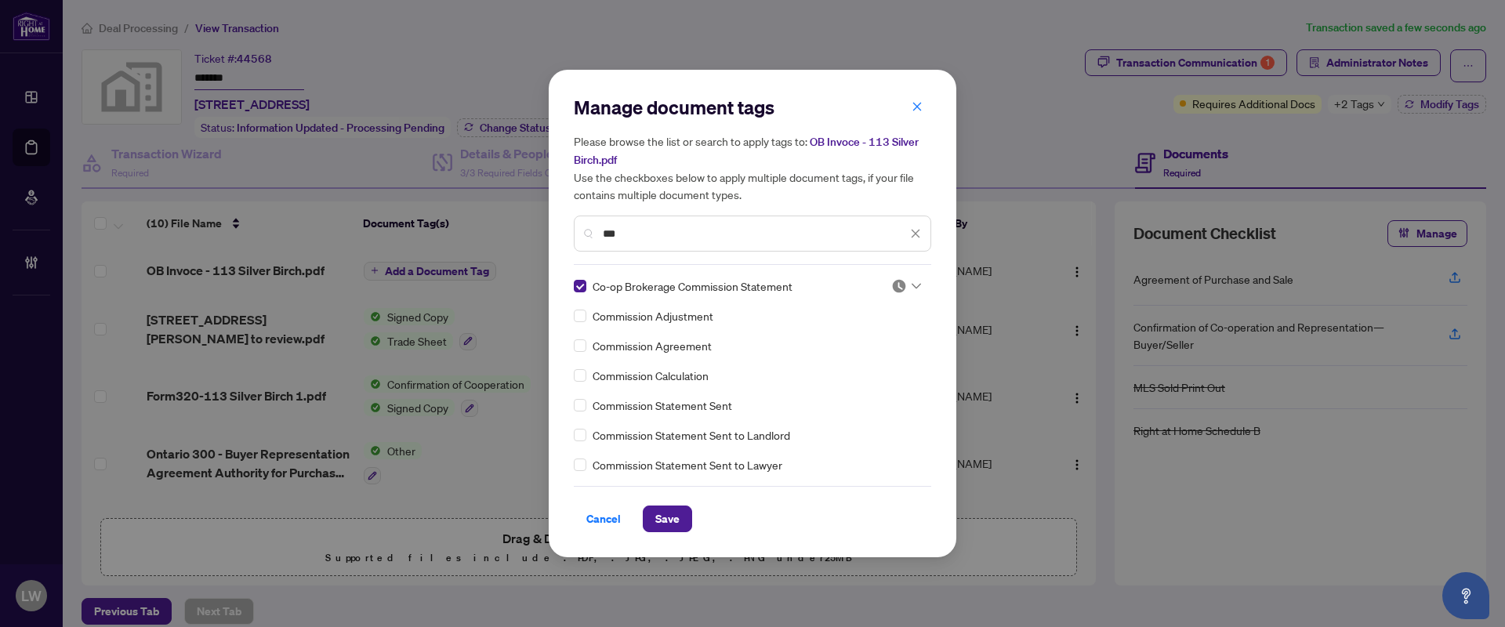
drag, startPoint x: 640, startPoint y: 235, endPoint x: 499, endPoint y: 114, distance: 185.6
click at [499, 114] on div "Manage document tags Please browse the list or search to apply tags to: OB Invo…" at bounding box center [752, 313] width 1505 height 627
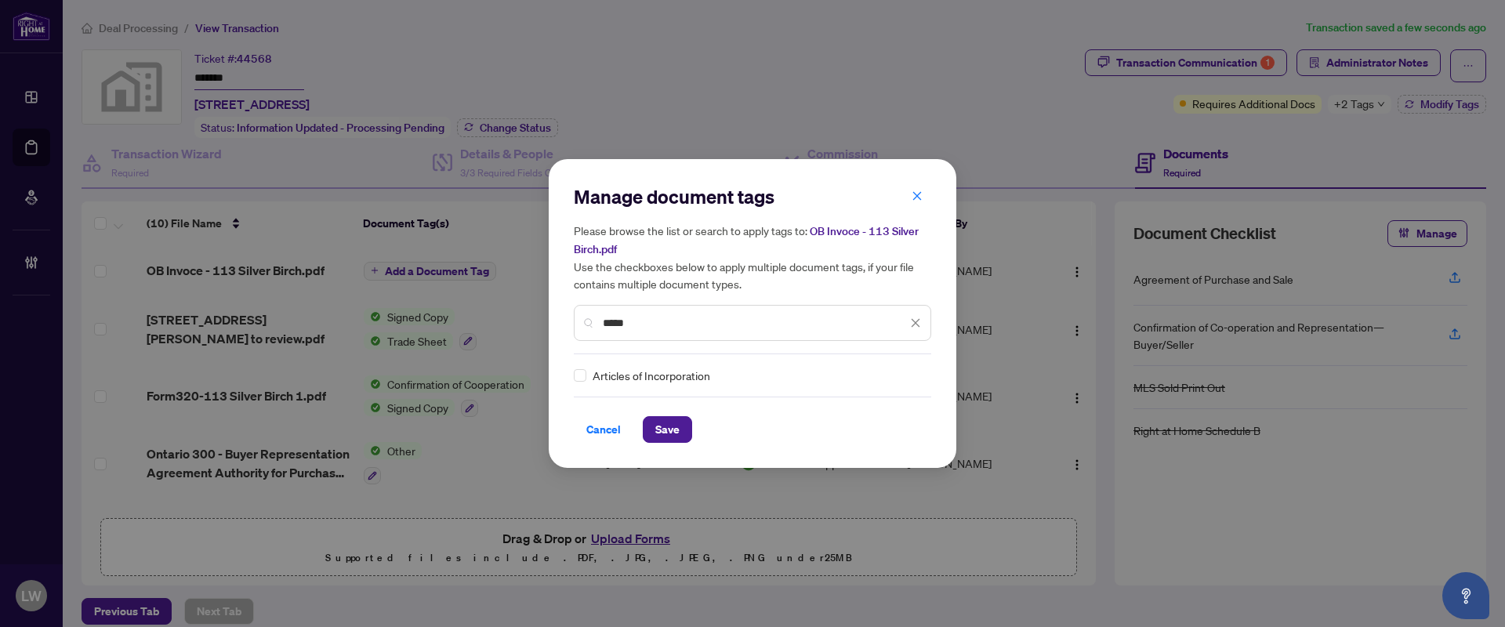
drag, startPoint x: 645, startPoint y: 314, endPoint x: 443, endPoint y: 299, distance: 202.9
click at [443, 299] on div "Manage document tags Please browse the list or search to apply tags to: OB Invo…" at bounding box center [752, 313] width 1505 height 627
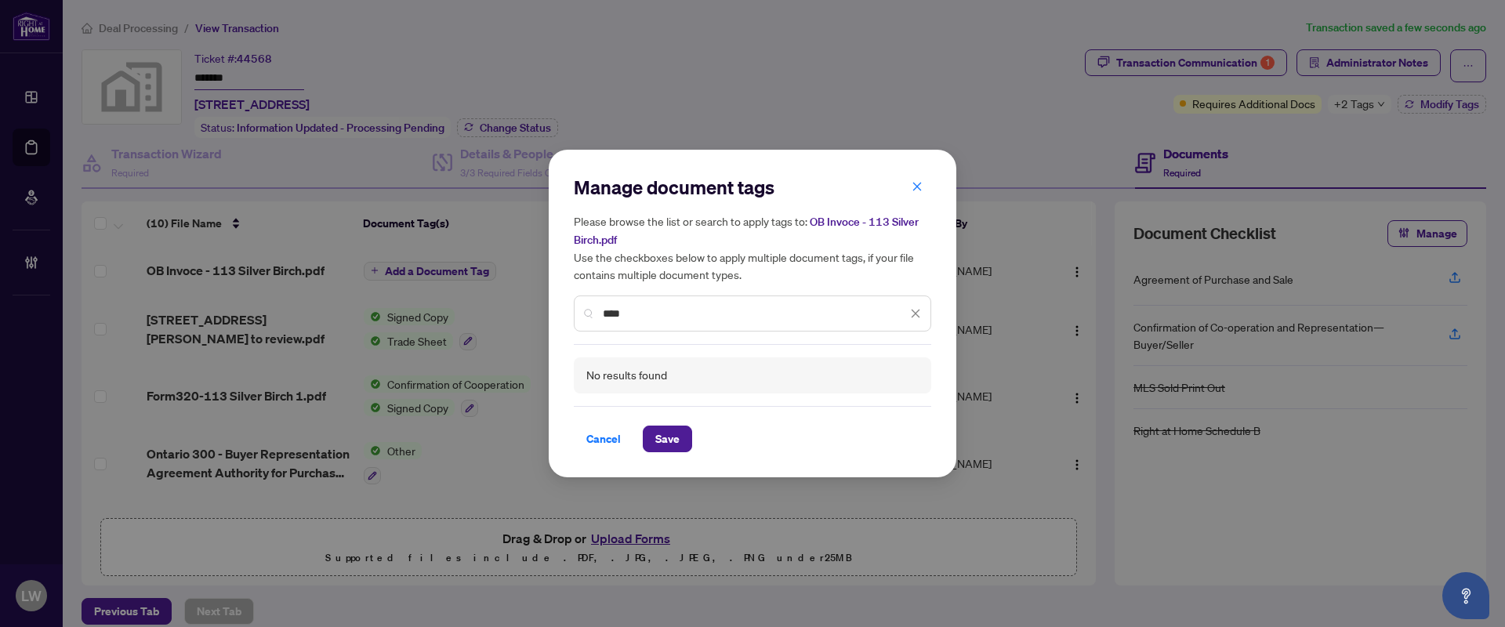
drag, startPoint x: 641, startPoint y: 311, endPoint x: 479, endPoint y: 223, distance: 184.5
click at [479, 223] on div "Manage document tags Please browse the list or search to apply tags to: OB Invo…" at bounding box center [752, 313] width 1505 height 627
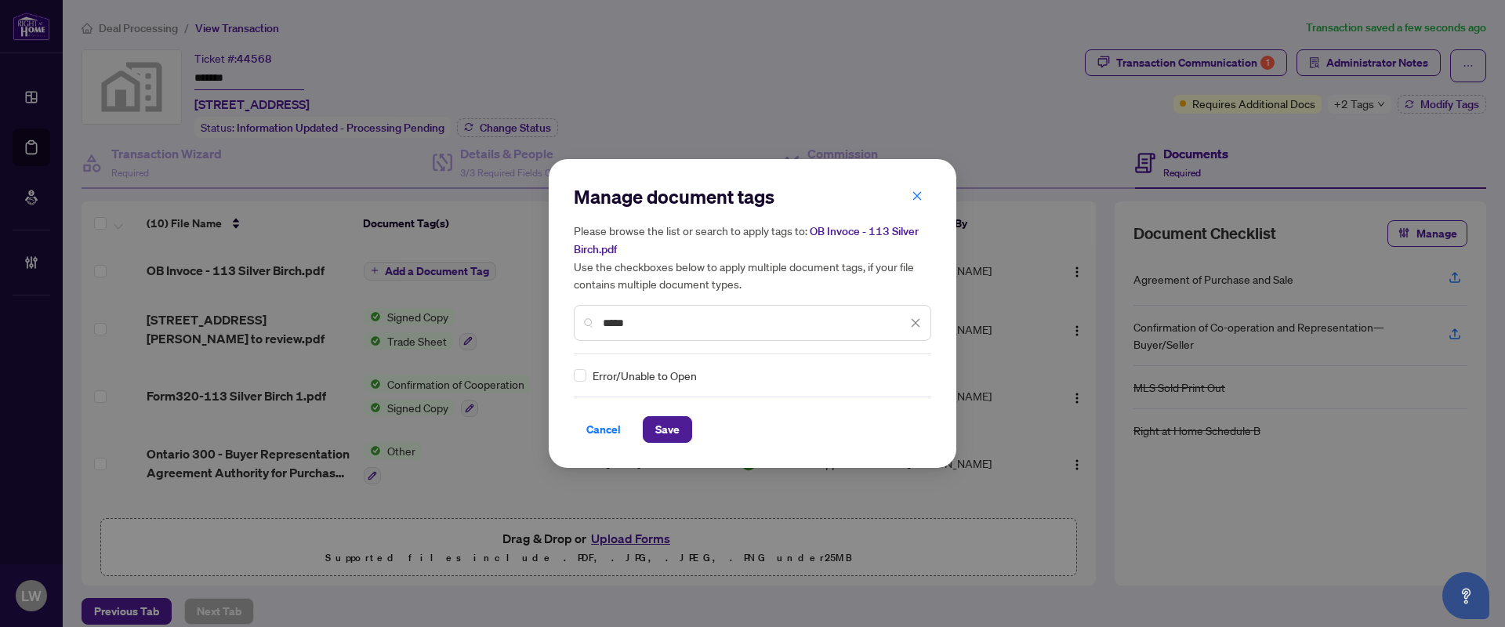
drag, startPoint x: 641, startPoint y: 324, endPoint x: 542, endPoint y: 304, distance: 100.7
click at [542, 304] on div "Manage document tags Please browse the list or search to apply tags to: OB Invo…" at bounding box center [752, 313] width 1505 height 627
type input "*****"
click at [601, 430] on span "Cancel" at bounding box center [603, 429] width 34 height 25
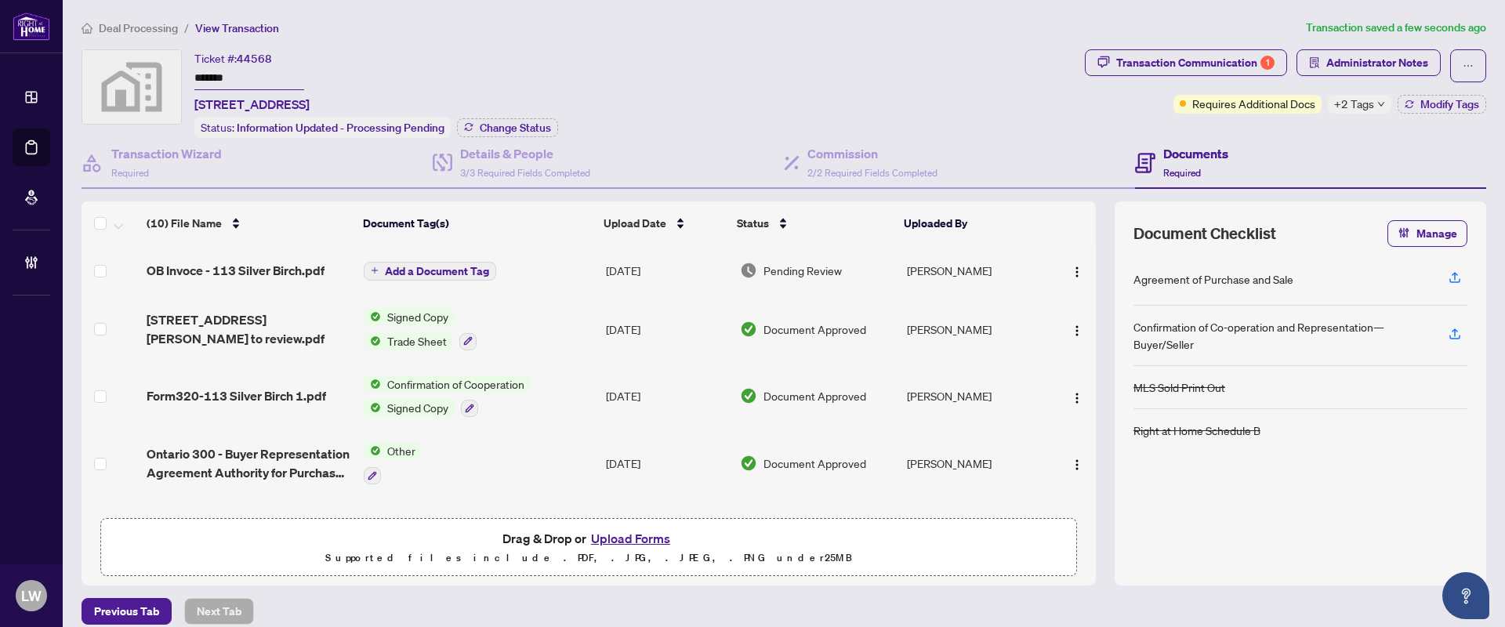
click at [385, 273] on span "Add a Document Tag" at bounding box center [437, 271] width 104 height 11
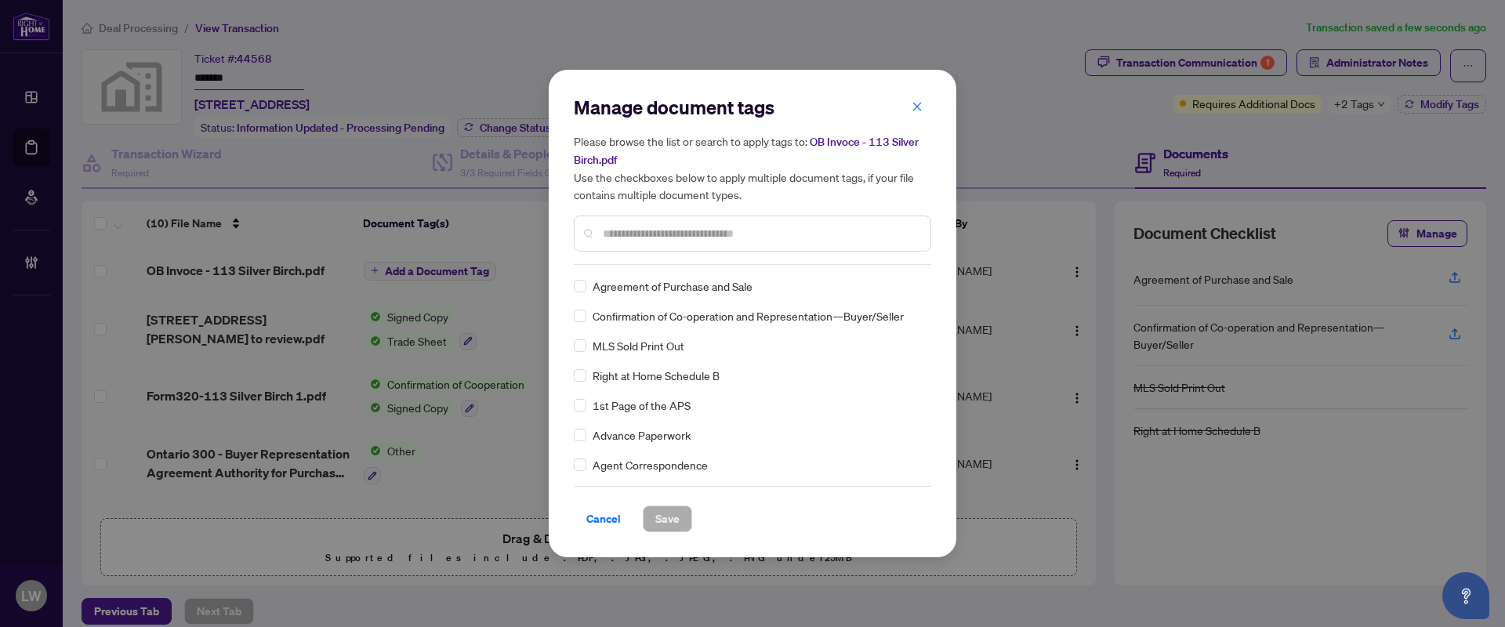
click at [631, 228] on input "text" at bounding box center [760, 233] width 315 height 17
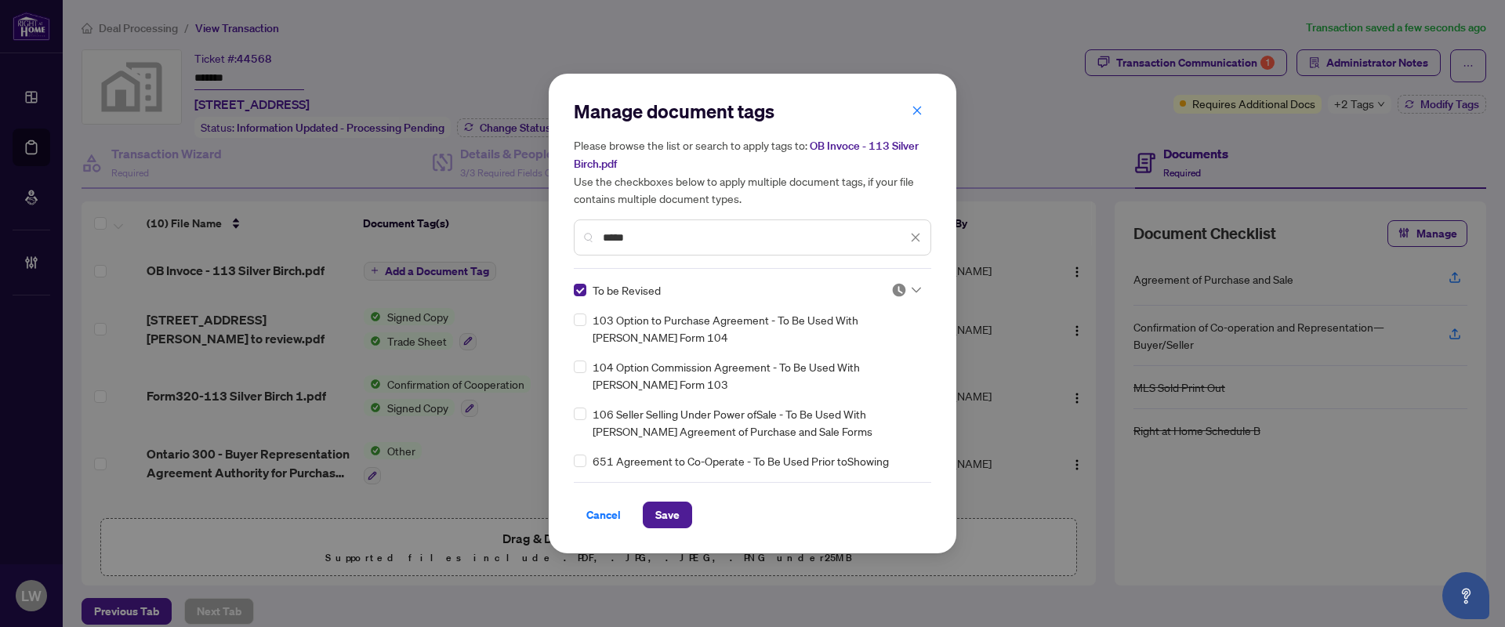
drag, startPoint x: 645, startPoint y: 233, endPoint x: 484, endPoint y: 175, distance: 171.6
click at [484, 175] on div "Manage document tags Please browse the list or search to apply tags to: OB Invo…" at bounding box center [752, 313] width 1505 height 627
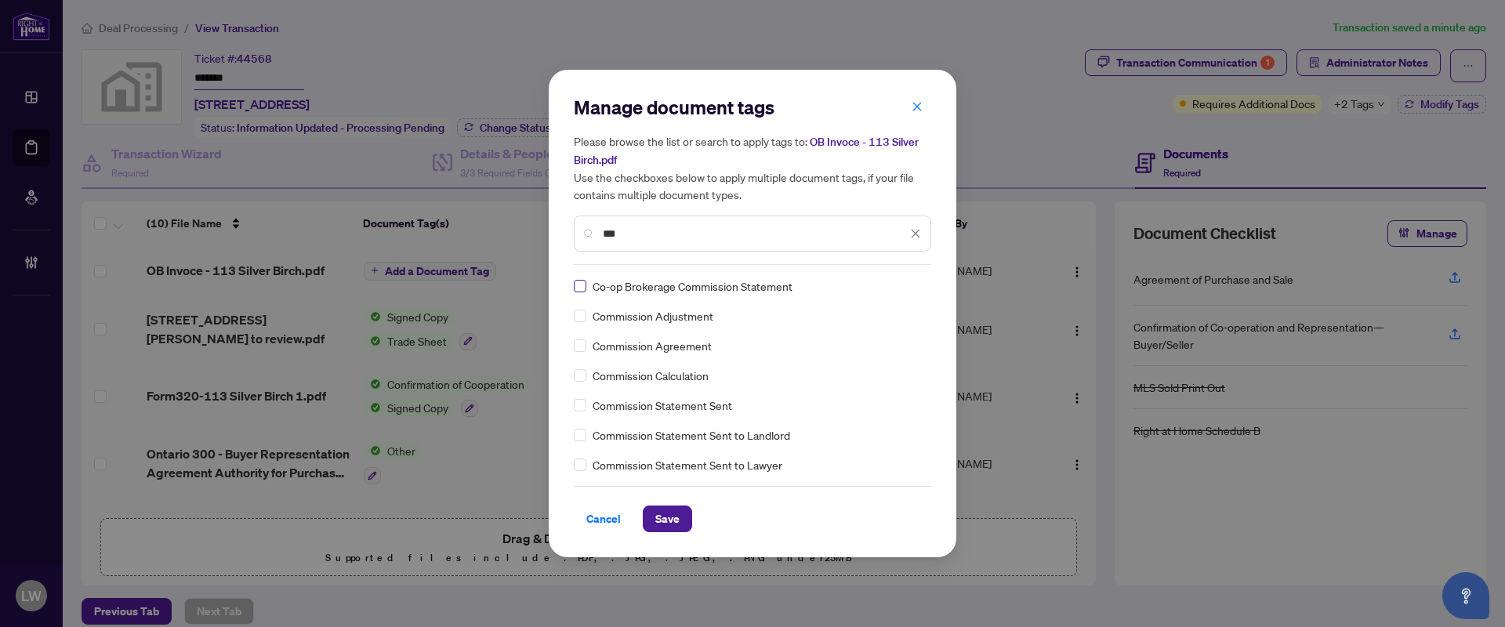
type input "***"
click at [662, 520] on span "Save" at bounding box center [667, 518] width 24 height 25
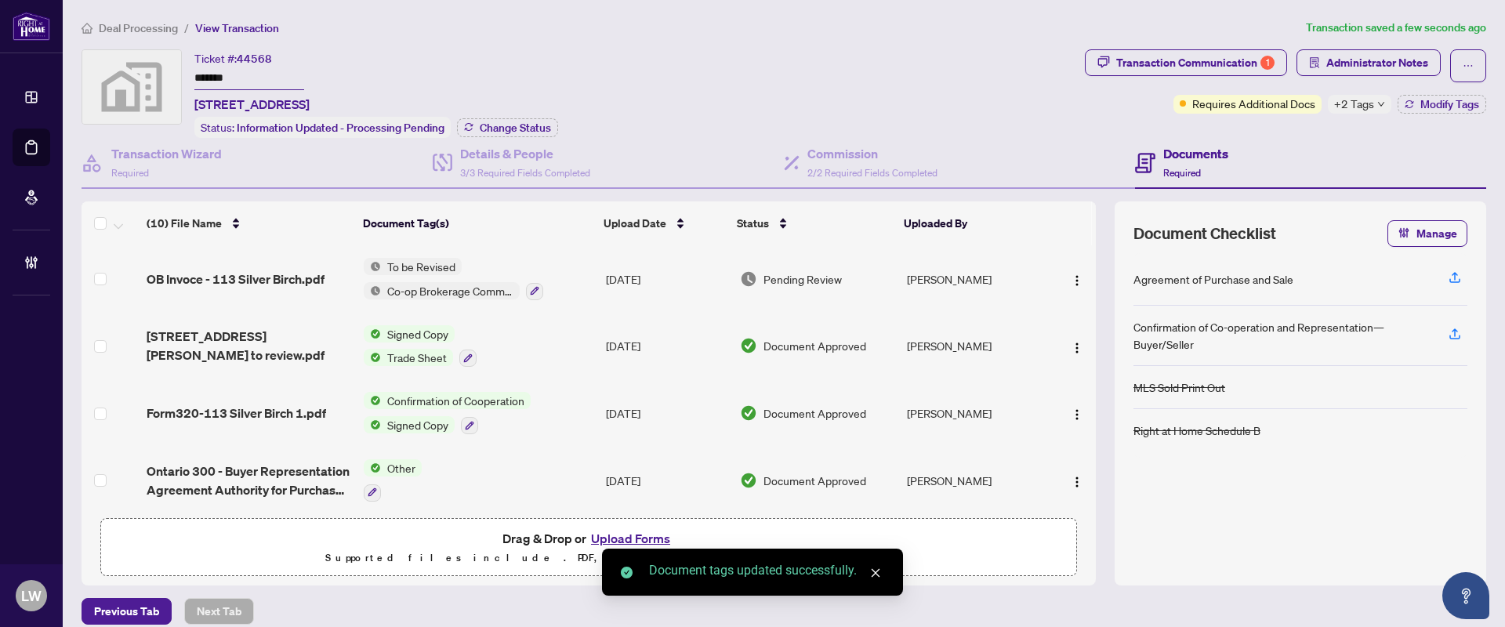
click at [784, 275] on span "Pending Review" at bounding box center [803, 278] width 78 height 17
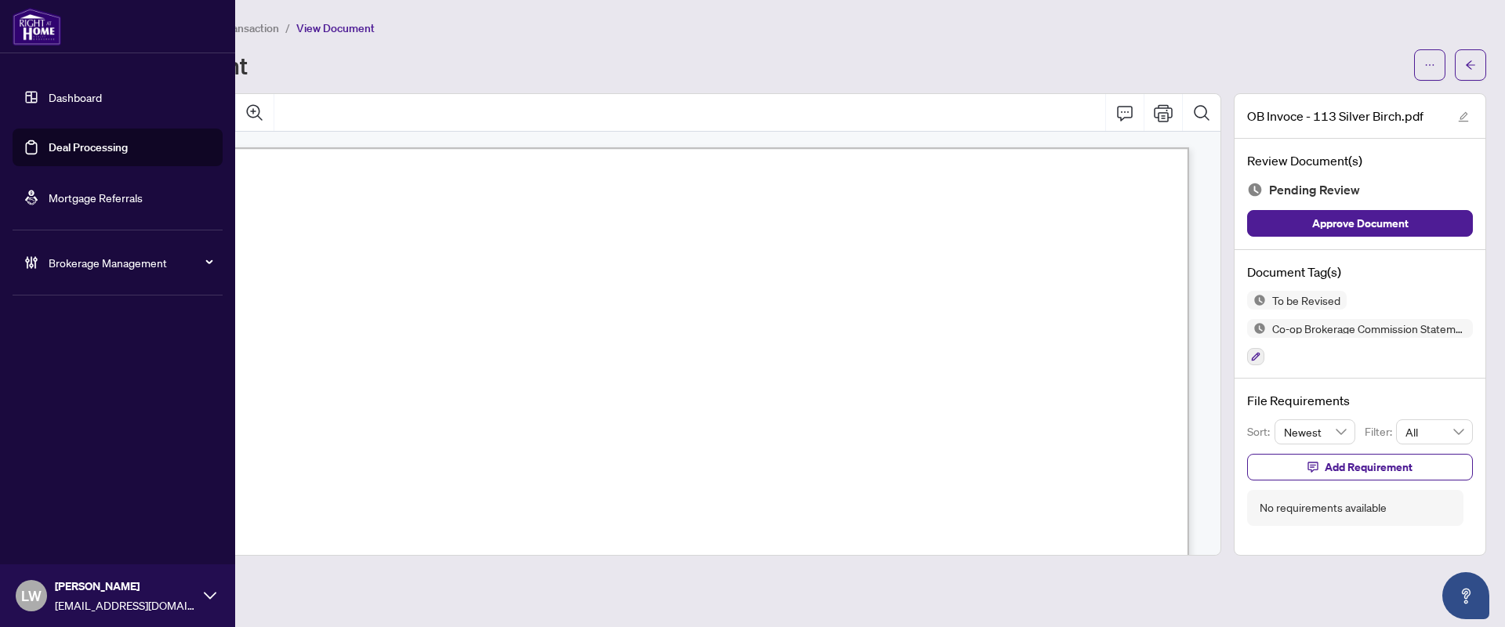
click at [84, 143] on link "Deal Processing" at bounding box center [88, 147] width 79 height 14
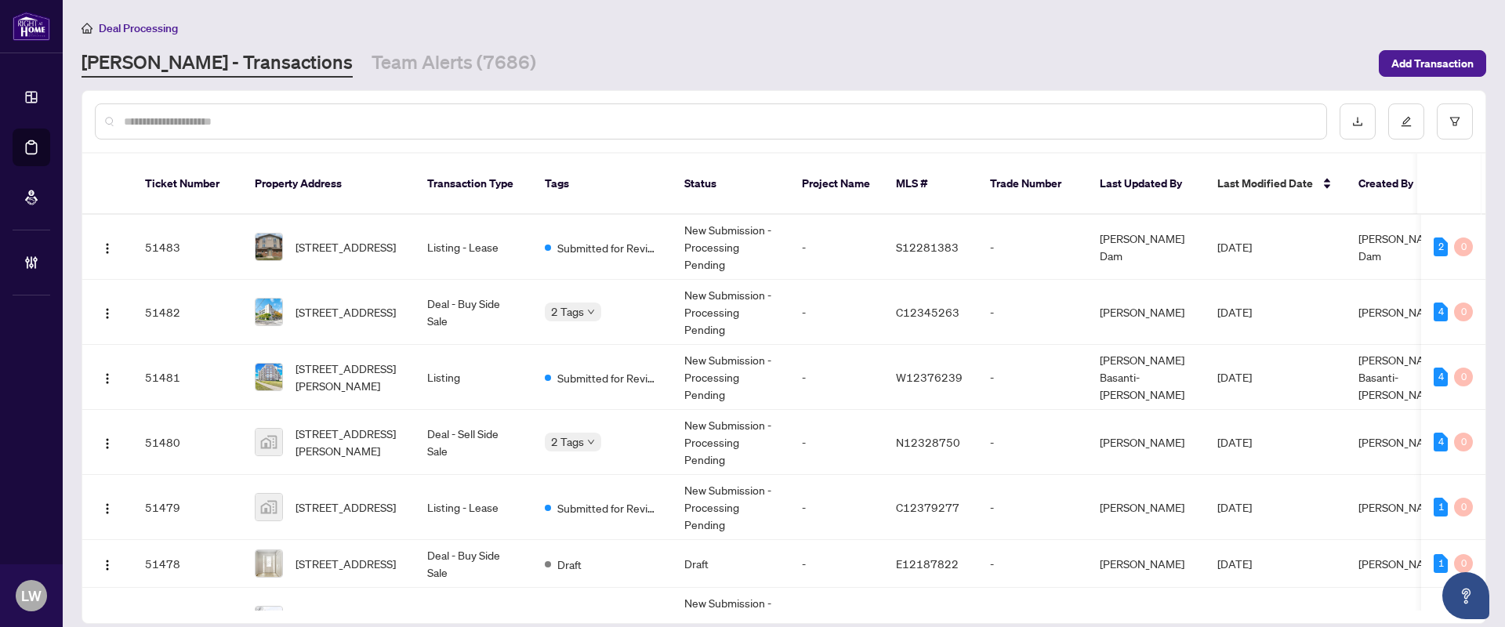
click at [586, 118] on input "text" at bounding box center [719, 121] width 1190 height 17
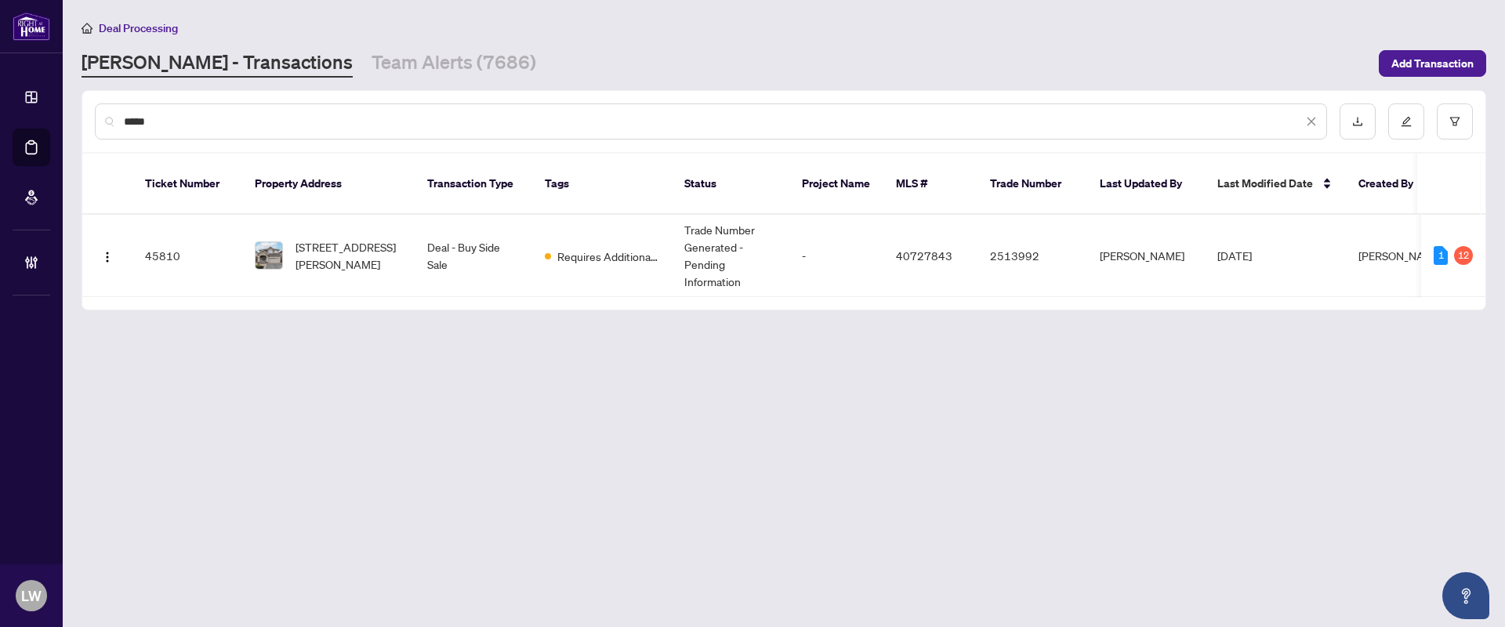
type input "*****"
click at [357, 238] on span "[STREET_ADDRESS][PERSON_NAME]" at bounding box center [349, 255] width 107 height 34
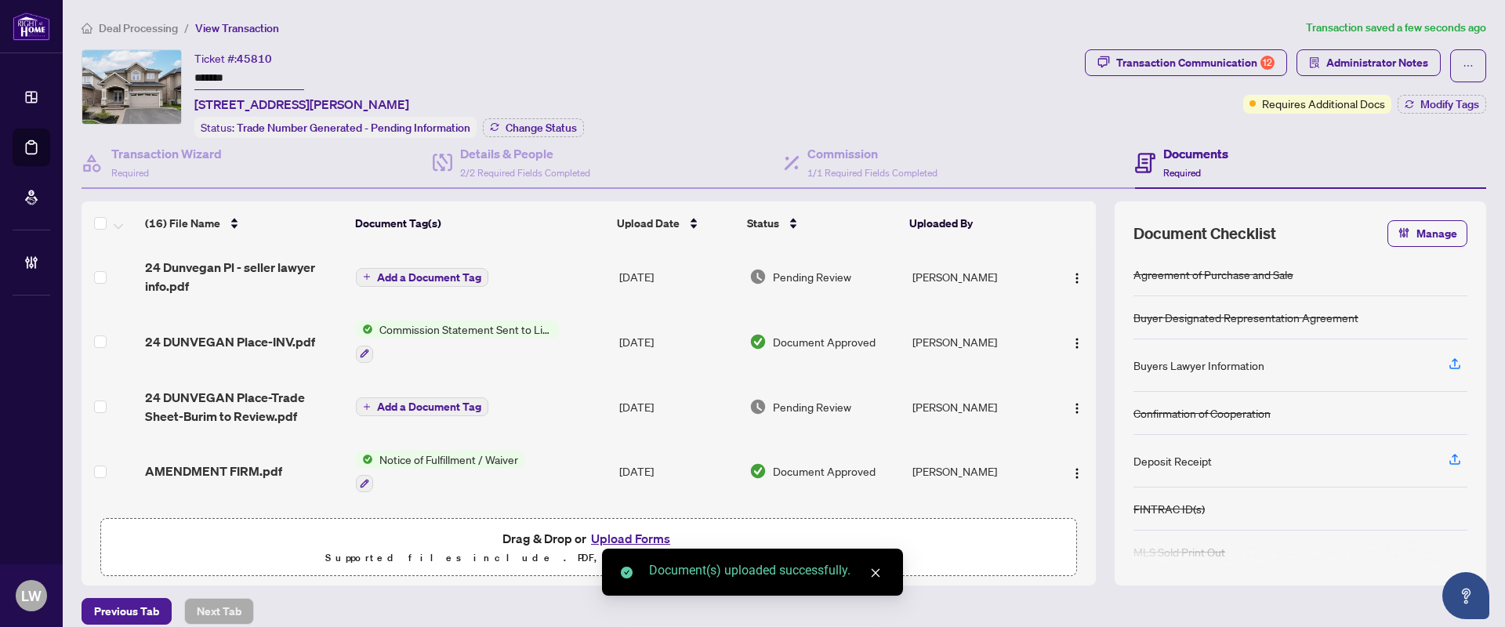
click at [371, 273] on button "Add a Document Tag" at bounding box center [422, 277] width 132 height 19
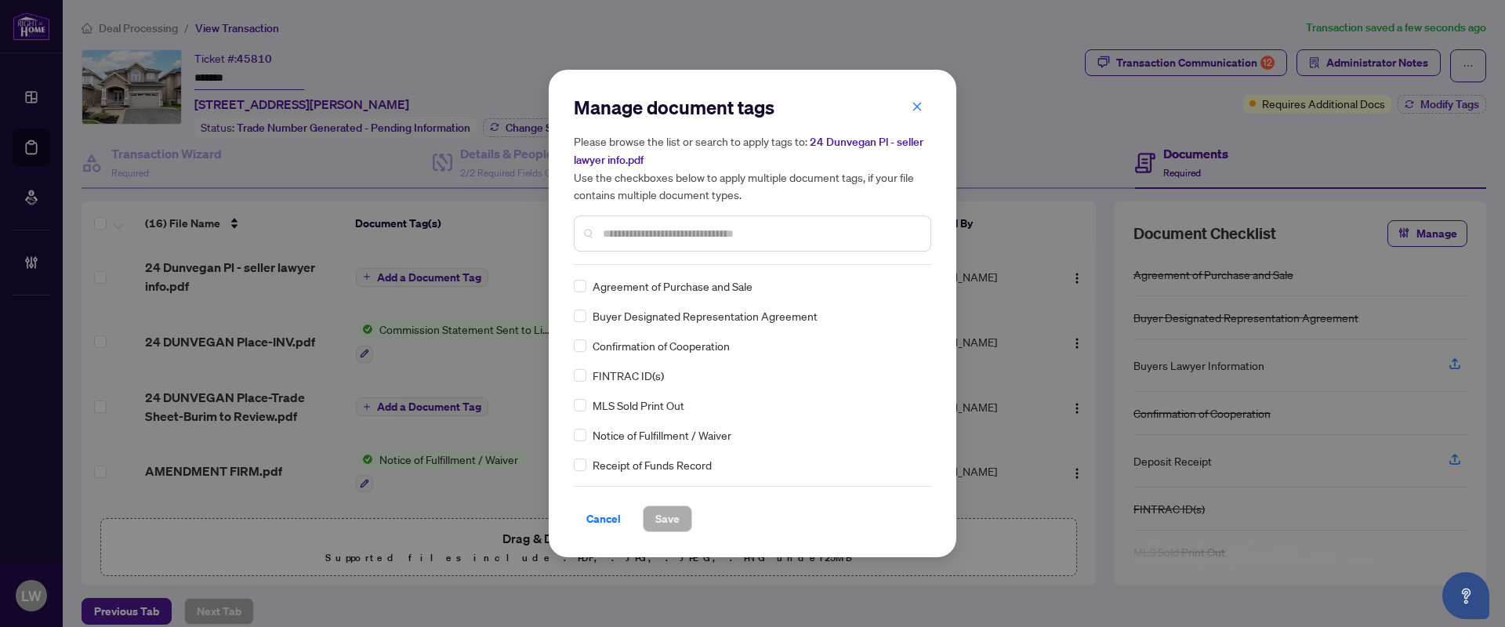
click at [662, 228] on input "text" at bounding box center [760, 233] width 315 height 17
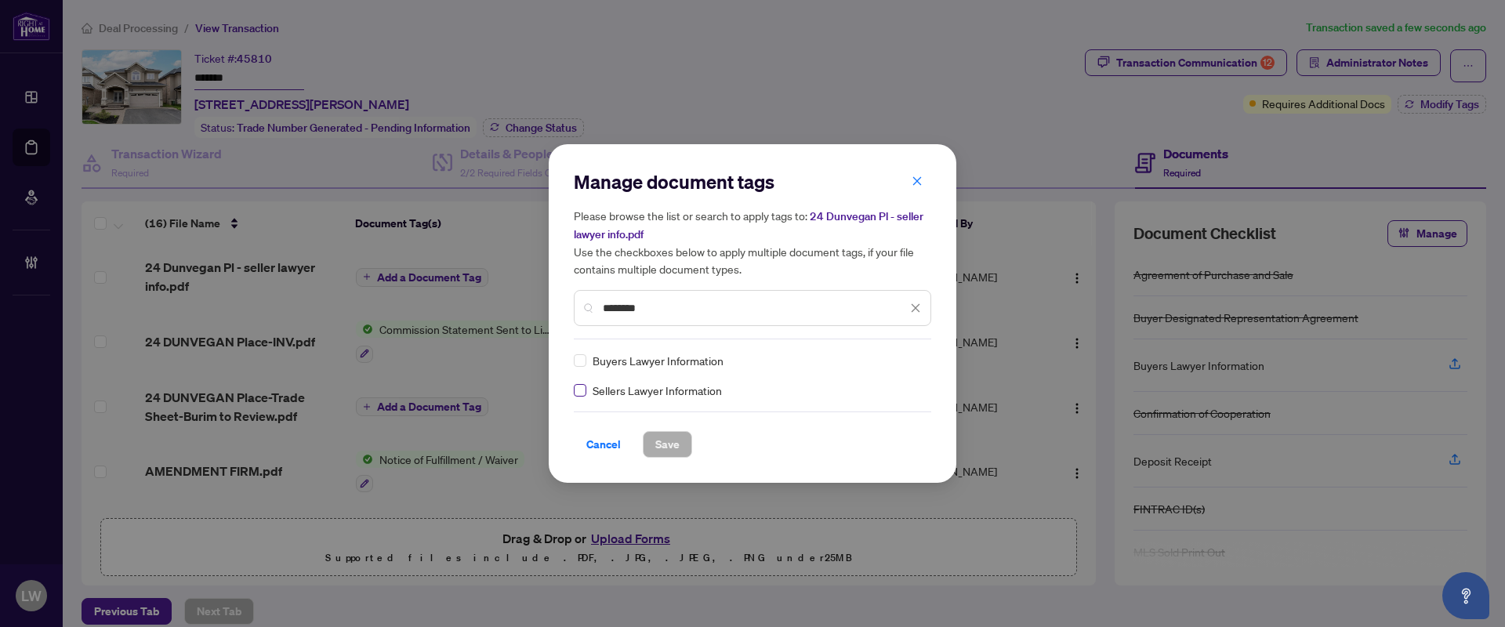
type input "********"
click at [674, 441] on span "Save" at bounding box center [667, 444] width 24 height 25
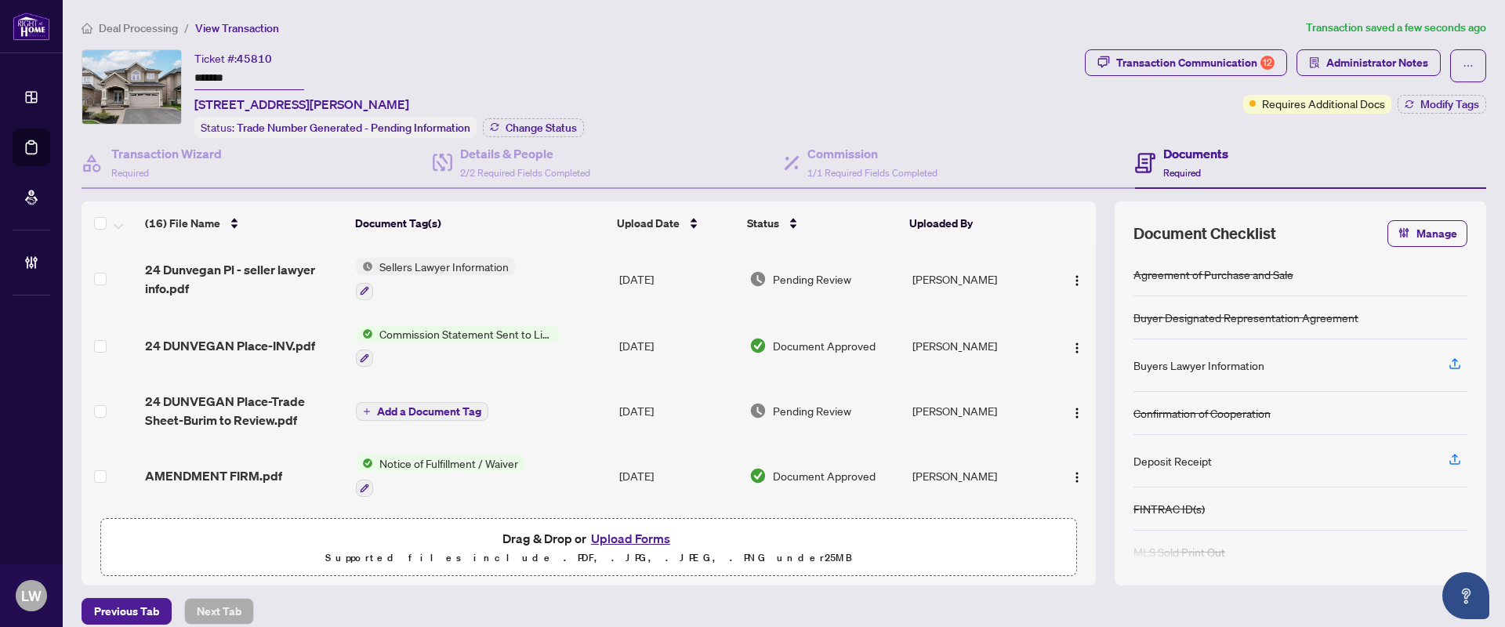
click at [778, 279] on span "Pending Review" at bounding box center [812, 278] width 78 height 17
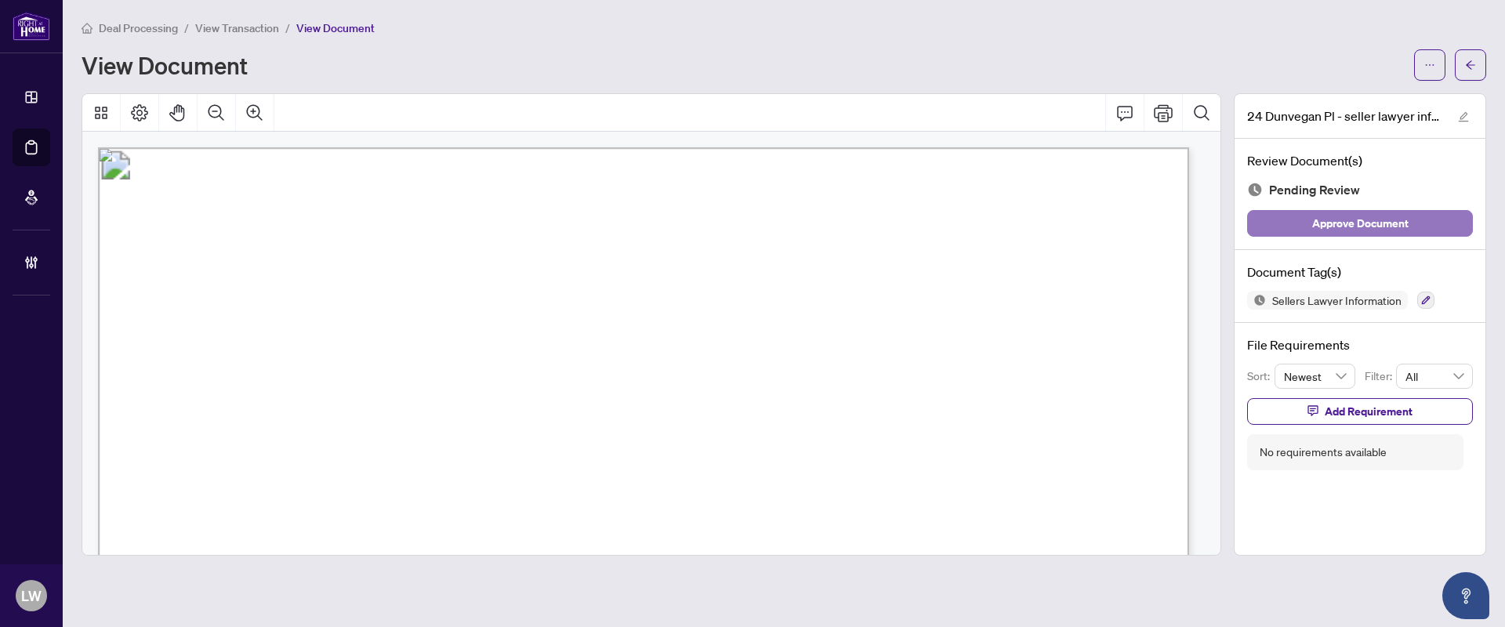
click at [1319, 222] on span "Approve Document" at bounding box center [1360, 223] width 96 height 25
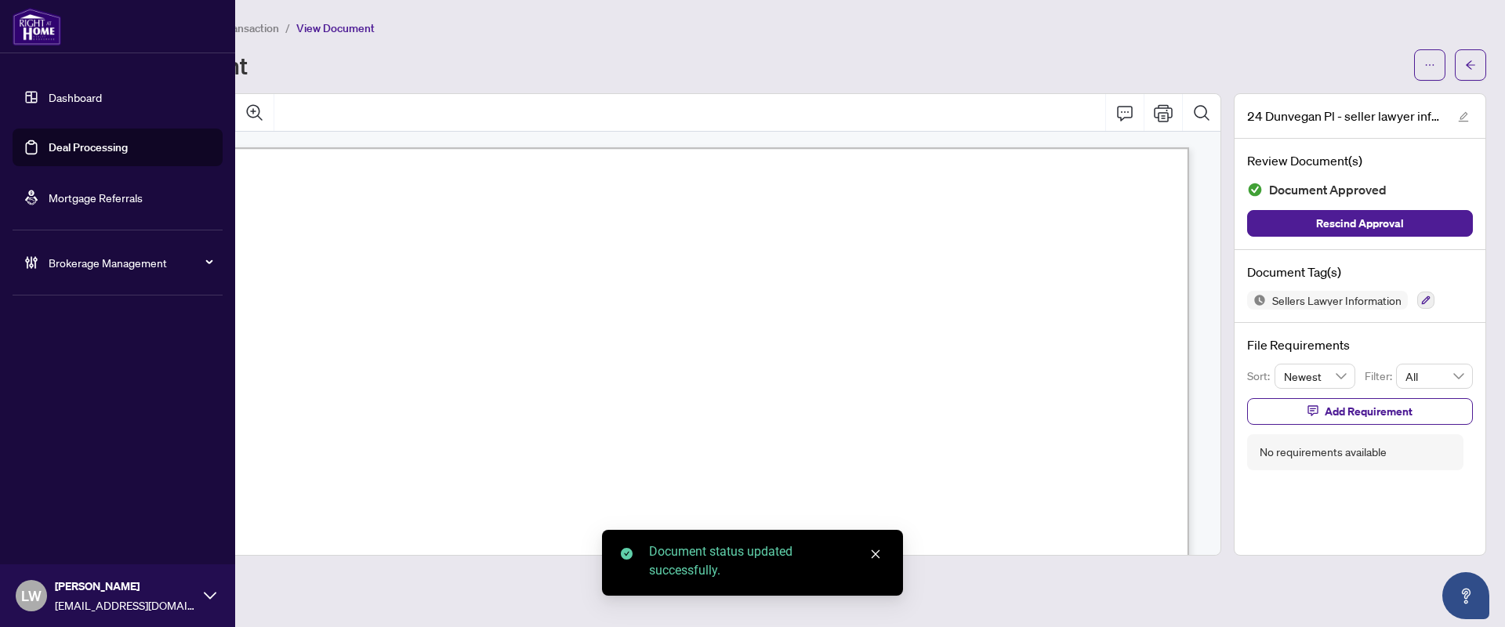
click at [88, 143] on link "Deal Processing" at bounding box center [88, 147] width 79 height 14
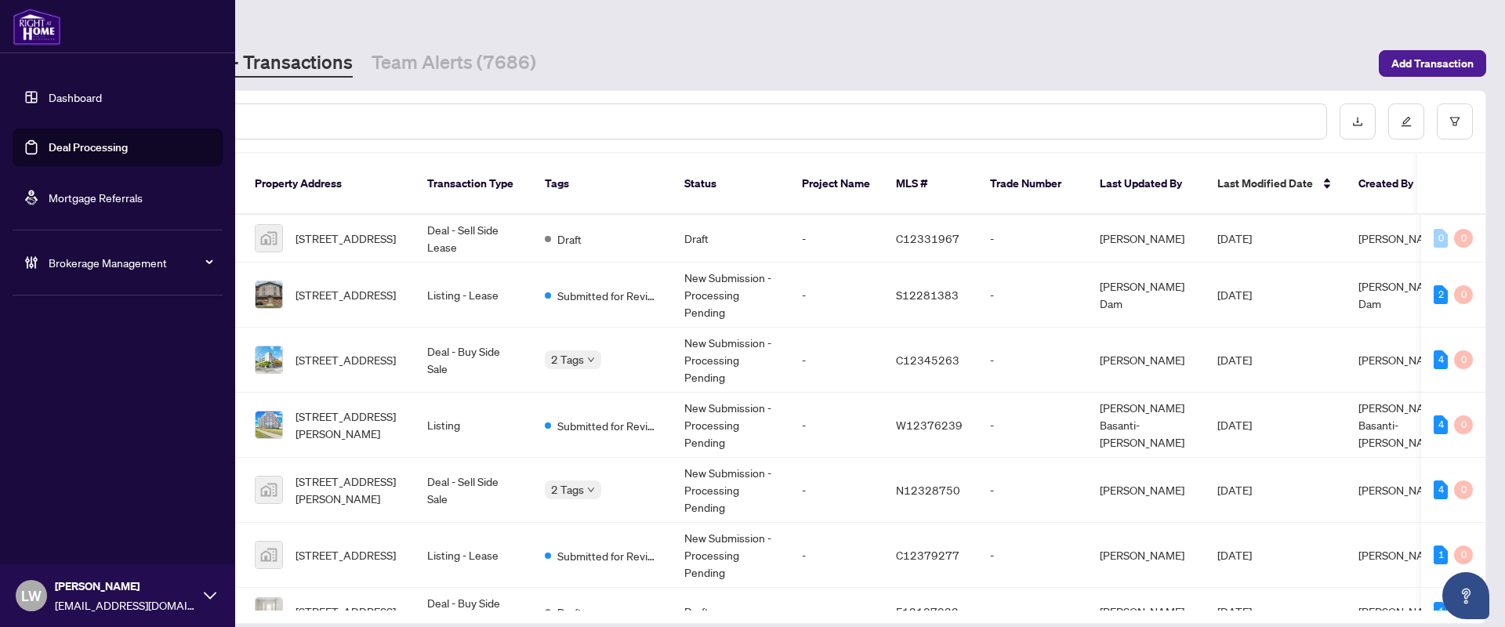
click at [21, 593] on span "LW" at bounding box center [31, 596] width 20 height 22
click at [21, 596] on span "LW" at bounding box center [31, 596] width 20 height 22
click at [56, 542] on span "Logout" at bounding box center [62, 535] width 35 height 25
